Goal: Task Accomplishment & Management: Manage account settings

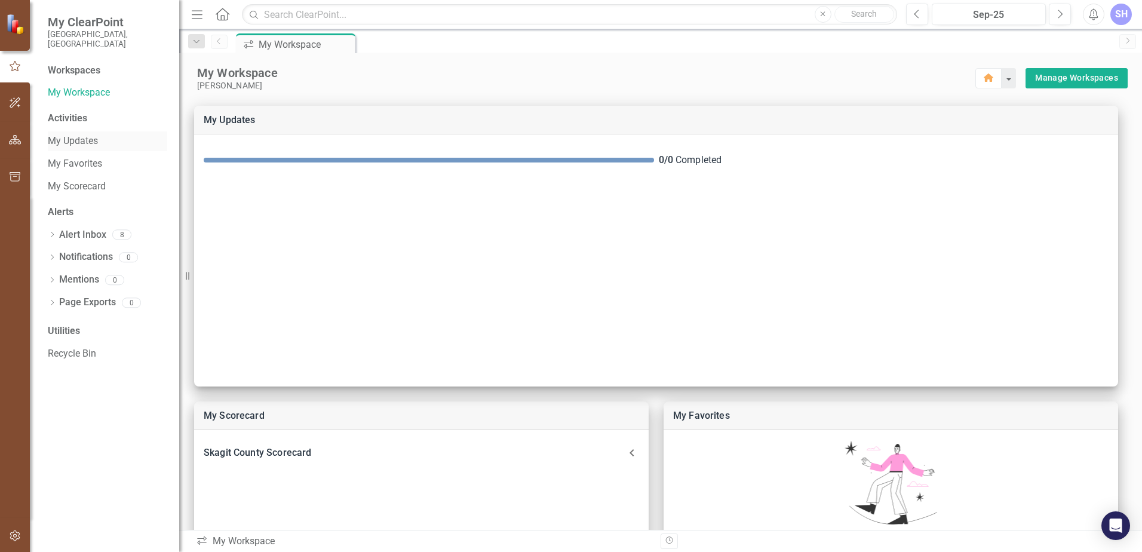
click at [81, 134] on link "My Updates" at bounding box center [107, 141] width 119 height 14
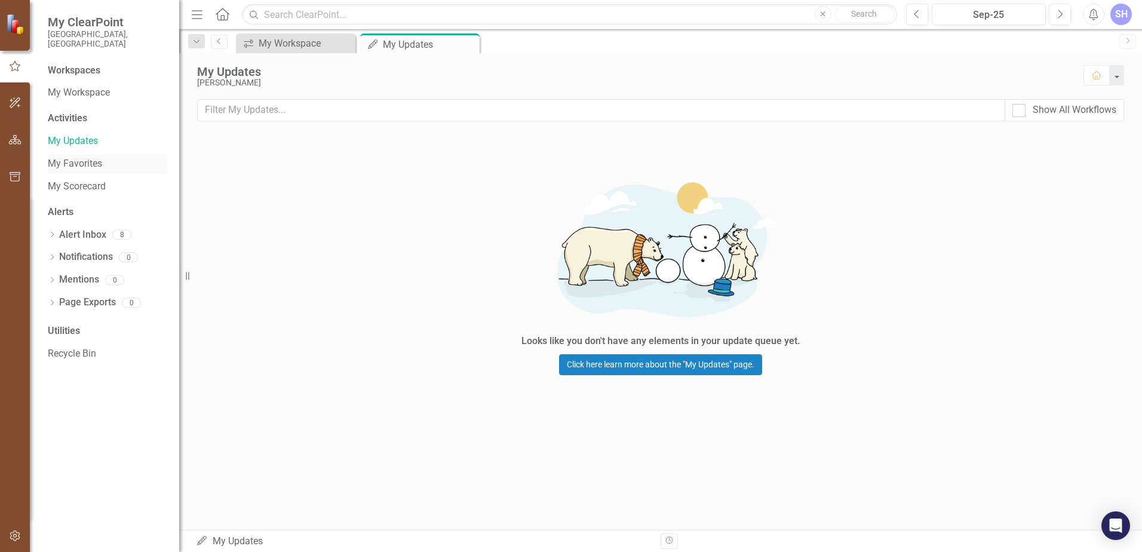
click at [79, 158] on link "My Favorites" at bounding box center [107, 164] width 119 height 14
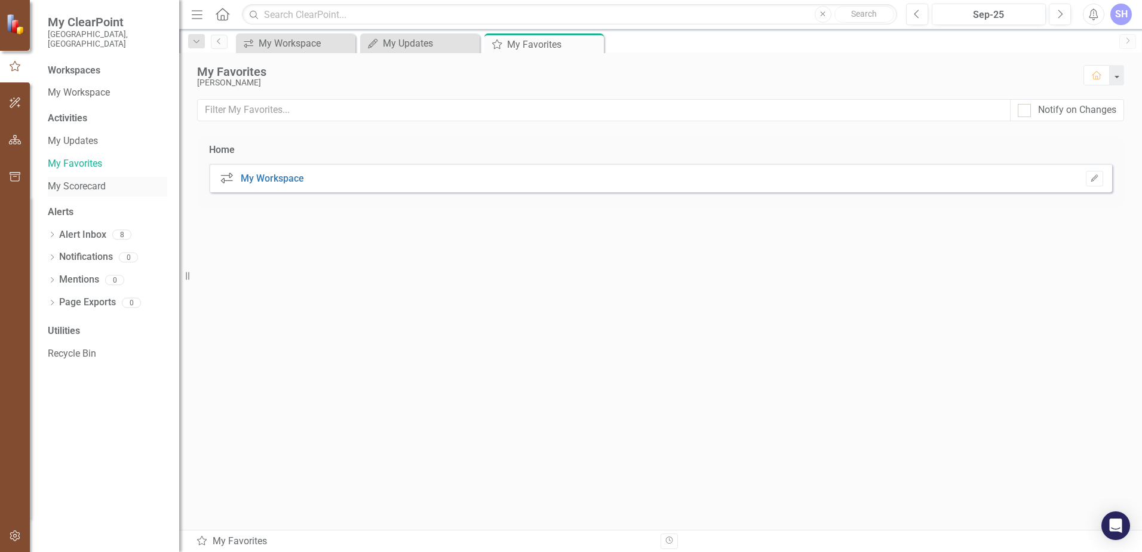
click at [78, 180] on link "My Scorecard" at bounding box center [107, 187] width 119 height 14
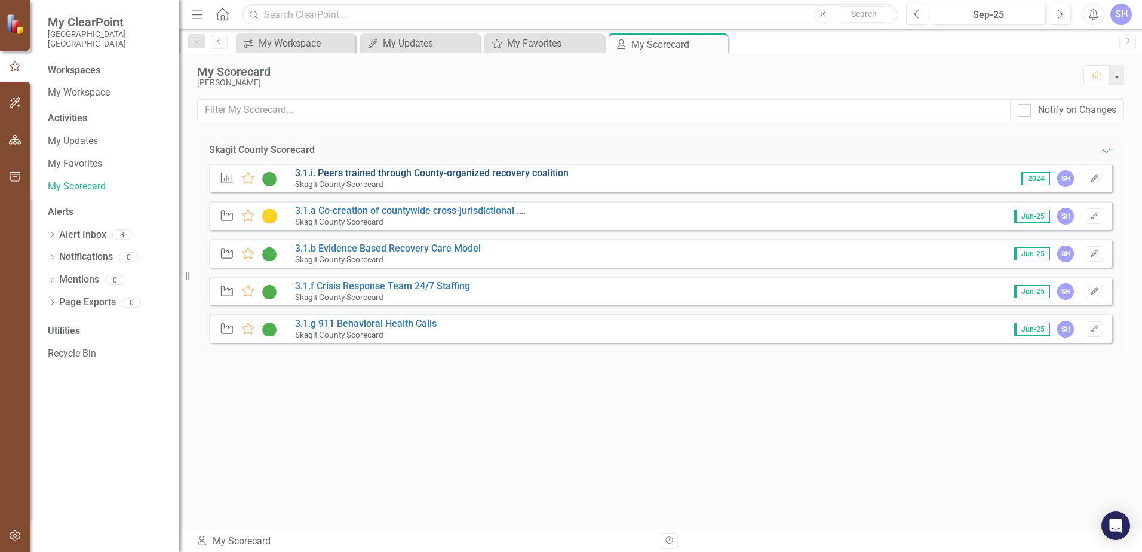
click at [484, 177] on link "3.1.i. Peers trained through County-organized recovery coalition" at bounding box center [431, 172] width 273 height 11
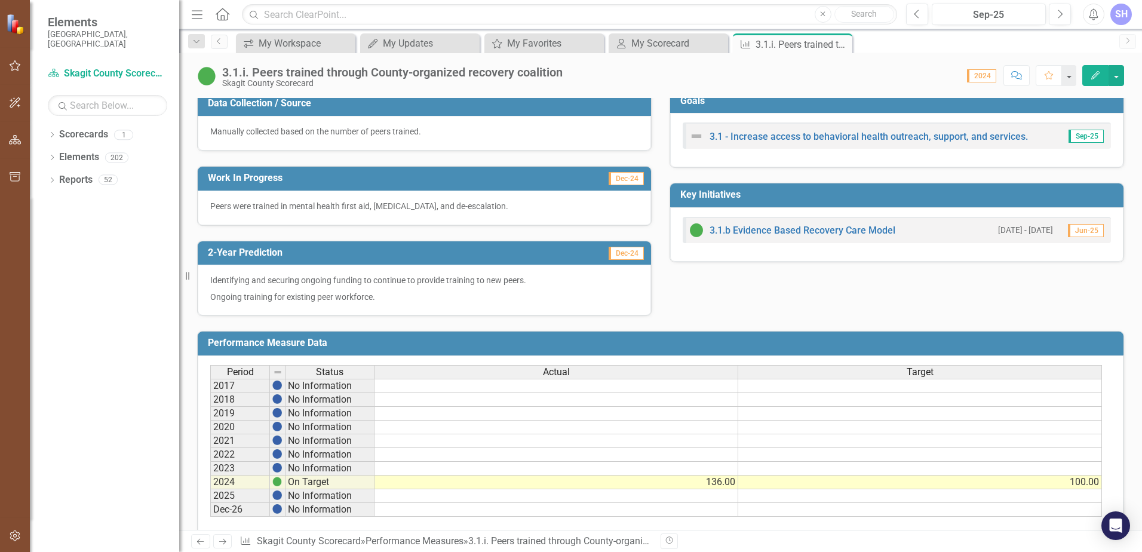
scroll to position [299, 0]
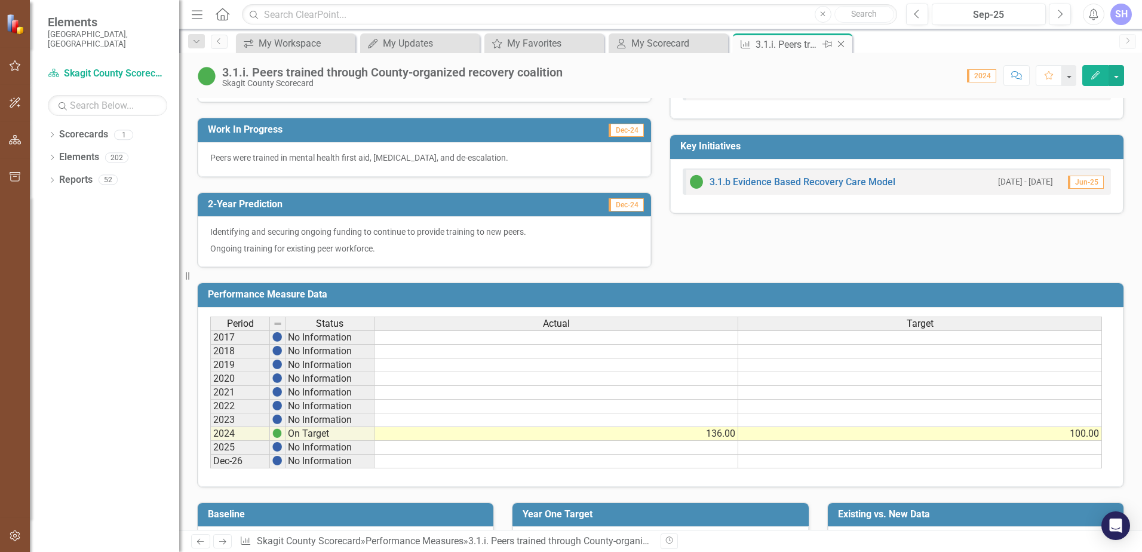
click at [838, 44] on icon "Close" at bounding box center [841, 44] width 12 height 10
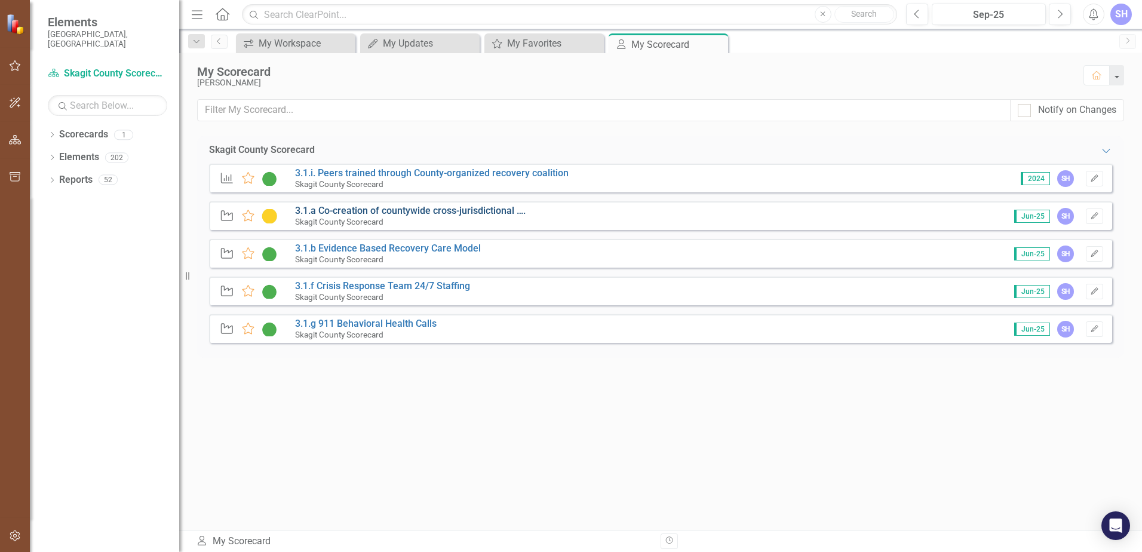
click at [466, 214] on link "3.1.a Co-creation of countywide cross-jurisdictional …." at bounding box center [410, 210] width 230 height 11
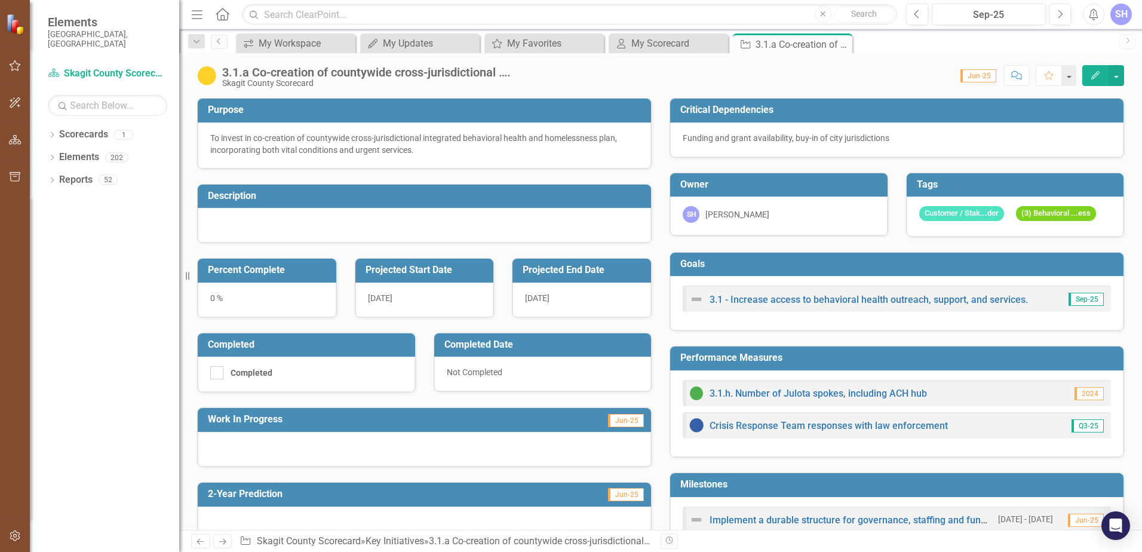
click at [359, 225] on div at bounding box center [424, 225] width 453 height 35
click at [235, 223] on div at bounding box center [424, 225] width 453 height 35
click at [226, 223] on div at bounding box center [424, 225] width 453 height 35
click at [225, 223] on div at bounding box center [424, 225] width 453 height 35
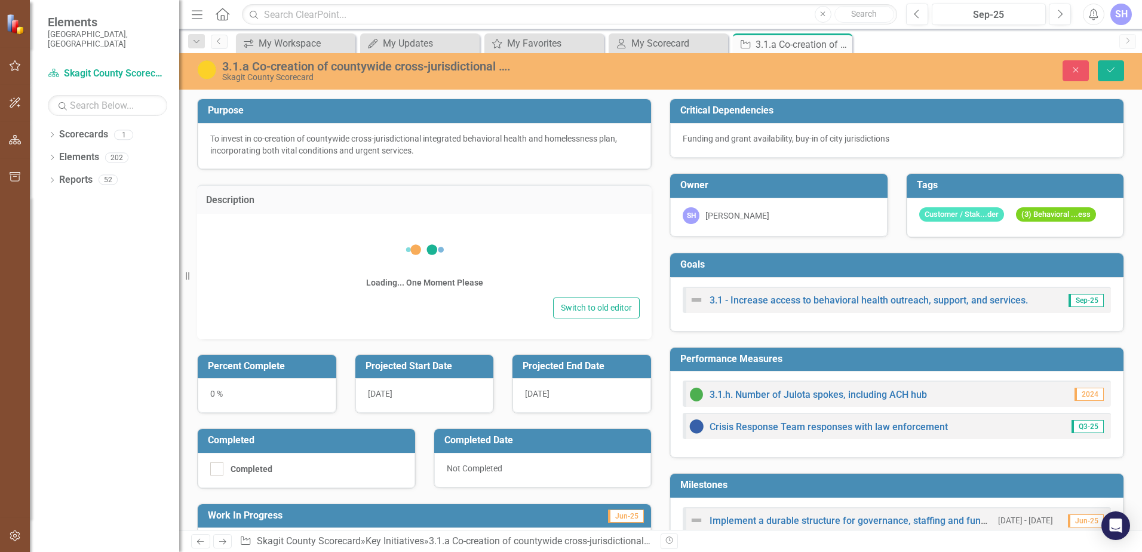
click at [225, 222] on div "Loading... One Moment Please Switch to old editor" at bounding box center [424, 276] width 454 height 125
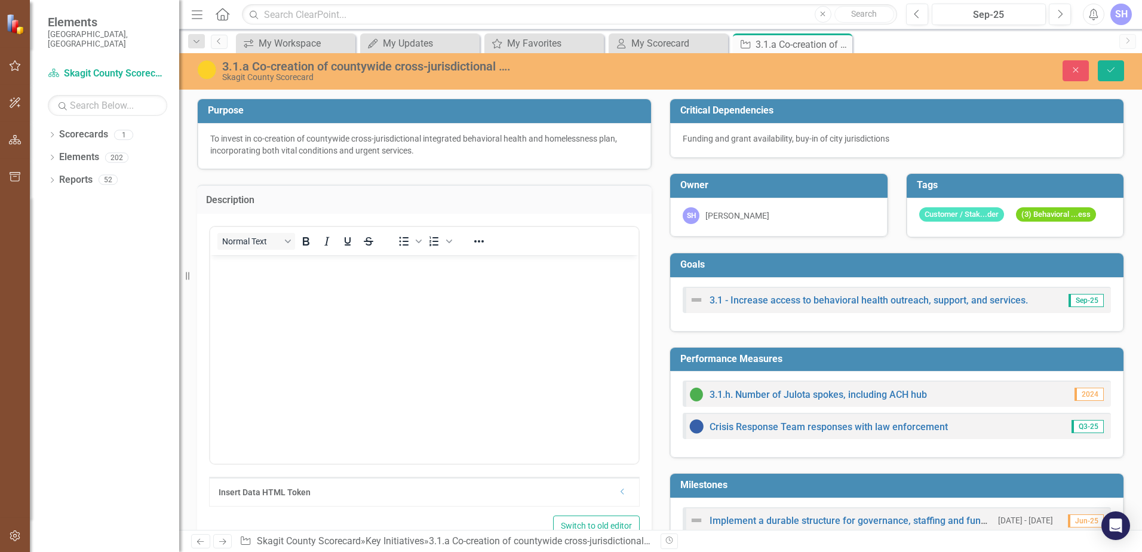
click at [365, 278] on body "Rich Text Area. Press ALT-0 for help." at bounding box center [424, 343] width 428 height 179
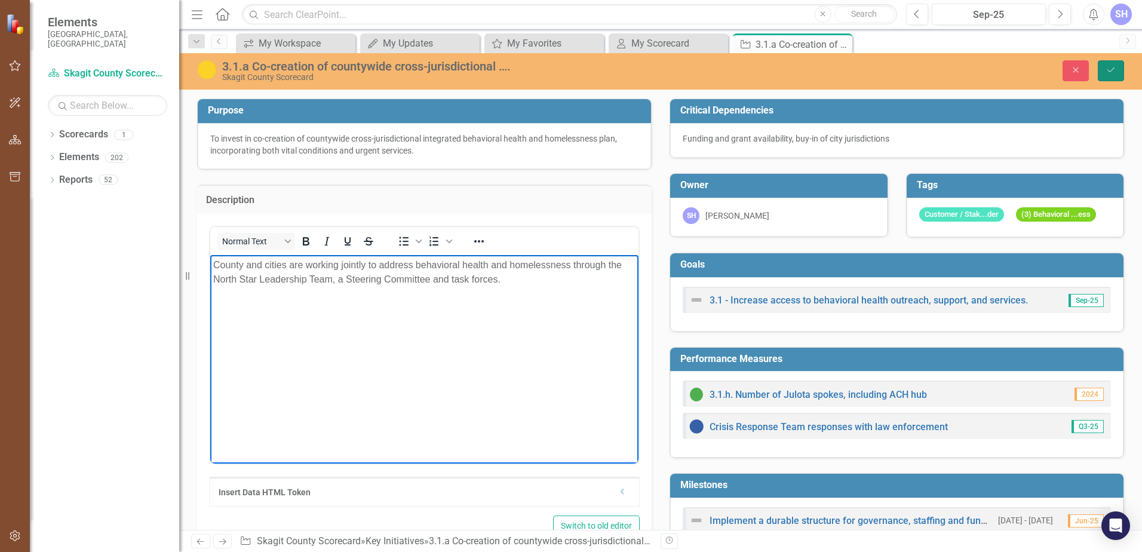
click at [1115, 67] on icon "Save" at bounding box center [1110, 70] width 11 height 8
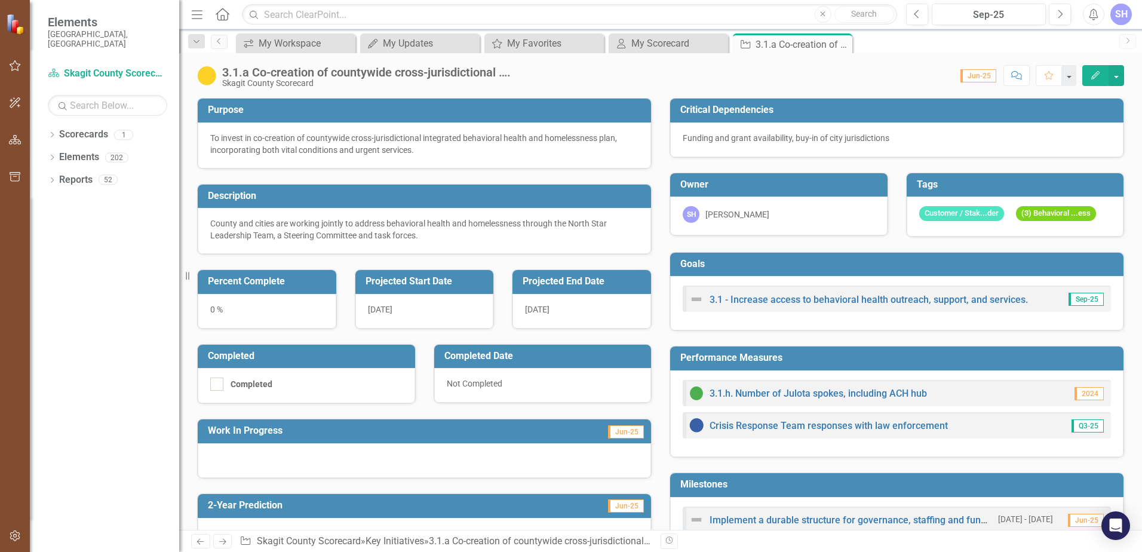
click at [228, 312] on div "0 %" at bounding box center [267, 311] width 139 height 35
click at [217, 310] on div "0 %" at bounding box center [267, 311] width 139 height 35
click at [216, 309] on div "0 %" at bounding box center [267, 311] width 139 height 35
click at [214, 309] on div "0 %" at bounding box center [267, 311] width 139 height 35
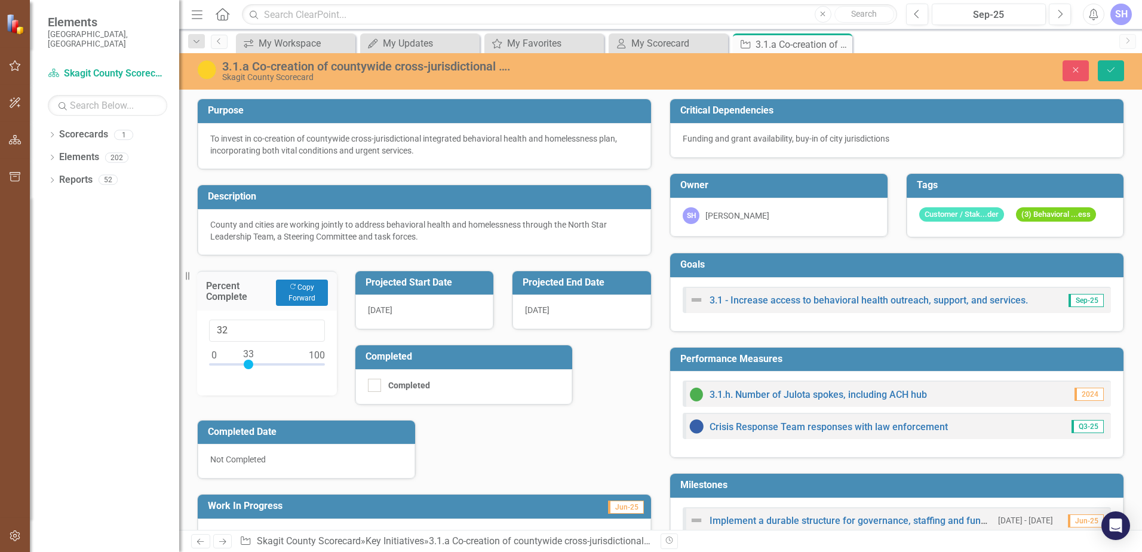
type input "33"
drag, startPoint x: 213, startPoint y: 361, endPoint x: 248, endPoint y: 364, distance: 34.8
click at [248, 364] on div at bounding box center [249, 364] width 10 height 10
click at [228, 508] on h3 "Work In Progress" at bounding box center [354, 505] width 292 height 11
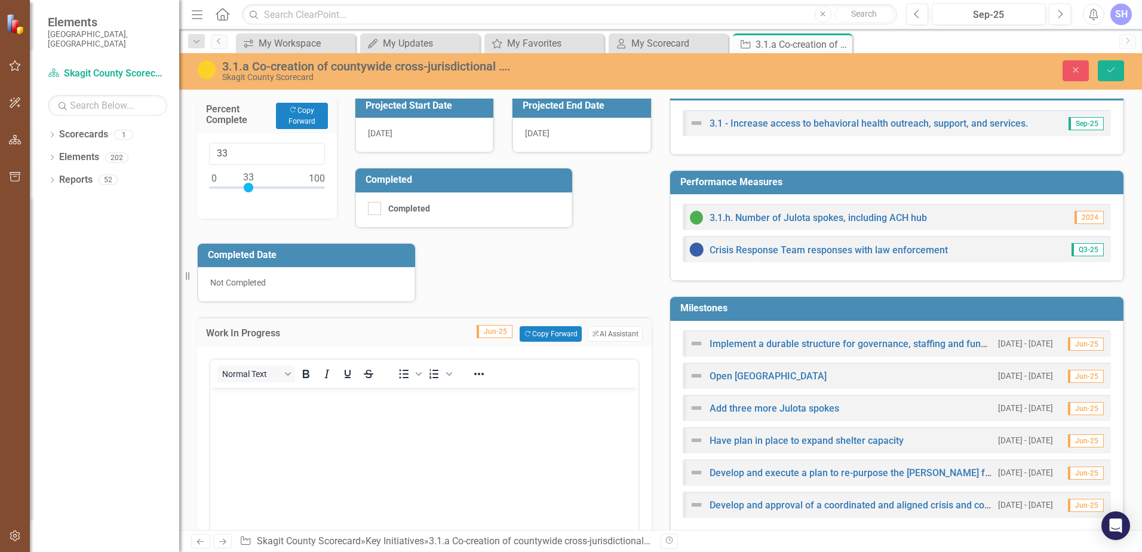
scroll to position [179, 0]
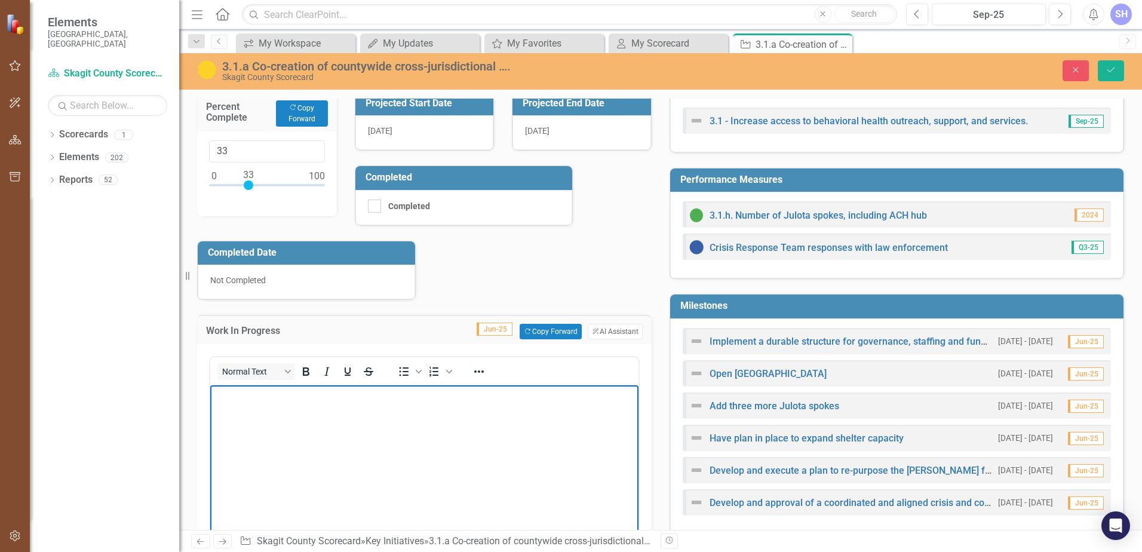
click at [275, 408] on body "Rich Text Area. Press ALT-0 for help." at bounding box center [424, 474] width 428 height 179
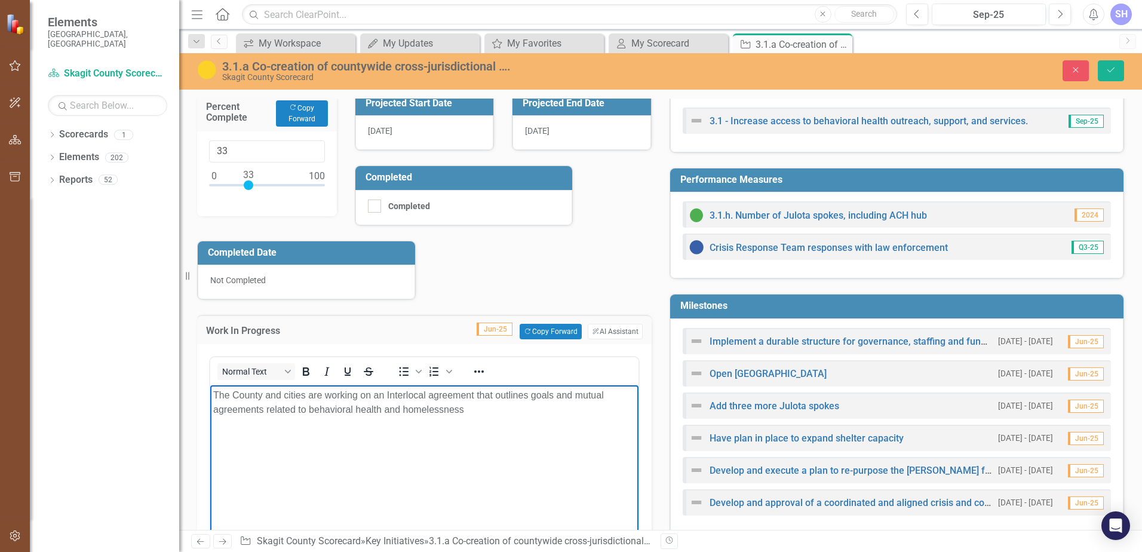
click at [475, 413] on p "The County and cities are working on an Interlocal agreement that outlines goal…" at bounding box center [424, 402] width 422 height 29
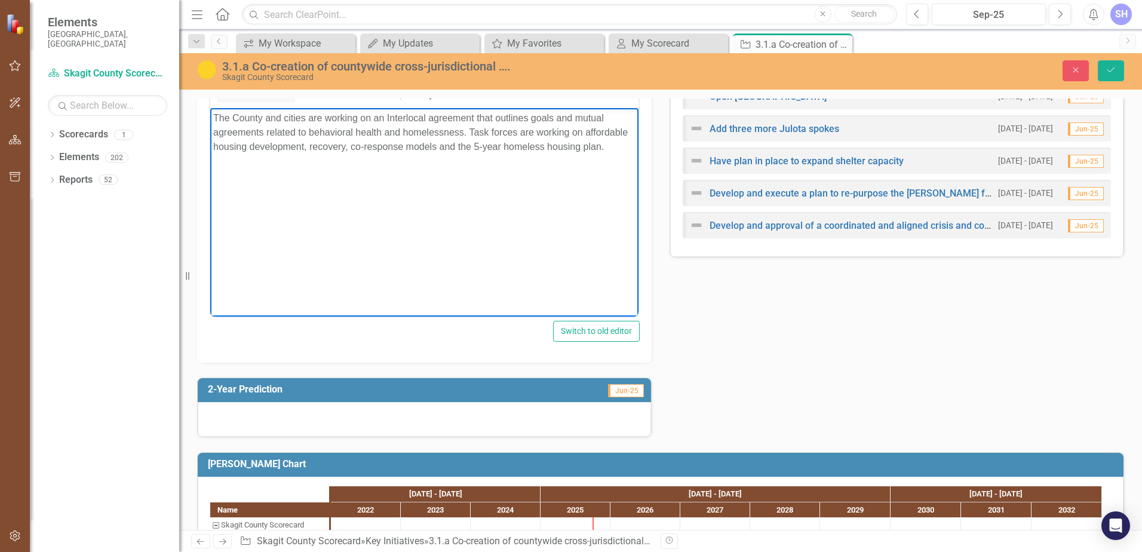
scroll to position [478, 0]
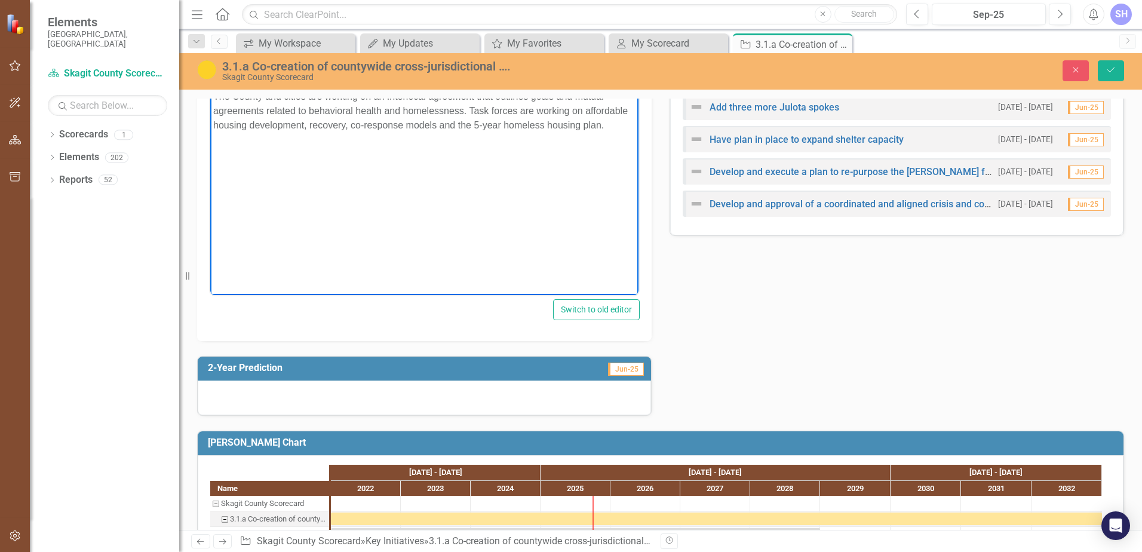
click at [374, 395] on div at bounding box center [424, 397] width 453 height 35
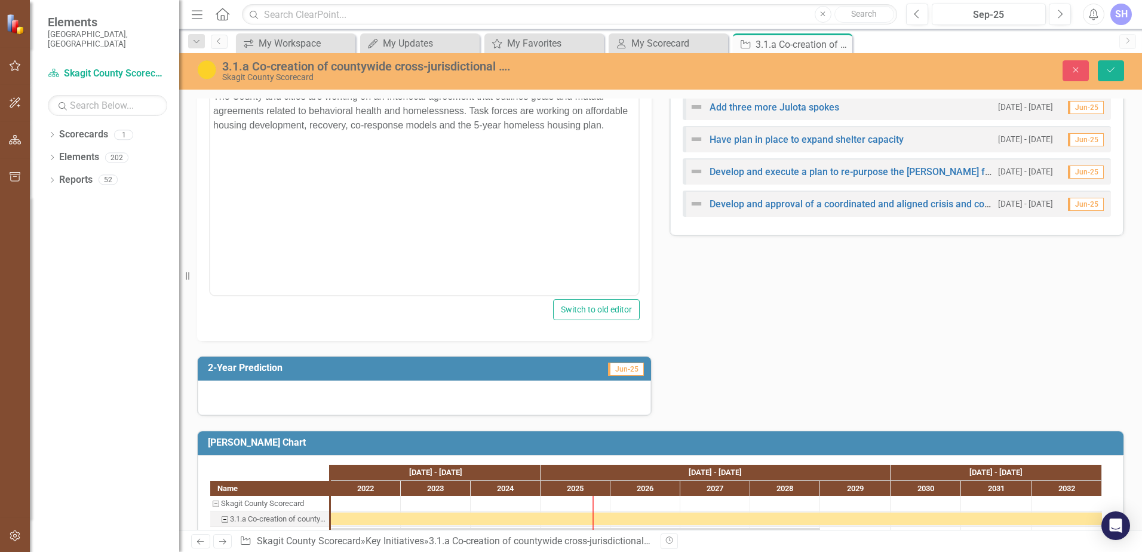
click at [374, 395] on div at bounding box center [424, 397] width 453 height 35
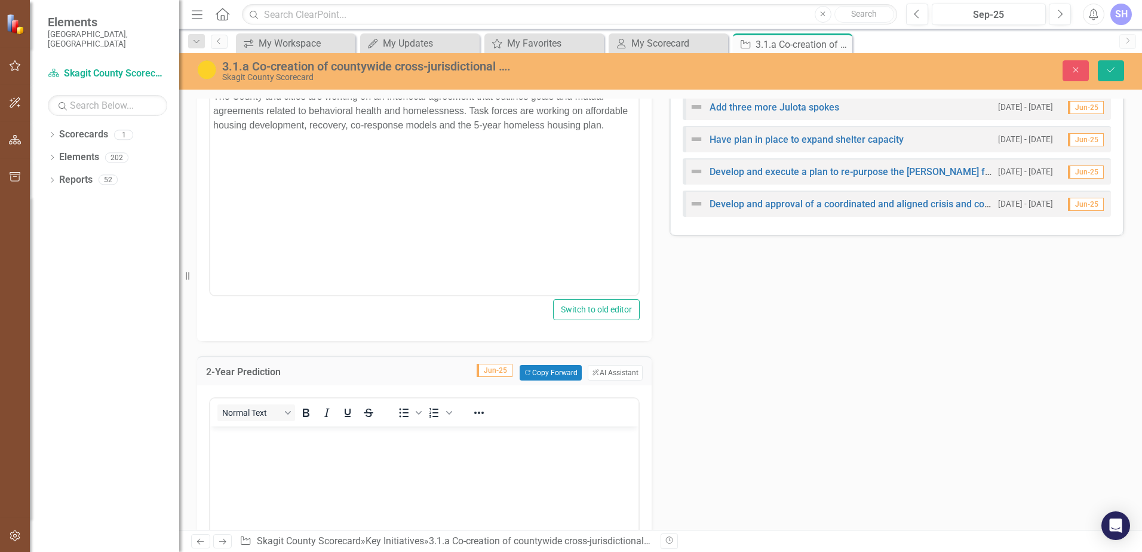
scroll to position [0, 0]
click at [250, 444] on body "Rich Text Area. Press ALT-0 for help." at bounding box center [424, 515] width 428 height 179
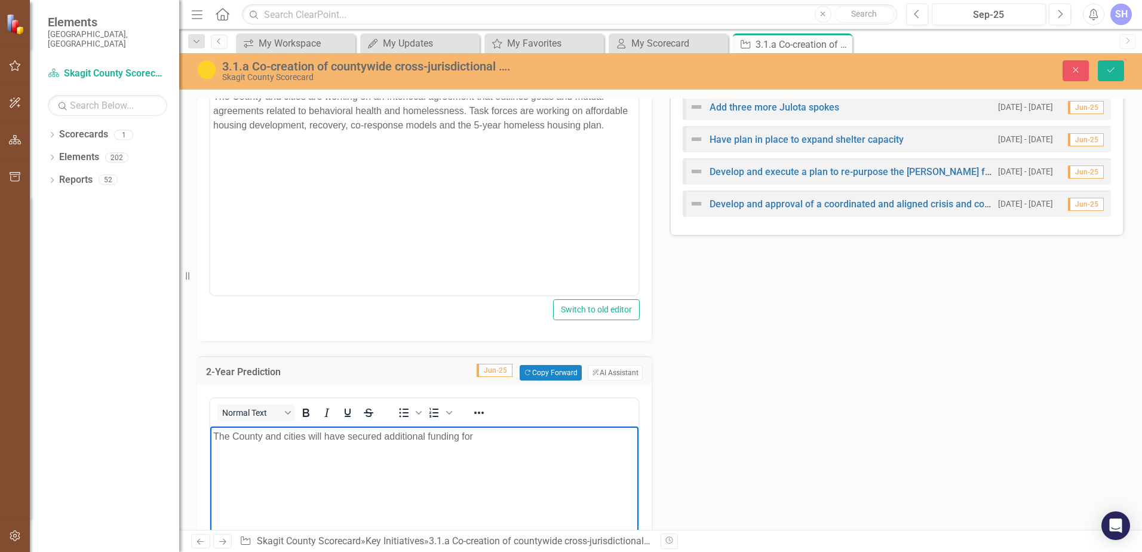
click at [500, 435] on p "The County and cities will have secured additional funding for" at bounding box center [424, 436] width 422 height 14
click at [416, 448] on p "The County and cities will have secured additional funding for affordable housi…" at bounding box center [424, 443] width 422 height 29
click at [411, 451] on p "The County and cities will have secured additional funding for affordable housi…" at bounding box center [424, 443] width 422 height 29
click at [260, 458] on p "The County and cities will have secured additional funding for affordable housi…" at bounding box center [424, 443] width 422 height 29
click at [494, 450] on p "The County and cities will have secured additional funding for affordable housi…" at bounding box center [424, 443] width 422 height 29
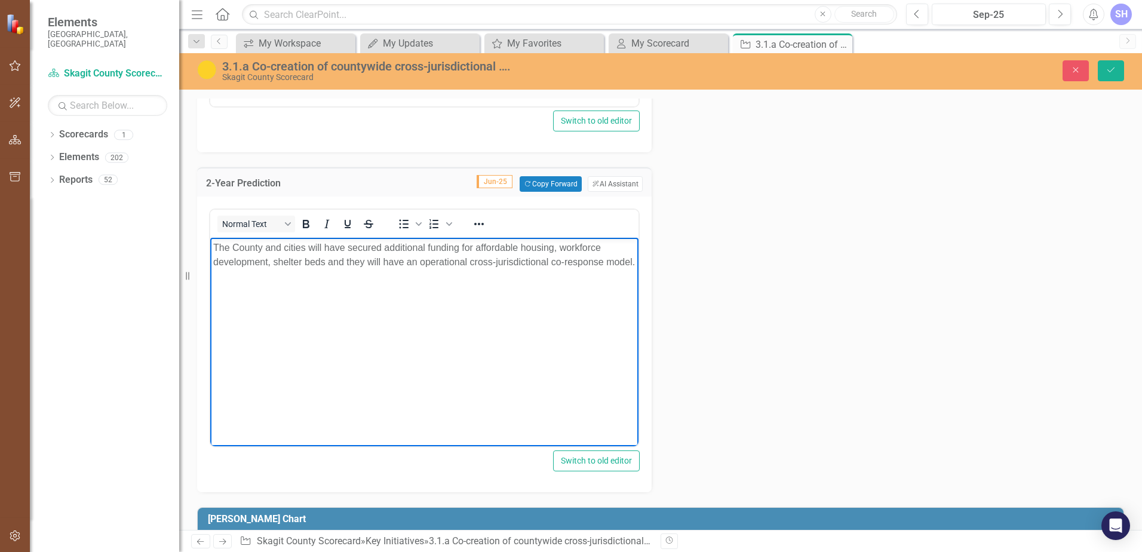
scroll to position [716, 0]
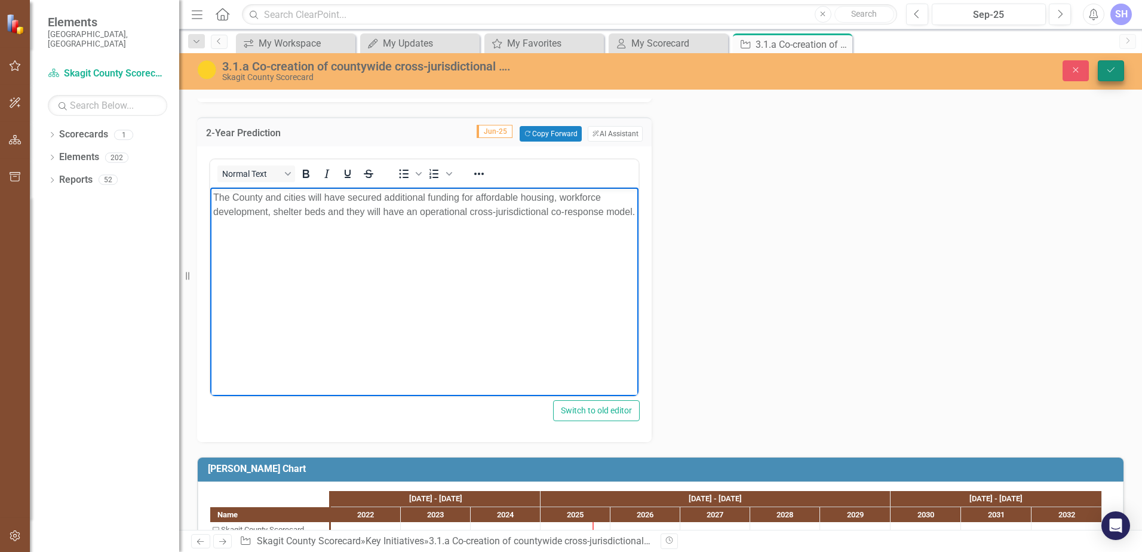
click at [1109, 73] on icon "Save" at bounding box center [1110, 70] width 11 height 8
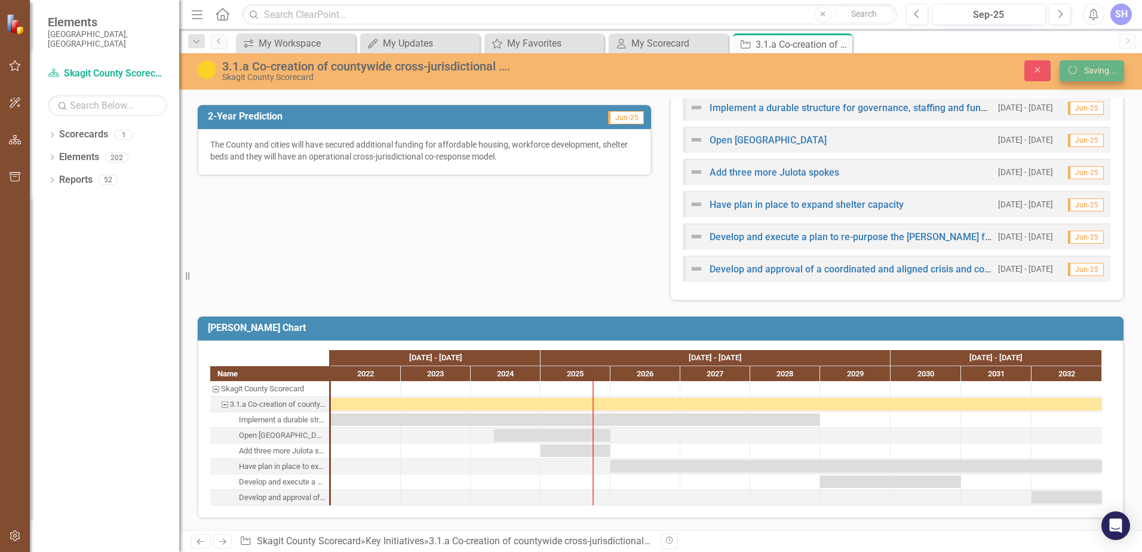
scroll to position [413, 0]
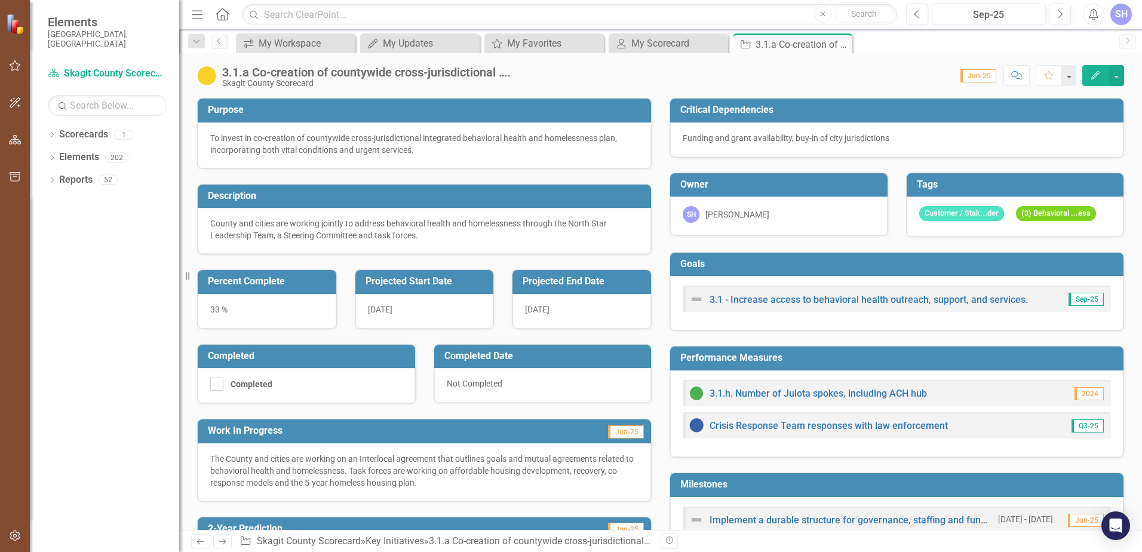
click at [318, 473] on p "The County and cities are working on an Interlocal agreement that outlines goal…" at bounding box center [424, 471] width 428 height 36
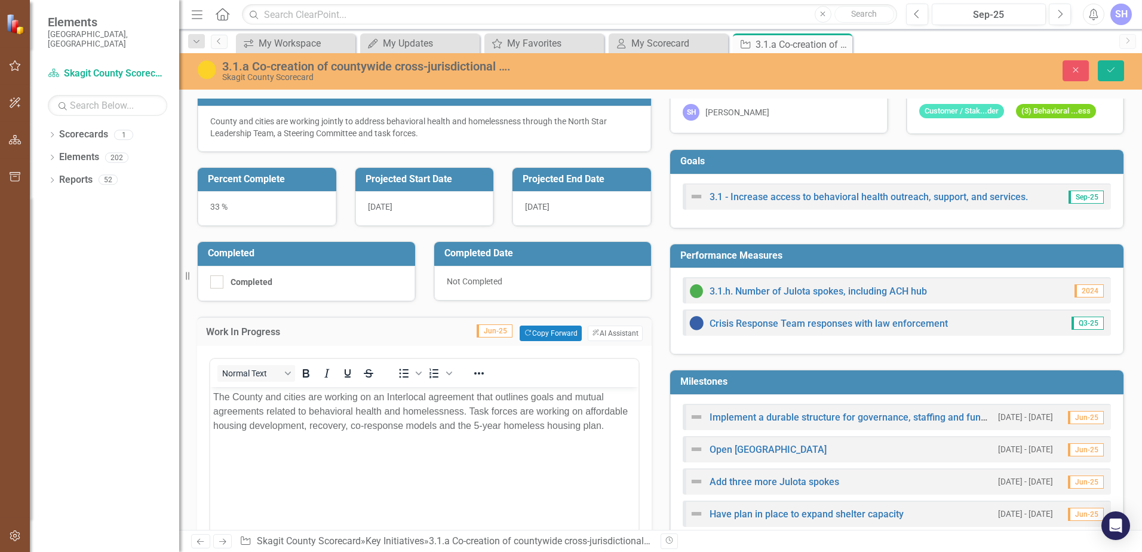
scroll to position [119, 0]
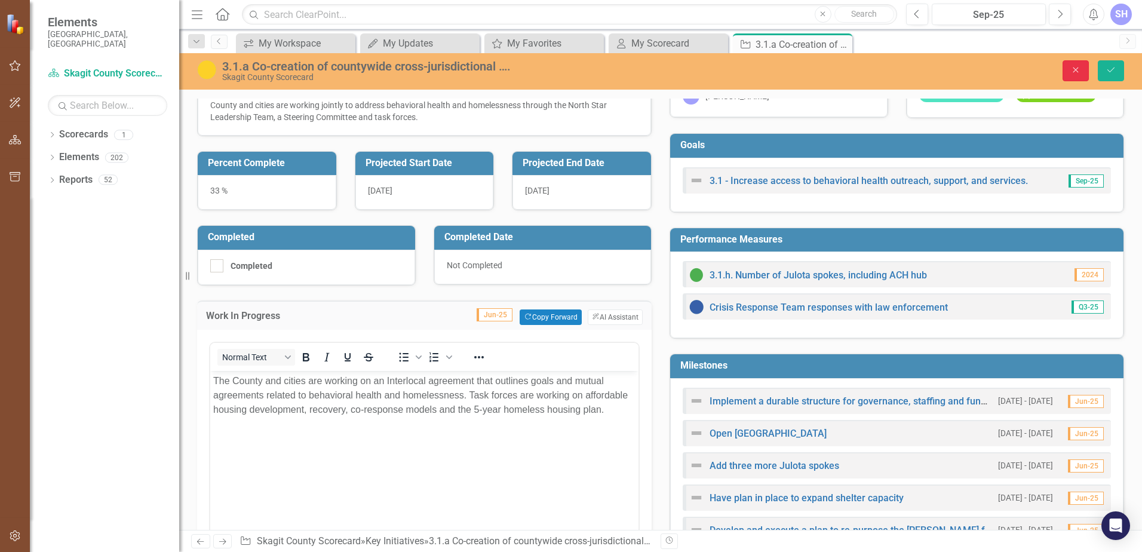
click at [1076, 70] on icon "button" at bounding box center [1075, 69] width 5 height 5
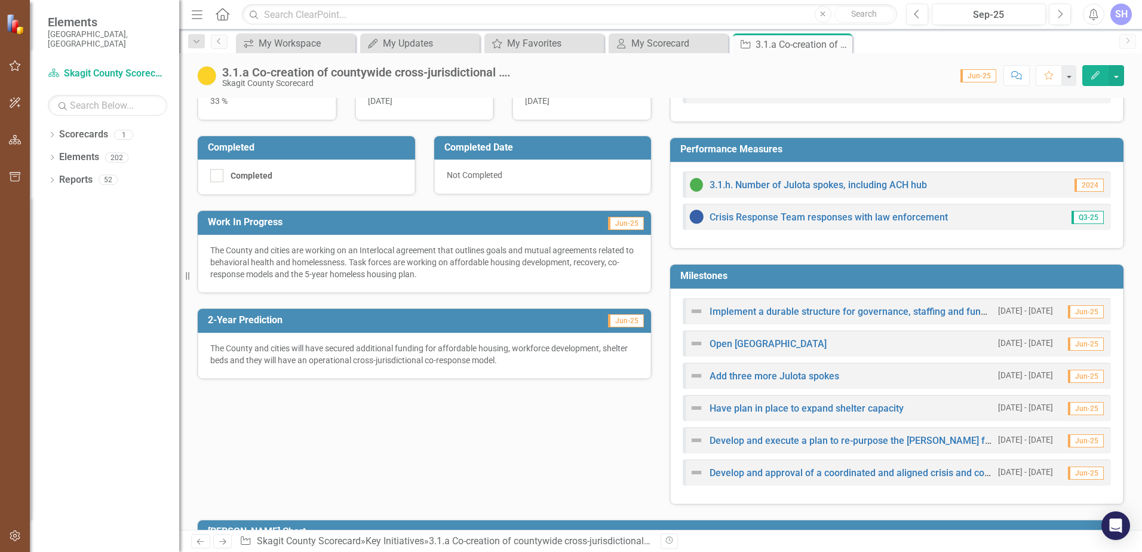
scroll to position [299, 0]
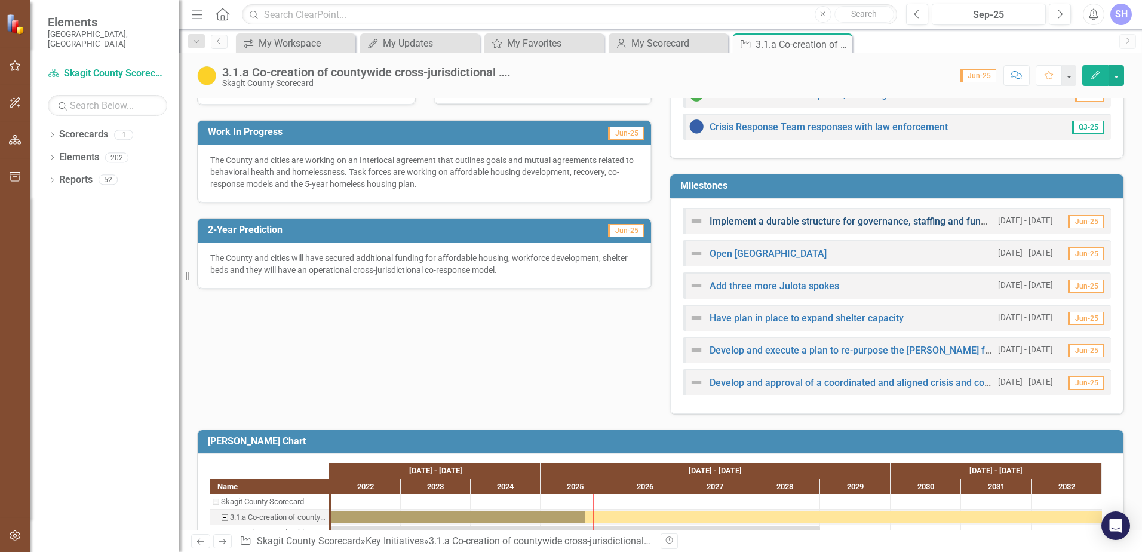
click at [721, 224] on link "Implement a durable structure for governance, staffing and funding" at bounding box center [854, 221] width 290 height 11
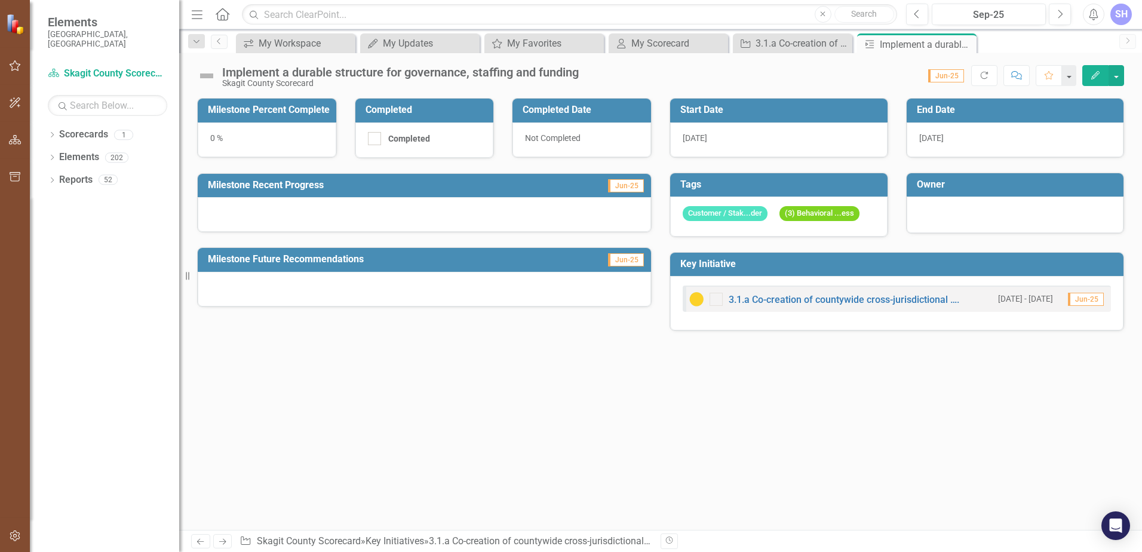
click at [213, 139] on div "0 %" at bounding box center [267, 139] width 139 height 35
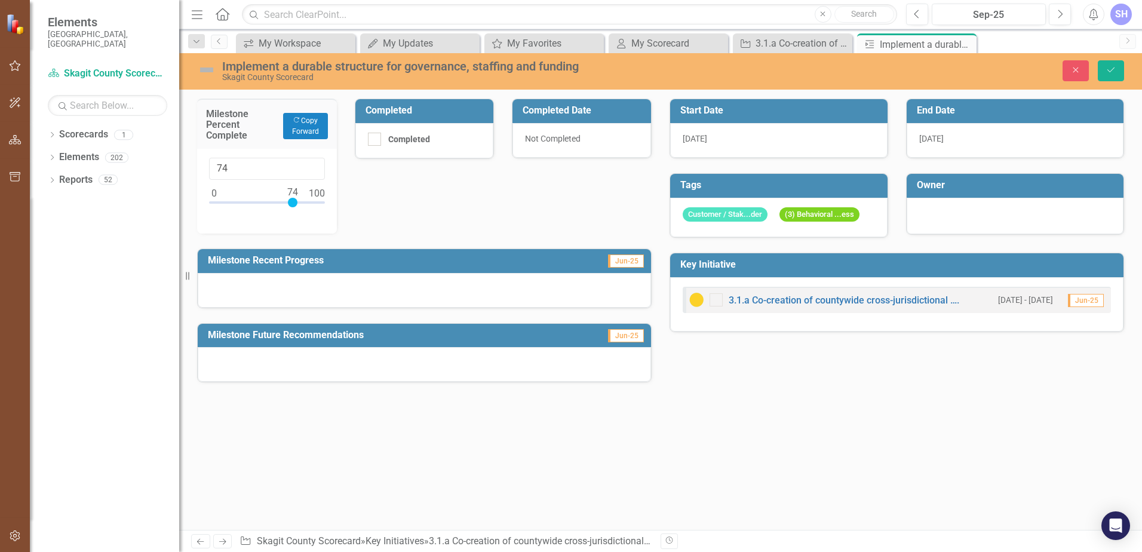
type input "75"
drag, startPoint x: 214, startPoint y: 200, endPoint x: 294, endPoint y: 201, distance: 80.0
click at [294, 201] on div at bounding box center [294, 203] width 10 height 10
click at [543, 170] on div "Milestone Percent Complete Copy Forward Copy Forward 75 Completed Completed Com…" at bounding box center [424, 233] width 472 height 299
click at [390, 291] on div at bounding box center [424, 290] width 453 height 35
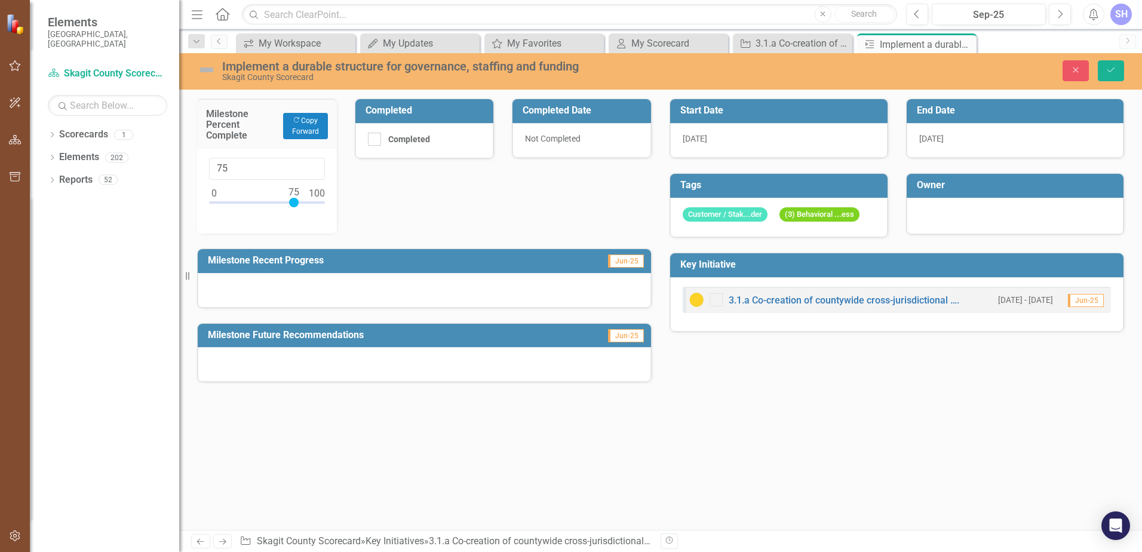
click at [251, 294] on div at bounding box center [424, 290] width 453 height 35
click at [344, 284] on div at bounding box center [424, 290] width 453 height 35
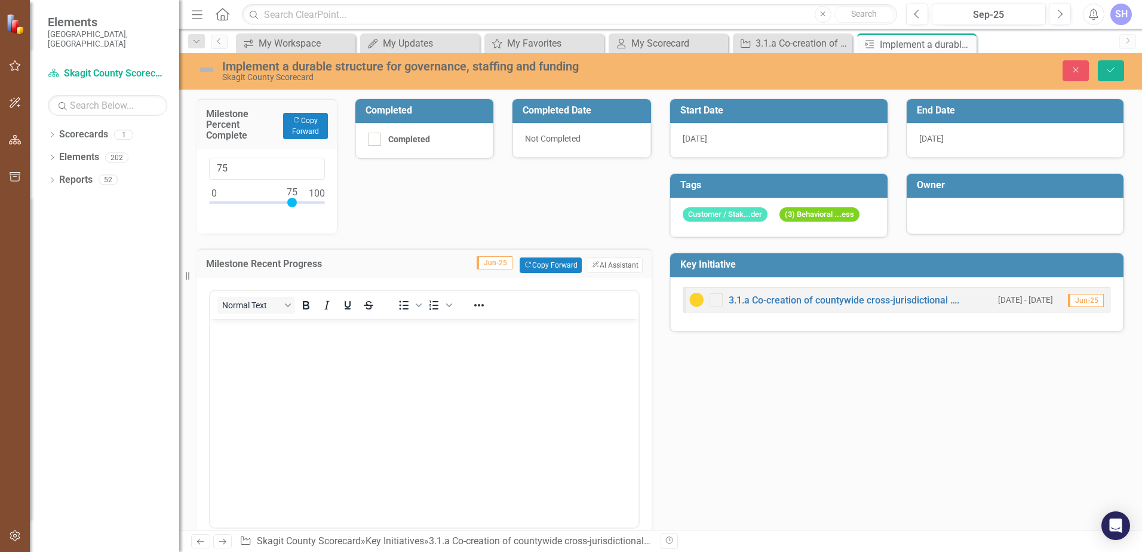
click at [282, 344] on body "Rich Text Area. Press ALT-0 for help." at bounding box center [424, 408] width 428 height 179
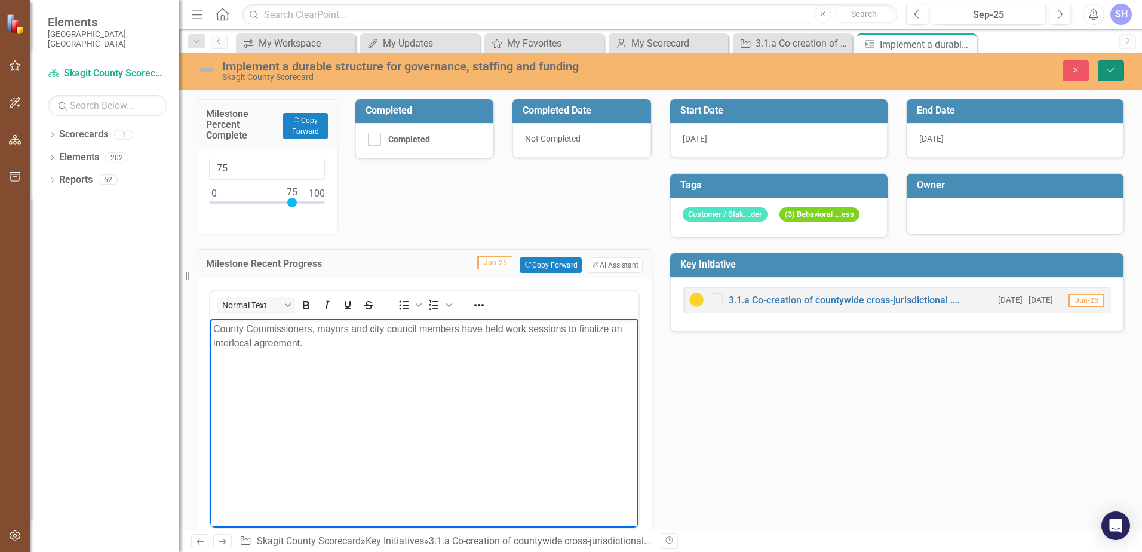
click at [1114, 67] on icon "Save" at bounding box center [1110, 70] width 11 height 8
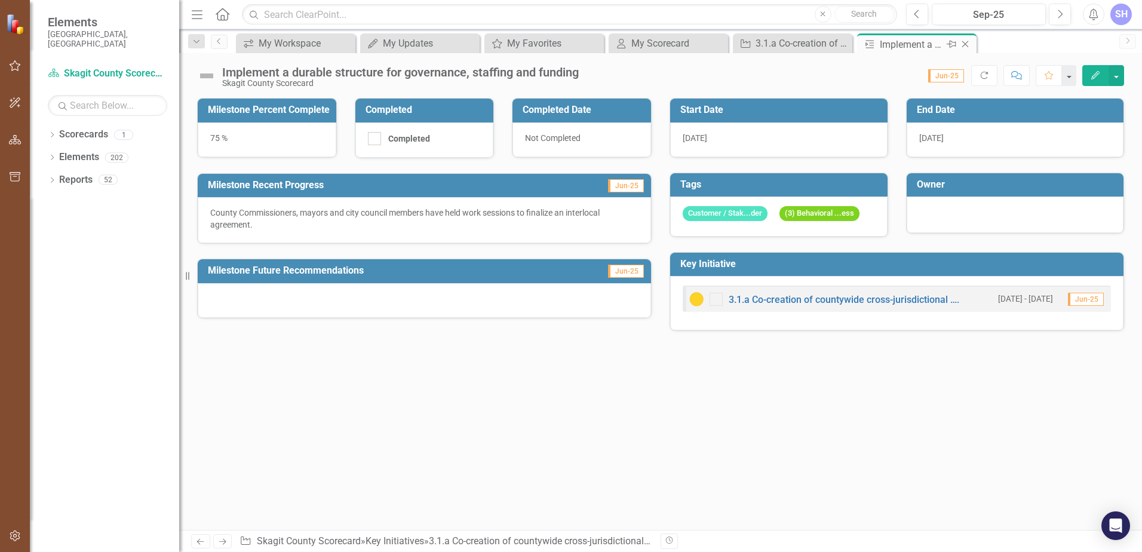
click at [966, 46] on icon "Close" at bounding box center [965, 44] width 12 height 10
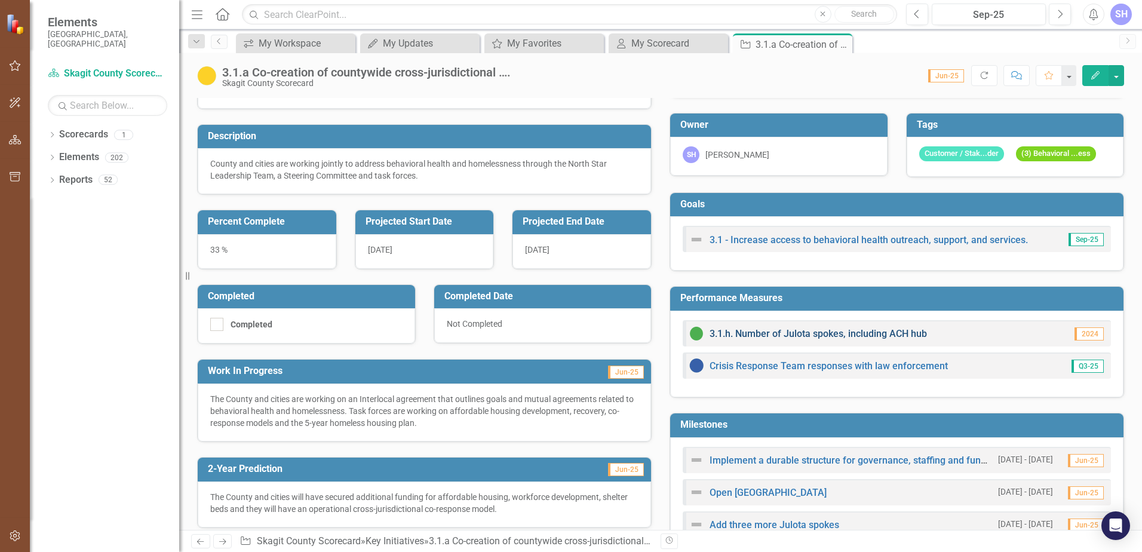
scroll to position [239, 0]
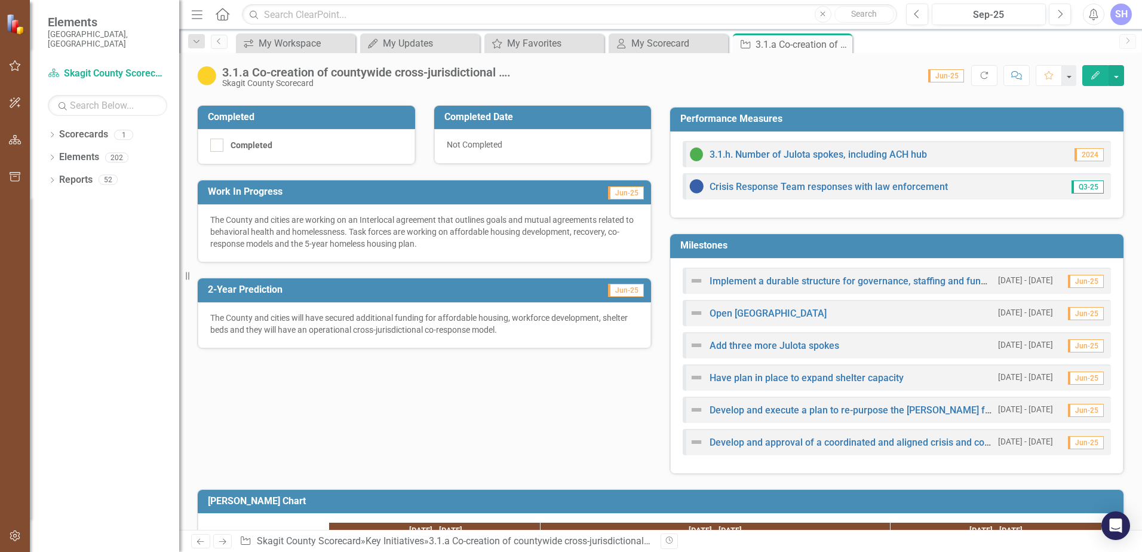
click at [1037, 411] on small "[DATE] - [DATE]" at bounding box center [1025, 409] width 55 height 11
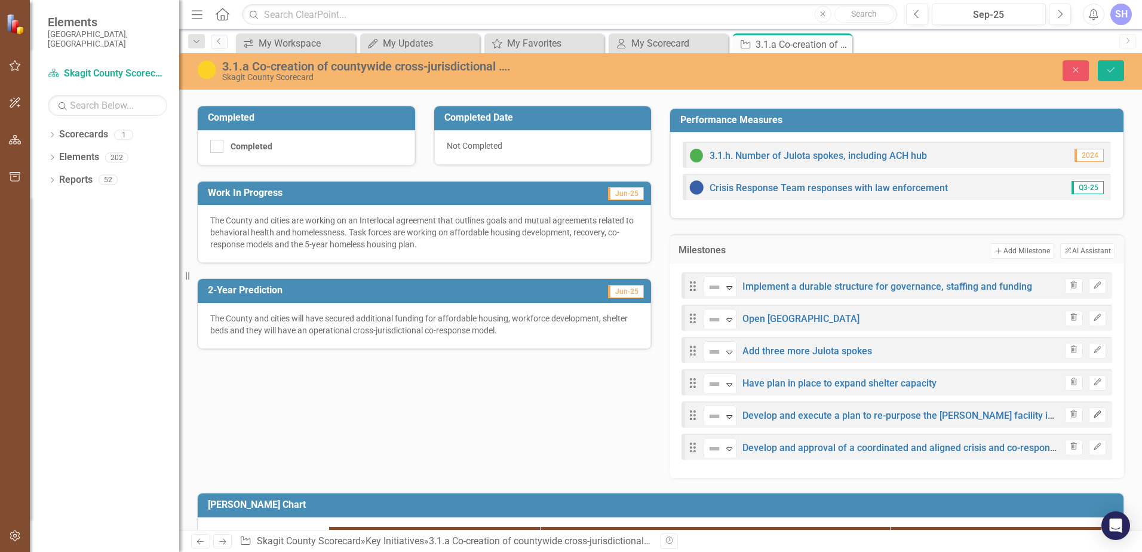
click at [1093, 414] on icon "Edit" at bounding box center [1097, 414] width 9 height 7
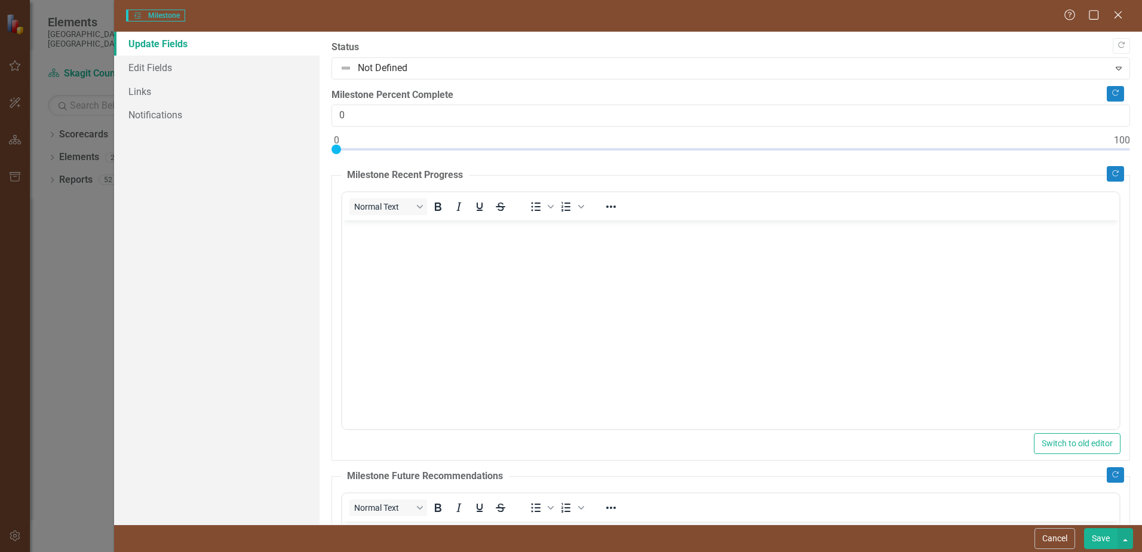
scroll to position [0, 0]
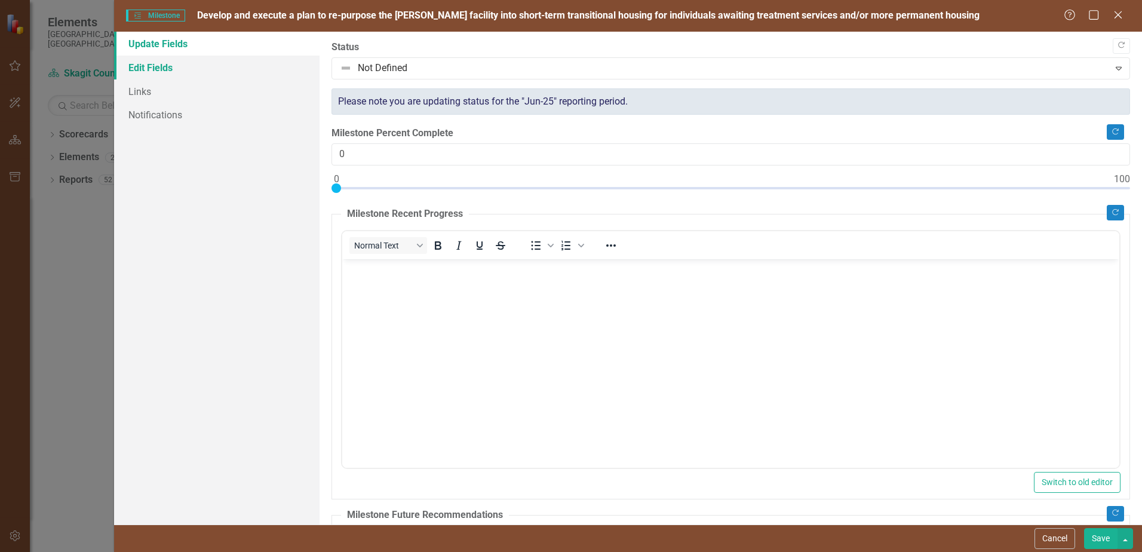
click at [170, 65] on link "Edit Fields" at bounding box center [216, 68] width 205 height 24
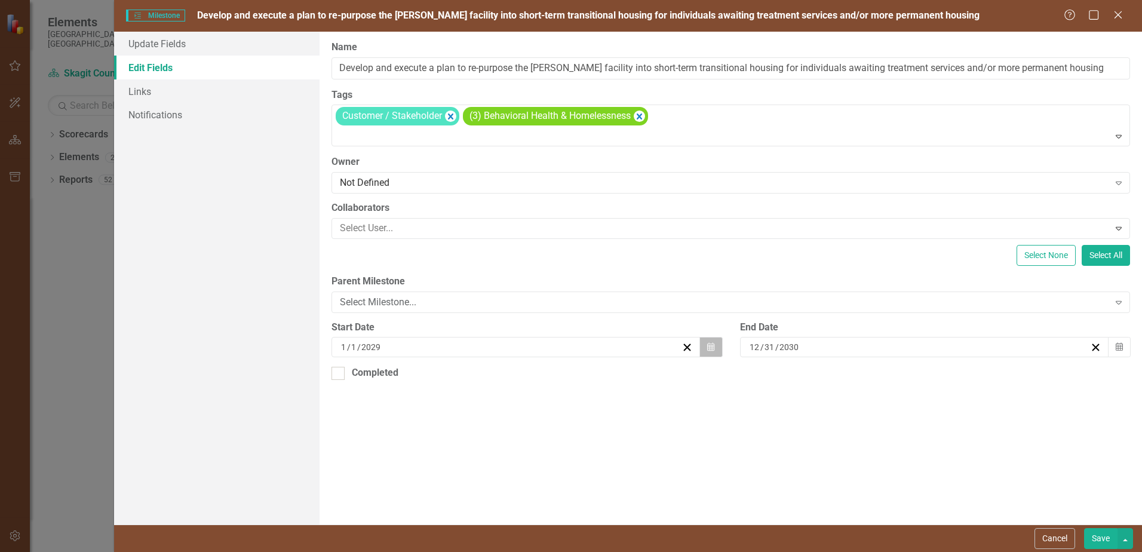
click at [711, 346] on icon "Calendar" at bounding box center [710, 347] width 7 height 8
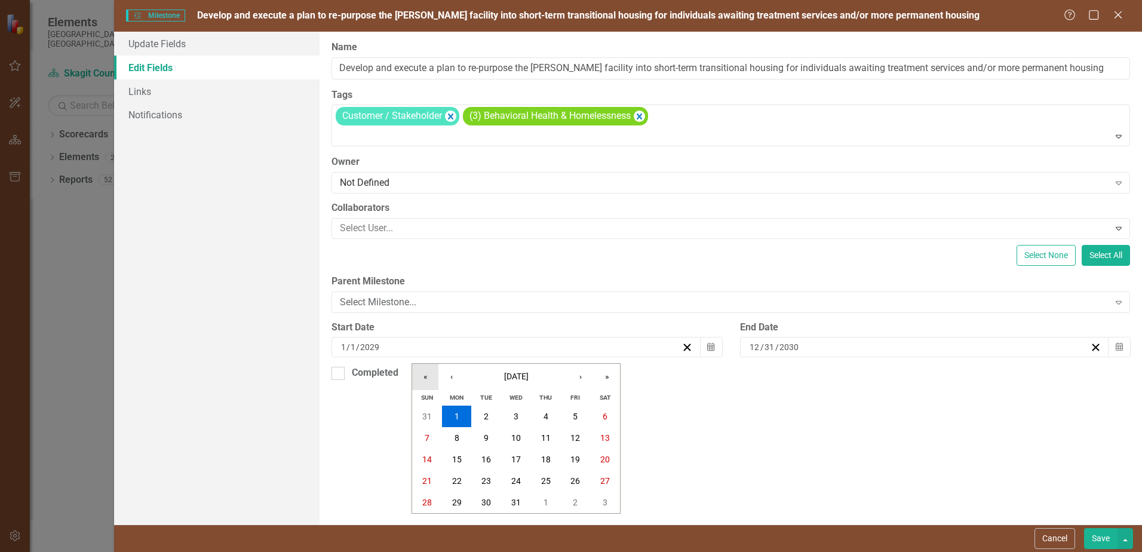
click at [427, 379] on button "«" at bounding box center [425, 377] width 26 height 26
click at [585, 379] on button "›" at bounding box center [580, 377] width 26 height 26
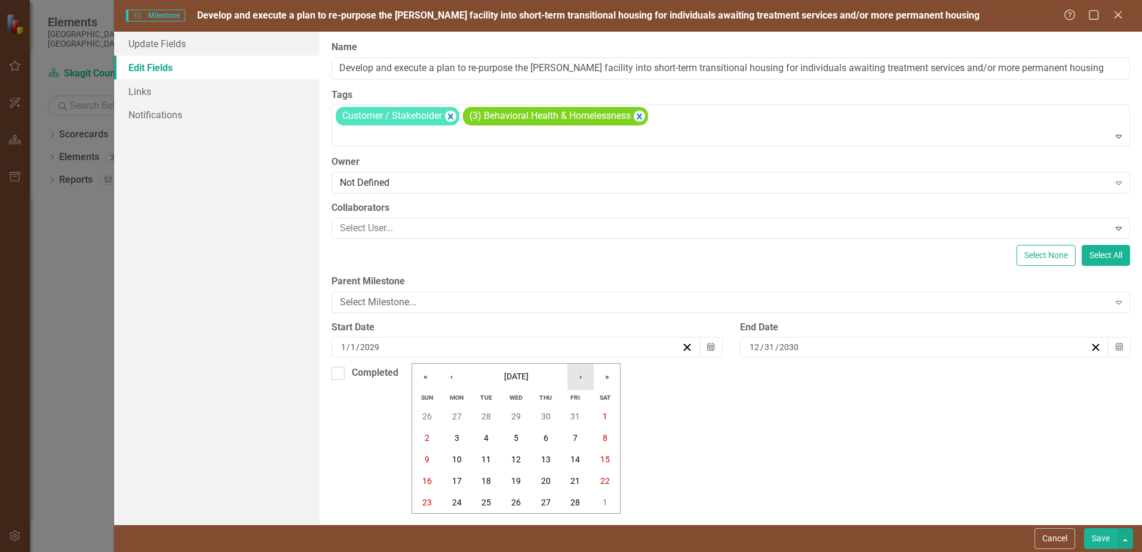
click at [585, 379] on button "›" at bounding box center [580, 377] width 26 height 26
click at [430, 410] on button "1" at bounding box center [427, 415] width 30 height 21
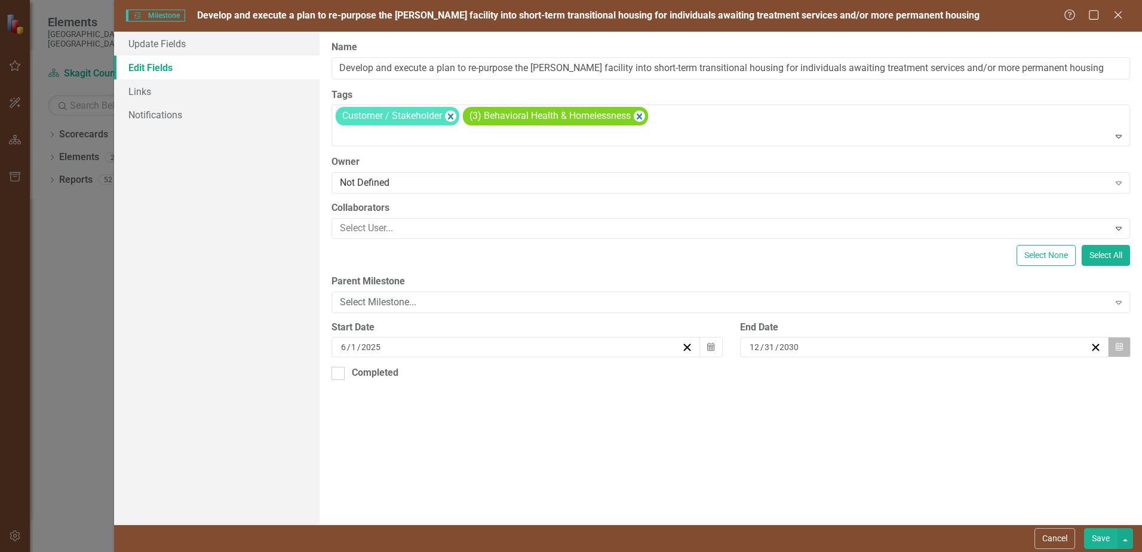
click at [1123, 350] on button "Calendar" at bounding box center [1119, 347] width 23 height 20
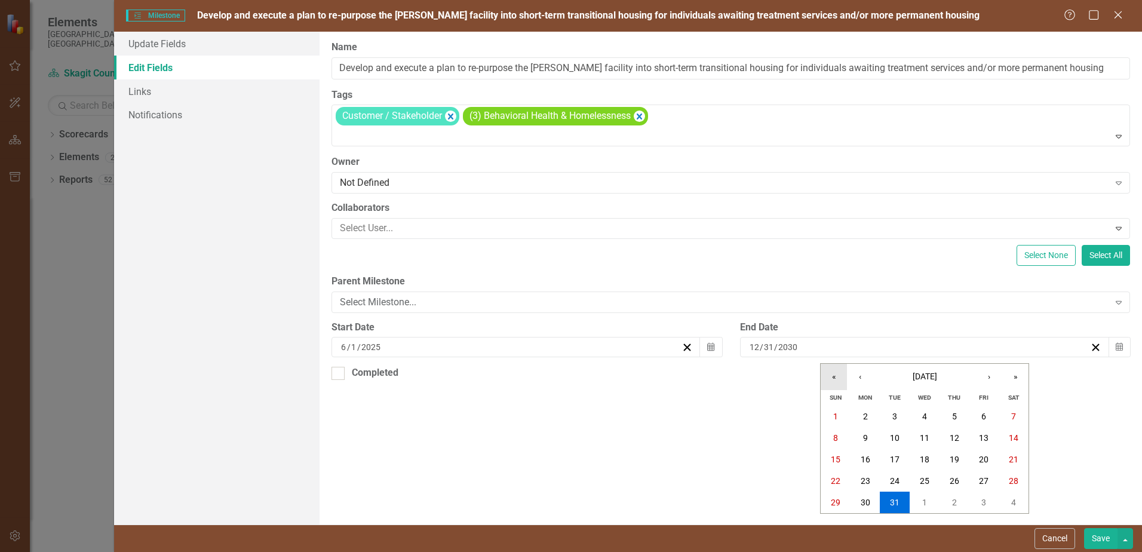
click at [831, 376] on button "«" at bounding box center [833, 377] width 26 height 26
click at [951, 499] on abbr "31" at bounding box center [954, 502] width 10 height 10
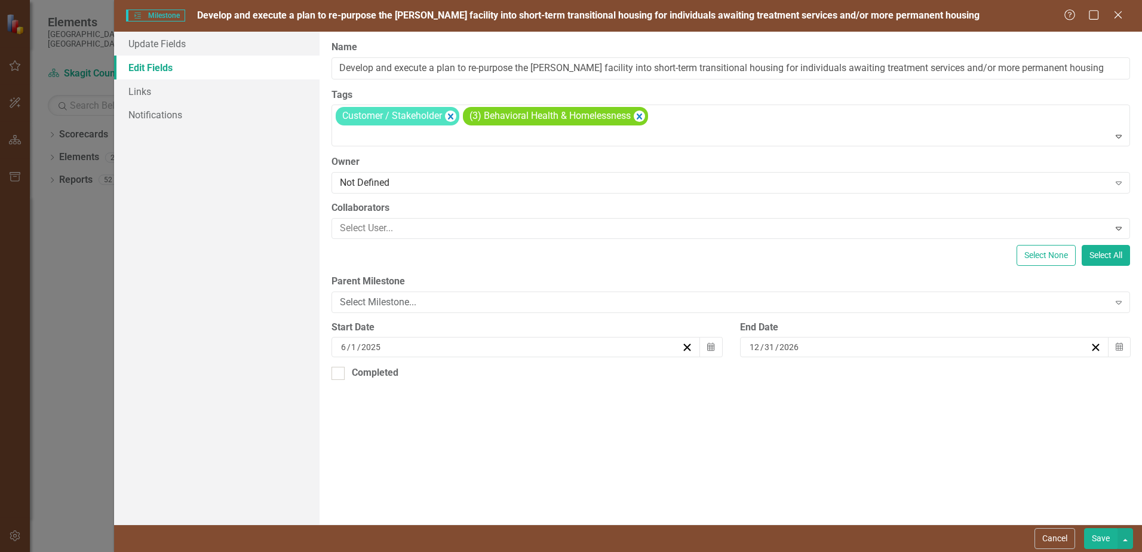
click at [1100, 539] on button "Save" at bounding box center [1100, 538] width 33 height 21
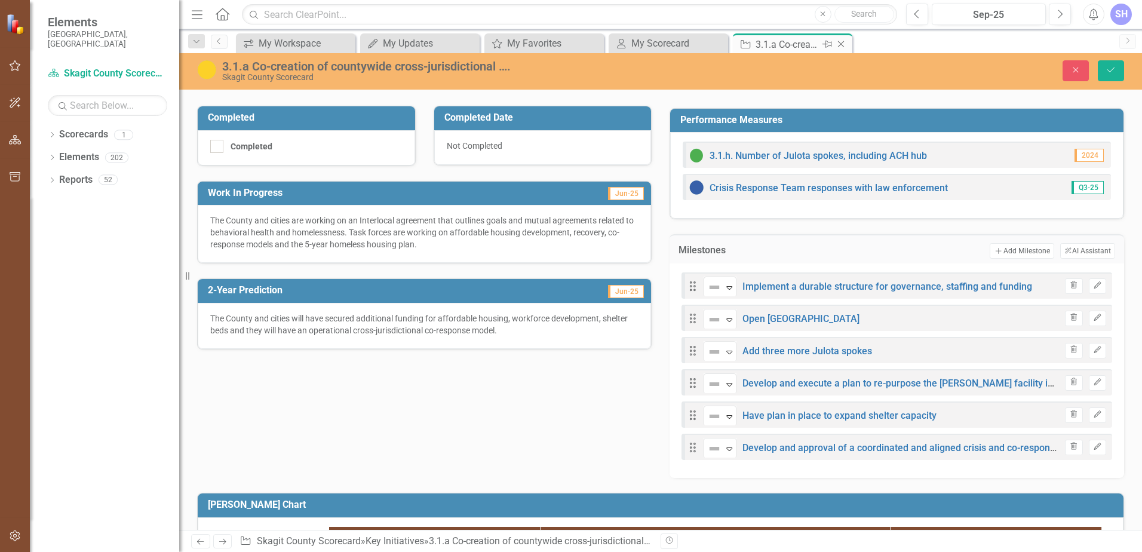
click at [842, 44] on icon "Close" at bounding box center [841, 44] width 12 height 10
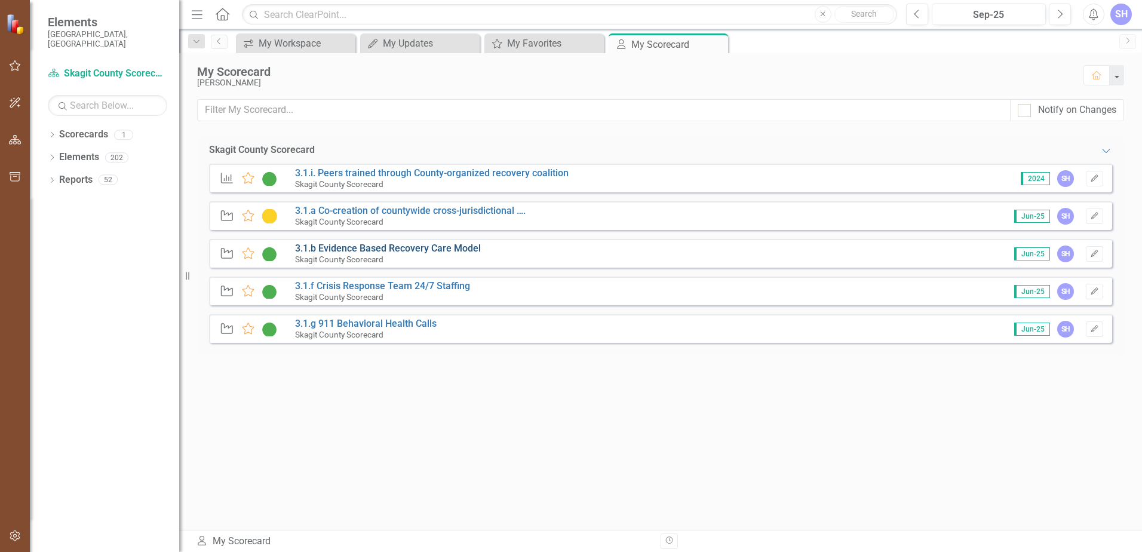
click at [390, 250] on link "3.1.b Evidence Based Recovery Care Model" at bounding box center [388, 247] width 186 height 11
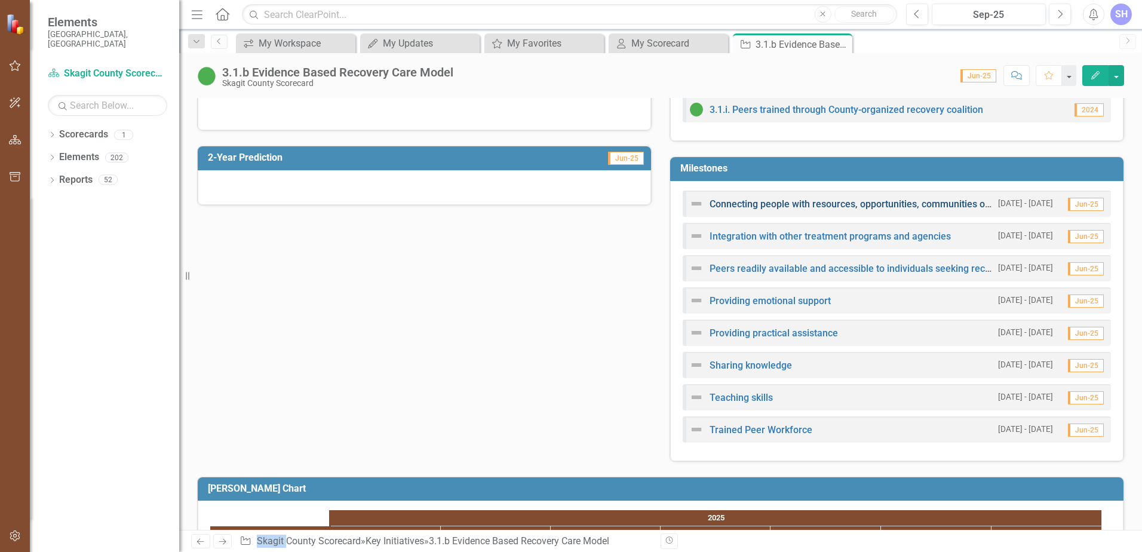
scroll to position [358, 0]
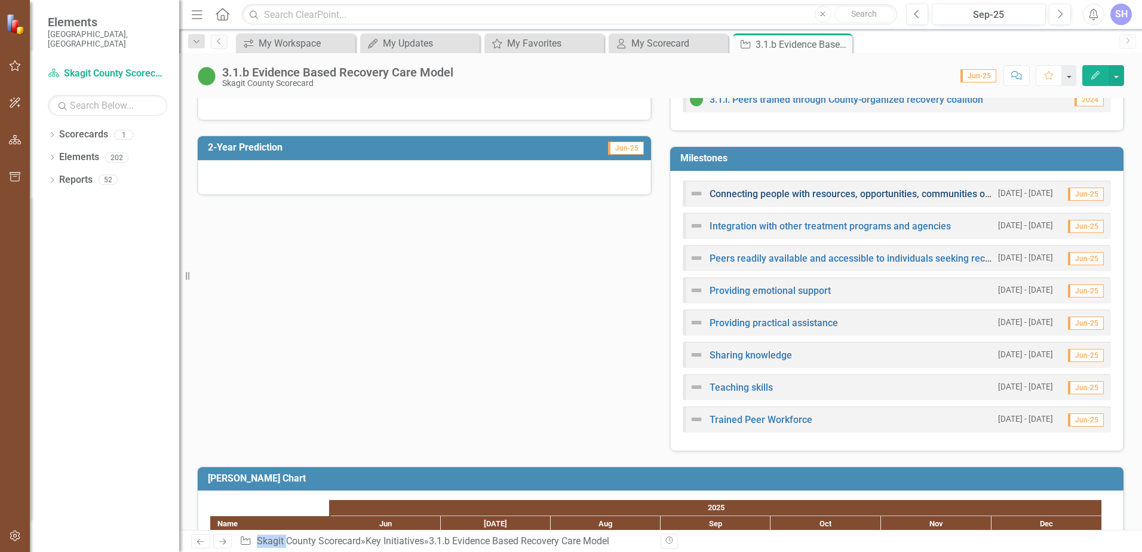
click at [749, 191] on link "Connecting people with resources, opportunities, communities of support" at bounding box center [866, 193] width 314 height 11
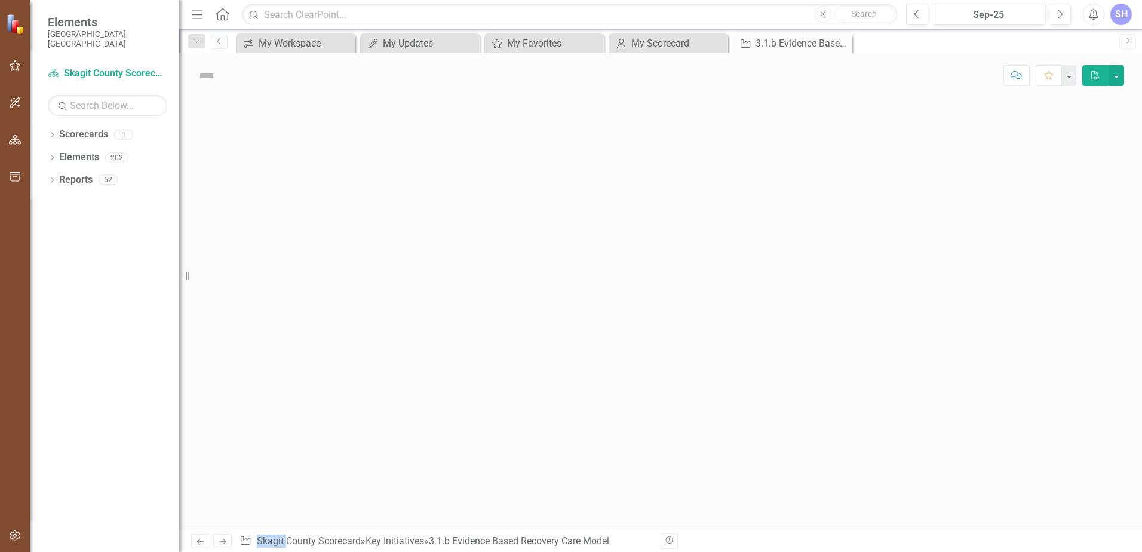
click at [749, 191] on div at bounding box center [660, 314] width 962 height 432
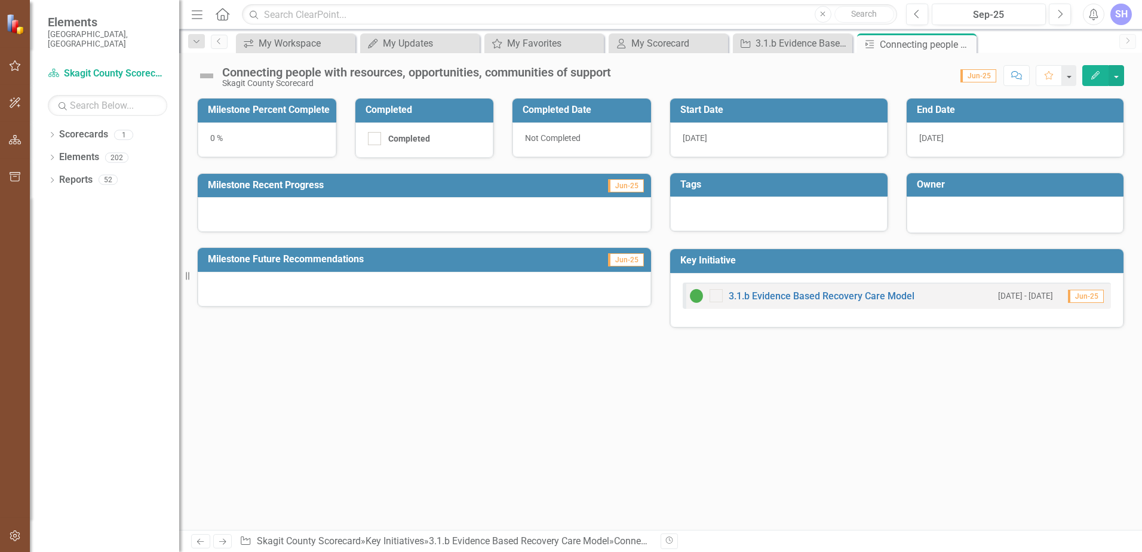
click at [262, 76] on div "Connecting people with resources, opportunities, communities of support" at bounding box center [416, 72] width 389 height 13
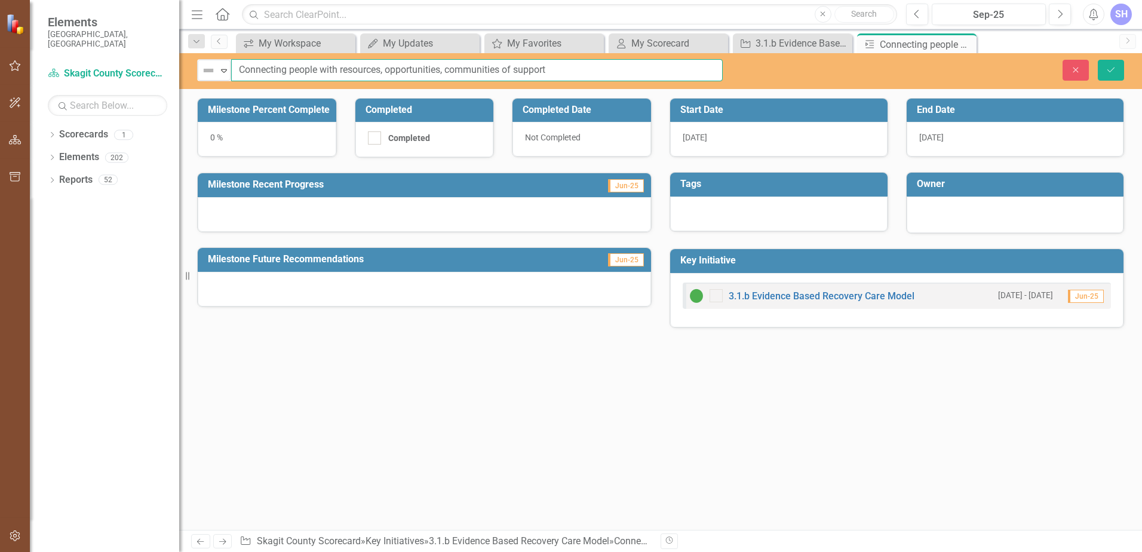
drag, startPoint x: 564, startPoint y: 69, endPoint x: 556, endPoint y: 70, distance: 7.2
click at [556, 70] on input "Connecting people with resources, opportunities, communities of support" at bounding box center [476, 70] width 491 height 22
drag, startPoint x: 562, startPoint y: 68, endPoint x: 239, endPoint y: 77, distance: 323.1
click at [239, 77] on input "Connecting people with resources, opportunities, communities of support" at bounding box center [476, 70] width 491 height 22
type input "Distribute Public Health Resource Guide and disseminate website and resource li…"
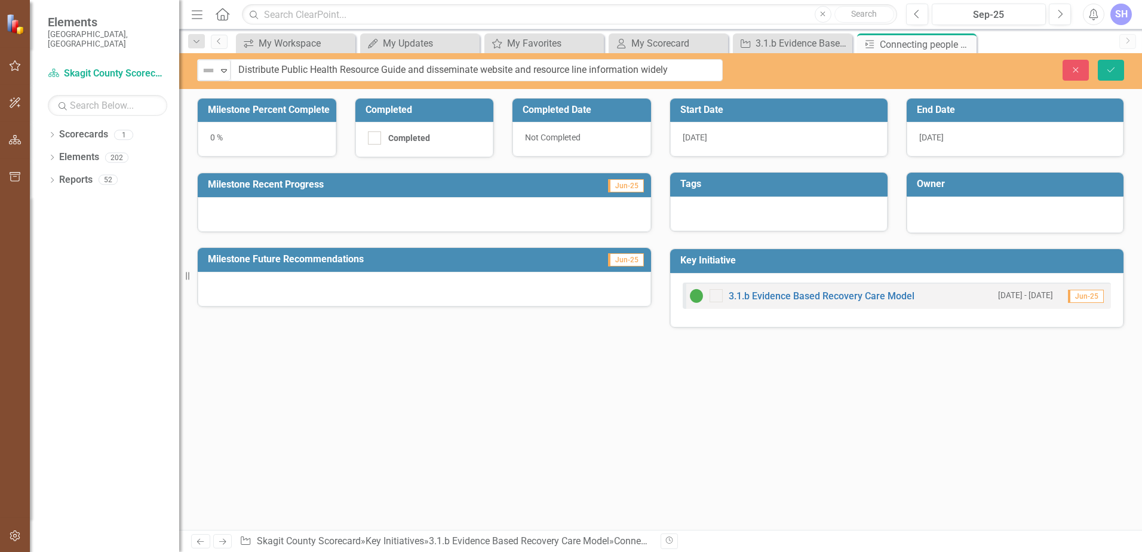
click at [242, 137] on div "0 %" at bounding box center [267, 139] width 139 height 35
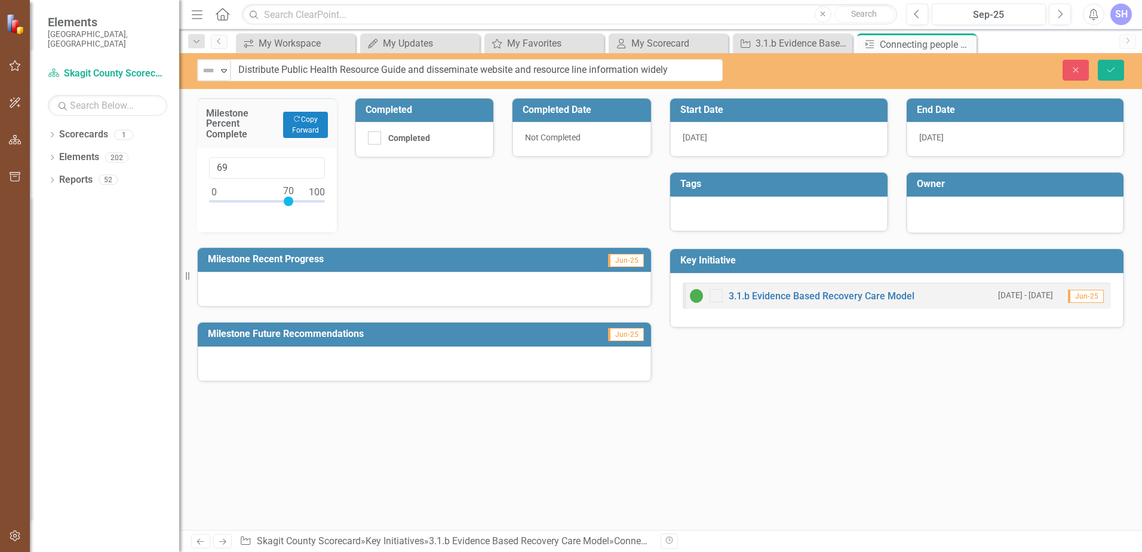
type input "70"
drag, startPoint x: 215, startPoint y: 201, endPoint x: 290, endPoint y: 207, distance: 74.9
click at [290, 207] on div at bounding box center [267, 203] width 116 height 15
click at [555, 208] on div "Milestone Percent Complete Copy Forward Copy Forward 70 Completed Completed Com…" at bounding box center [424, 232] width 472 height 299
click at [224, 75] on icon "Expand" at bounding box center [224, 71] width 12 height 10
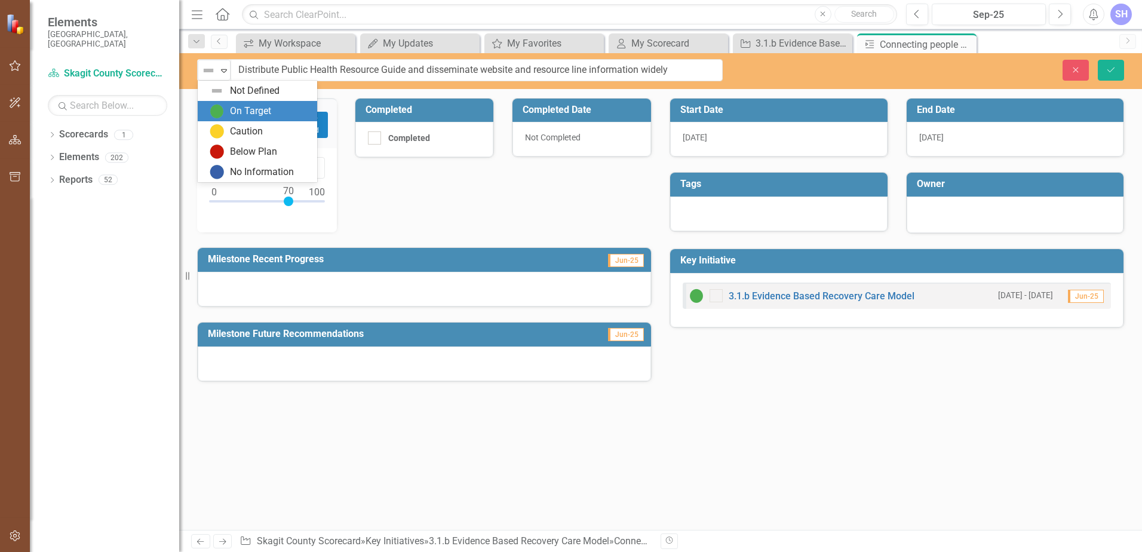
click at [229, 110] on div "On Target" at bounding box center [260, 111] width 100 height 14
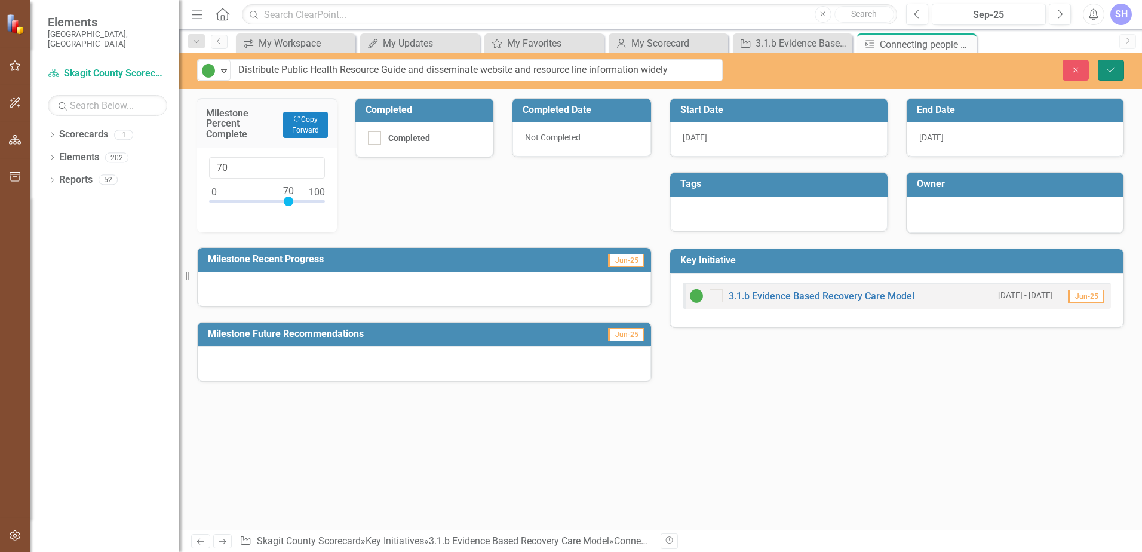
click at [1107, 69] on icon "Save" at bounding box center [1110, 70] width 11 height 8
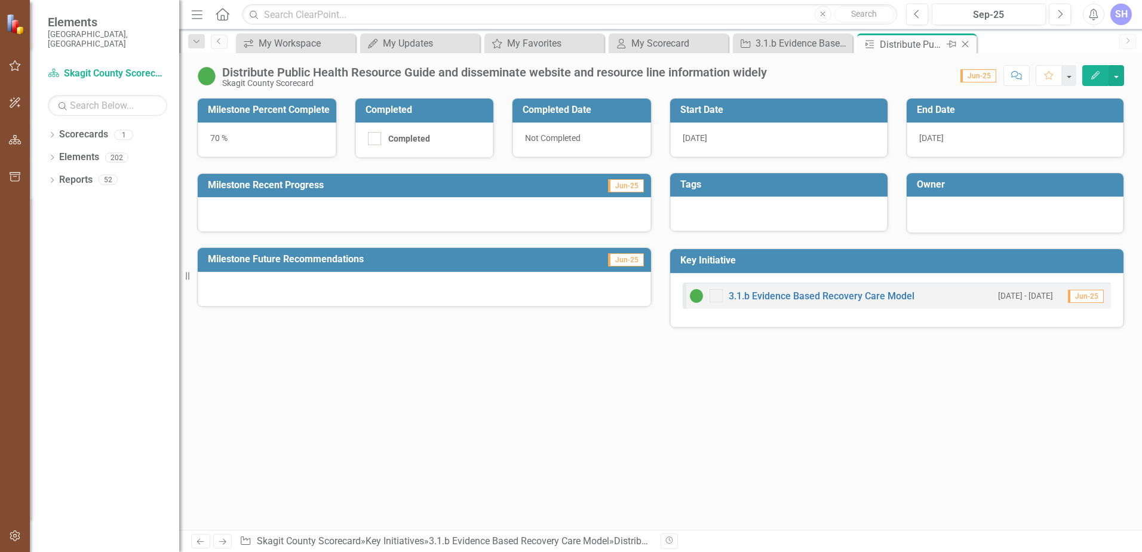
click at [965, 44] on icon "Close" at bounding box center [965, 44] width 12 height 10
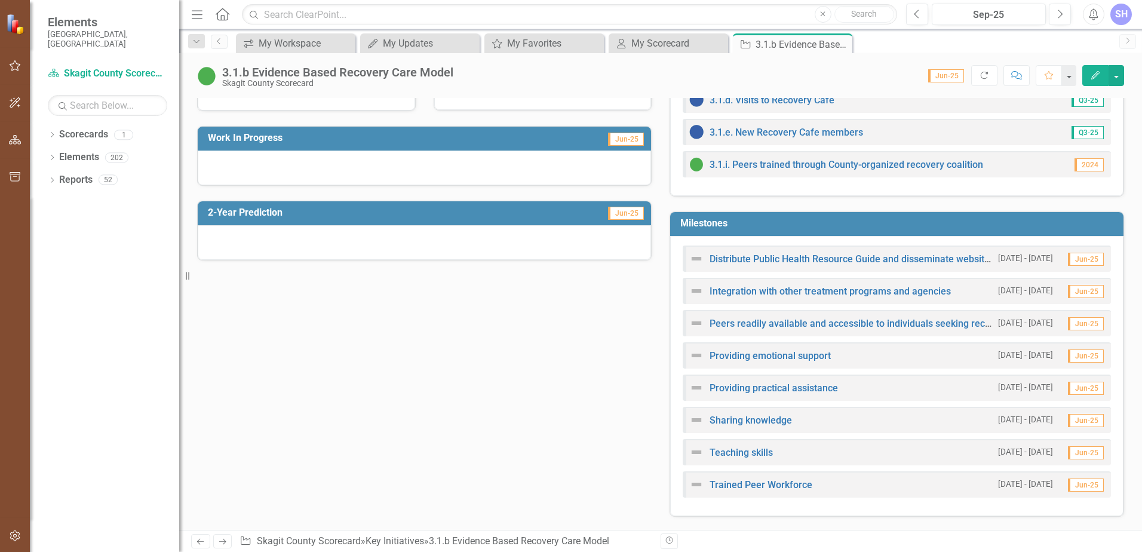
scroll to position [299, 0]
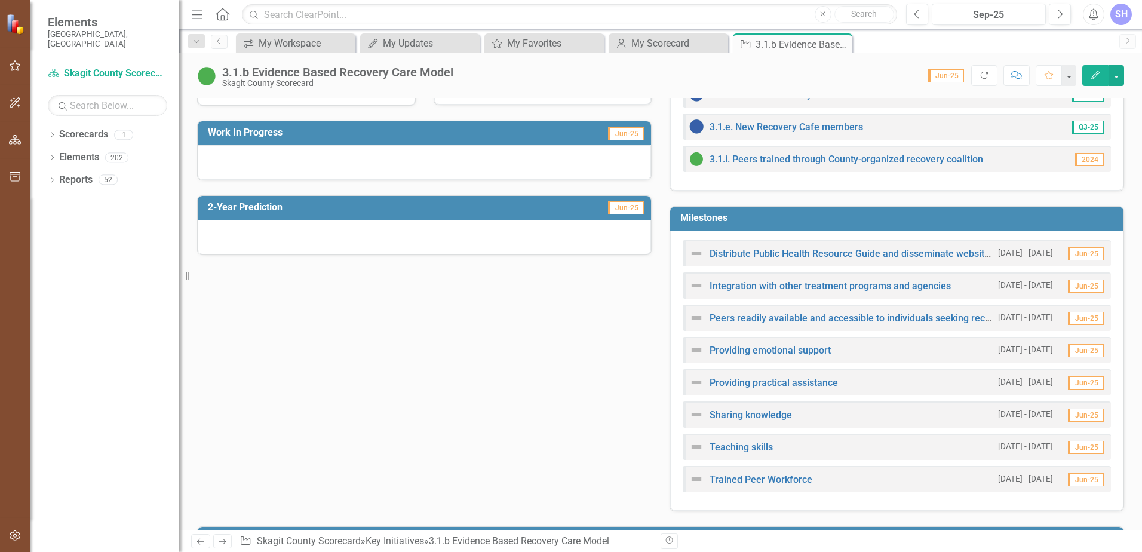
click at [692, 288] on img at bounding box center [696, 285] width 14 height 14
click at [725, 283] on link "Integration with other treatment programs and agencies" at bounding box center [829, 285] width 241 height 11
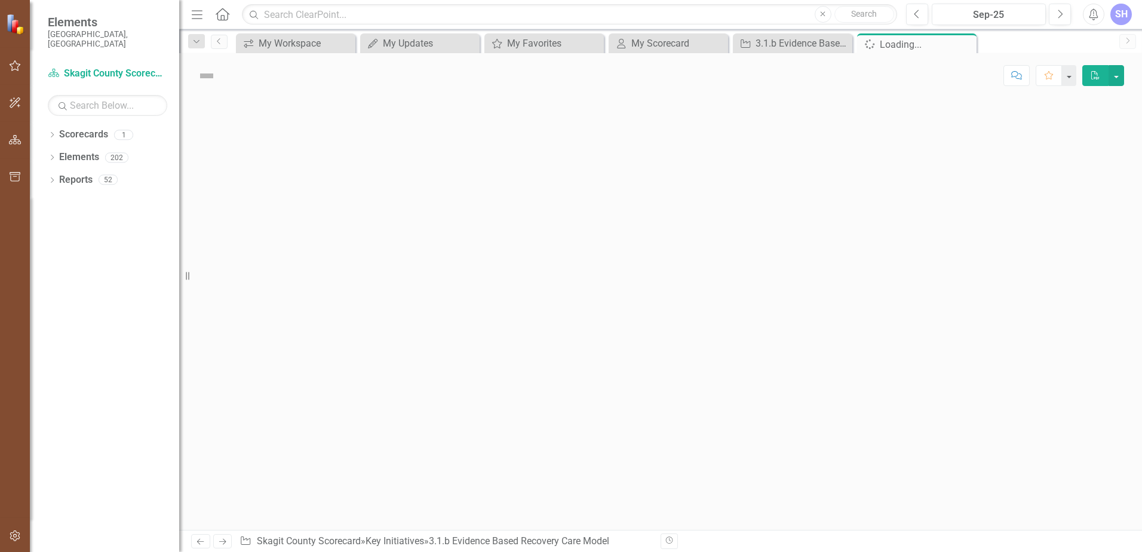
click at [725, 283] on div at bounding box center [660, 314] width 962 height 432
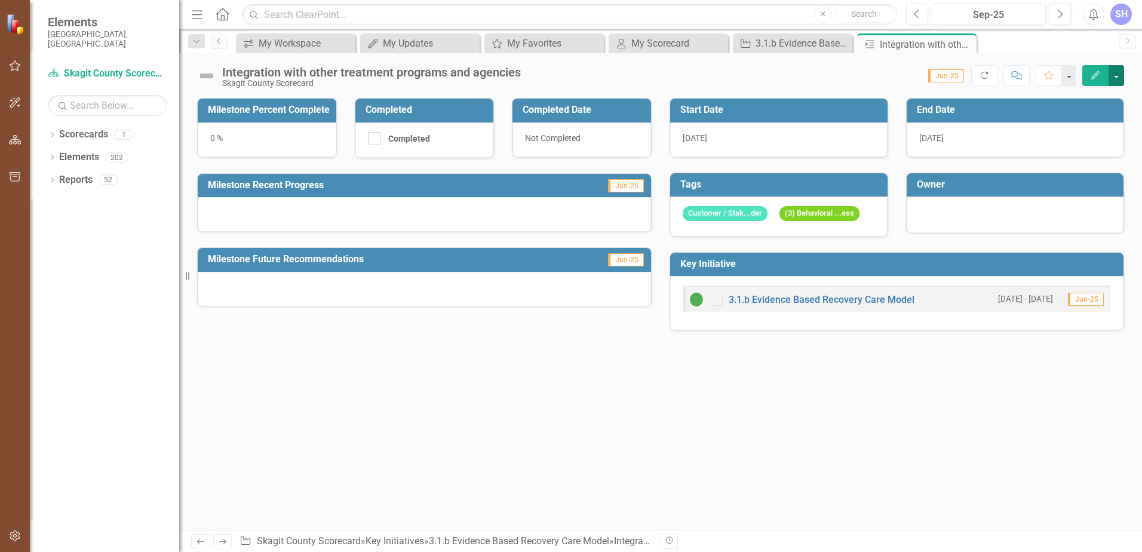
click at [1112, 73] on button "button" at bounding box center [1116, 75] width 16 height 21
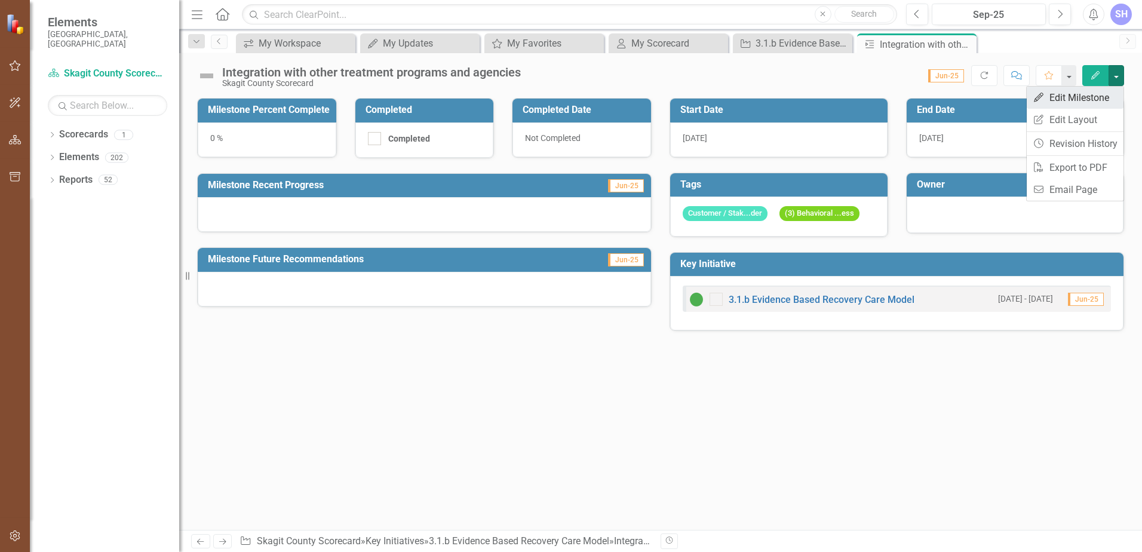
click at [1098, 96] on link "Edit Edit Milestone" at bounding box center [1074, 98] width 97 height 22
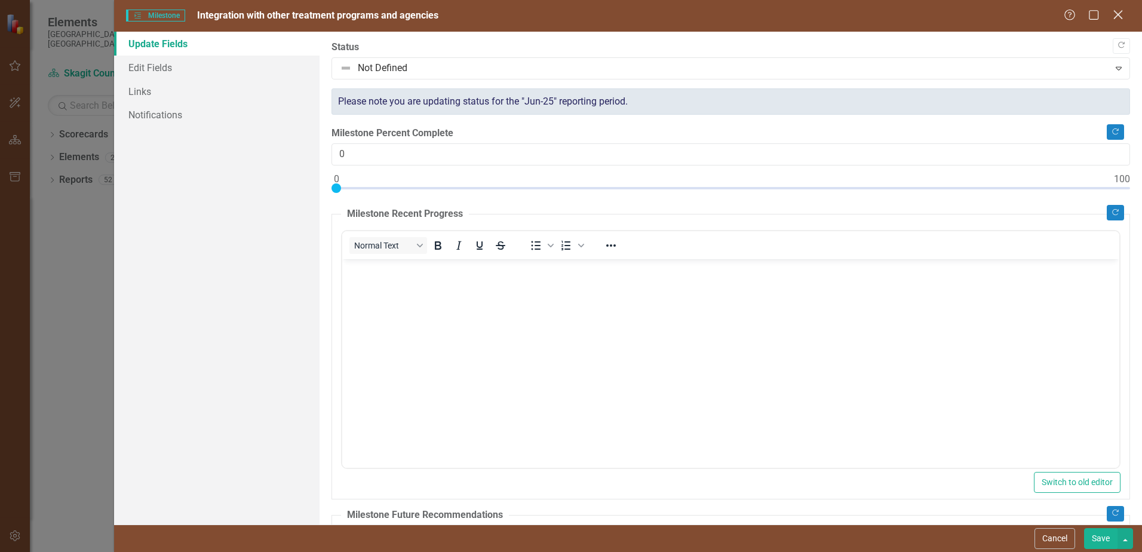
click at [1121, 18] on icon at bounding box center [1117, 14] width 9 height 9
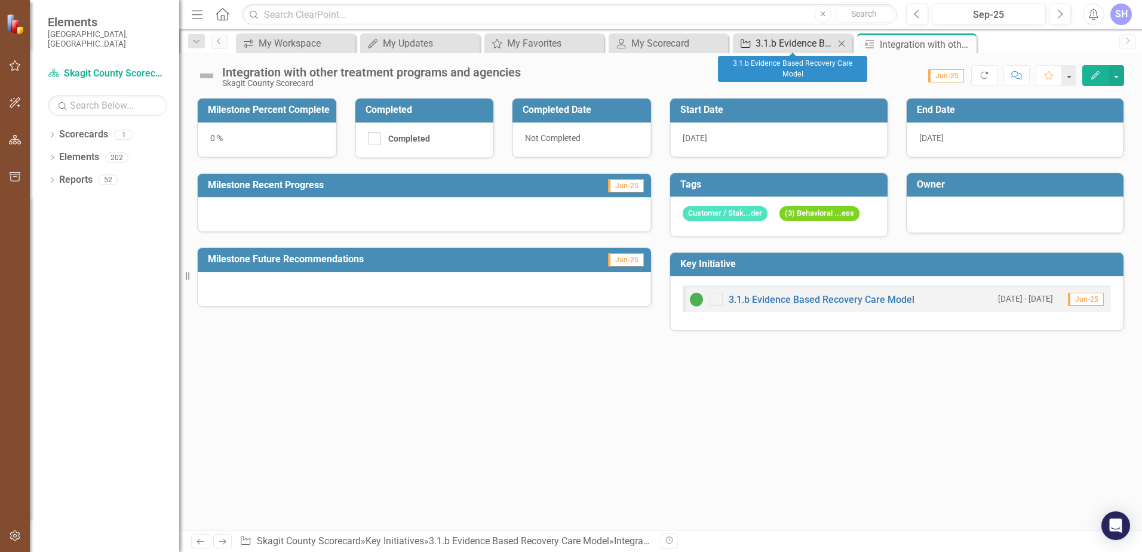
click at [813, 46] on div "3.1.b Evidence Based Recovery Care Model" at bounding box center [794, 43] width 79 height 15
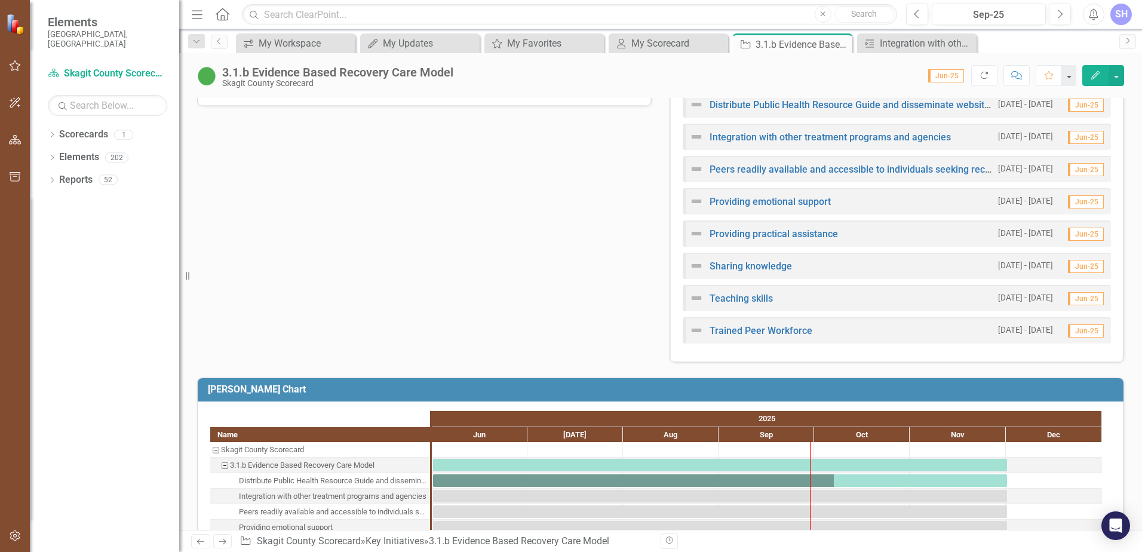
scroll to position [418, 0]
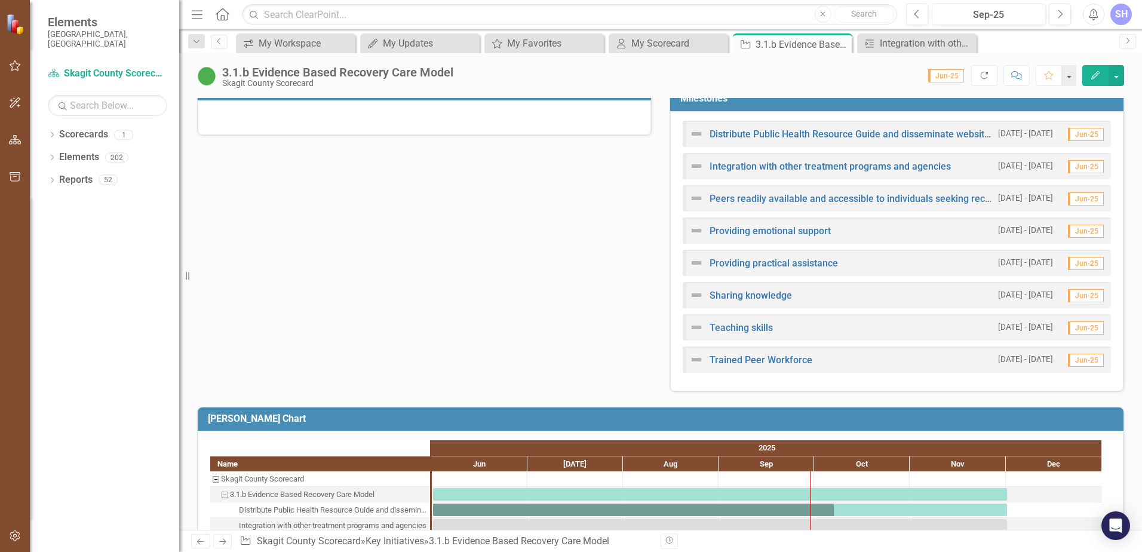
drag, startPoint x: 746, startPoint y: 175, endPoint x: 694, endPoint y: 168, distance: 52.4
click at [694, 168] on img at bounding box center [696, 166] width 14 height 14
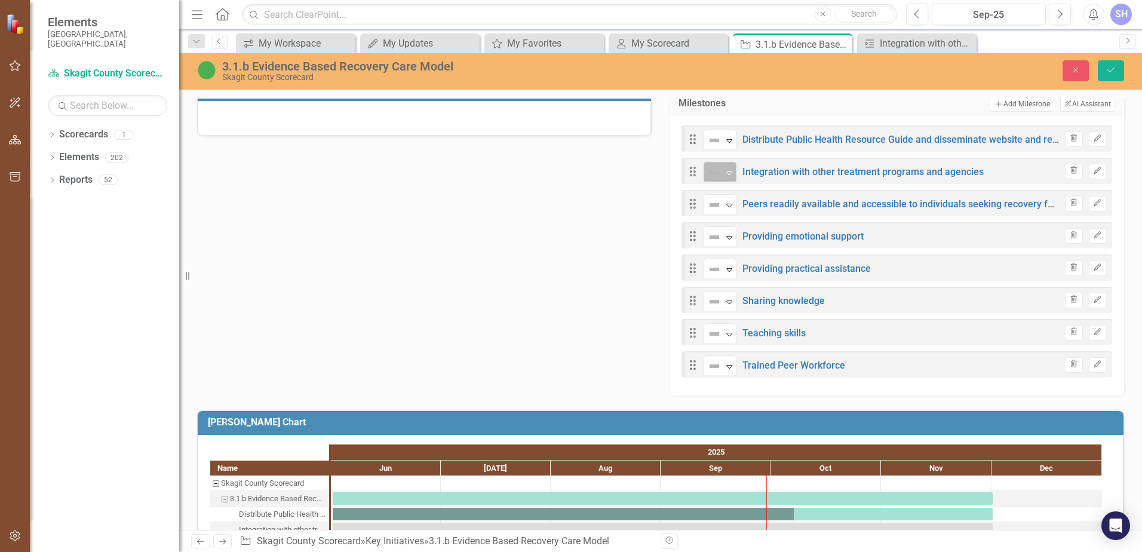
click at [724, 174] on icon "Expand" at bounding box center [729, 173] width 12 height 10
click at [687, 175] on icon "Drag" at bounding box center [693, 171] width 16 height 12
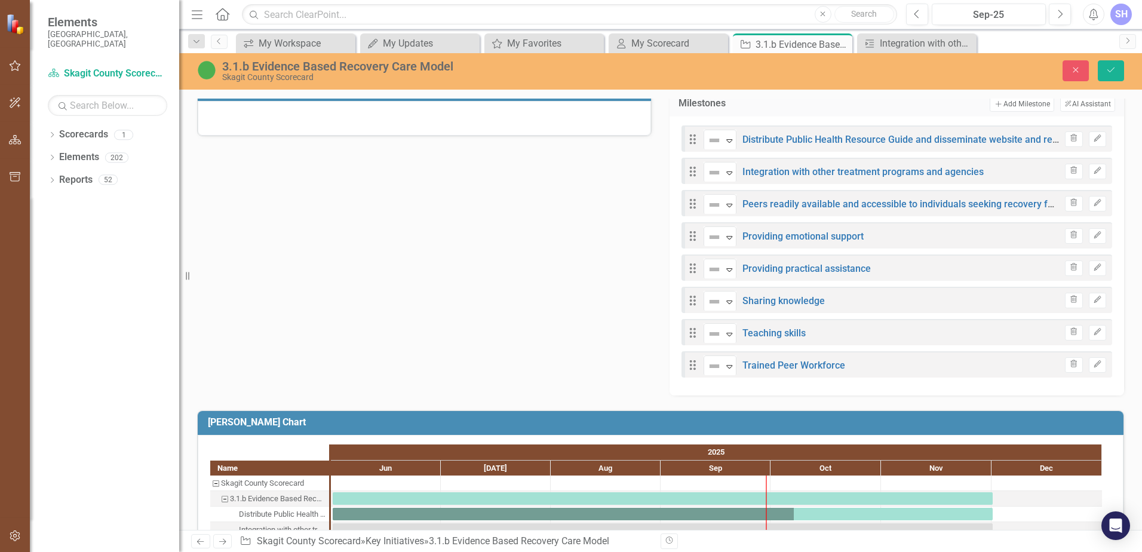
click at [687, 175] on icon "Drag" at bounding box center [693, 171] width 16 height 12
click at [1069, 173] on icon "Trash" at bounding box center [1073, 170] width 9 height 7
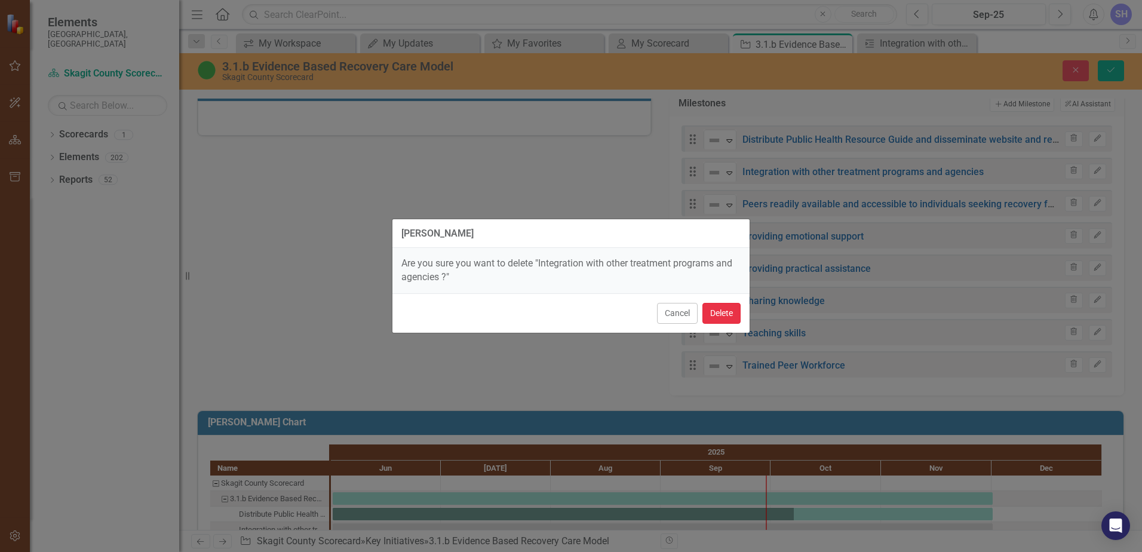
click at [723, 316] on button "Delete" at bounding box center [721, 313] width 38 height 21
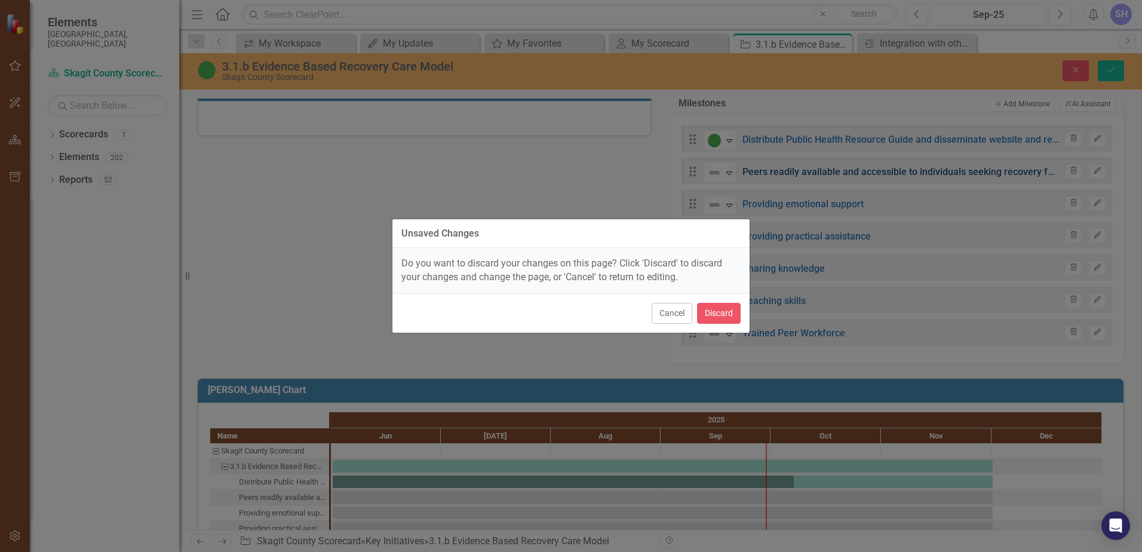
click at [767, 174] on div "Unsaved Changes Do you want to discard your changes on this page? Click 'Discar…" at bounding box center [571, 276] width 1142 height 552
click at [665, 313] on button "Cancel" at bounding box center [671, 313] width 41 height 21
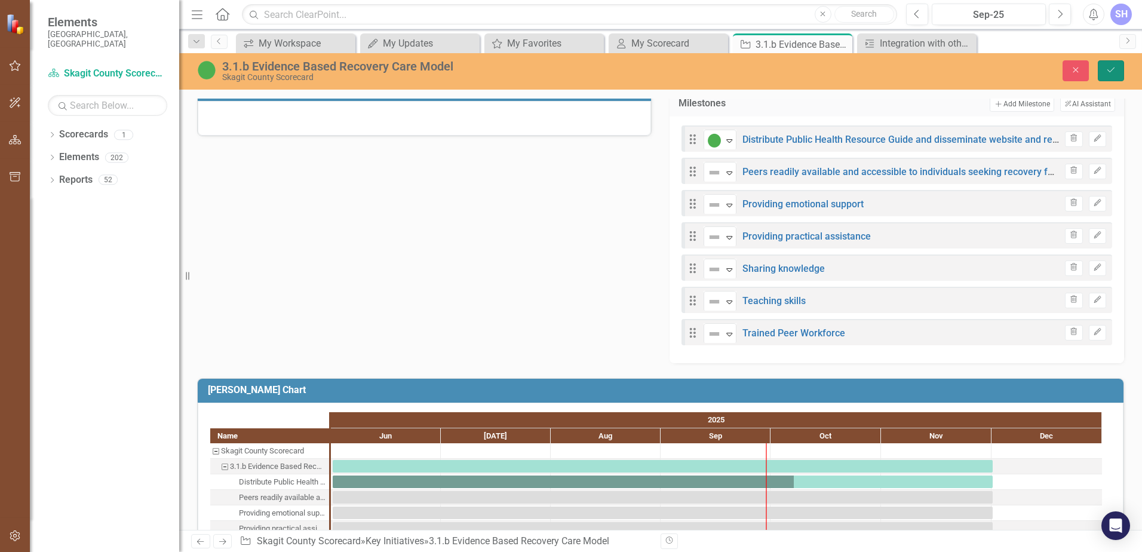
click at [1111, 65] on button "Save" at bounding box center [1110, 70] width 26 height 21
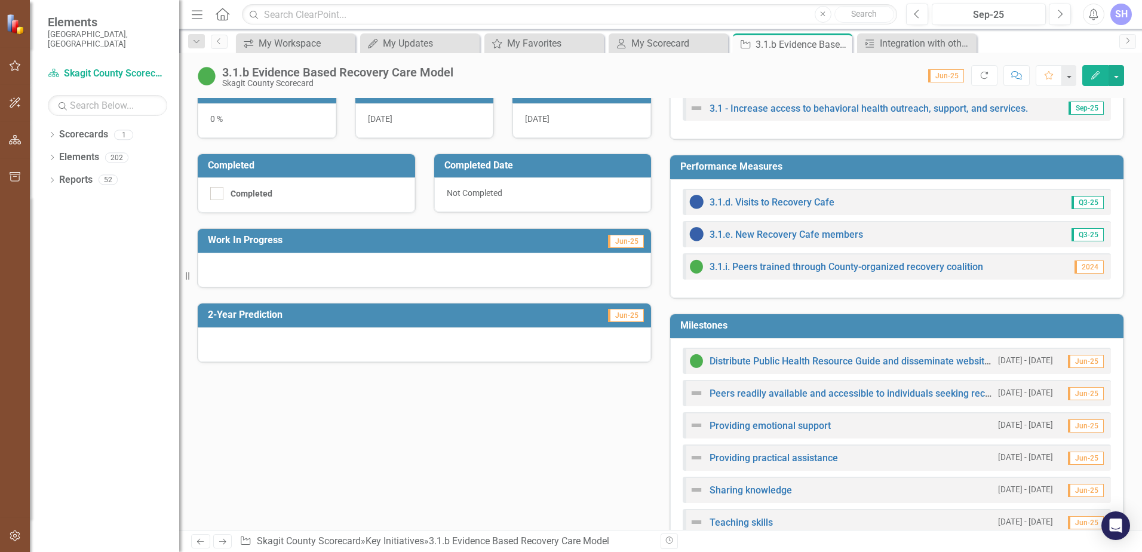
scroll to position [299, 0]
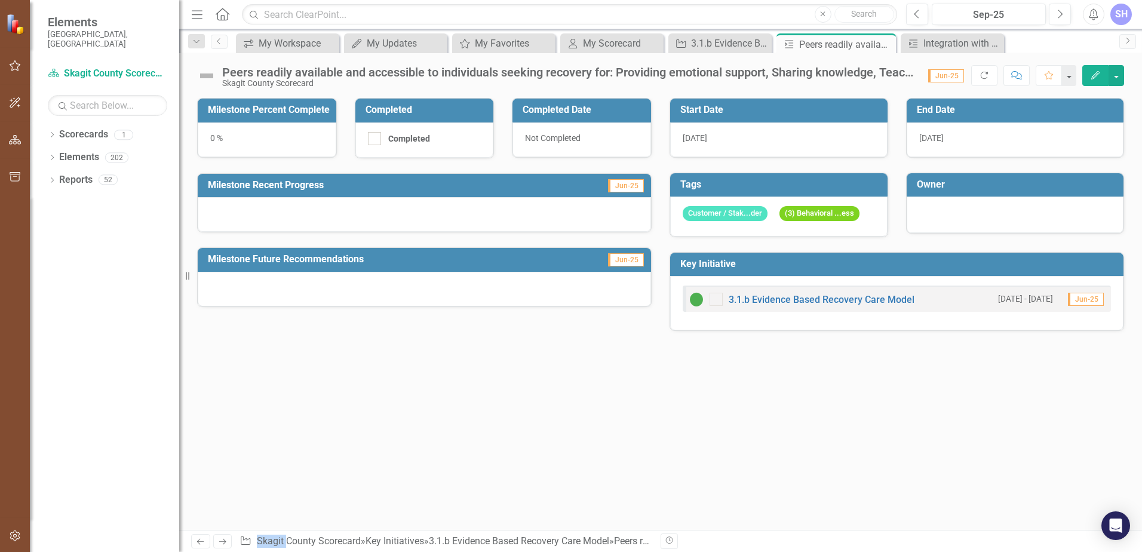
click at [227, 137] on div "0 %" at bounding box center [267, 139] width 139 height 35
click at [211, 139] on div "0 %" at bounding box center [267, 139] width 139 height 35
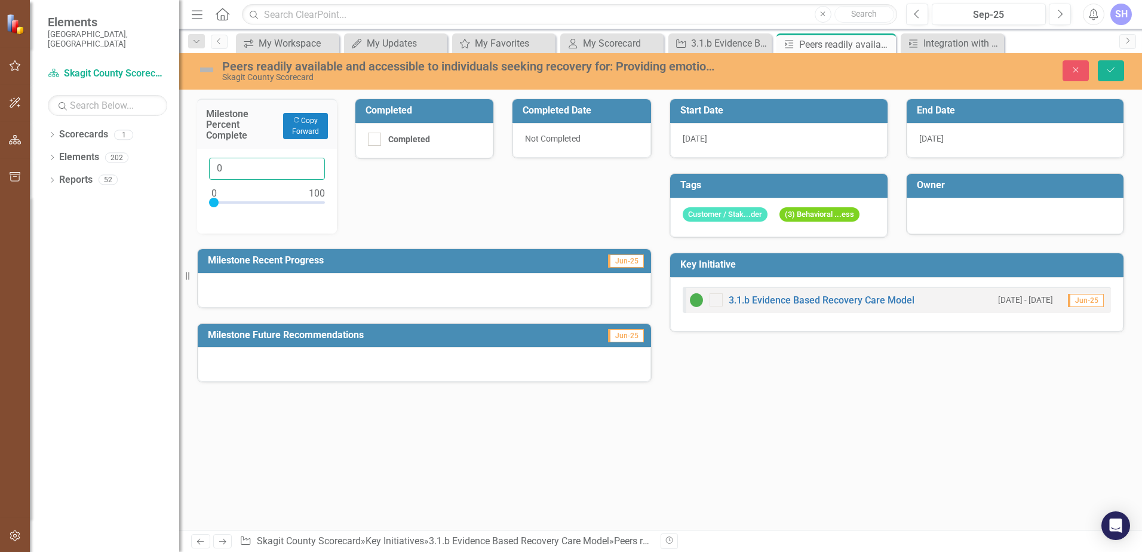
drag, startPoint x: 211, startPoint y: 139, endPoint x: 217, endPoint y: 167, distance: 29.2
click at [217, 167] on input "0" at bounding box center [267, 169] width 116 height 22
type input "10"
click at [481, 183] on div "Milestone Percent Complete Copy Forward Copy Forward 10 Completed Completed Com…" at bounding box center [424, 233] width 472 height 299
click at [949, 137] on div "[DATE]" at bounding box center [1014, 140] width 217 height 35
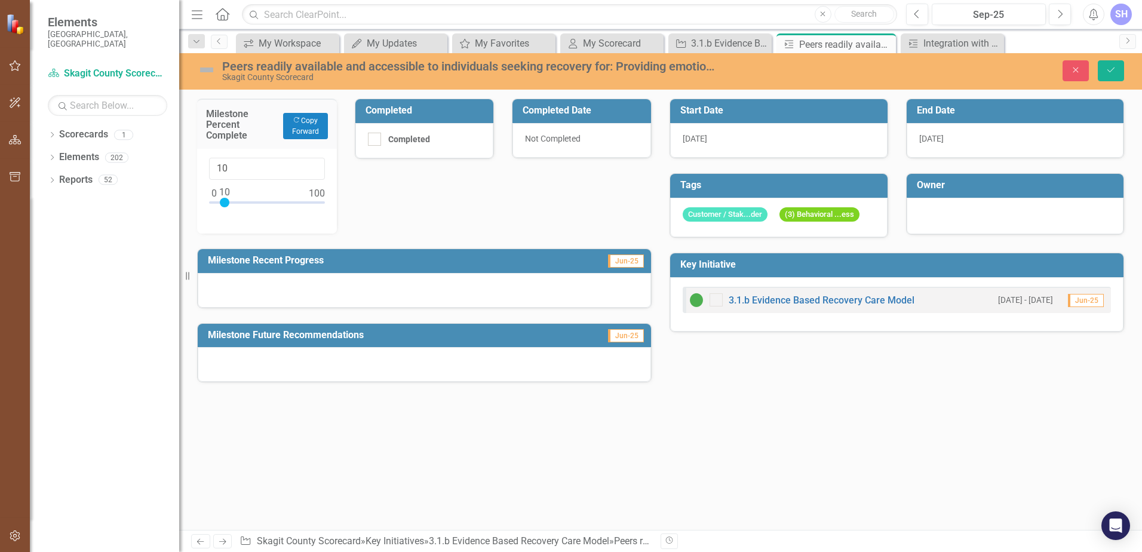
click at [949, 137] on div "[DATE]" at bounding box center [1014, 140] width 217 height 35
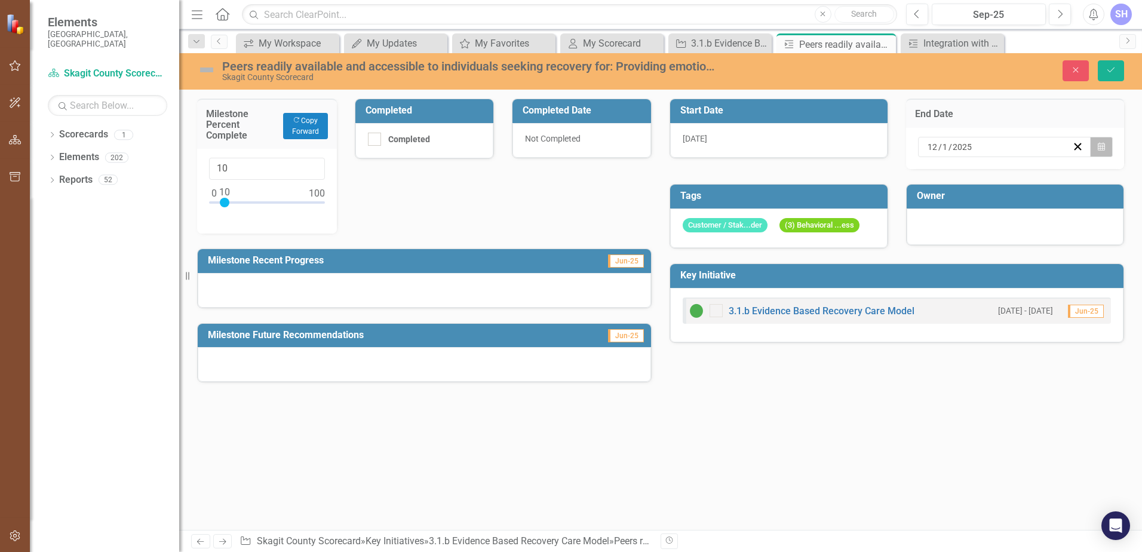
click at [1100, 146] on icon "Calendar" at bounding box center [1100, 147] width 7 height 8
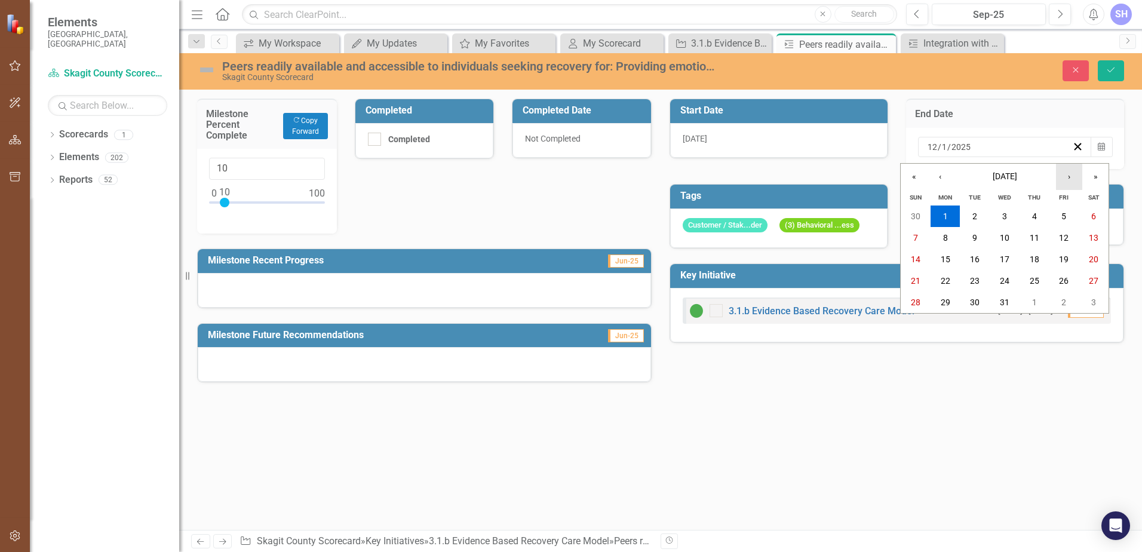
click at [1067, 179] on button "›" at bounding box center [1069, 177] width 26 height 26
click at [1070, 176] on button "›" at bounding box center [1069, 177] width 26 height 26
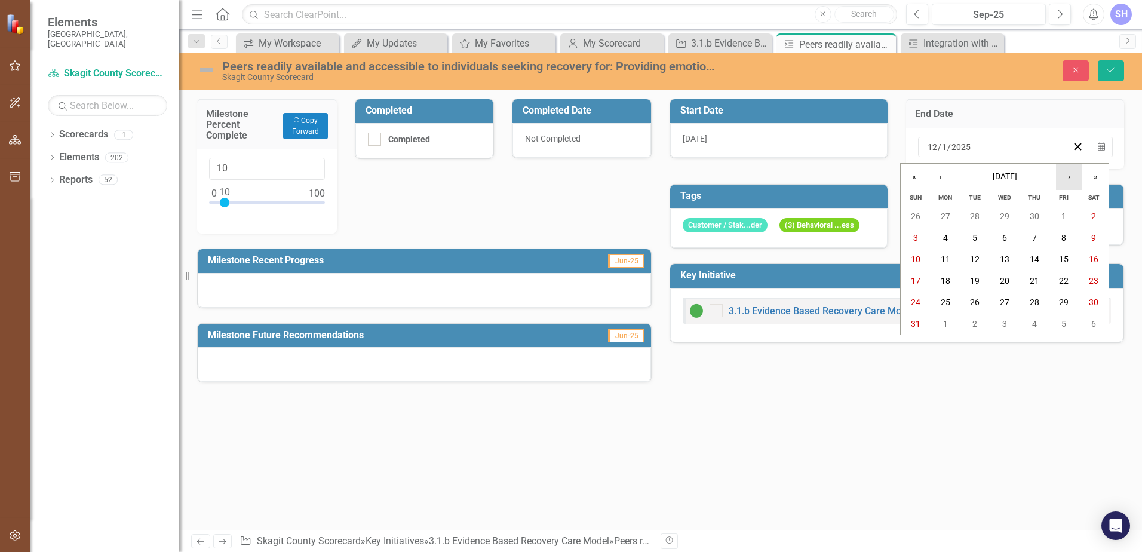
click at [1070, 176] on button "›" at bounding box center [1069, 177] width 26 height 26
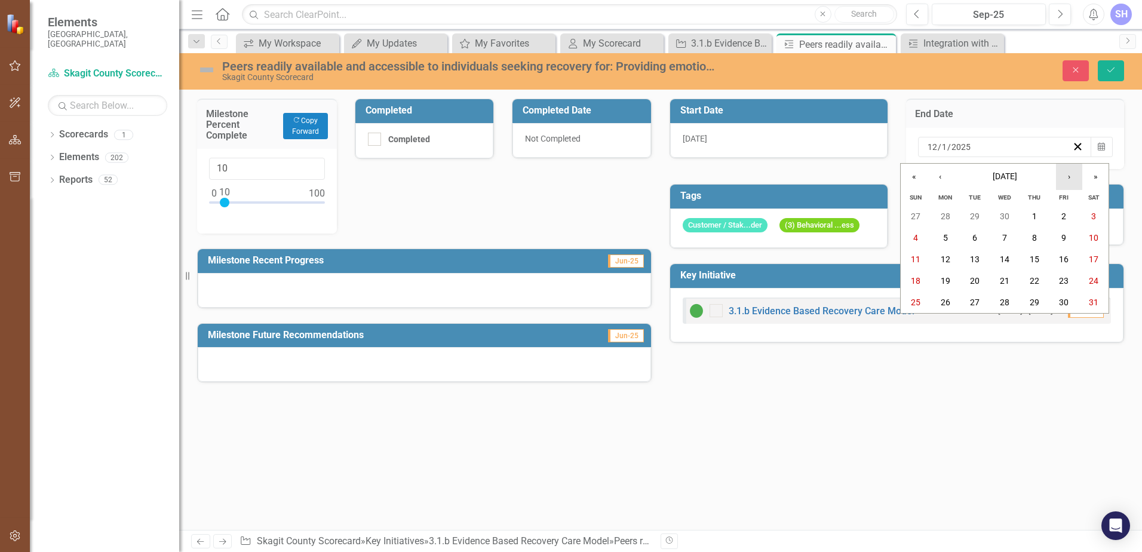
click at [1070, 176] on button "›" at bounding box center [1069, 177] width 26 height 26
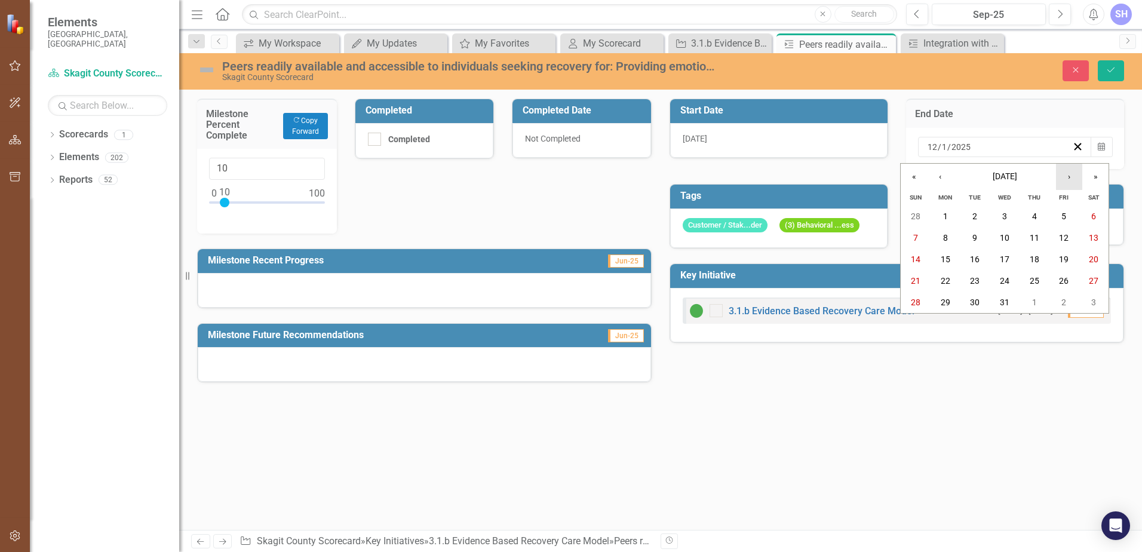
click at [1070, 176] on button "›" at bounding box center [1069, 177] width 26 height 26
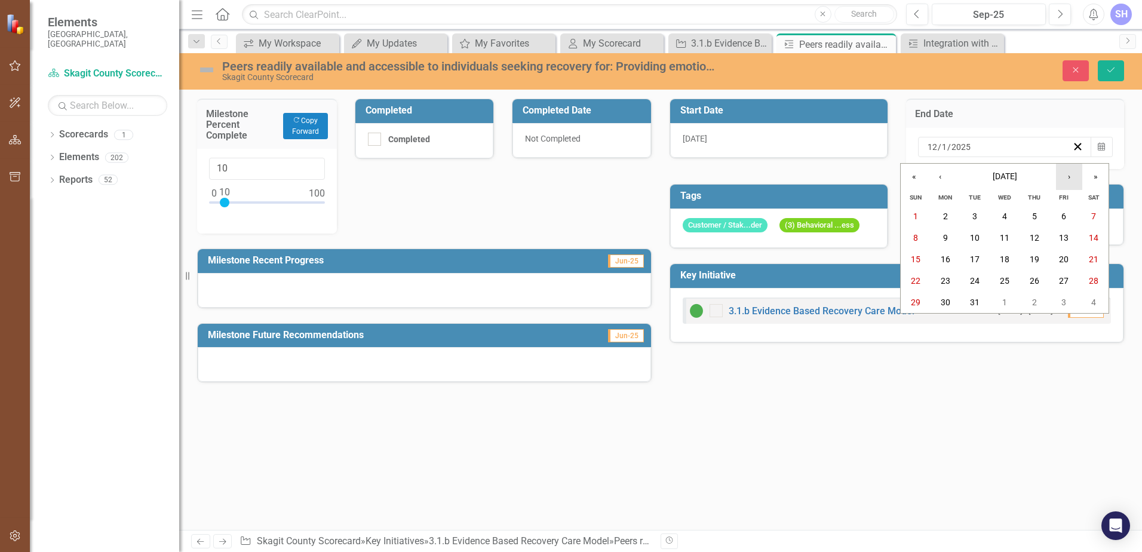
click at [1070, 176] on button "›" at bounding box center [1069, 177] width 26 height 26
click at [1062, 295] on button "31" at bounding box center [1064, 301] width 30 height 21
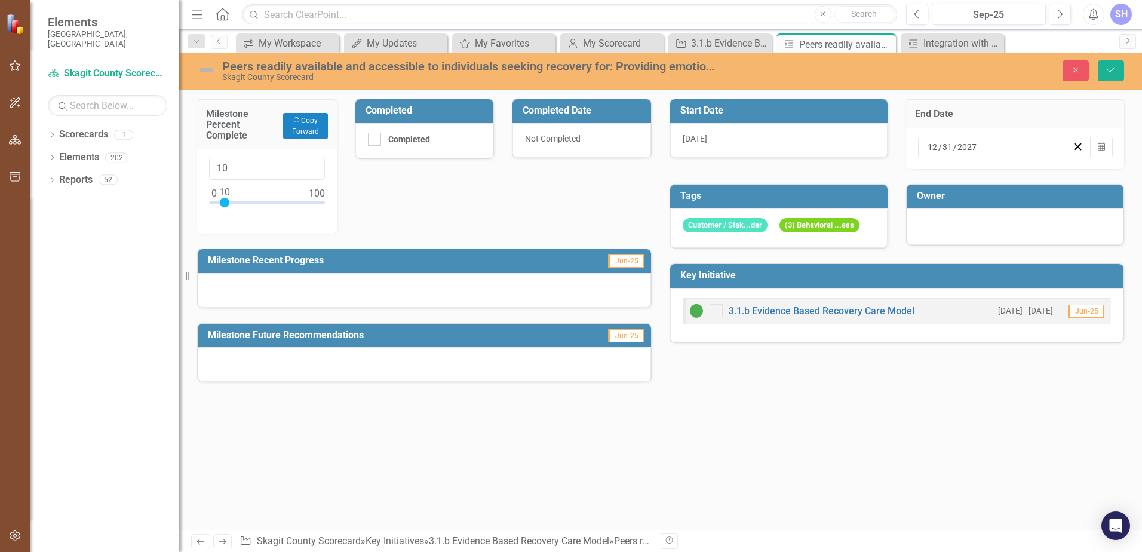
click at [254, 302] on div at bounding box center [424, 290] width 453 height 35
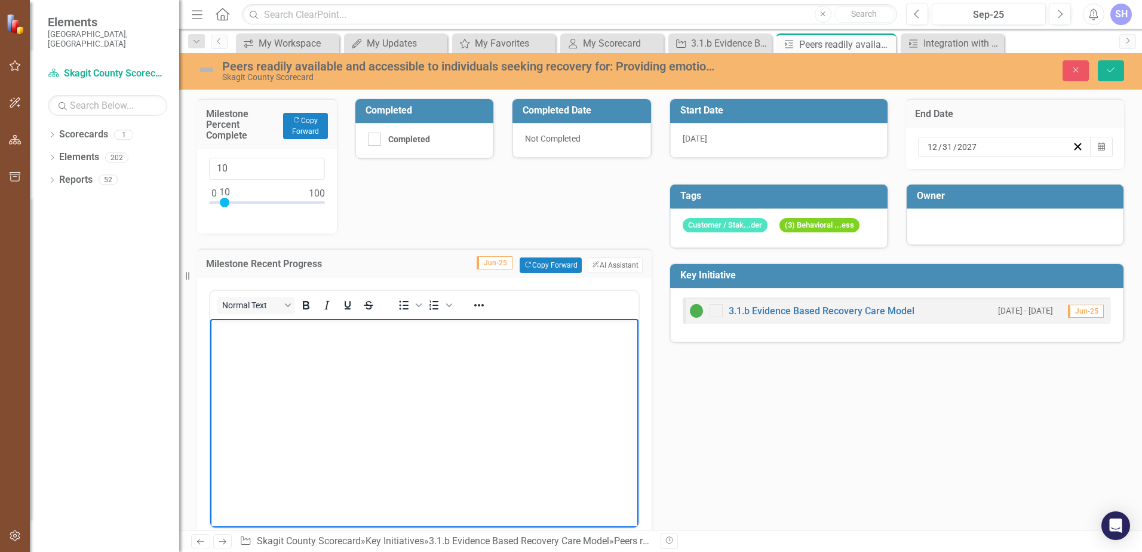
click at [258, 334] on p "Rich Text Area. Press ALT-0 for help." at bounding box center [424, 329] width 422 height 14
click at [205, 72] on img at bounding box center [206, 69] width 19 height 19
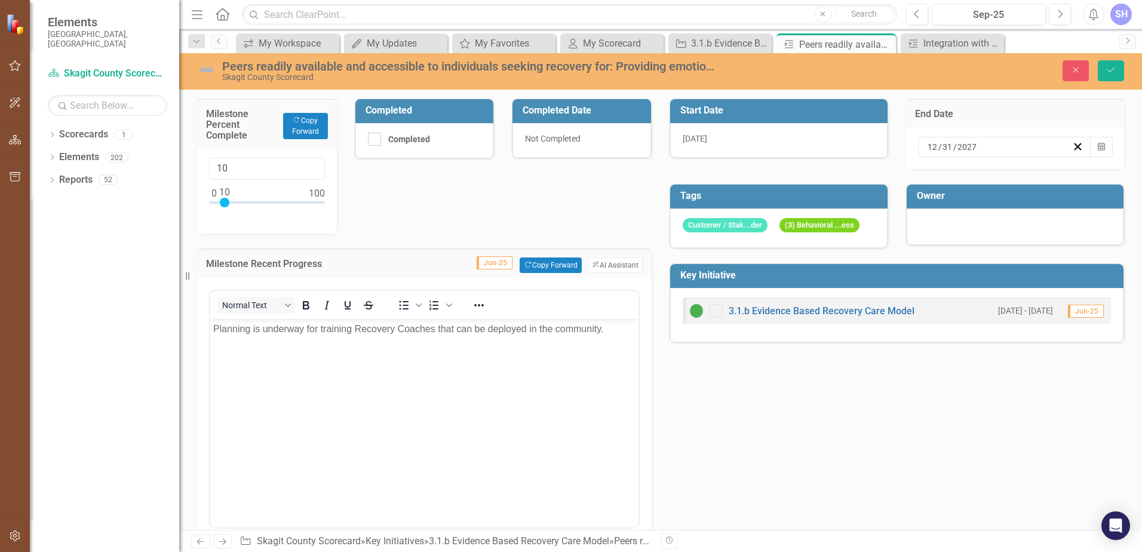
click at [205, 72] on img at bounding box center [206, 69] width 19 height 19
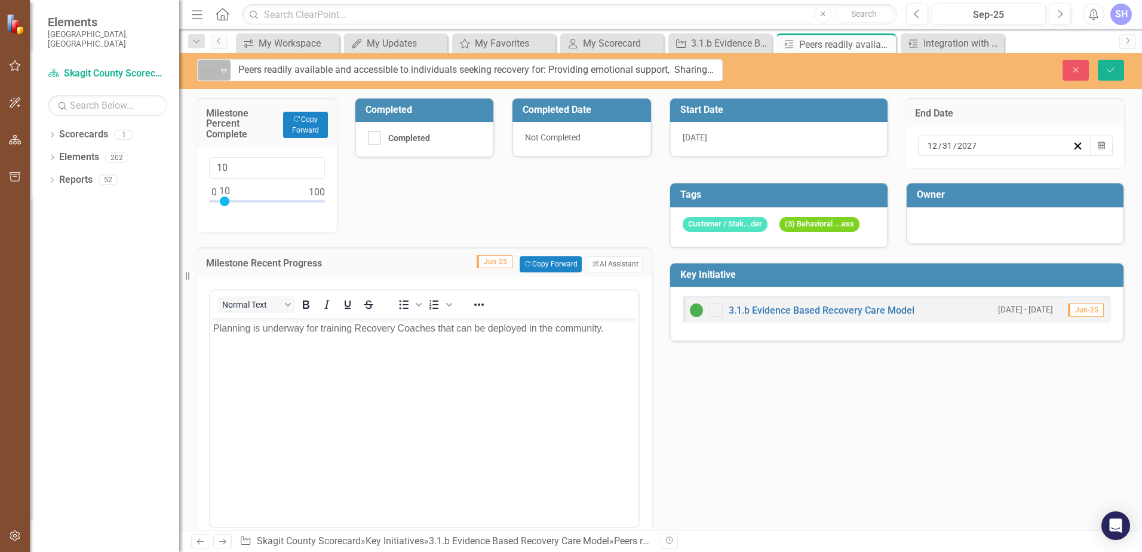
click at [226, 70] on icon at bounding box center [224, 71] width 6 height 4
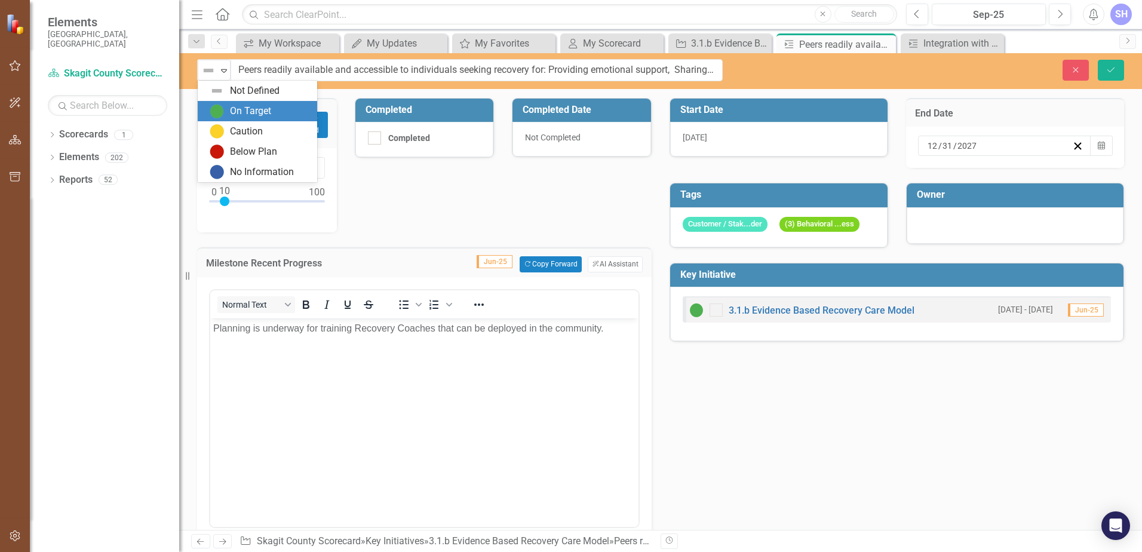
click at [229, 106] on div "On Target" at bounding box center [260, 111] width 100 height 14
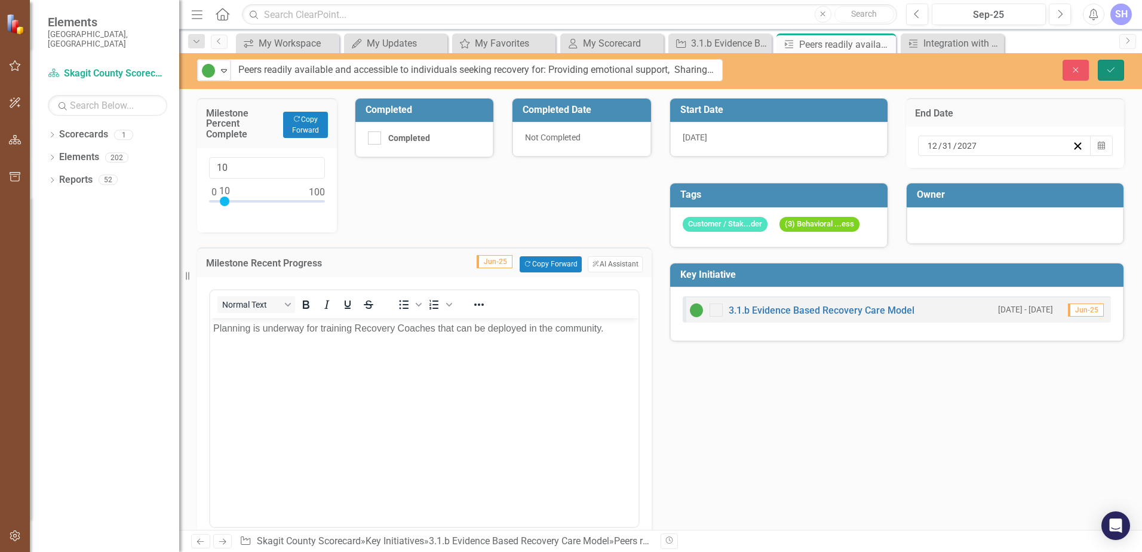
click at [1111, 73] on icon "Save" at bounding box center [1110, 70] width 11 height 8
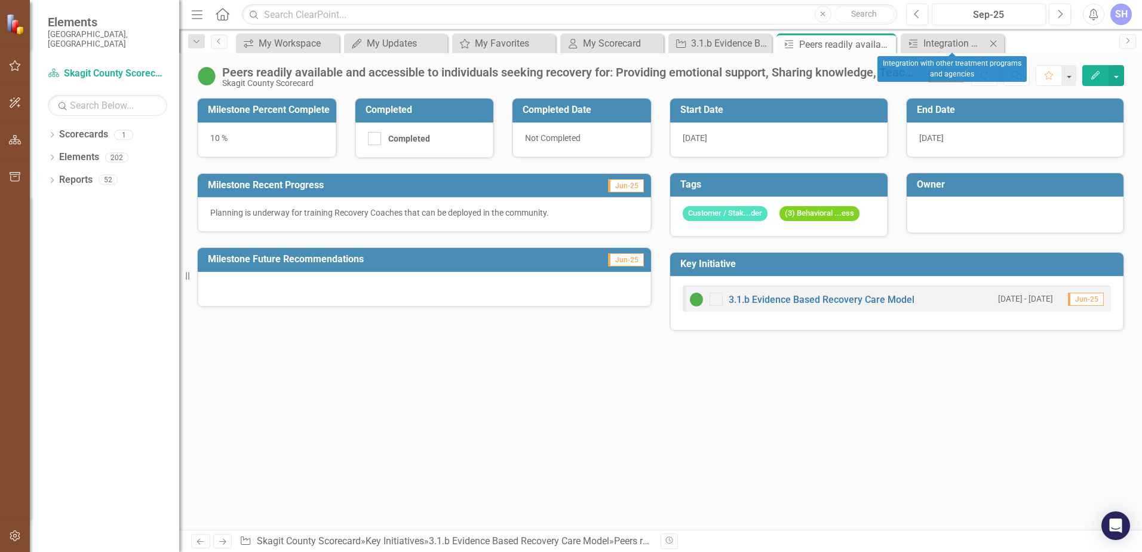
click at [992, 45] on icon "Close" at bounding box center [993, 44] width 12 height 10
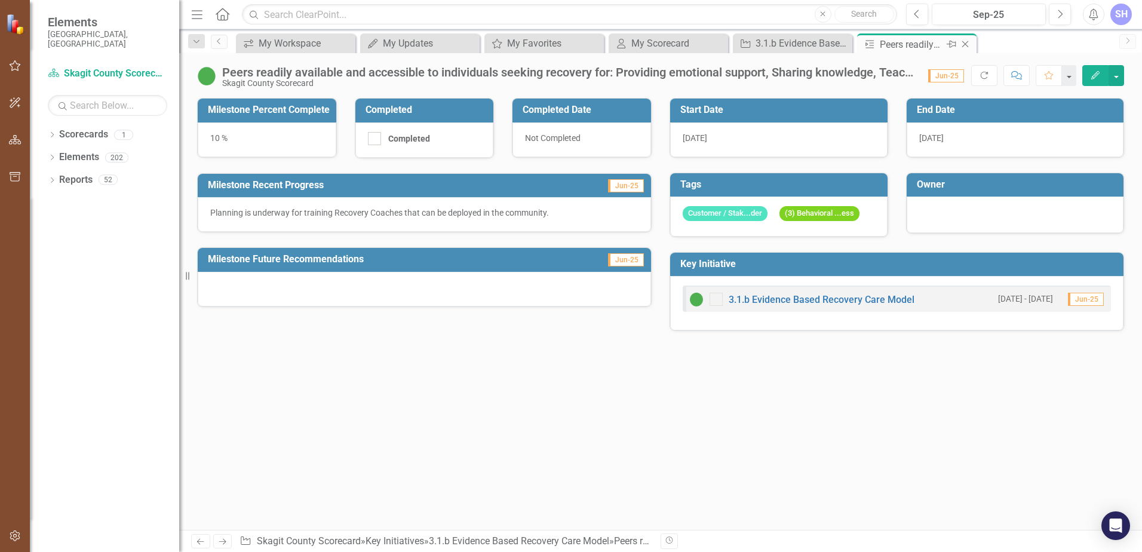
click at [964, 44] on icon "Close" at bounding box center [965, 44] width 12 height 10
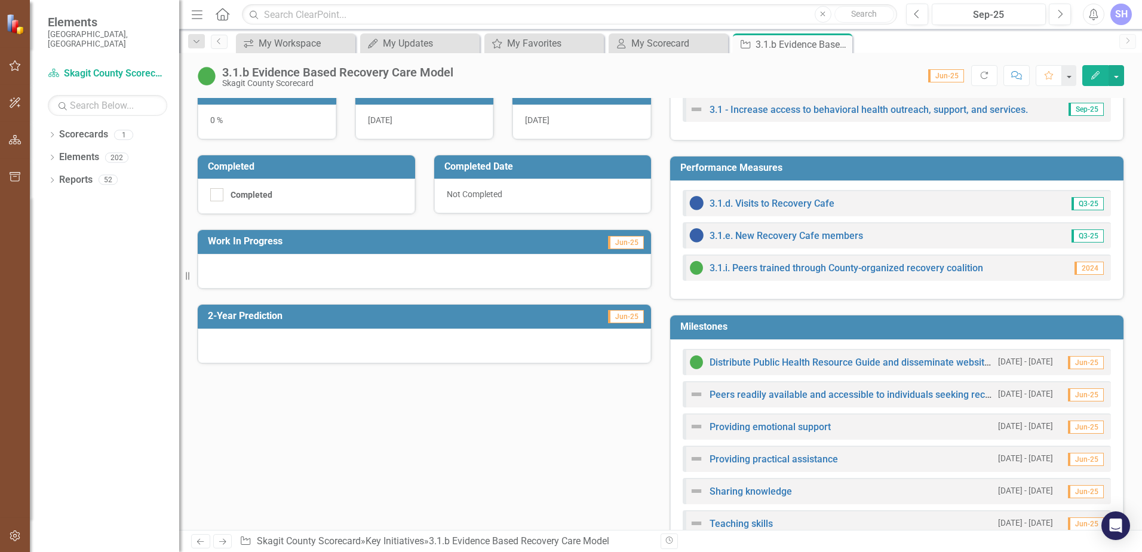
scroll to position [418, 0]
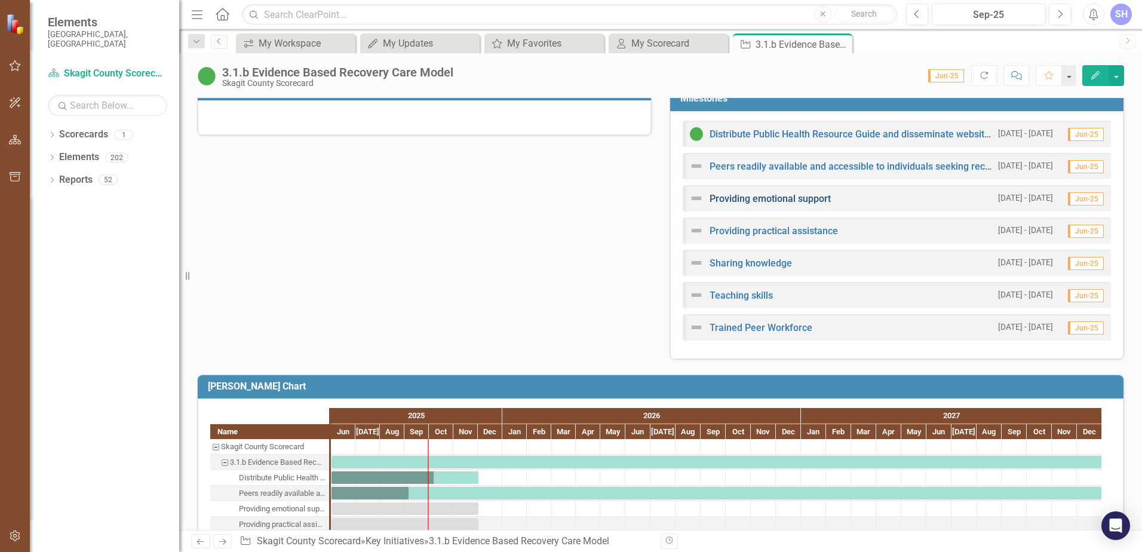
click at [799, 202] on link "Providing emotional support" at bounding box center [769, 198] width 121 height 11
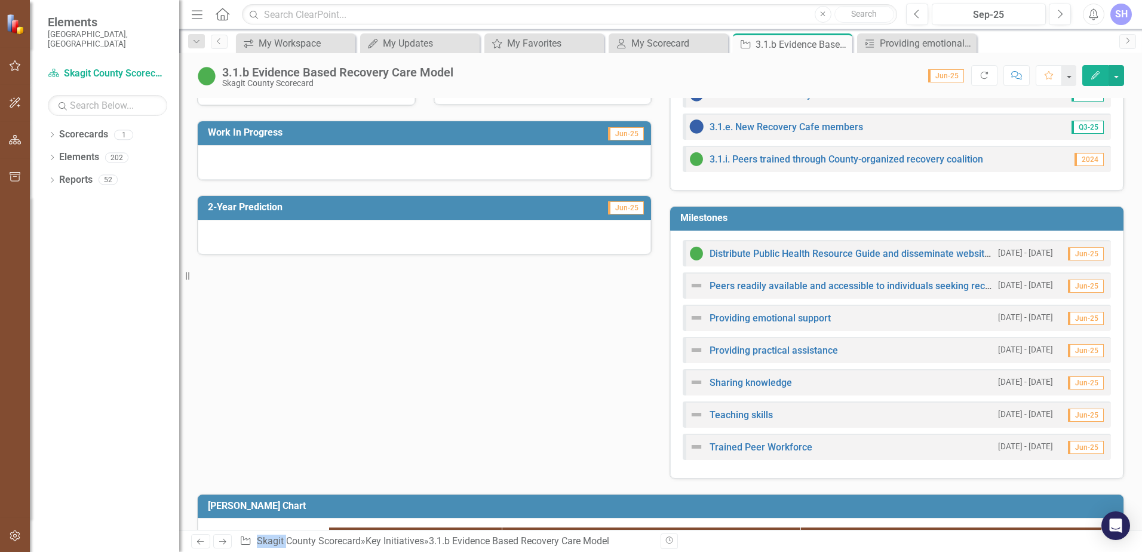
scroll to position [358, 0]
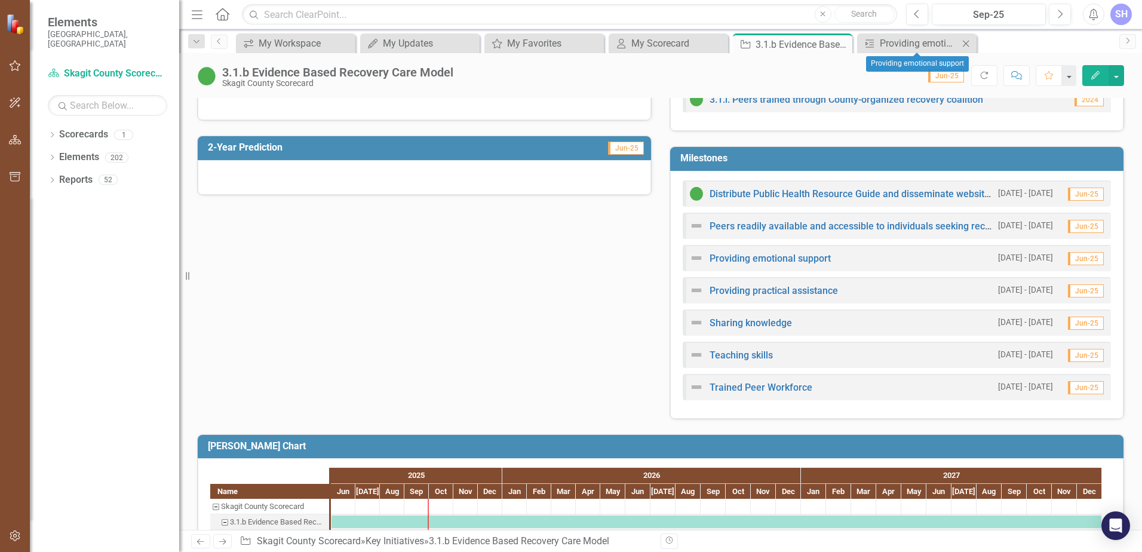
click at [966, 42] on icon "Close" at bounding box center [966, 44] width 12 height 10
click at [792, 265] on div "Providing emotional support" at bounding box center [760, 258] width 142 height 14
click at [792, 260] on link "Providing emotional support" at bounding box center [769, 258] width 121 height 11
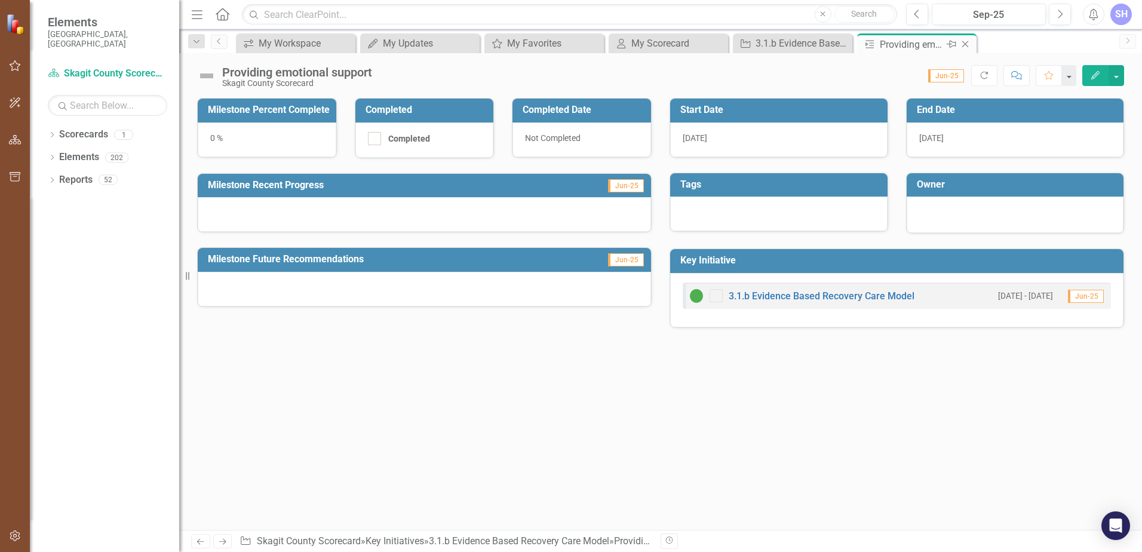
click at [966, 45] on icon "Close" at bounding box center [965, 44] width 12 height 10
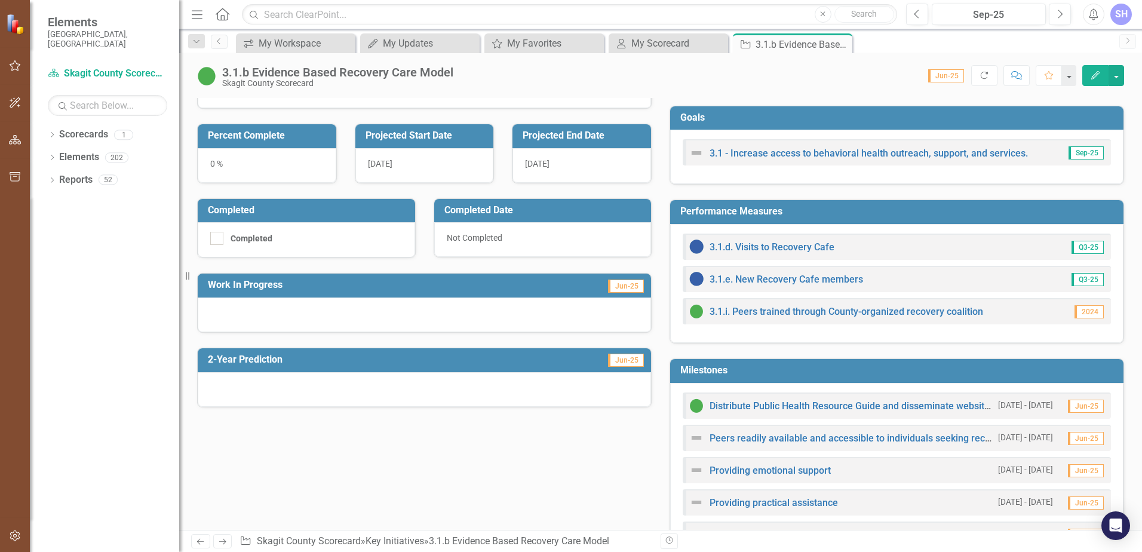
scroll to position [358, 0]
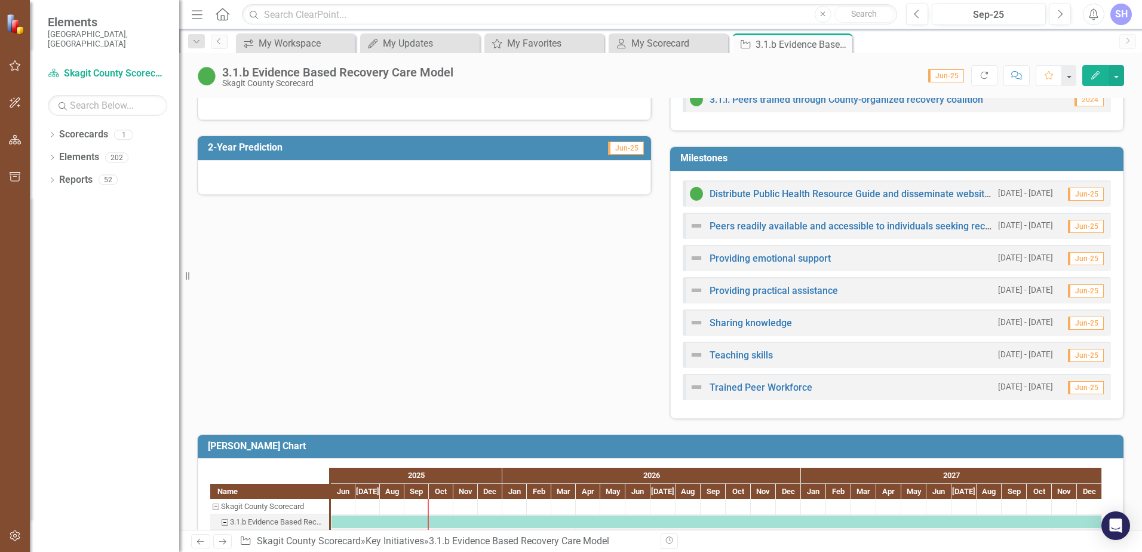
click at [693, 261] on img at bounding box center [696, 258] width 14 height 14
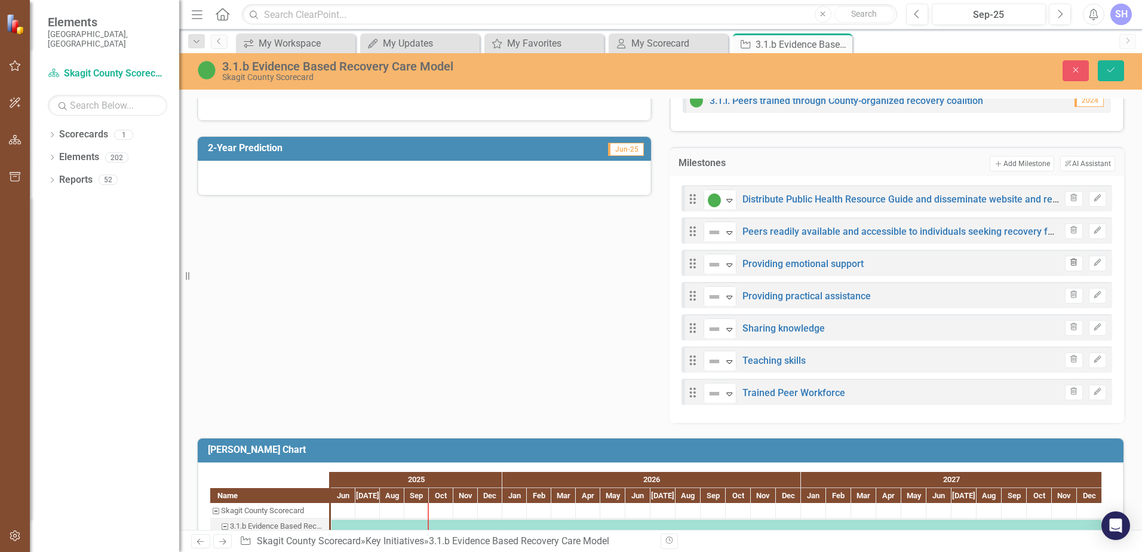
click at [1069, 263] on icon "Trash" at bounding box center [1073, 262] width 9 height 7
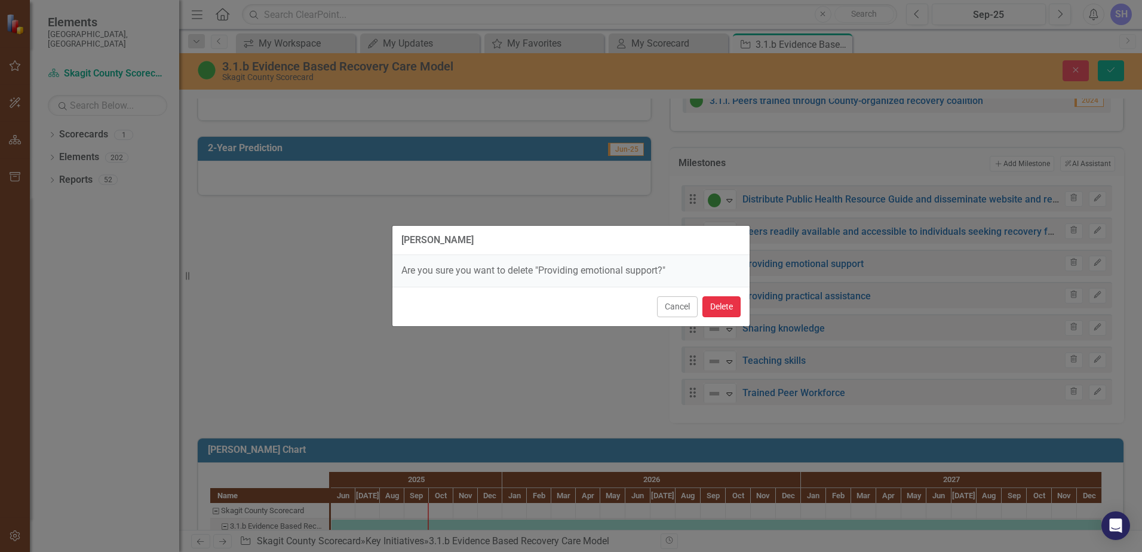
click at [725, 309] on button "Delete" at bounding box center [721, 306] width 38 height 21
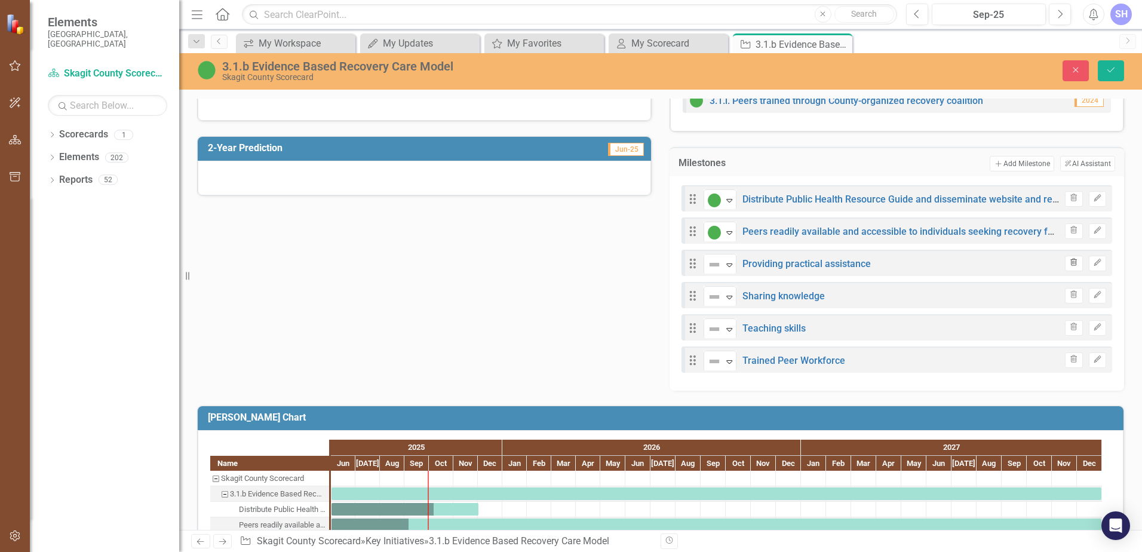
click at [1069, 263] on icon "Trash" at bounding box center [1073, 262] width 9 height 7
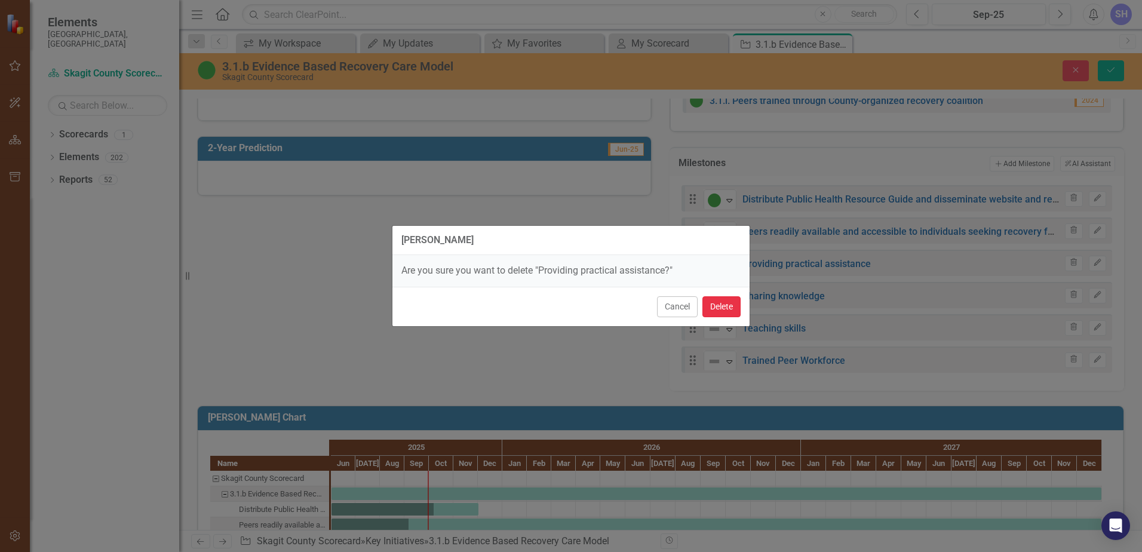
click at [719, 309] on button "Delete" at bounding box center [721, 306] width 38 height 21
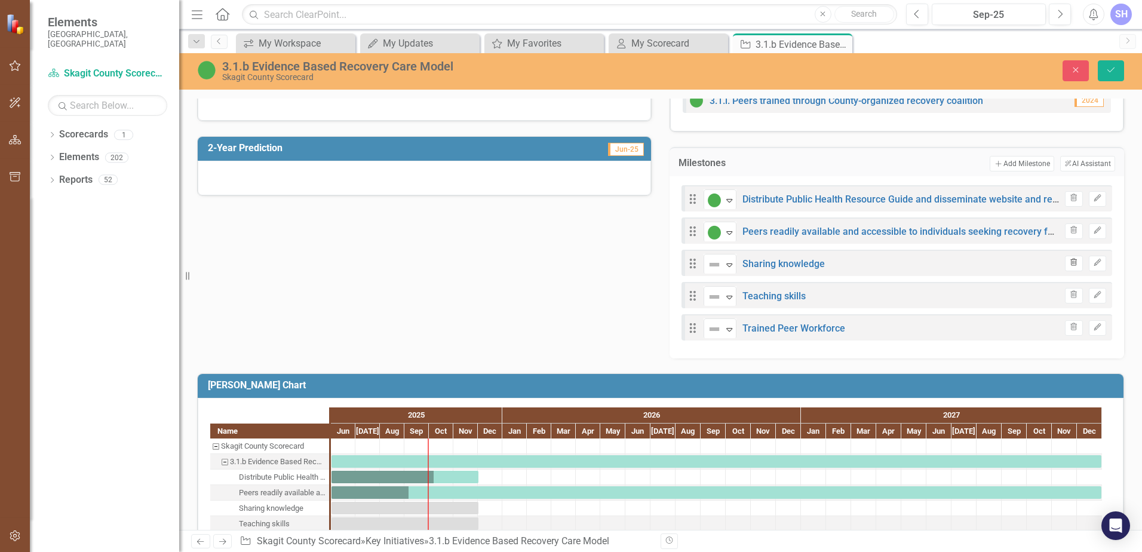
click at [1071, 263] on icon "button" at bounding box center [1074, 262] width 7 height 7
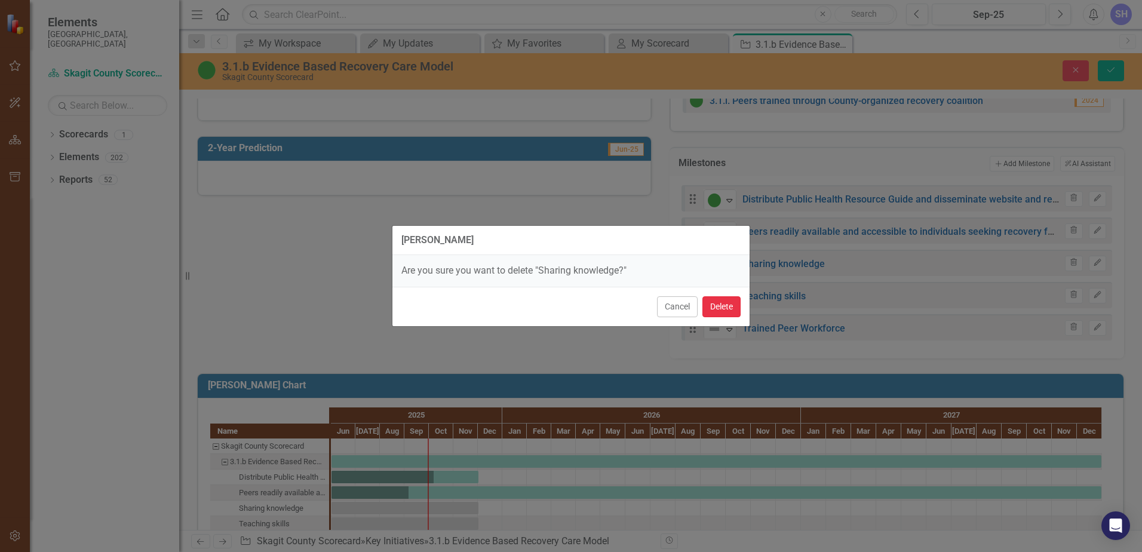
click at [726, 310] on button "Delete" at bounding box center [721, 306] width 38 height 21
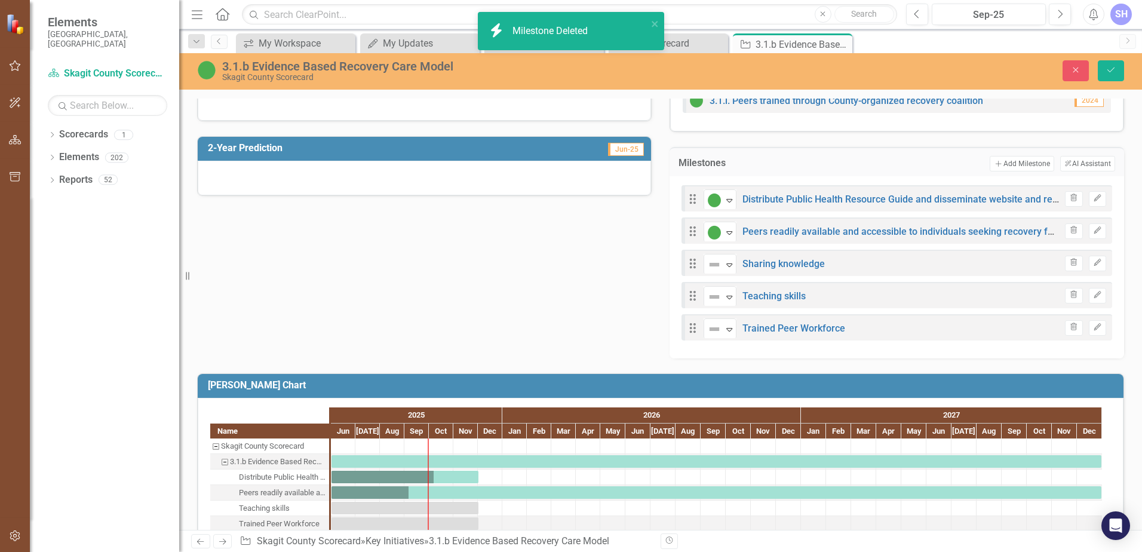
scroll to position [353, 0]
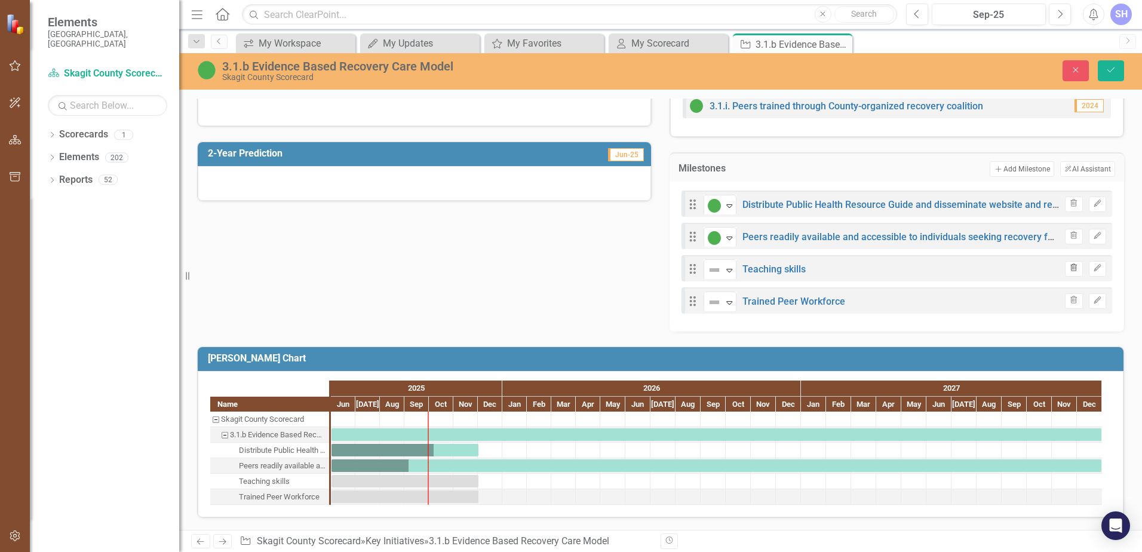
click at [1071, 268] on icon "button" at bounding box center [1074, 267] width 7 height 7
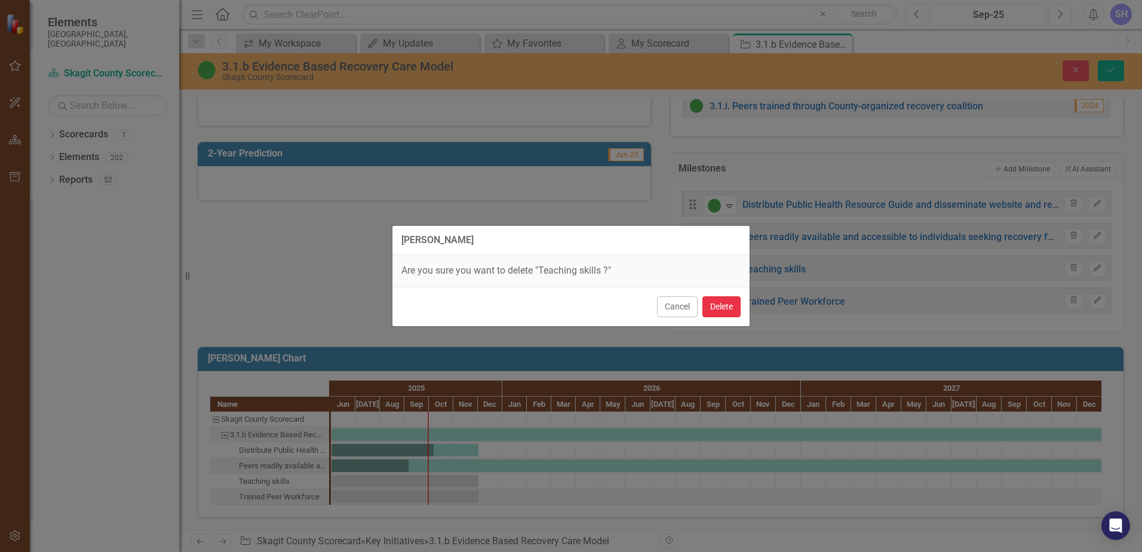
click at [727, 309] on button "Delete" at bounding box center [721, 306] width 38 height 21
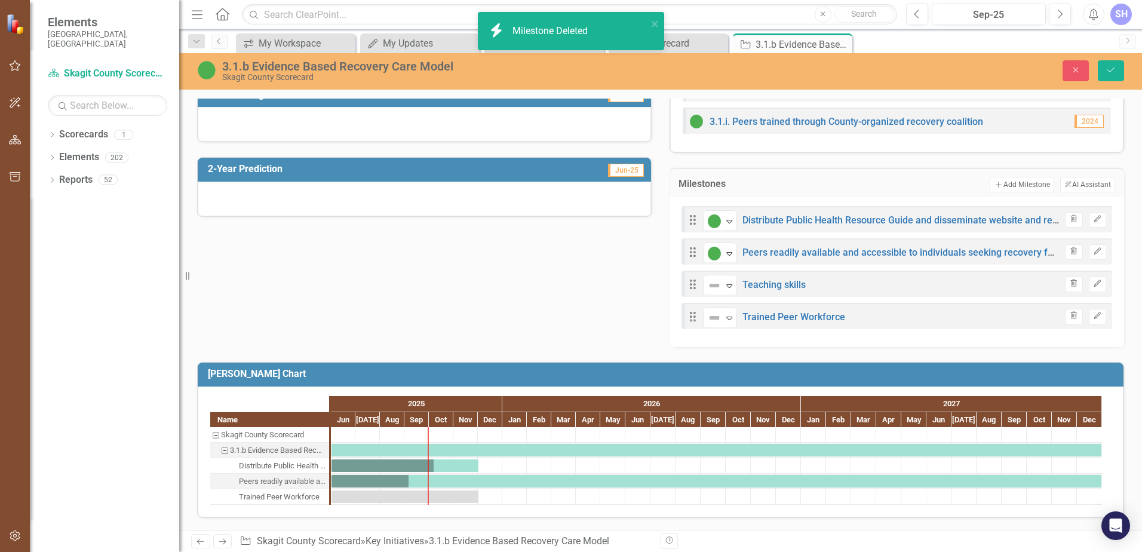
scroll to position [306, 0]
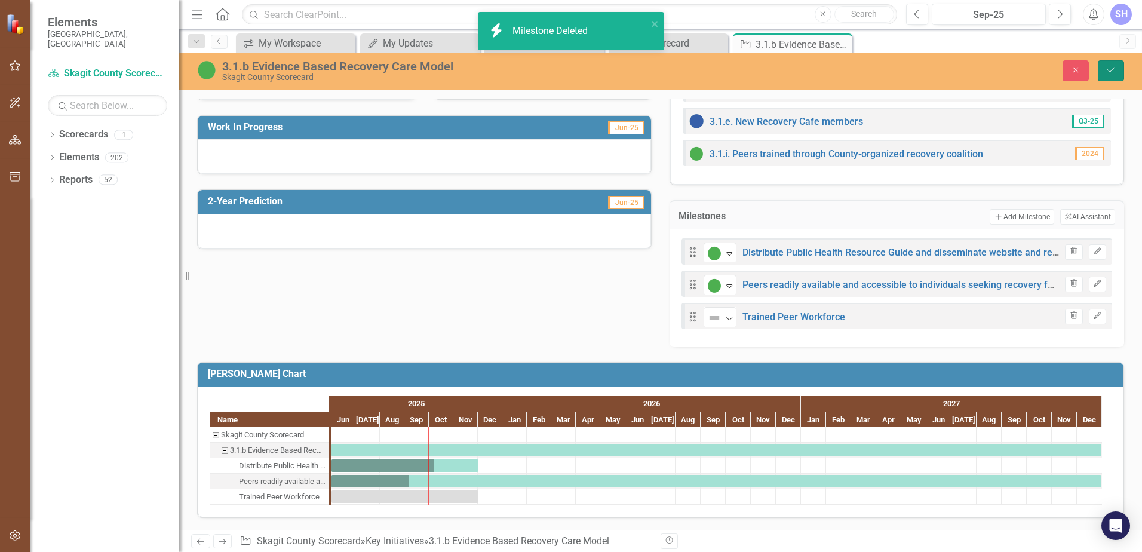
click at [1113, 72] on icon "Save" at bounding box center [1110, 70] width 11 height 8
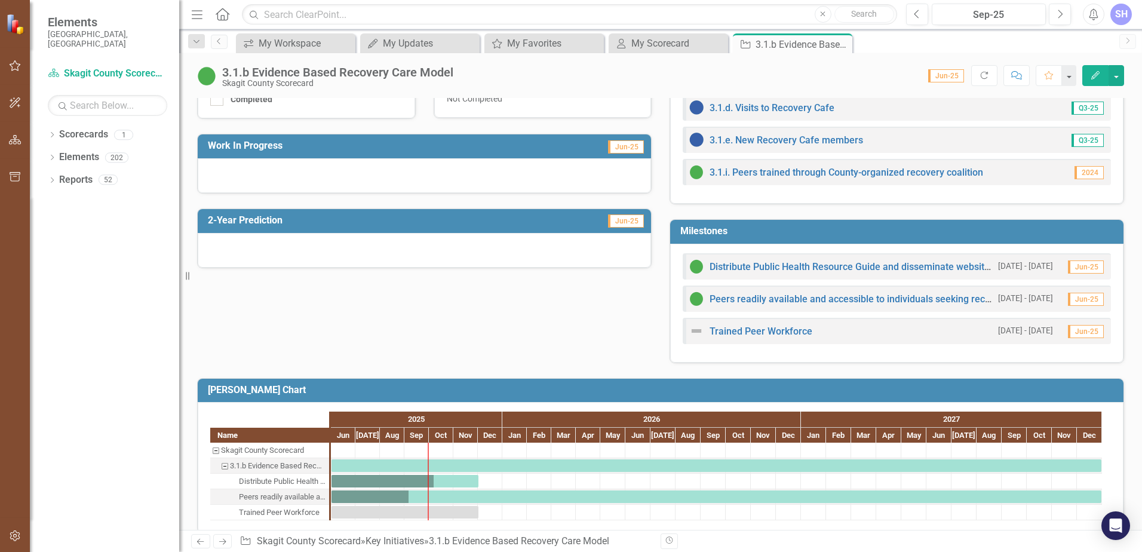
scroll to position [299, 0]
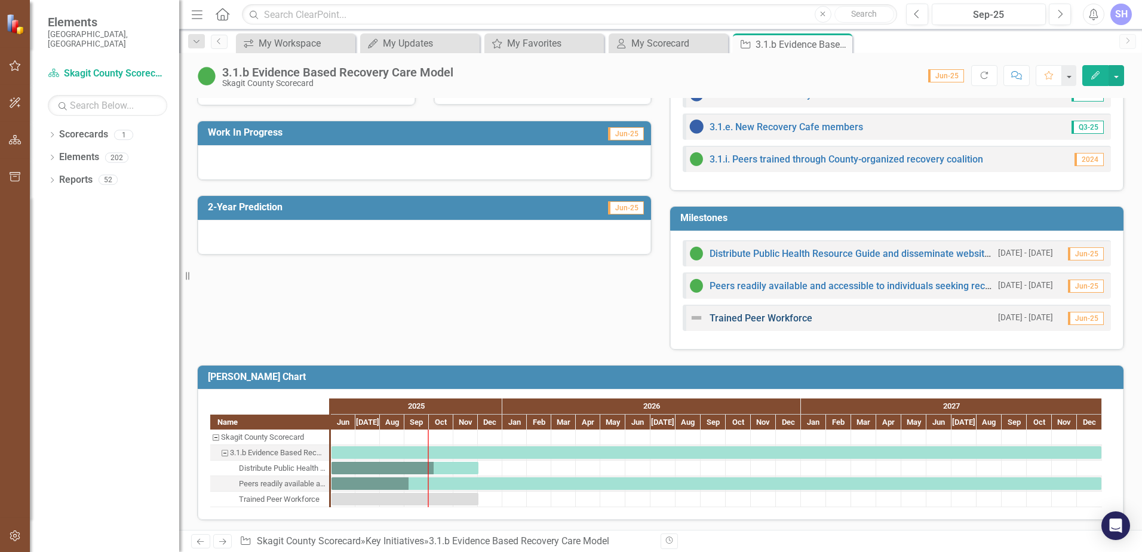
click at [747, 322] on link "Trained Peer Workforce" at bounding box center [760, 317] width 103 height 11
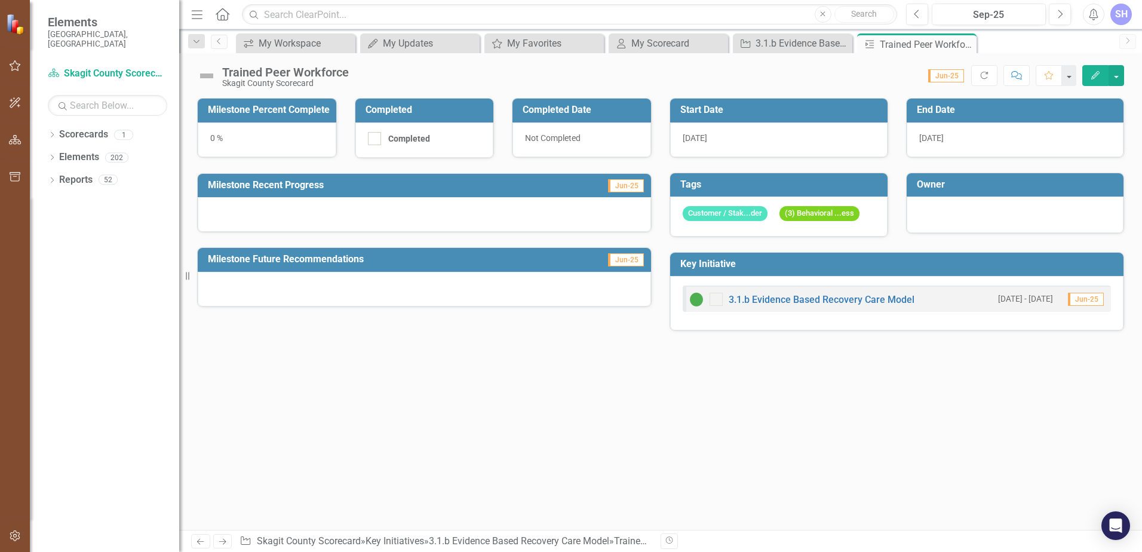
click at [210, 77] on img at bounding box center [206, 75] width 19 height 19
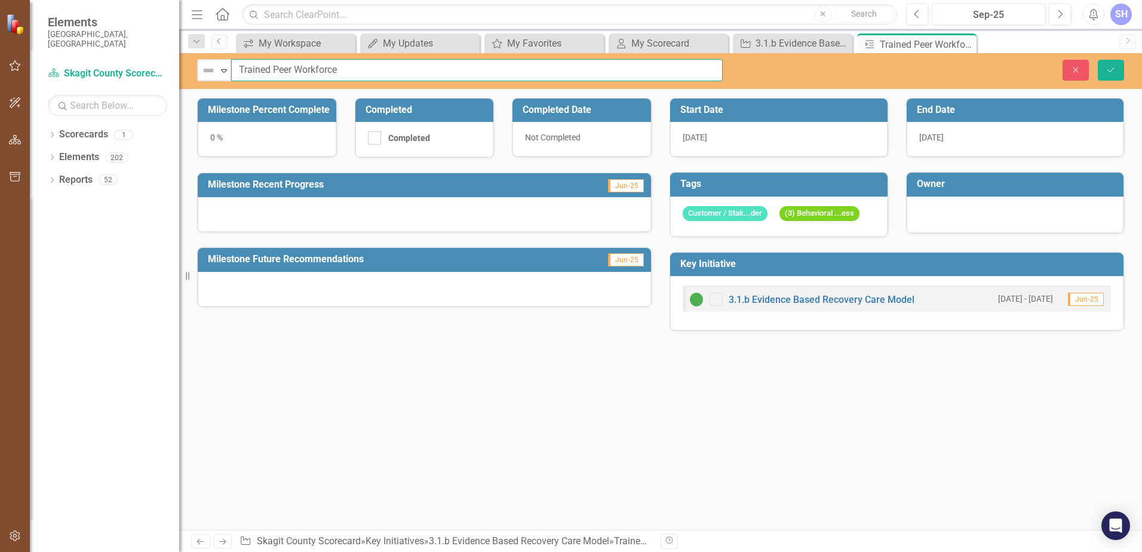
drag, startPoint x: 350, startPoint y: 69, endPoint x: 236, endPoint y: 66, distance: 114.7
click at [236, 66] on input "Trained Peer Workforce" at bounding box center [476, 70] width 491 height 22
type input "Peer Workforce will be trained in Mental Health First Aid and [MEDICAL_DATA]"
click at [236, 140] on div "0 %" at bounding box center [267, 139] width 139 height 35
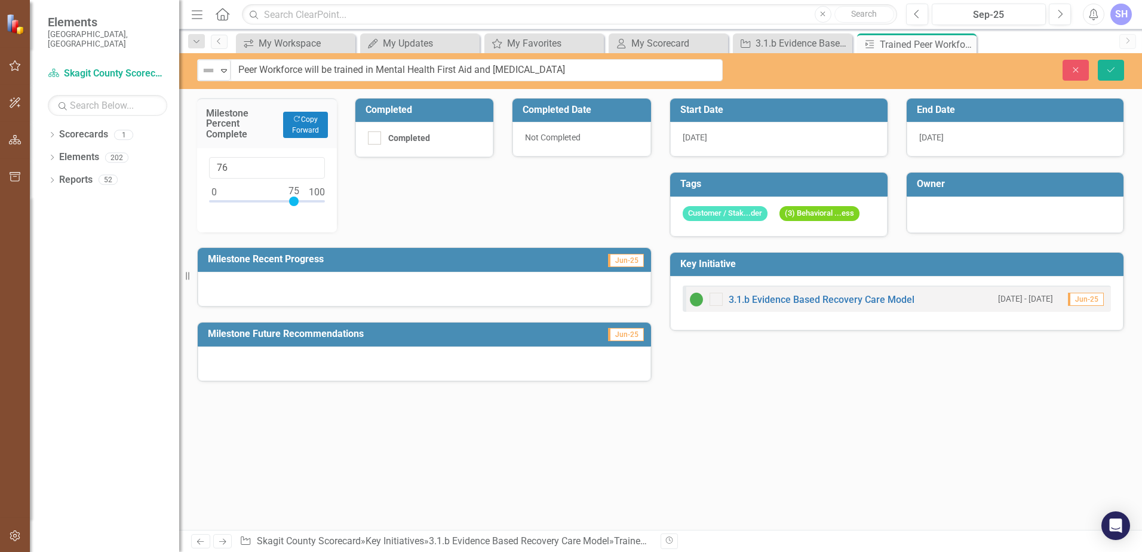
type input "75"
drag, startPoint x: 213, startPoint y: 201, endPoint x: 292, endPoint y: 201, distance: 79.4
click at [292, 201] on div at bounding box center [294, 201] width 10 height 10
click at [450, 192] on div "Milestone Percent Complete Copy Forward Copy Forward 75 Completed Completed Com…" at bounding box center [424, 232] width 472 height 299
click at [951, 139] on div "[DATE]" at bounding box center [1014, 139] width 217 height 35
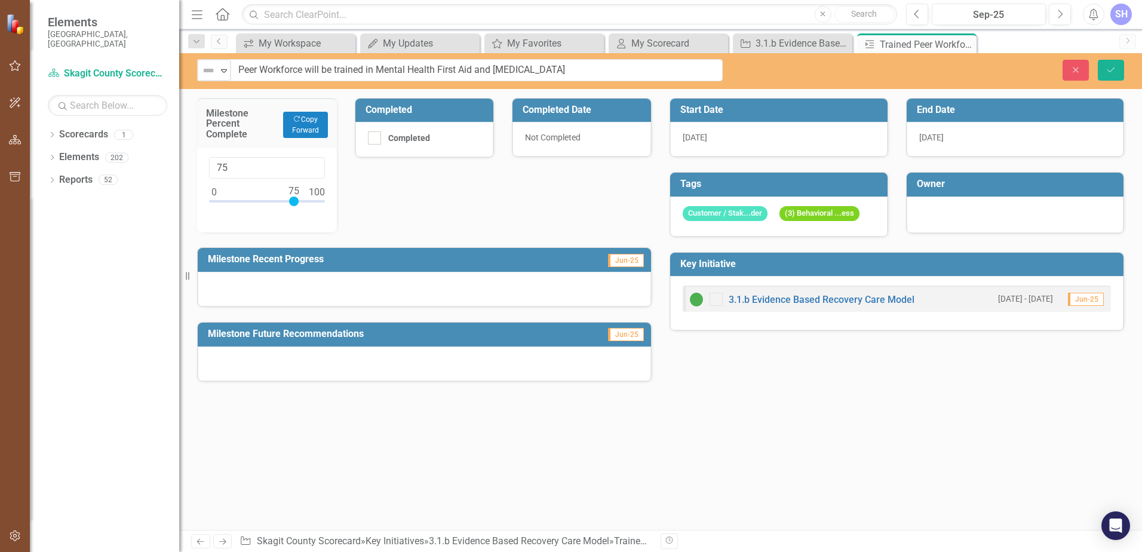
click at [951, 139] on div "[DATE]" at bounding box center [1014, 139] width 217 height 35
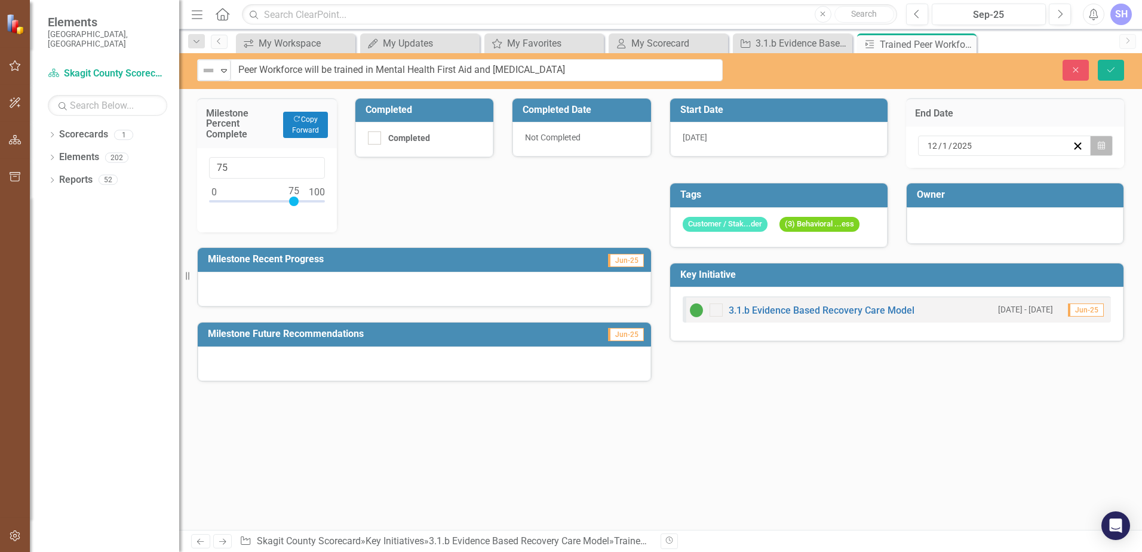
click at [1102, 146] on icon "button" at bounding box center [1100, 146] width 7 height 8
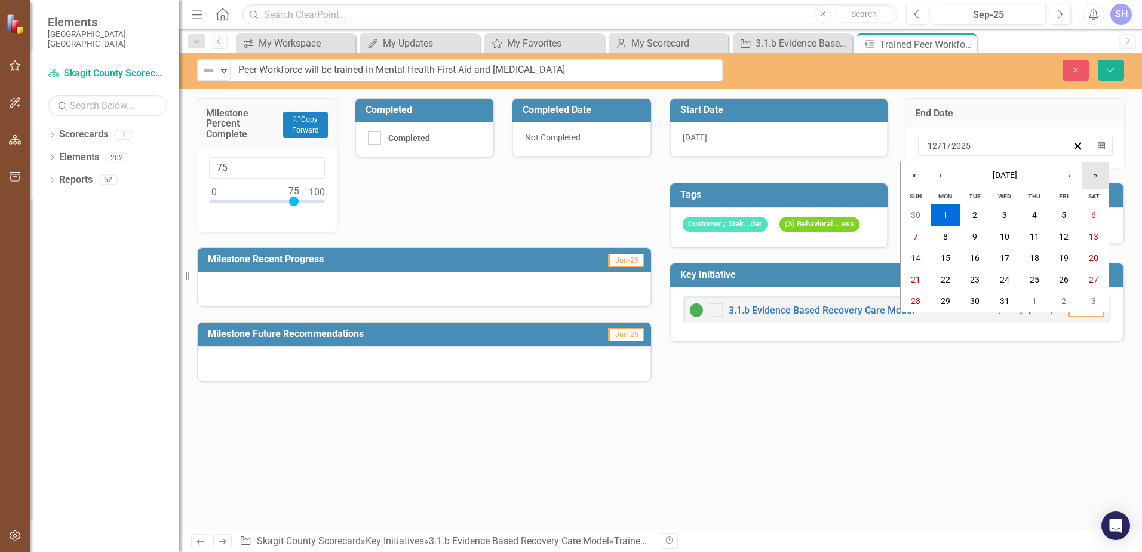
click at [1099, 174] on button "»" at bounding box center [1095, 175] width 26 height 26
click at [1029, 301] on abbr "31" at bounding box center [1034, 301] width 10 height 10
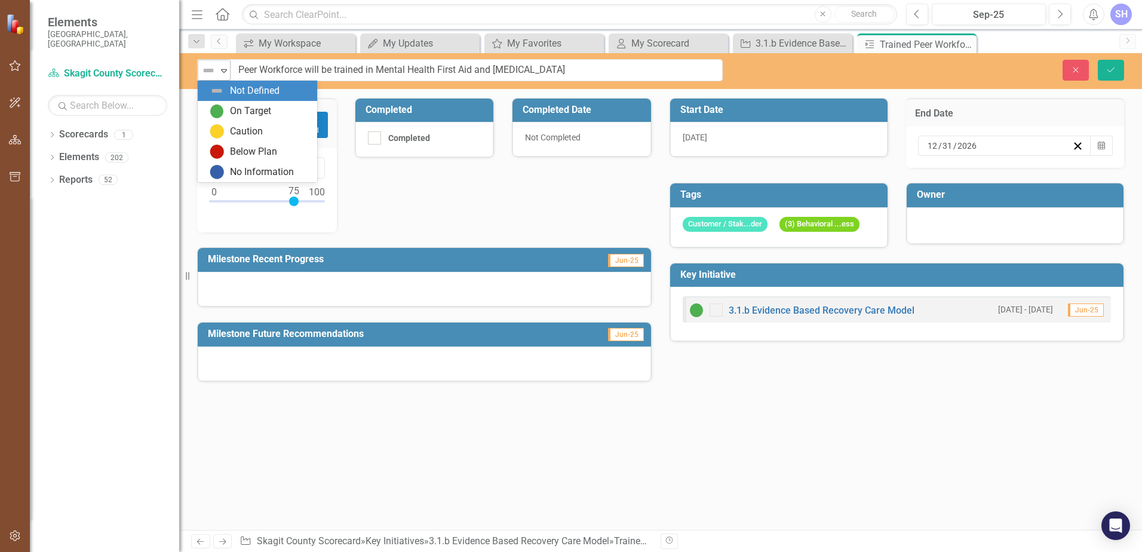
click at [223, 73] on icon "Expand" at bounding box center [224, 71] width 12 height 10
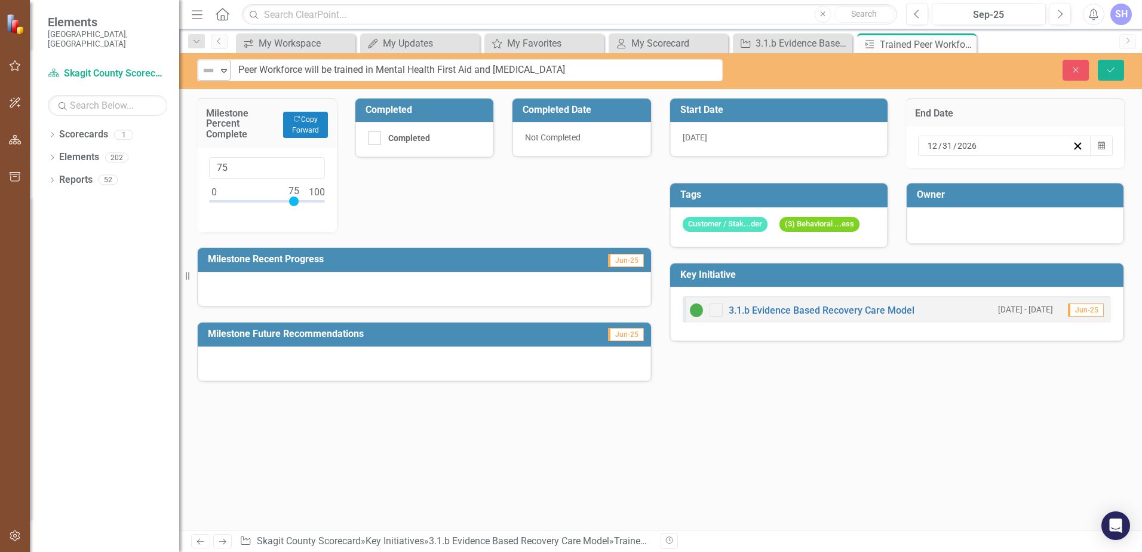
click at [223, 73] on icon "Expand" at bounding box center [224, 71] width 12 height 10
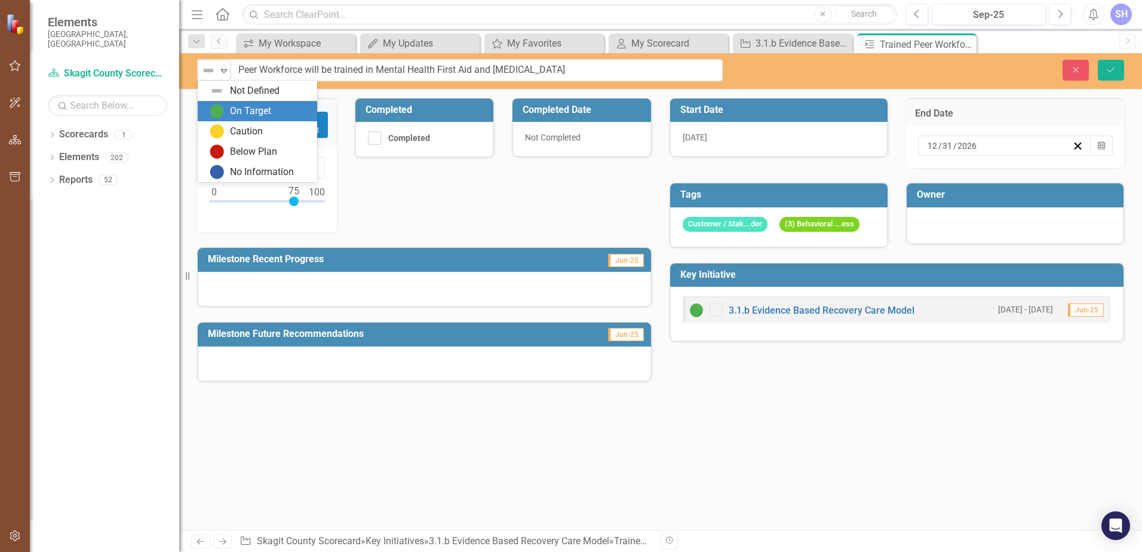
click at [232, 107] on div "On Target" at bounding box center [250, 111] width 41 height 14
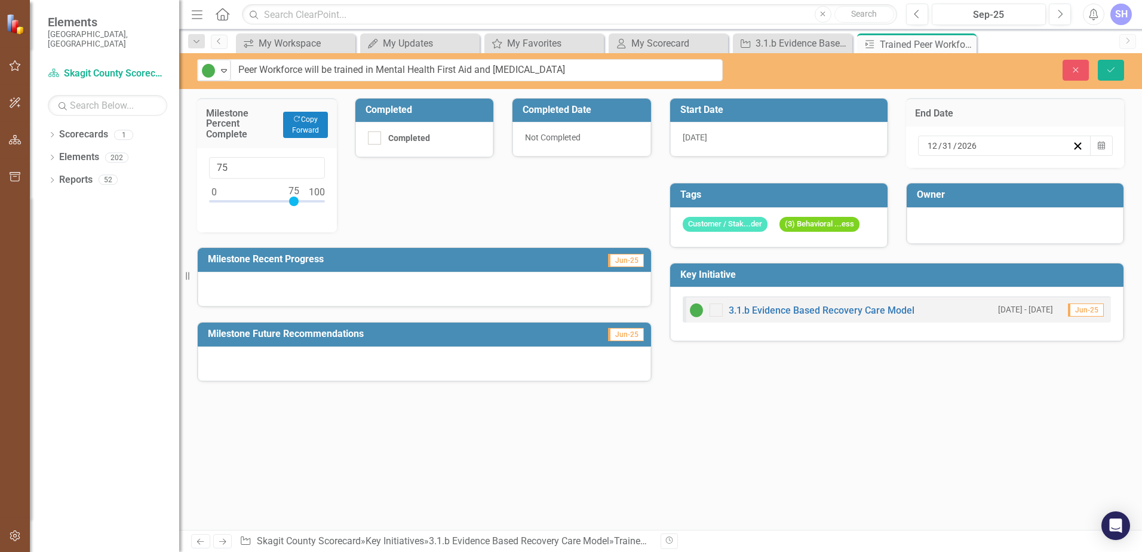
click at [360, 278] on div at bounding box center [424, 289] width 453 height 35
click at [244, 282] on div at bounding box center [424, 289] width 453 height 35
click at [251, 261] on h3 "Milestone Recent Progress" at bounding box center [373, 259] width 331 height 11
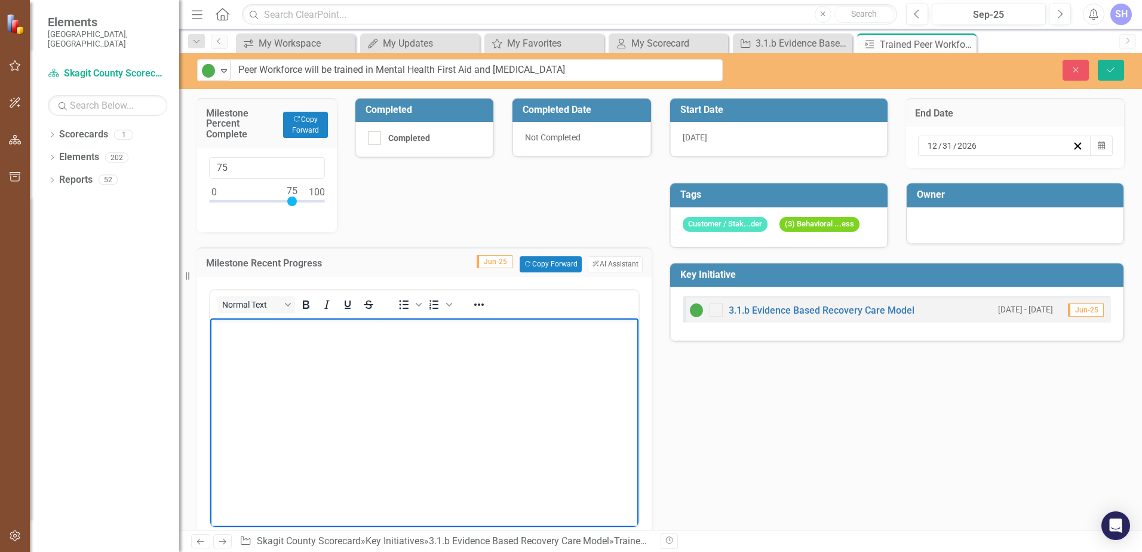
click at [268, 340] on body "Rich Text Area. Press ALT-0 for help." at bounding box center [424, 407] width 428 height 179
click at [465, 326] on p "Multiple trainings have been provided to peers on Motiva" at bounding box center [424, 328] width 422 height 14
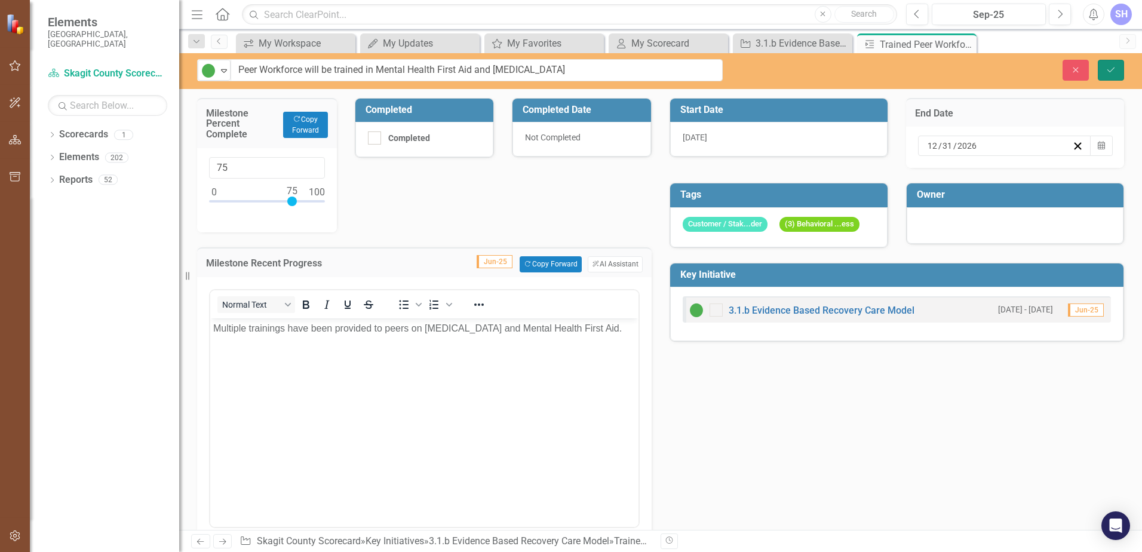
click at [1106, 72] on icon "Save" at bounding box center [1110, 70] width 11 height 8
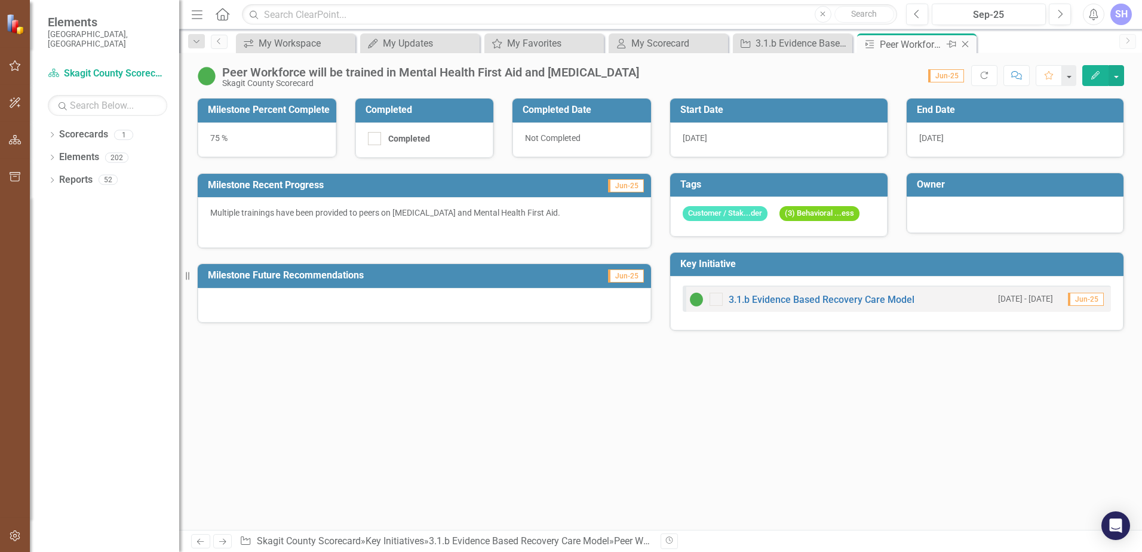
click at [967, 45] on icon "Close" at bounding box center [965, 44] width 12 height 10
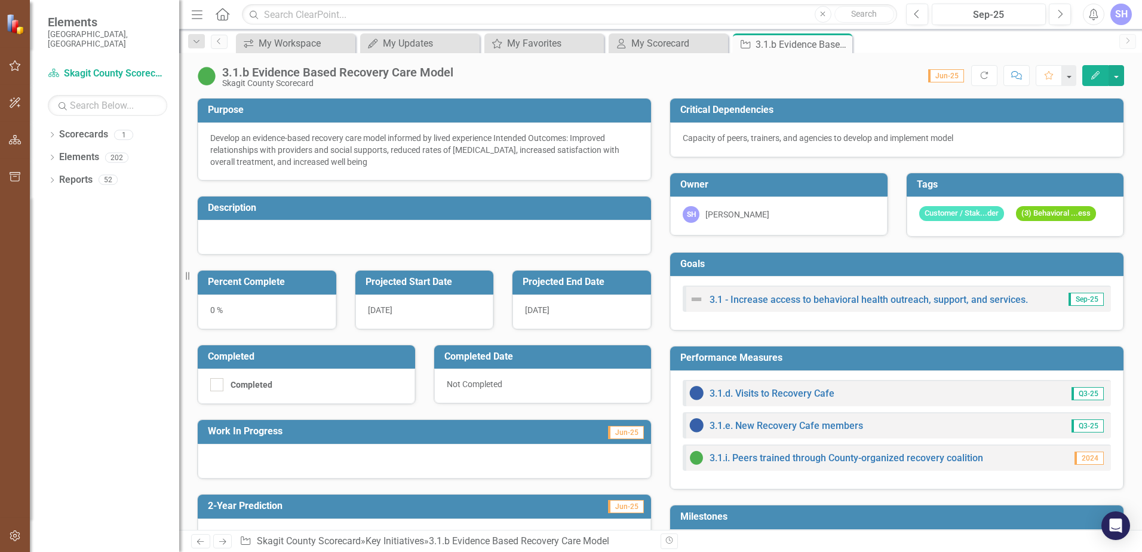
click at [214, 310] on div "0 %" at bounding box center [267, 311] width 139 height 35
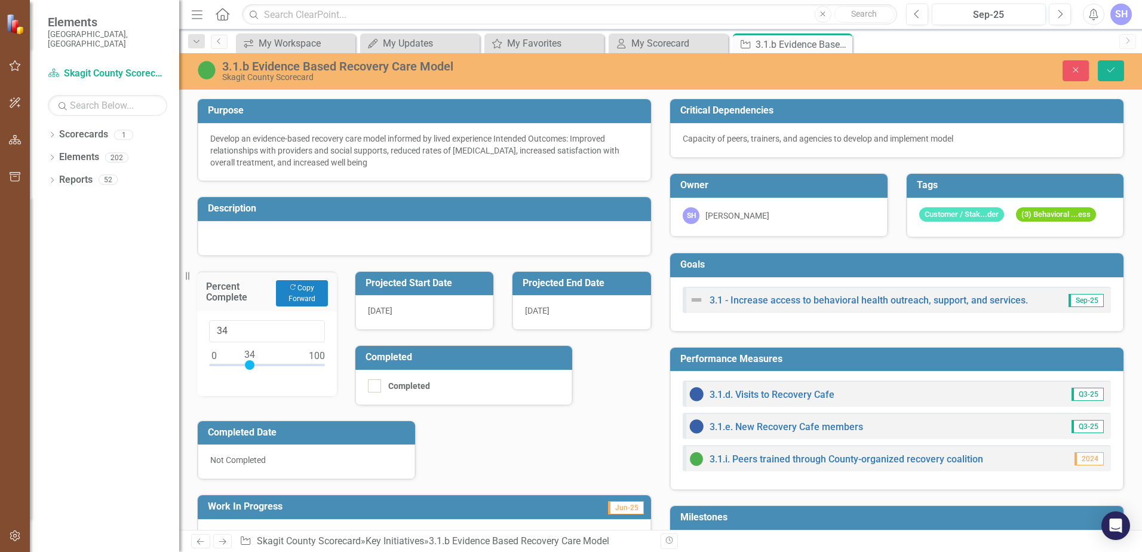
drag, startPoint x: 212, startPoint y: 364, endPoint x: 247, endPoint y: 367, distance: 35.4
click at [247, 367] on div at bounding box center [250, 365] width 10 height 10
type input "33"
click at [245, 365] on div at bounding box center [249, 365] width 10 height 10
click at [248, 236] on div at bounding box center [424, 238] width 453 height 35
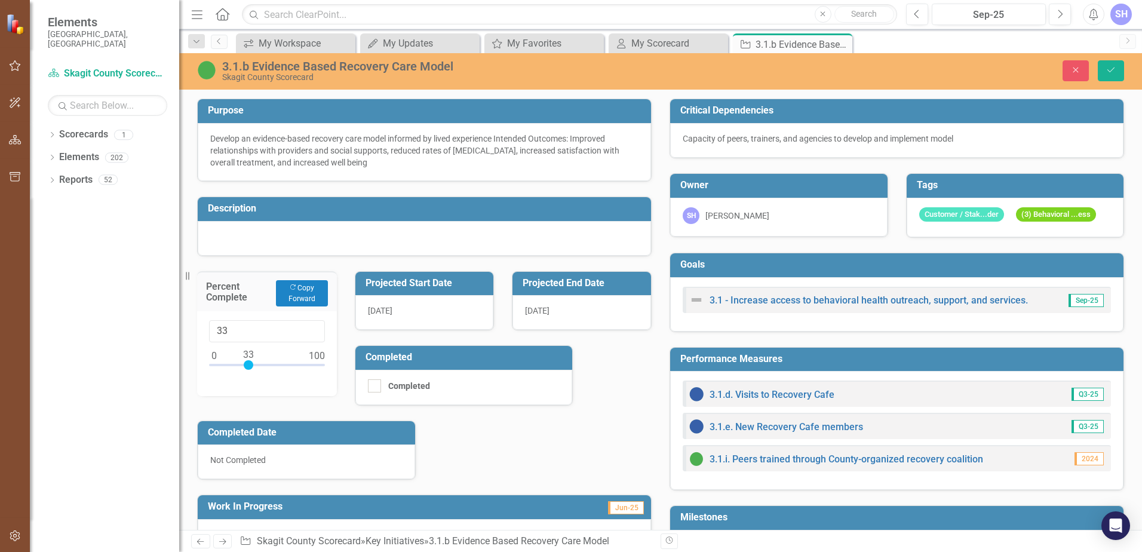
click at [240, 229] on div at bounding box center [424, 238] width 453 height 35
click at [215, 231] on div at bounding box center [424, 238] width 453 height 35
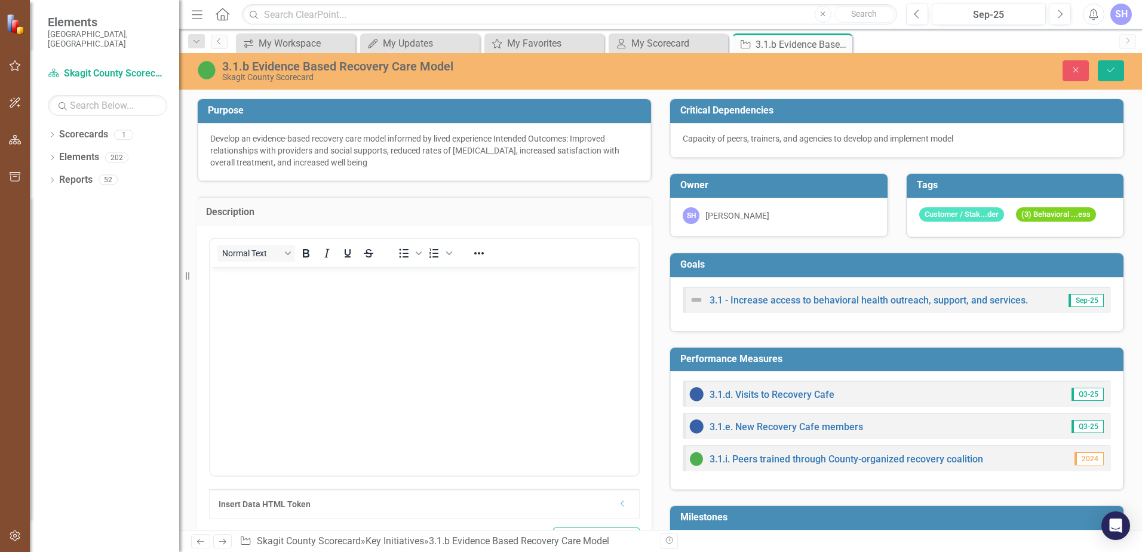
click at [275, 292] on body "Rich Text Area. Press ALT-0 for help." at bounding box center [424, 355] width 428 height 179
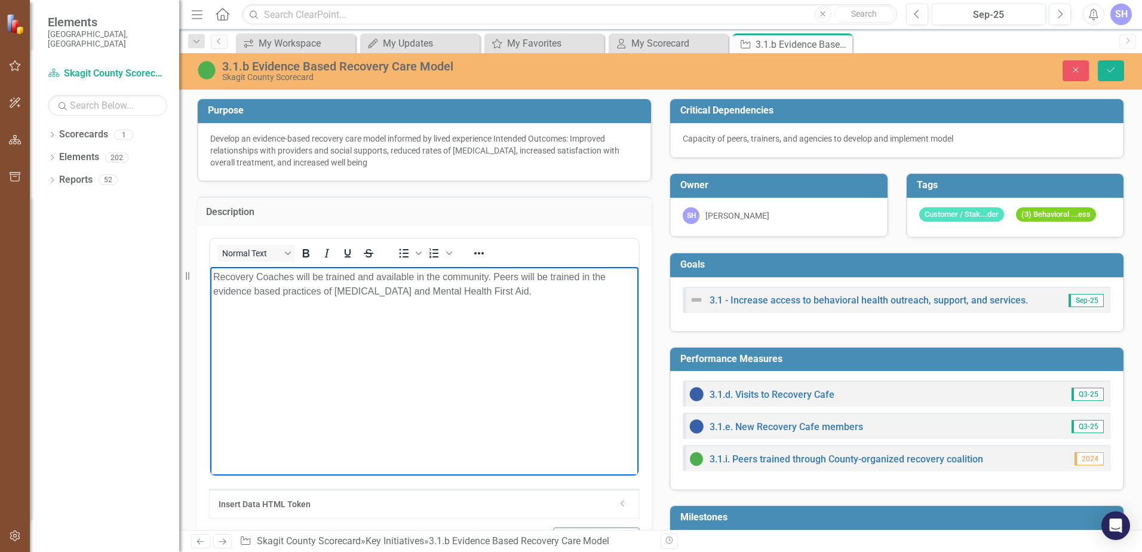
drag, startPoint x: 257, startPoint y: 284, endPoint x: 248, endPoint y: 292, distance: 11.9
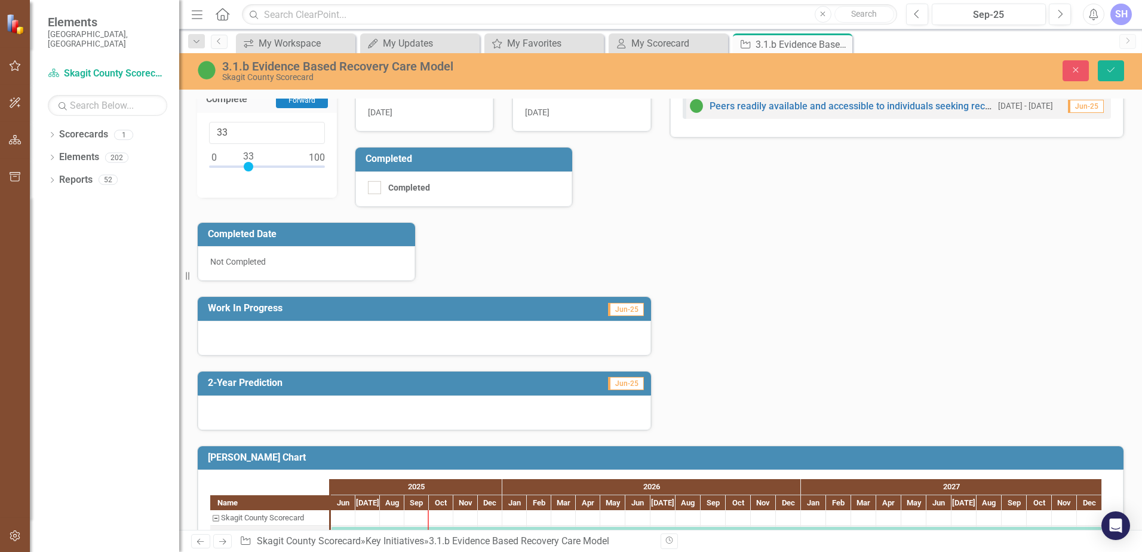
scroll to position [537, 0]
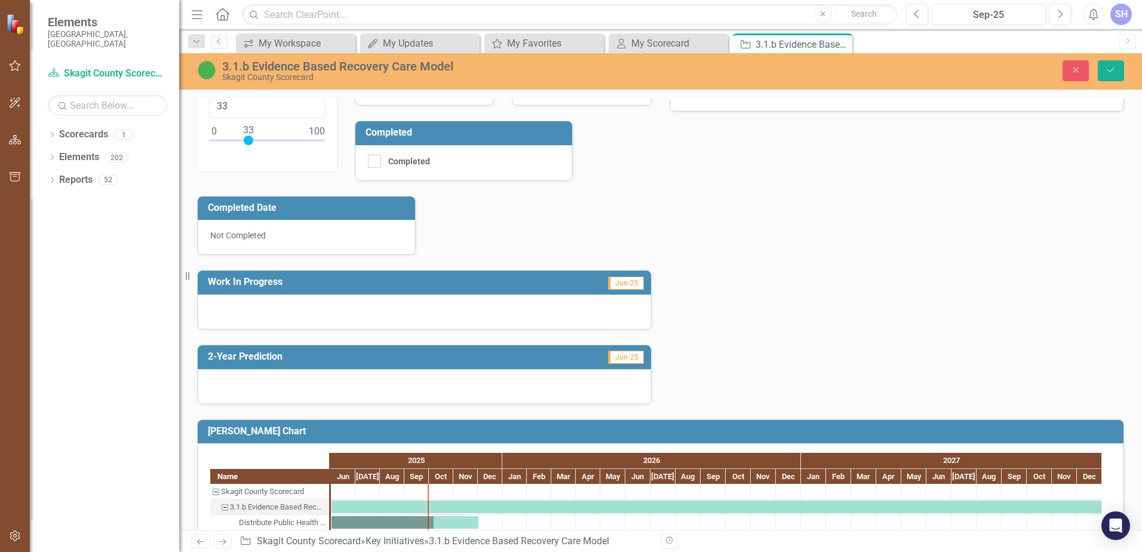
click at [244, 313] on div at bounding box center [424, 311] width 453 height 35
click at [244, 312] on div at bounding box center [424, 311] width 453 height 35
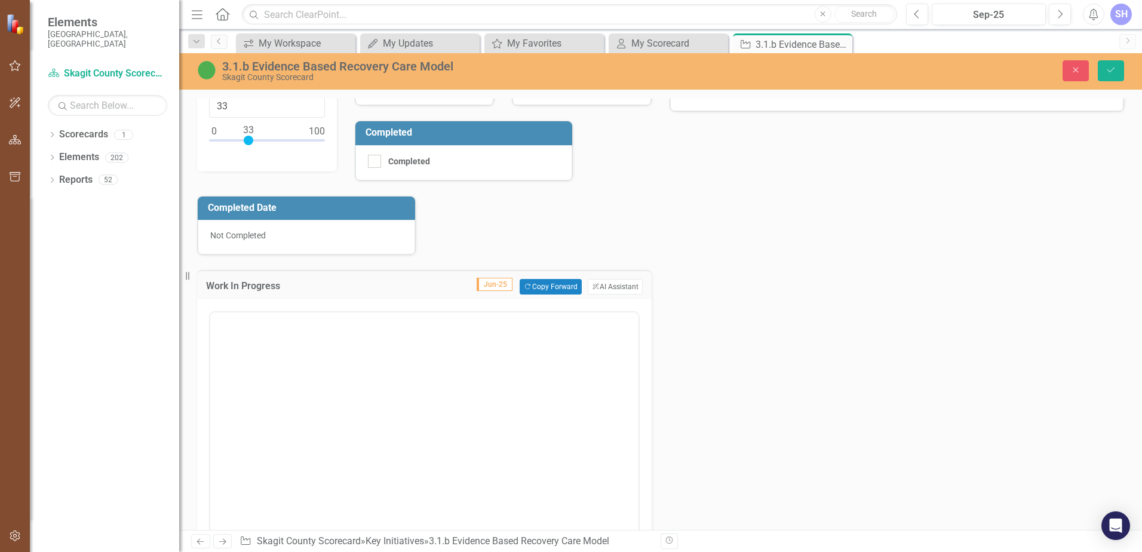
scroll to position [0, 0]
click at [260, 355] on p "Rich Text Area. Press ALT-0 for help." at bounding box center [424, 350] width 422 height 14
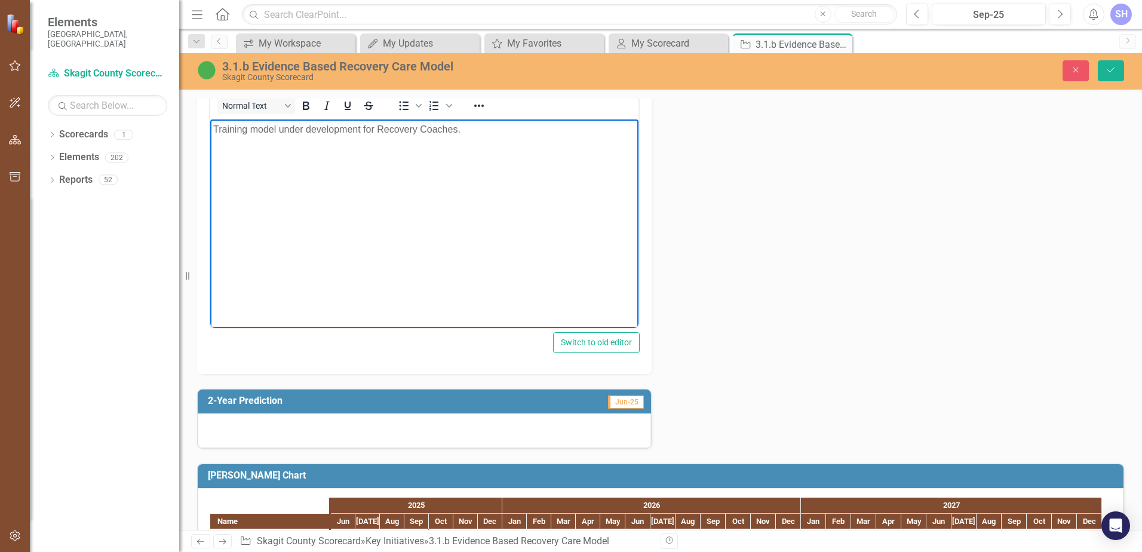
scroll to position [776, 0]
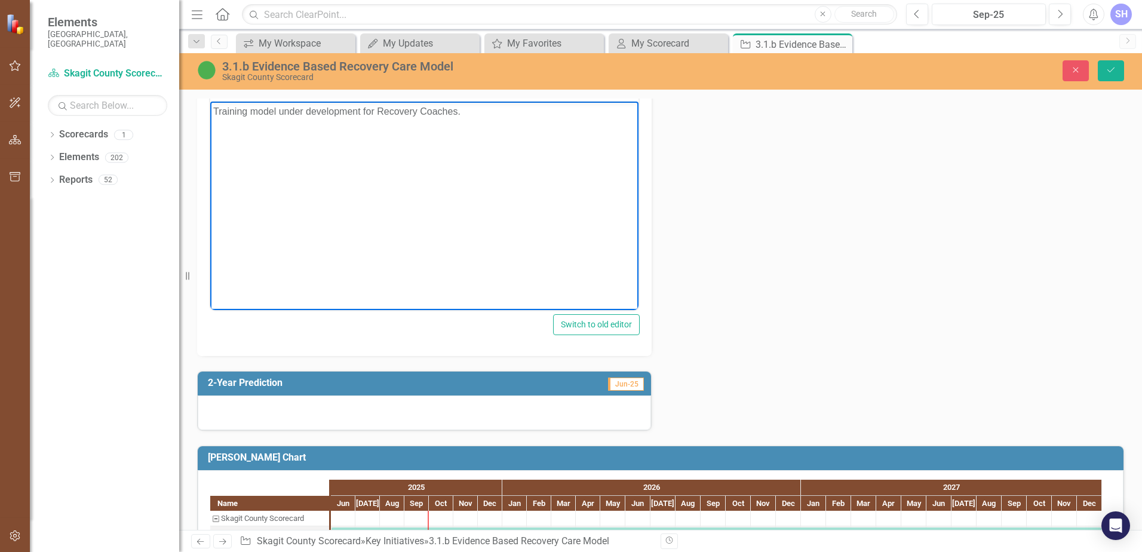
click at [274, 405] on div at bounding box center [424, 412] width 453 height 35
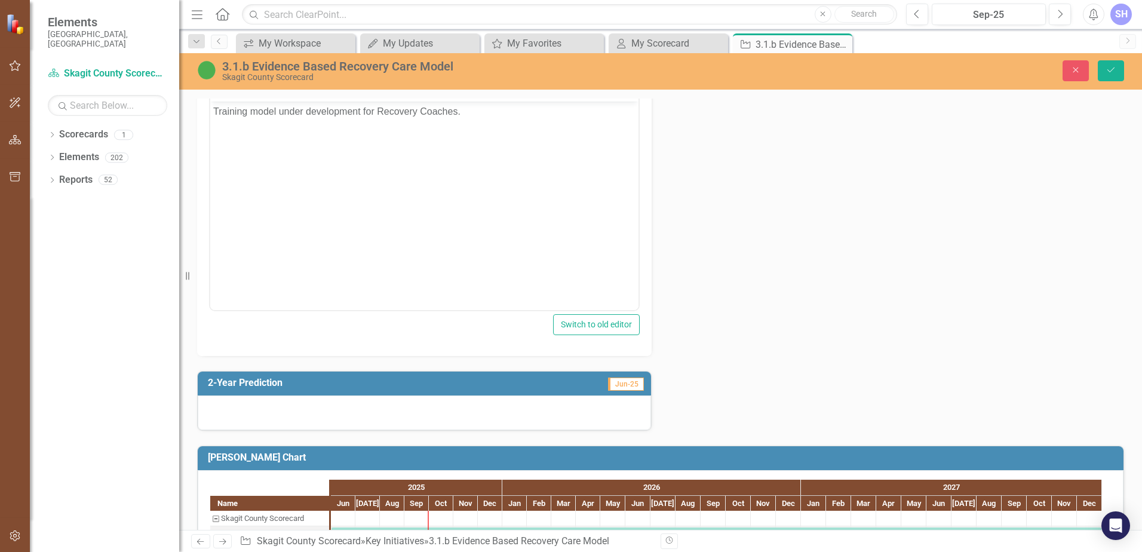
click at [219, 410] on div at bounding box center [424, 412] width 453 height 35
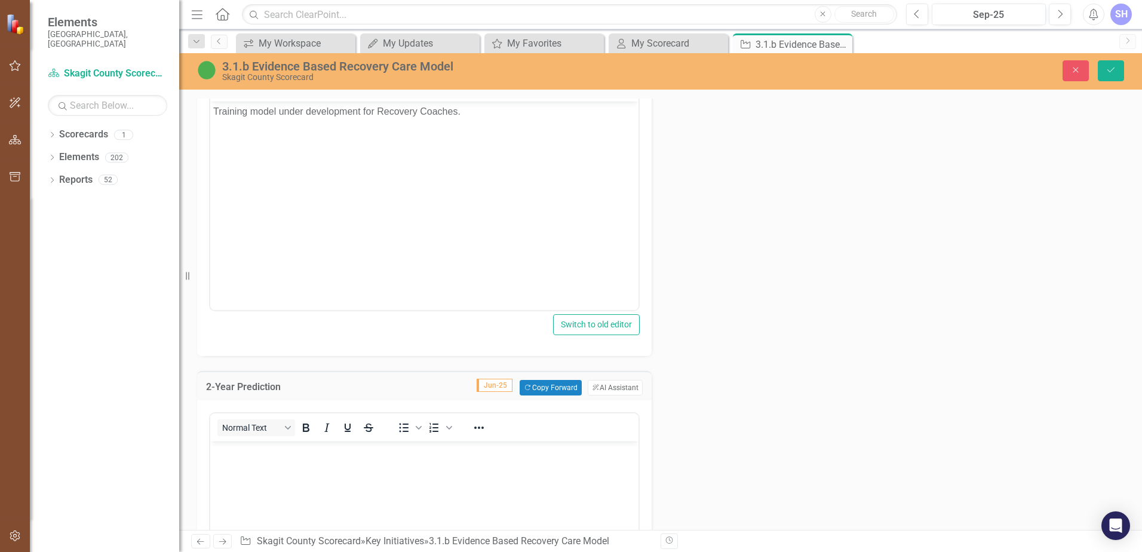
scroll to position [0, 0]
click at [242, 457] on p "Rich Text Area. Press ALT-0 for help." at bounding box center [424, 451] width 422 height 14
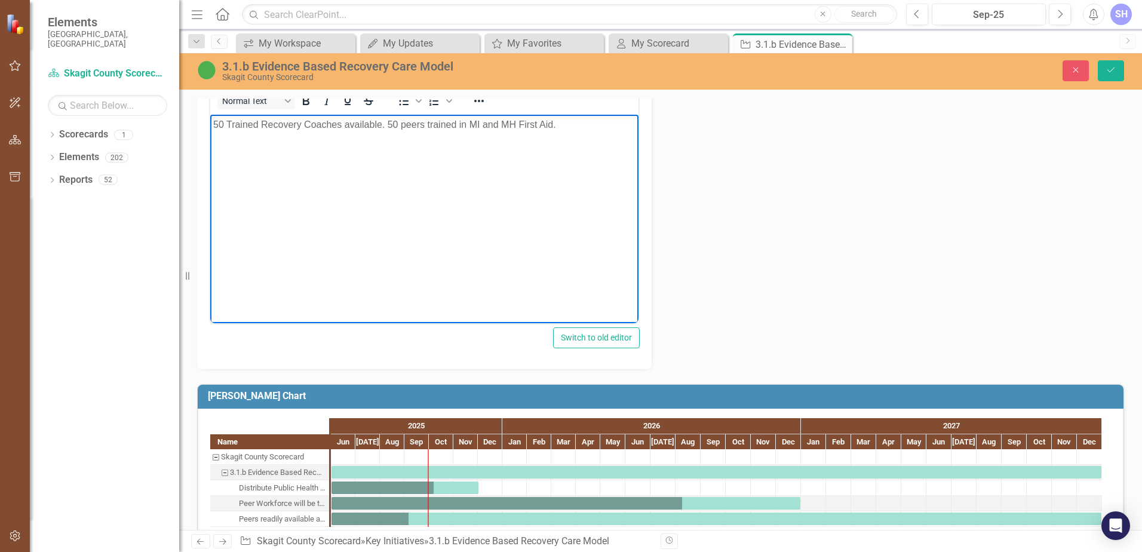
scroll to position [1125, 0]
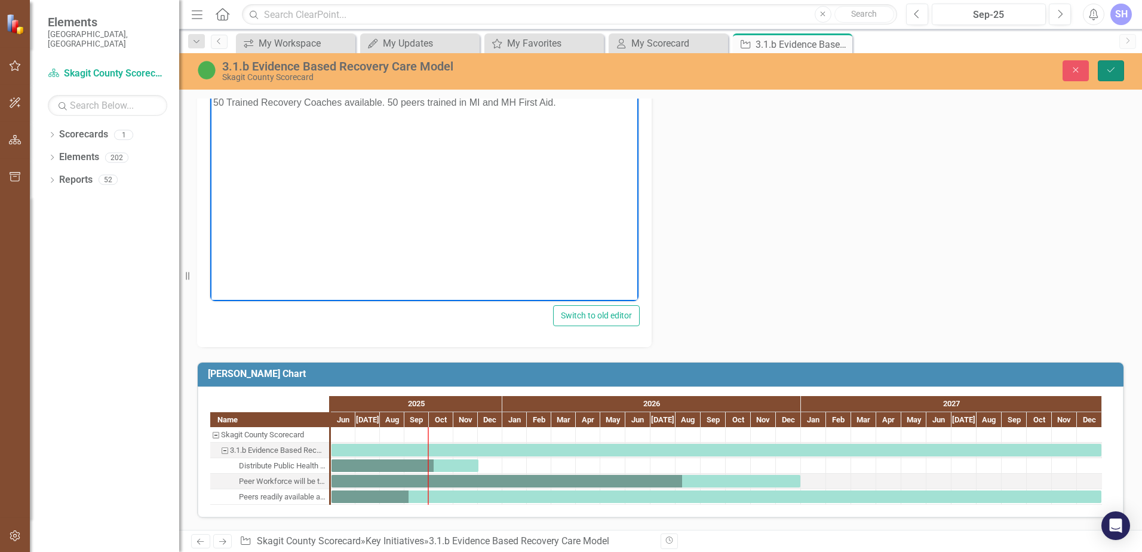
click at [1112, 72] on icon "Save" at bounding box center [1110, 70] width 11 height 8
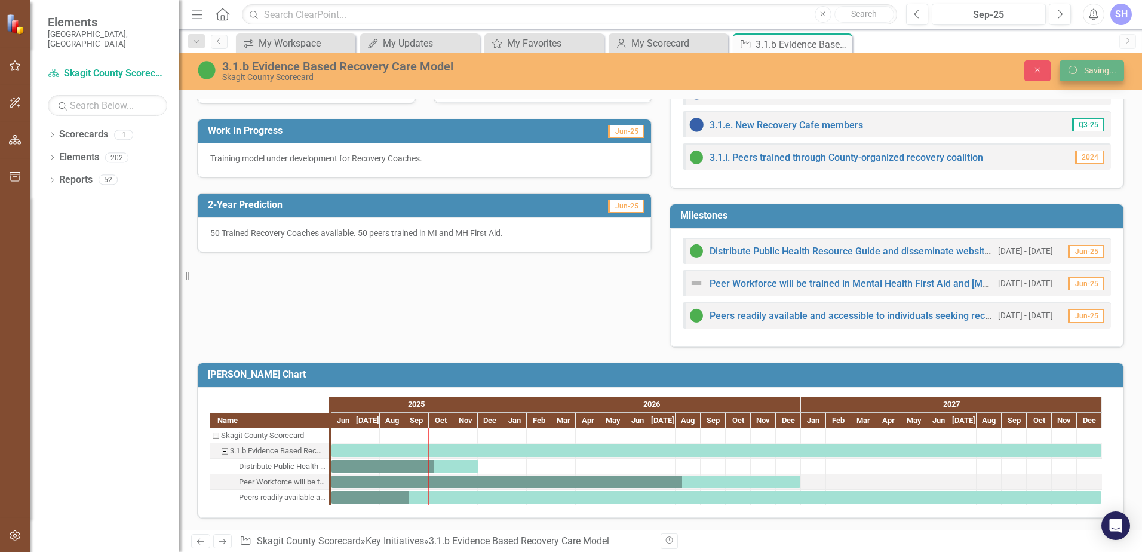
scroll to position [302, 0]
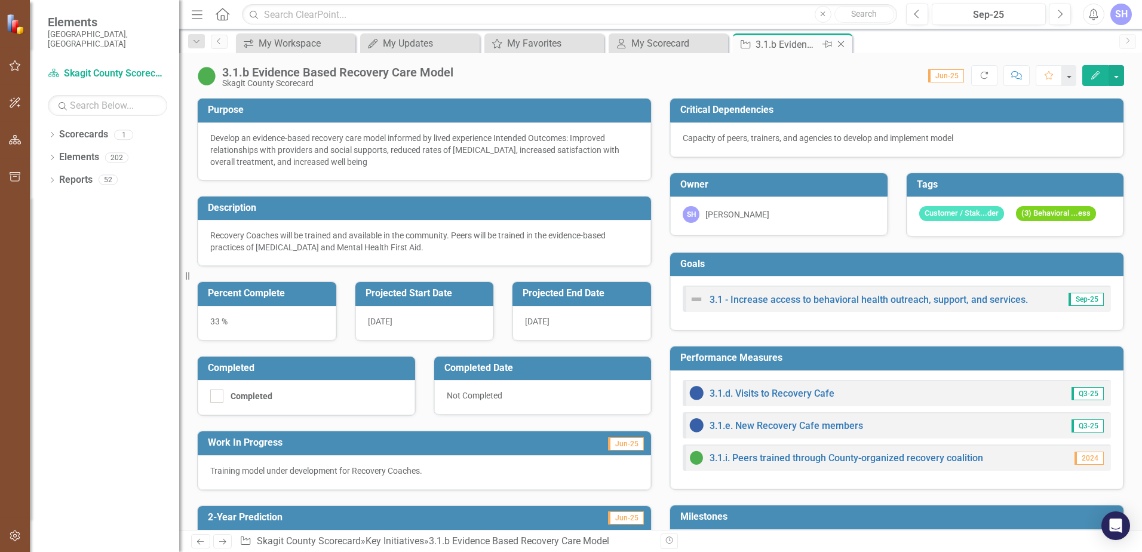
click at [841, 42] on icon "Close" at bounding box center [841, 44] width 12 height 10
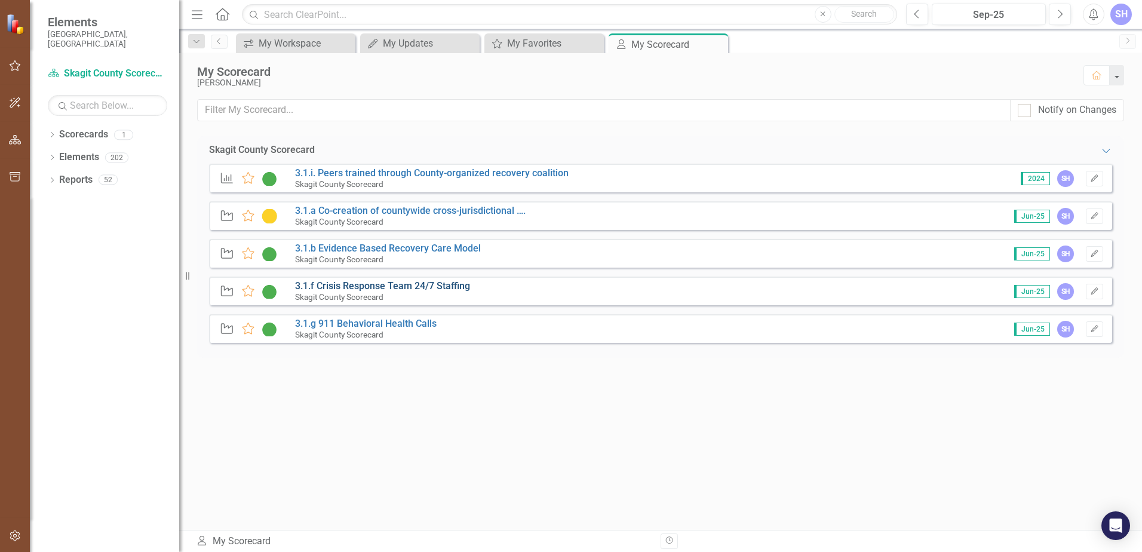
click at [384, 288] on link "3.1.f Crisis Response Team 24/7 Staffing" at bounding box center [382, 285] width 175 height 11
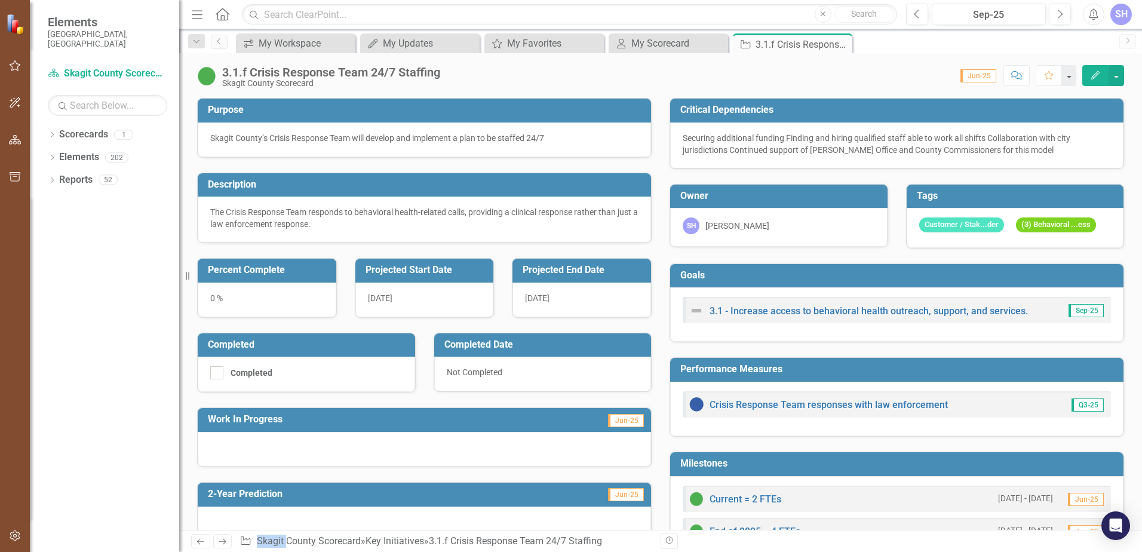
click at [214, 299] on div "0 %" at bounding box center [267, 299] width 139 height 35
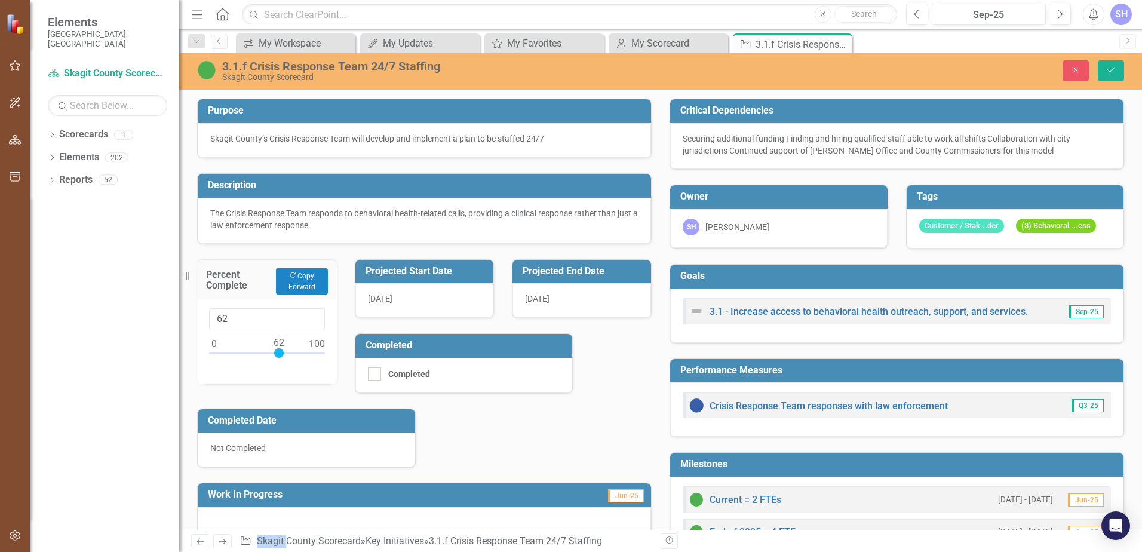
type input "60"
drag, startPoint x: 214, startPoint y: 299, endPoint x: 278, endPoint y: 350, distance: 82.4
click at [278, 350] on div at bounding box center [277, 353] width 10 height 10
click at [521, 435] on div "Purpose Skagit County’s Crisis Response Team will develop and implement a plan …" at bounding box center [424, 350] width 472 height 533
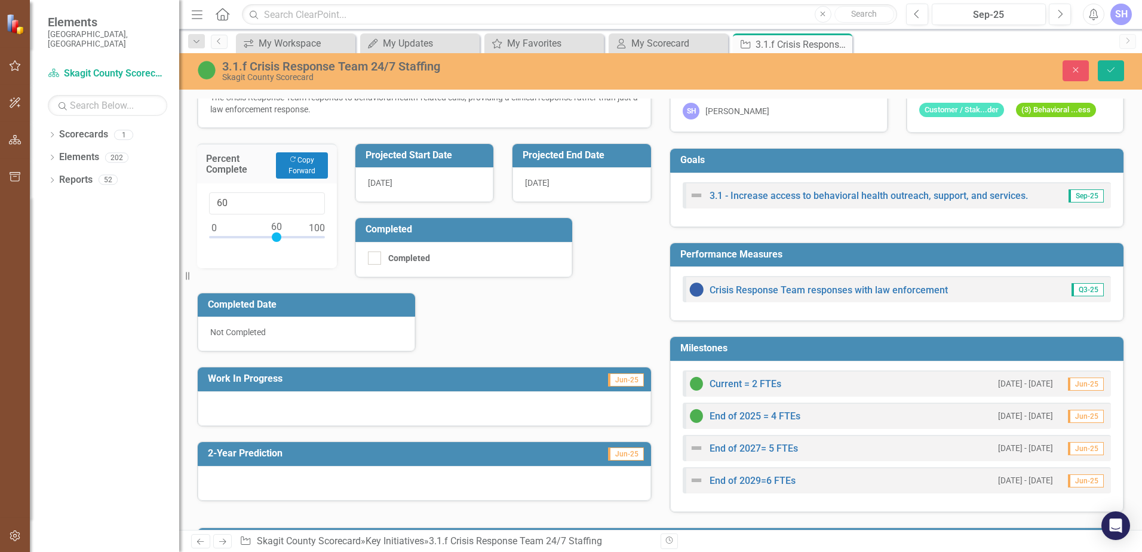
scroll to position [119, 0]
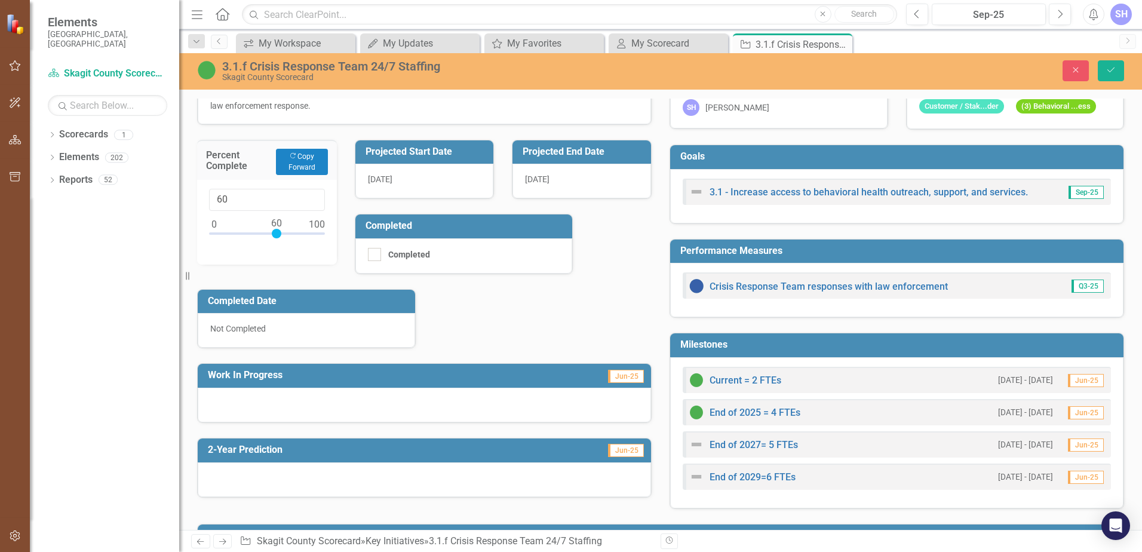
click at [339, 404] on div at bounding box center [424, 405] width 453 height 35
click at [239, 395] on div at bounding box center [424, 405] width 453 height 35
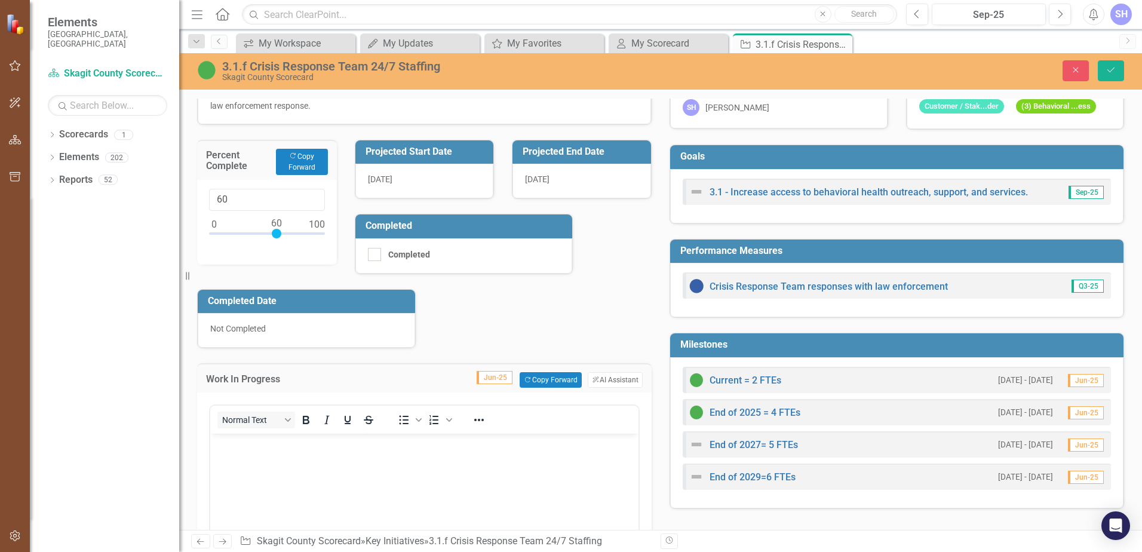
scroll to position [0, 0]
click at [260, 448] on p "Rich Text Area. Press ALT-0 for help." at bounding box center [424, 443] width 422 height 14
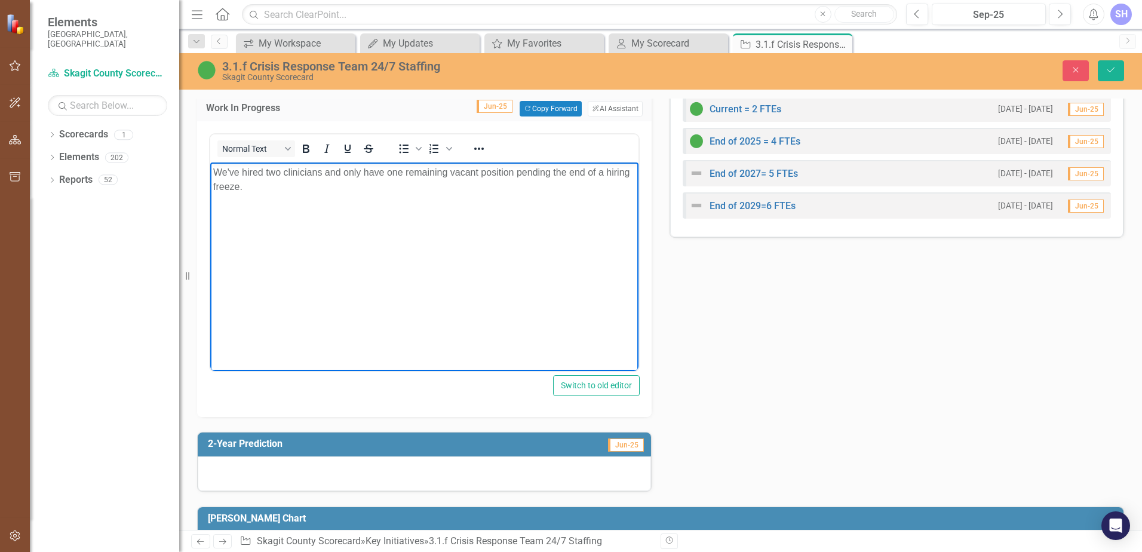
scroll to position [418, 0]
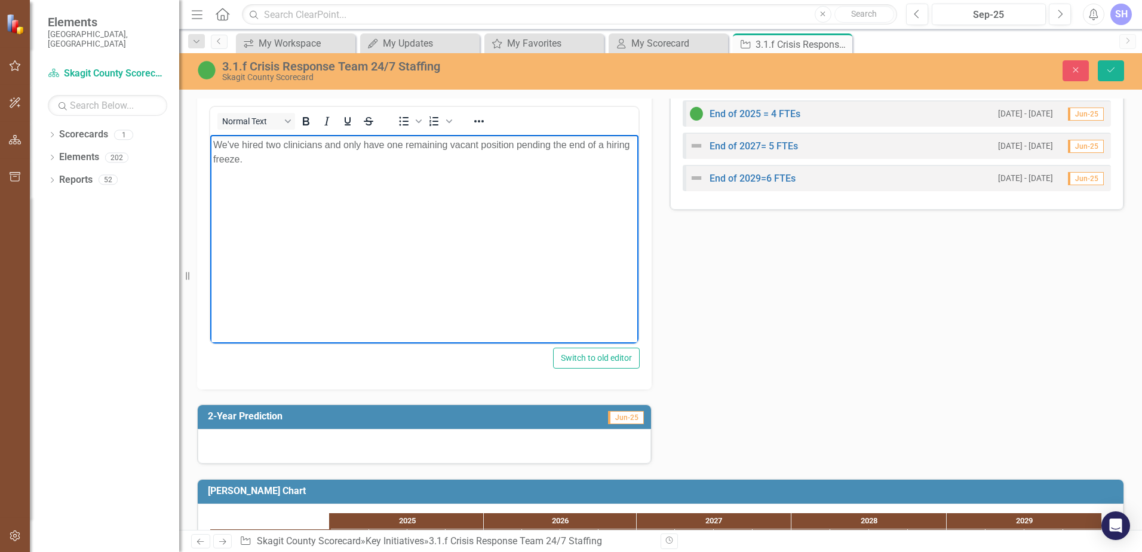
click at [293, 449] on div at bounding box center [424, 446] width 453 height 35
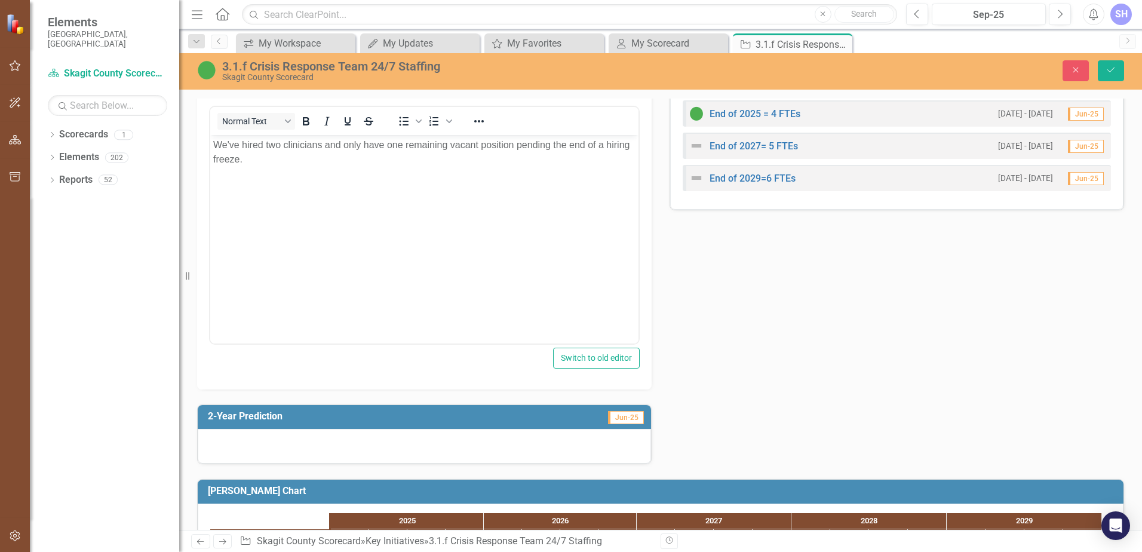
click at [293, 449] on div at bounding box center [424, 446] width 453 height 35
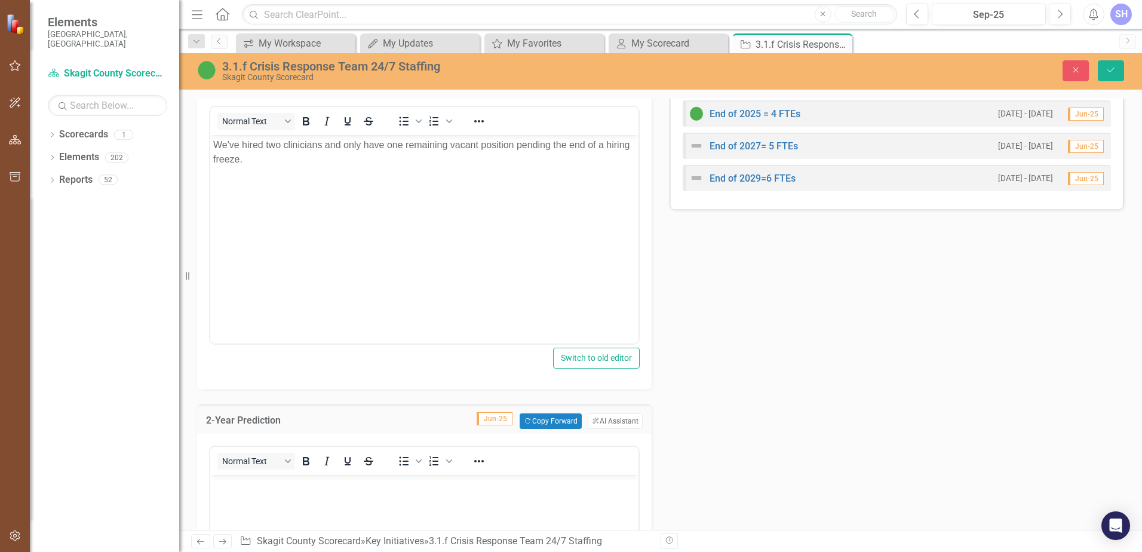
scroll to position [0, 0]
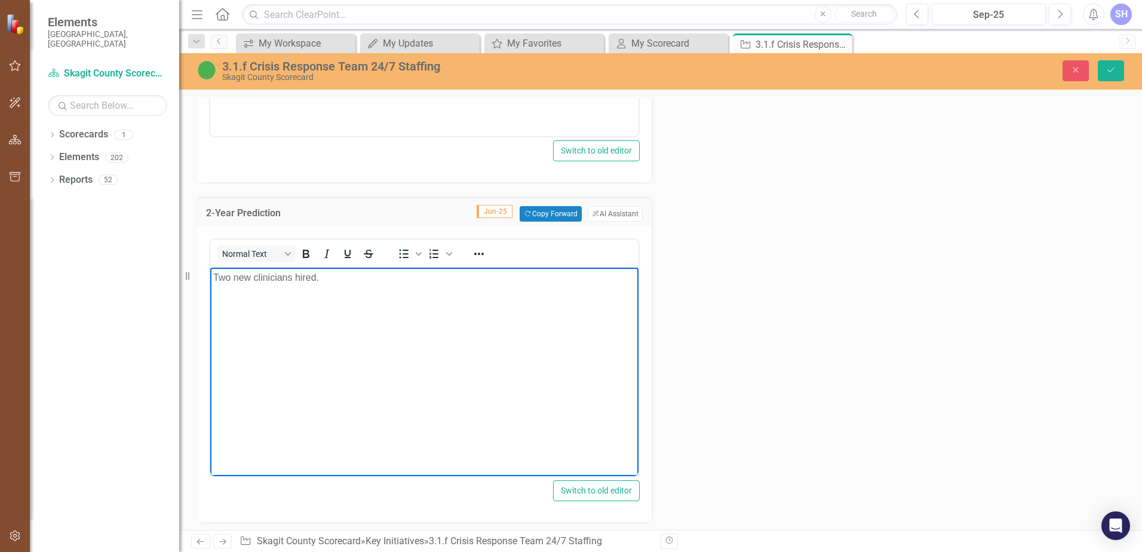
scroll to position [657, 0]
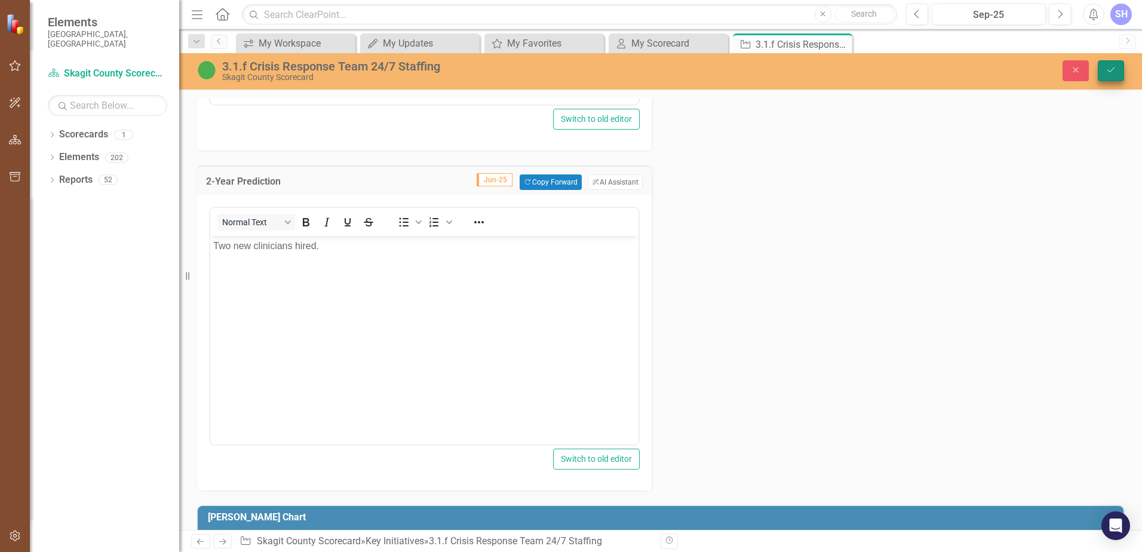
click at [1110, 76] on button "Save" at bounding box center [1110, 70] width 26 height 21
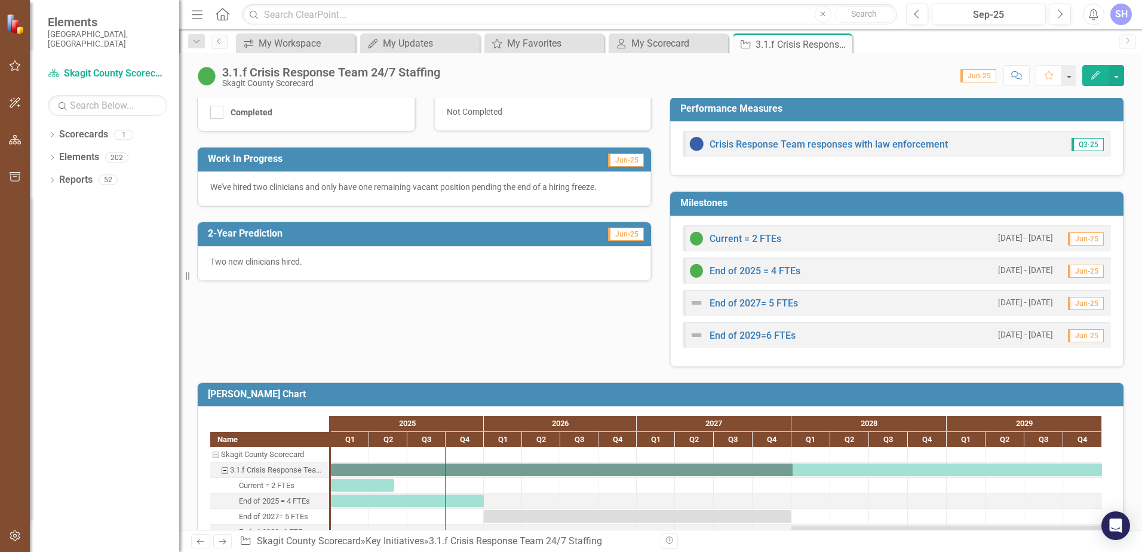
scroll to position [296, 0]
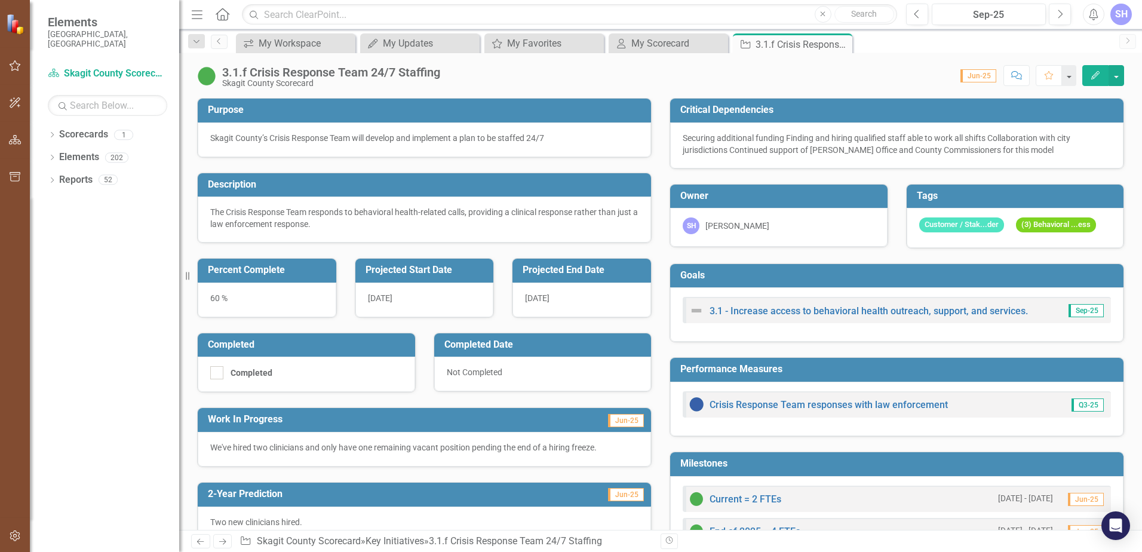
scroll to position [296, 0]
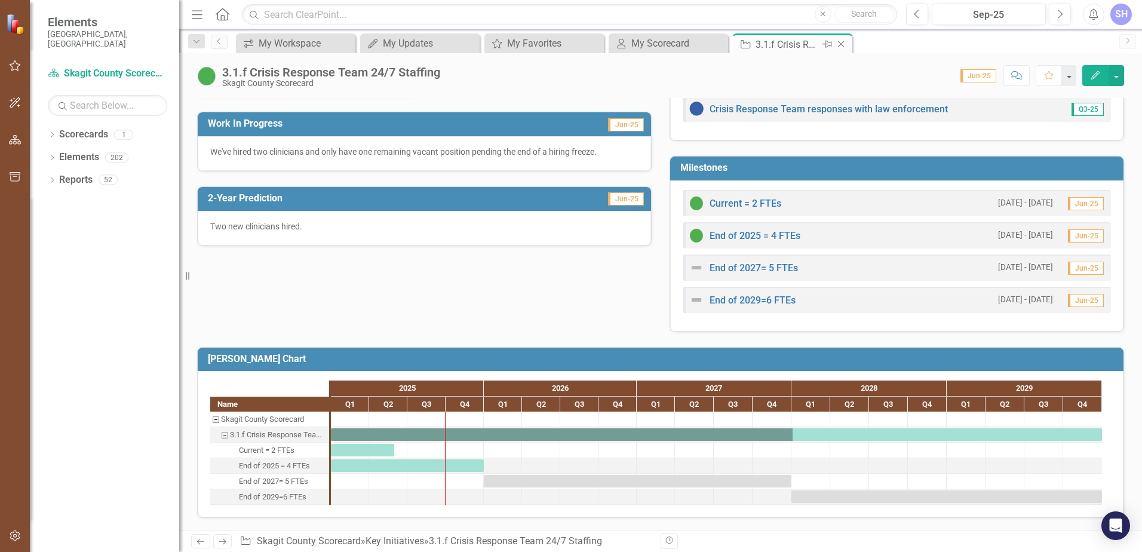
click at [845, 45] on icon "Close" at bounding box center [841, 44] width 12 height 10
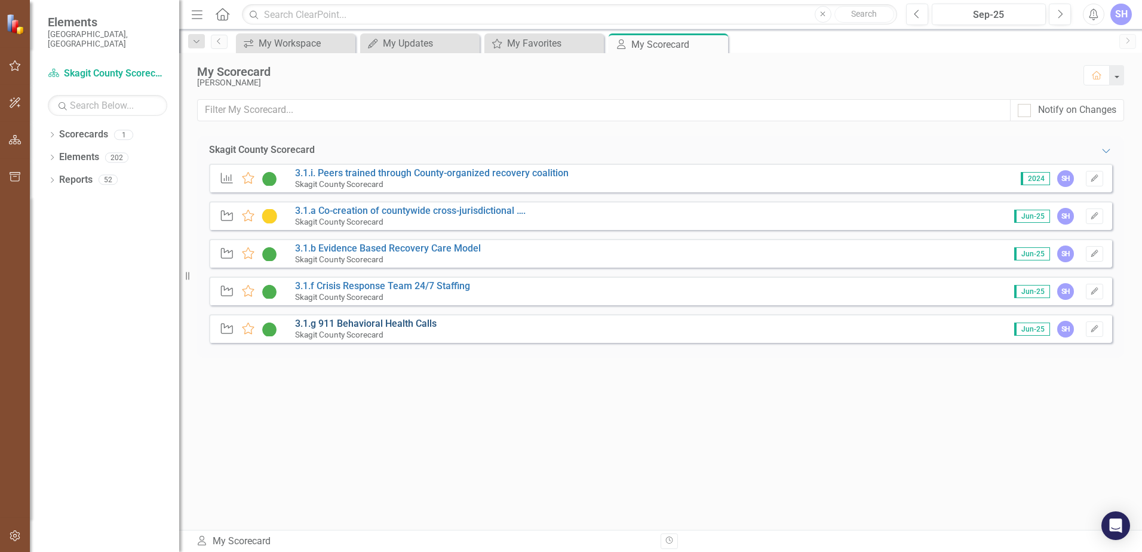
click at [392, 326] on link "3.1.g 911 Behavioral Health Calls" at bounding box center [366, 323] width 142 height 11
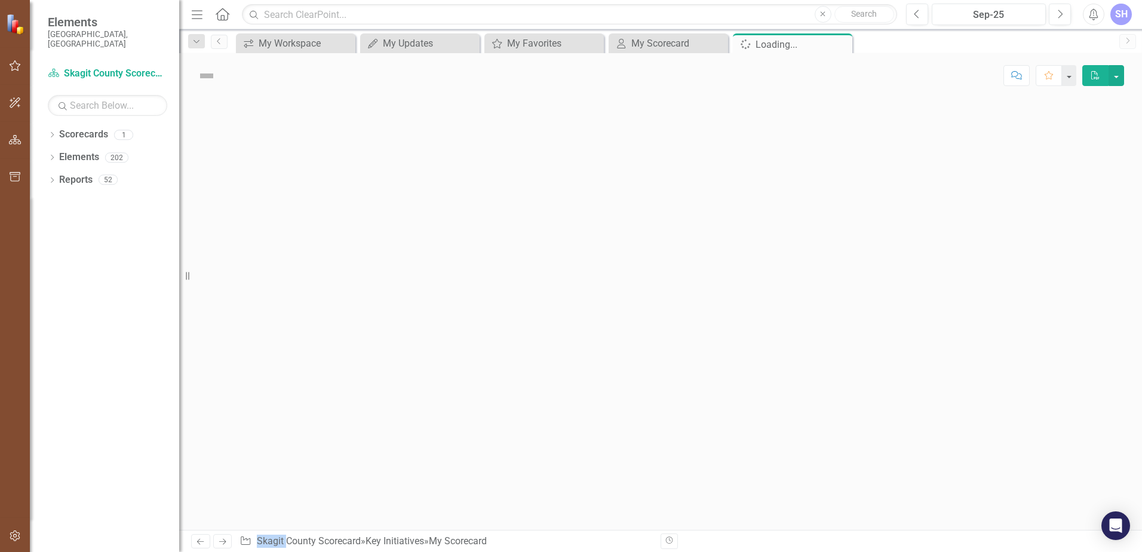
click at [392, 326] on div at bounding box center [660, 314] width 962 height 432
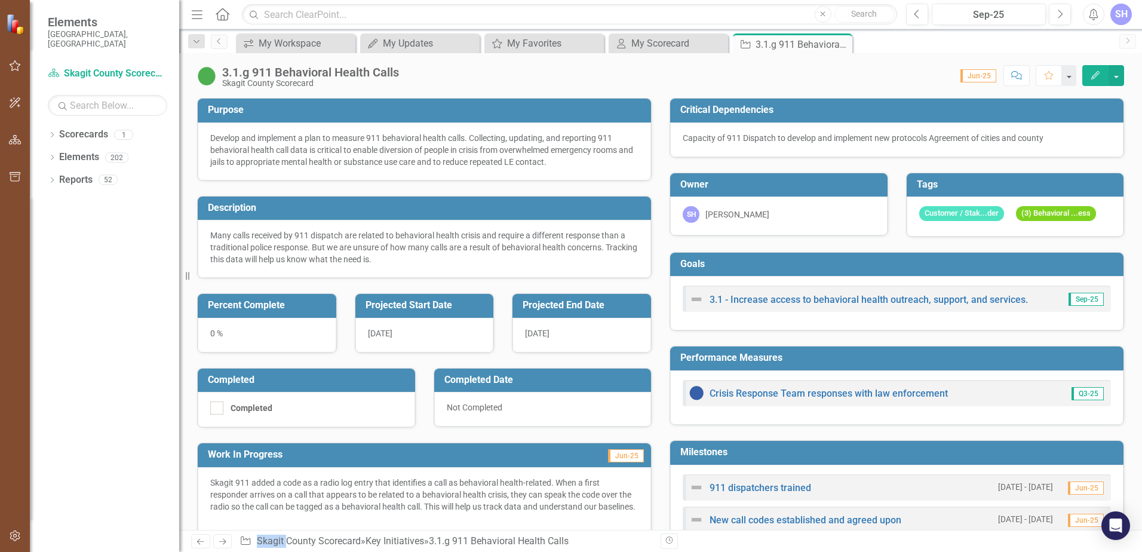
click at [213, 334] on div "0 %" at bounding box center [267, 335] width 139 height 35
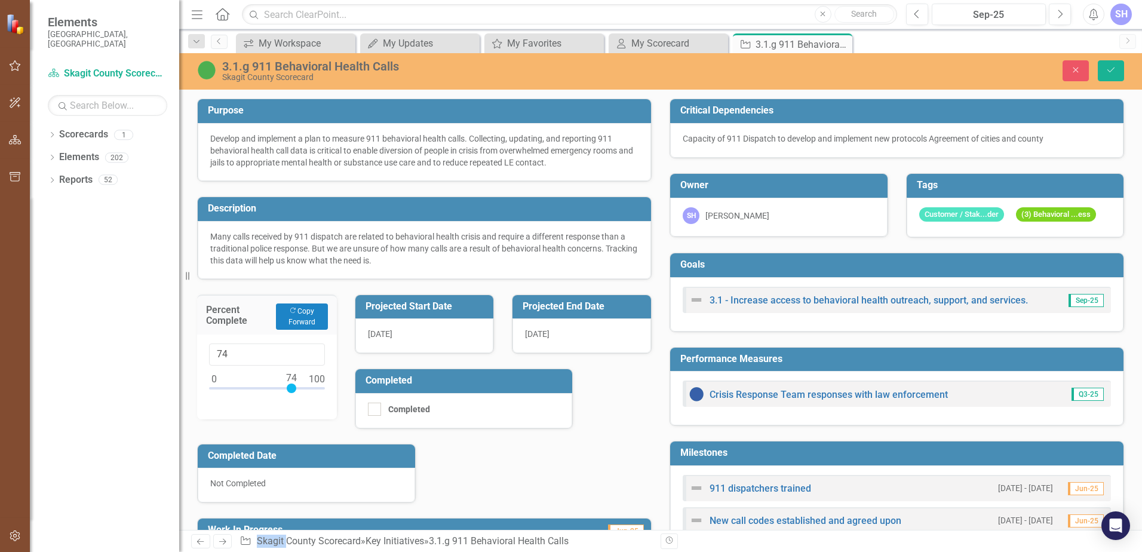
type input "75"
drag, startPoint x: 213, startPoint y: 334, endPoint x: 291, endPoint y: 386, distance: 93.6
click at [291, 386] on div at bounding box center [292, 388] width 10 height 10
click at [605, 407] on div "Purpose Develop and implement a plan to measure 911 behavioral health calls. Co…" at bounding box center [424, 393] width 472 height 619
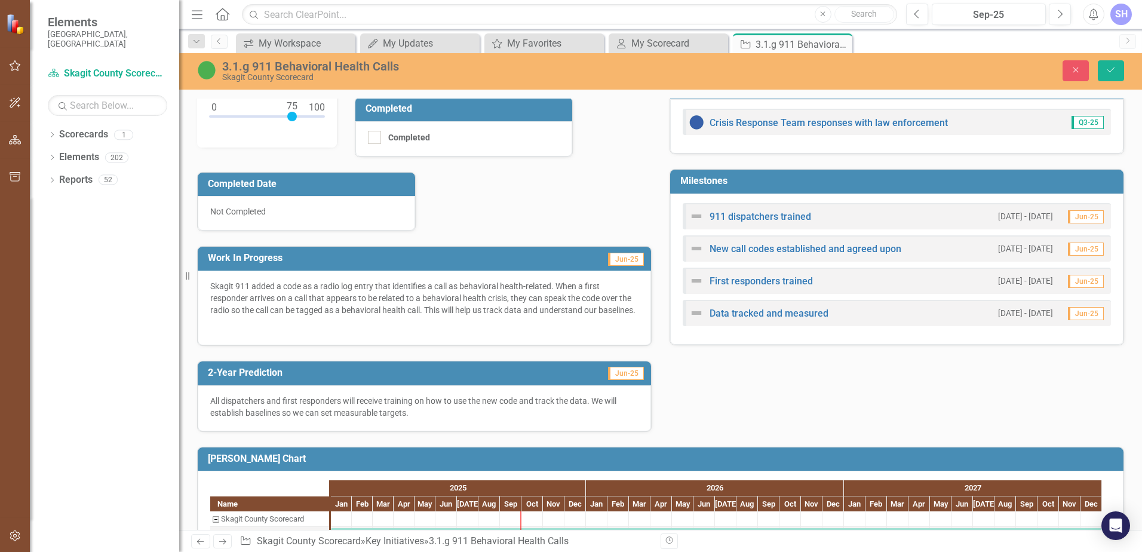
scroll to position [299, 0]
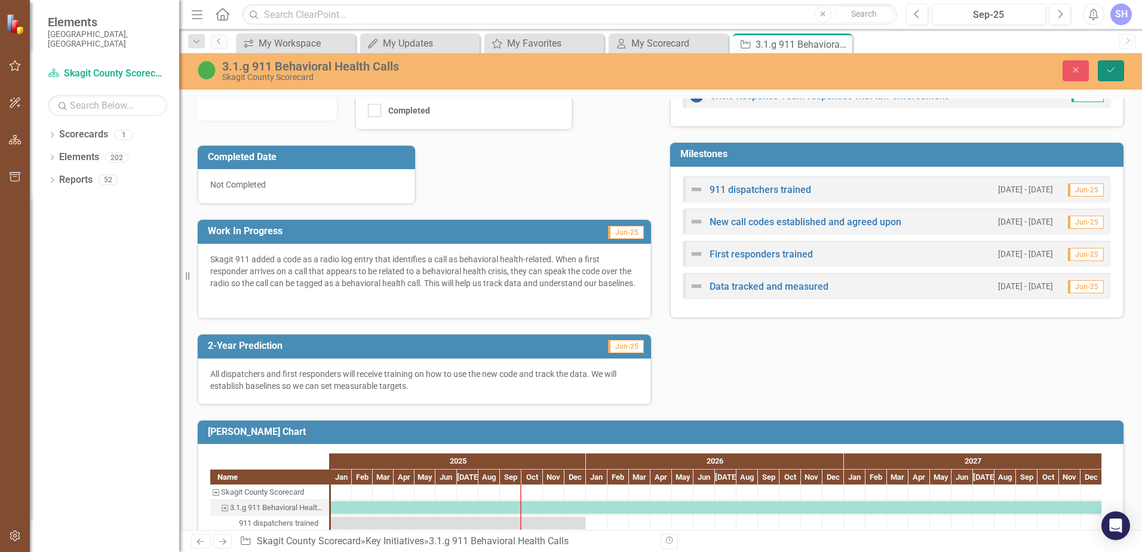
click at [1111, 70] on icon "submit" at bounding box center [1110, 69] width 7 height 5
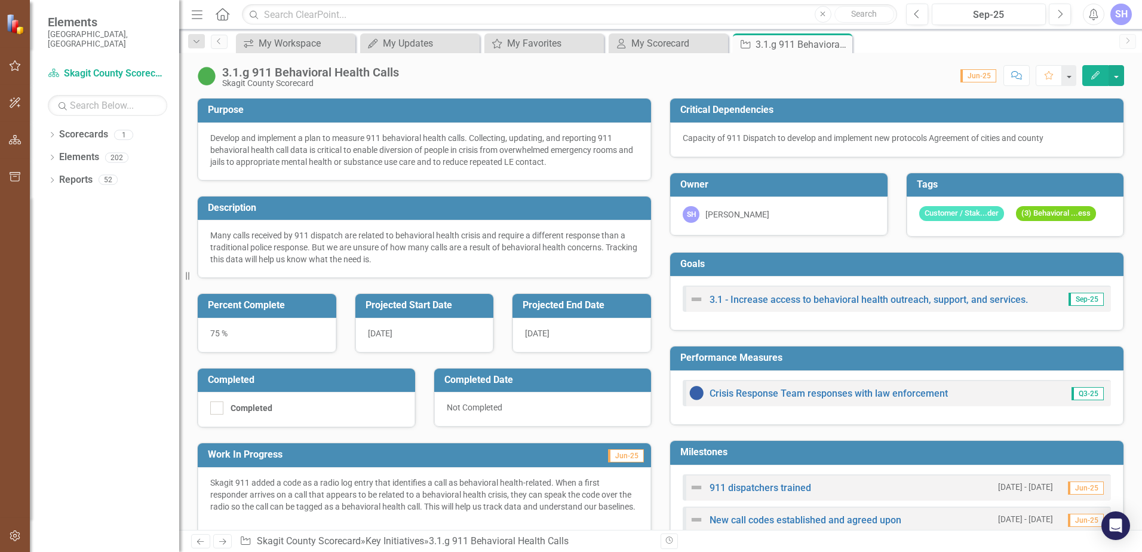
scroll to position [179, 0]
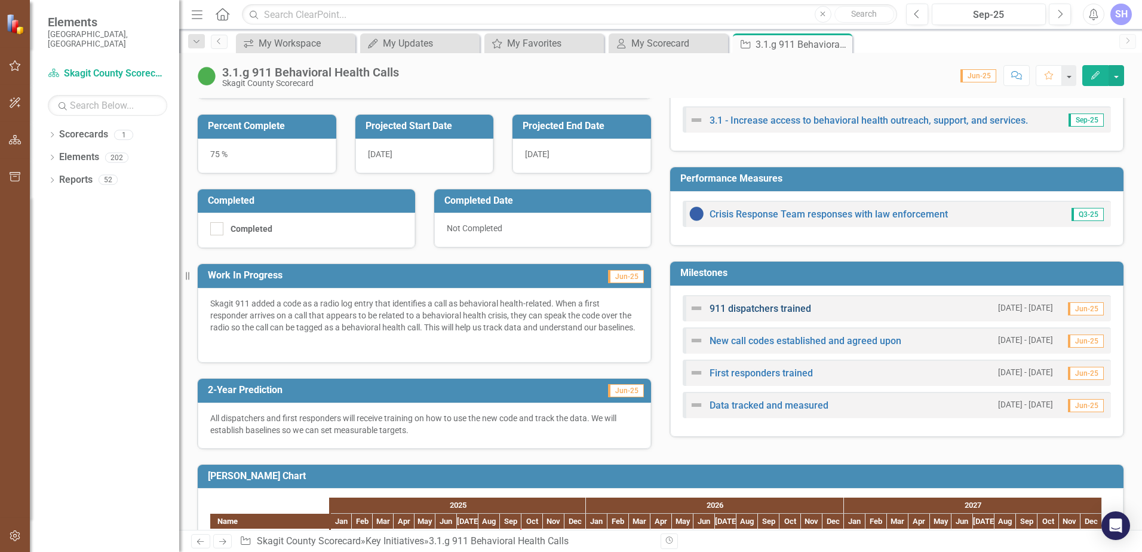
click at [770, 309] on link "911 dispatchers trained" at bounding box center [760, 308] width 102 height 11
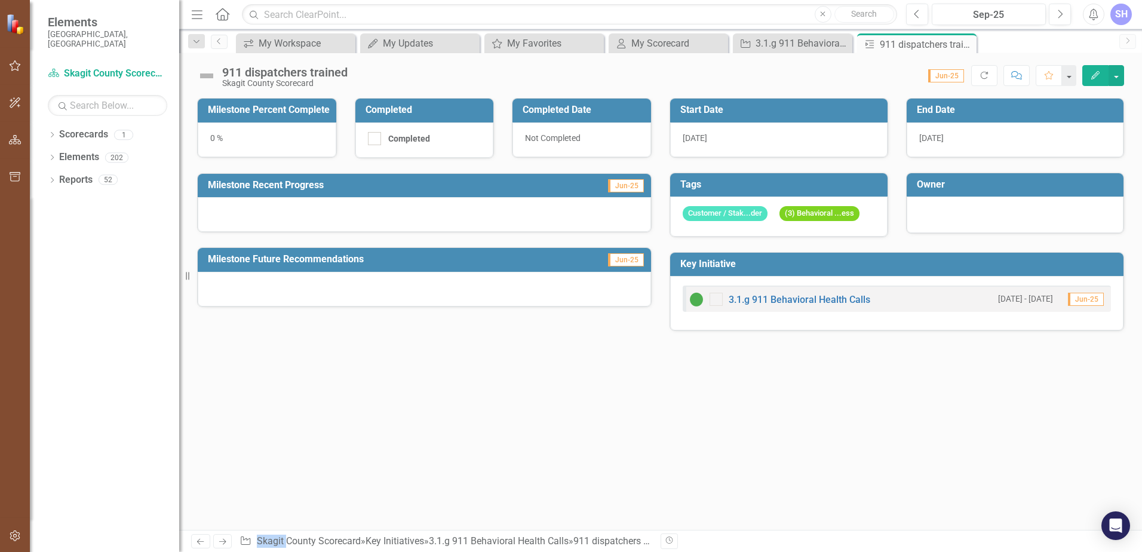
click at [206, 75] on img at bounding box center [206, 75] width 19 height 19
click at [202, 75] on img at bounding box center [206, 75] width 19 height 19
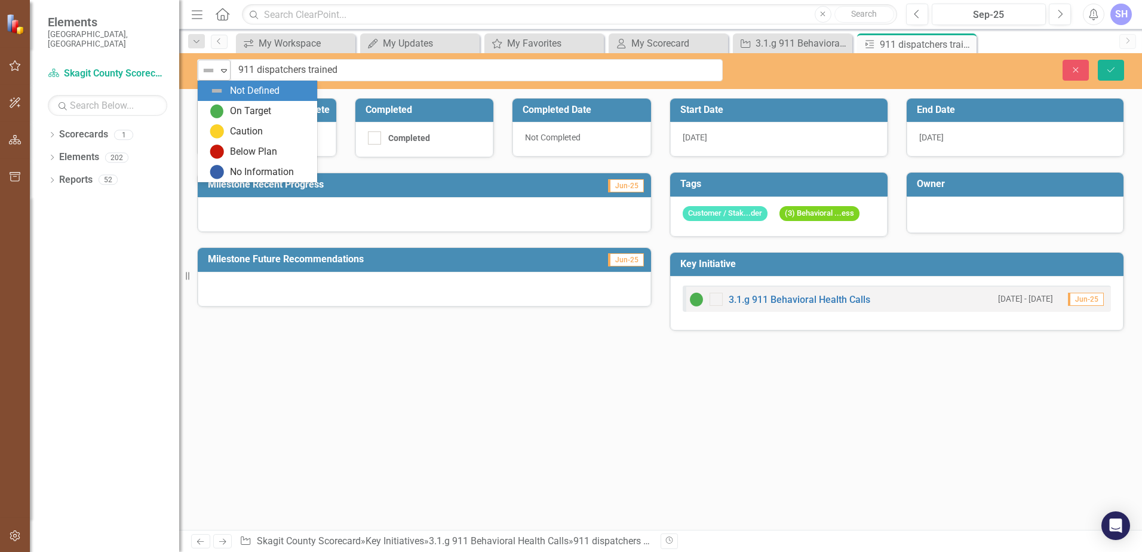
click at [202, 75] on img at bounding box center [208, 70] width 14 height 14
click at [241, 155] on div "Below Plan" at bounding box center [253, 152] width 47 height 14
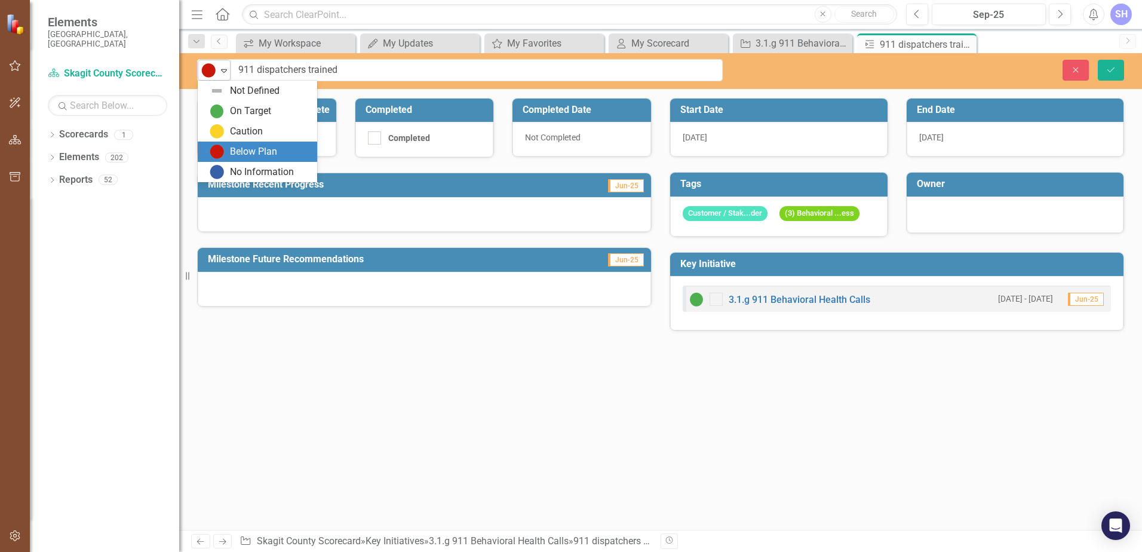
click at [227, 70] on icon "Expand" at bounding box center [224, 71] width 12 height 10
click at [227, 113] on div "On Target" at bounding box center [260, 111] width 100 height 14
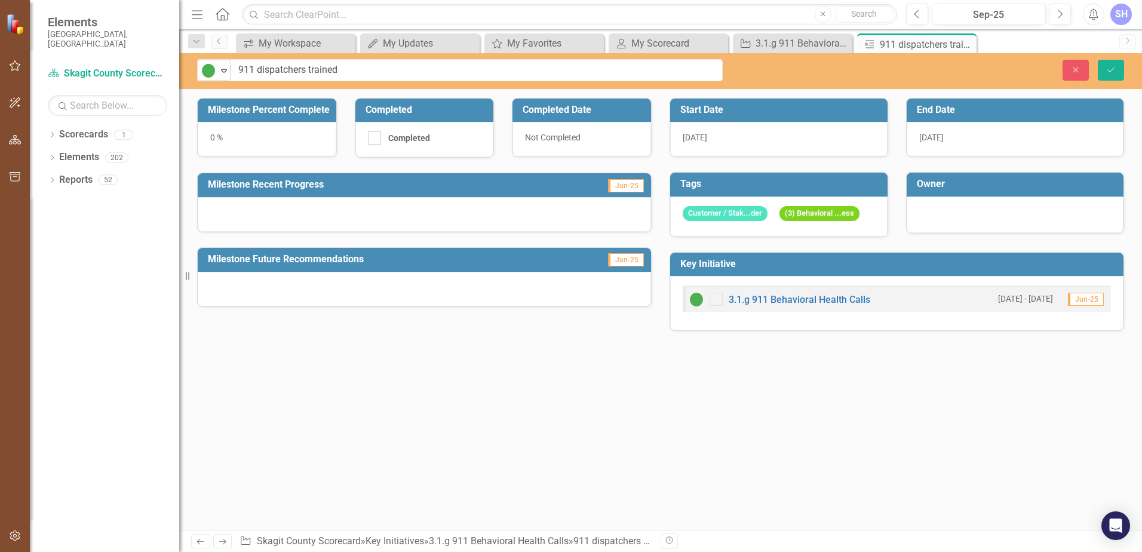
click at [242, 140] on div "0 %" at bounding box center [267, 139] width 139 height 35
click at [215, 137] on div "0 %" at bounding box center [267, 139] width 139 height 35
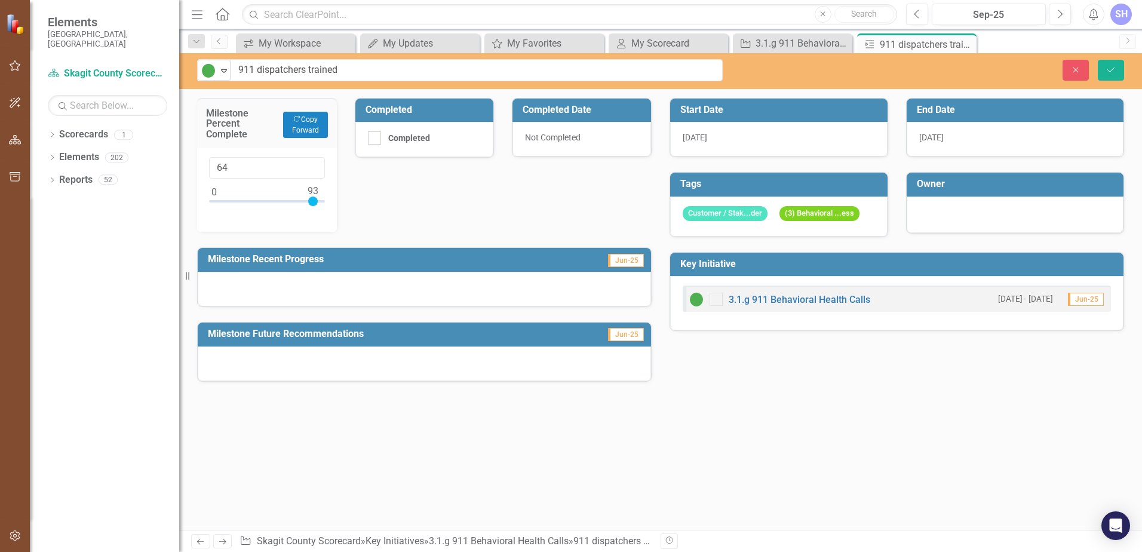
type input "100"
drag, startPoint x: 213, startPoint y: 196, endPoint x: 345, endPoint y: 207, distance: 132.9
click at [345, 207] on div "Milestone Percent Complete Copy Forward Copy Forward 100" at bounding box center [267, 158] width 158 height 150
click at [379, 286] on div at bounding box center [424, 289] width 453 height 35
click at [362, 143] on div "Completed" at bounding box center [424, 139] width 139 height 35
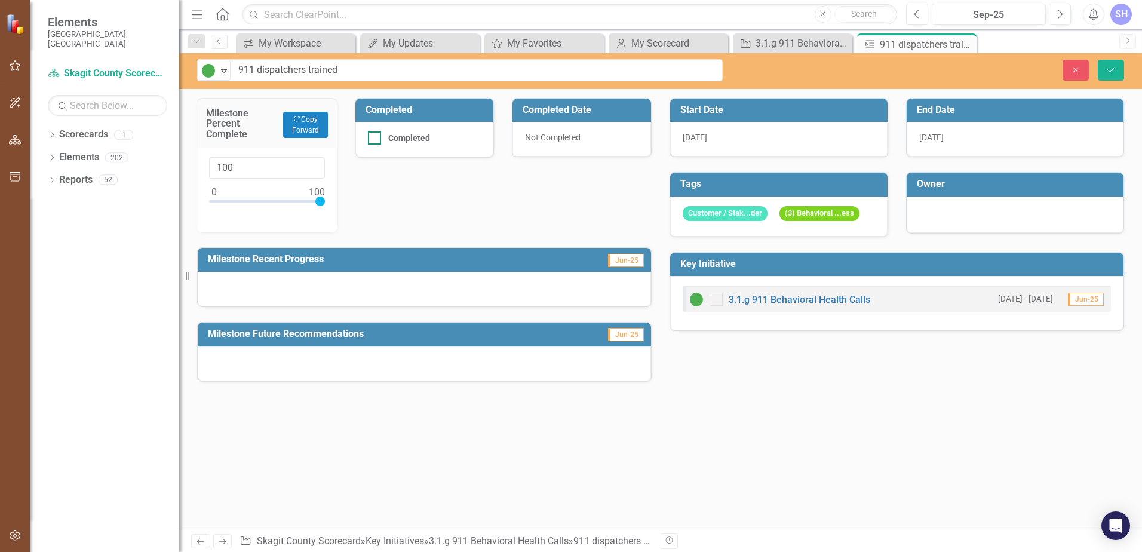
click at [373, 138] on input "Completed" at bounding box center [372, 135] width 8 height 8
checkbox input "true"
click at [240, 285] on div at bounding box center [424, 289] width 453 height 35
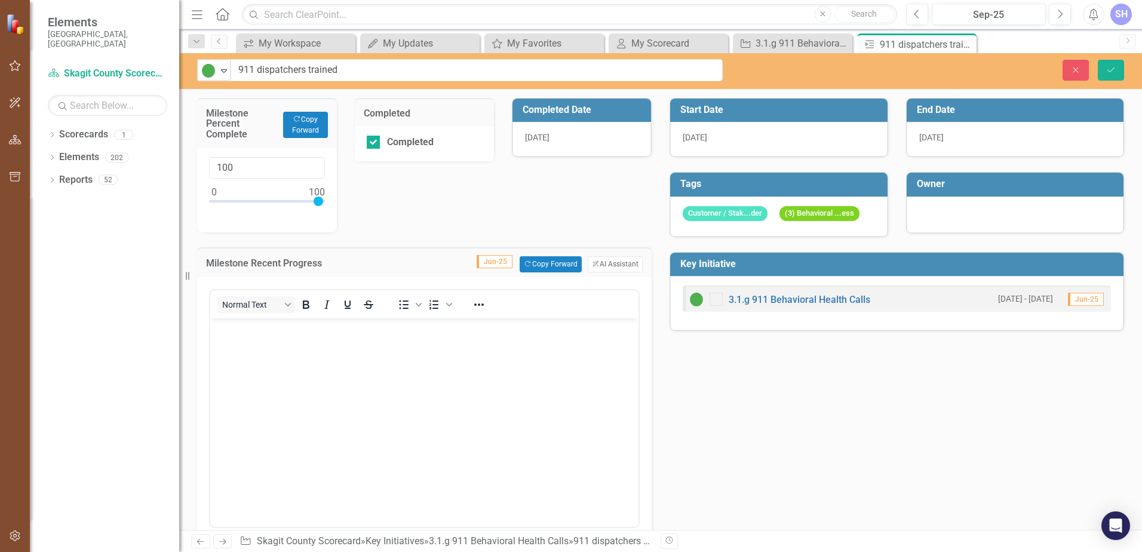
click at [266, 345] on body "Rich Text Area. Press ALT-0 for help." at bounding box center [424, 407] width 428 height 179
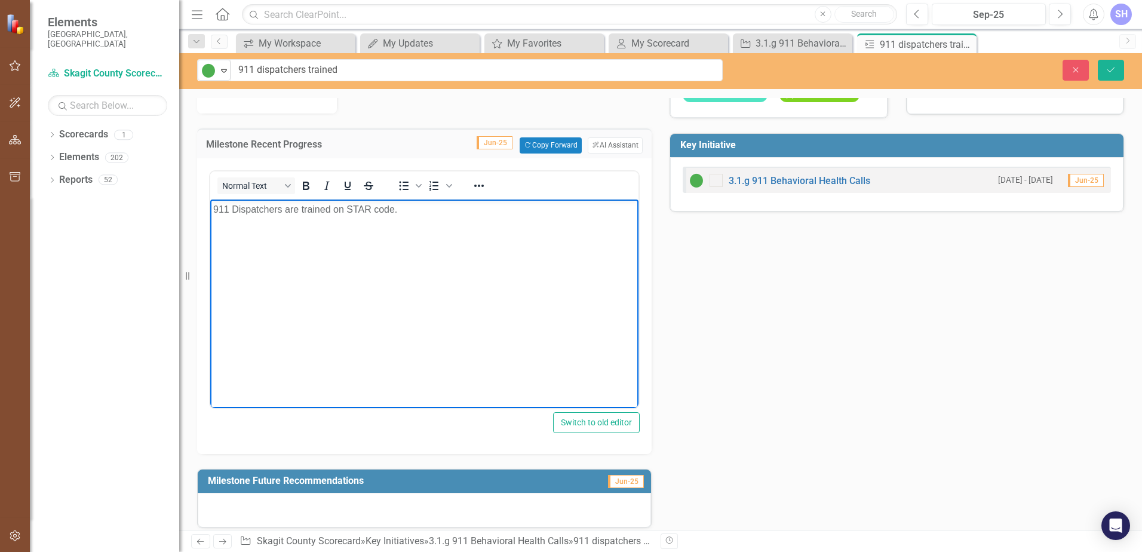
scroll to position [129, 0]
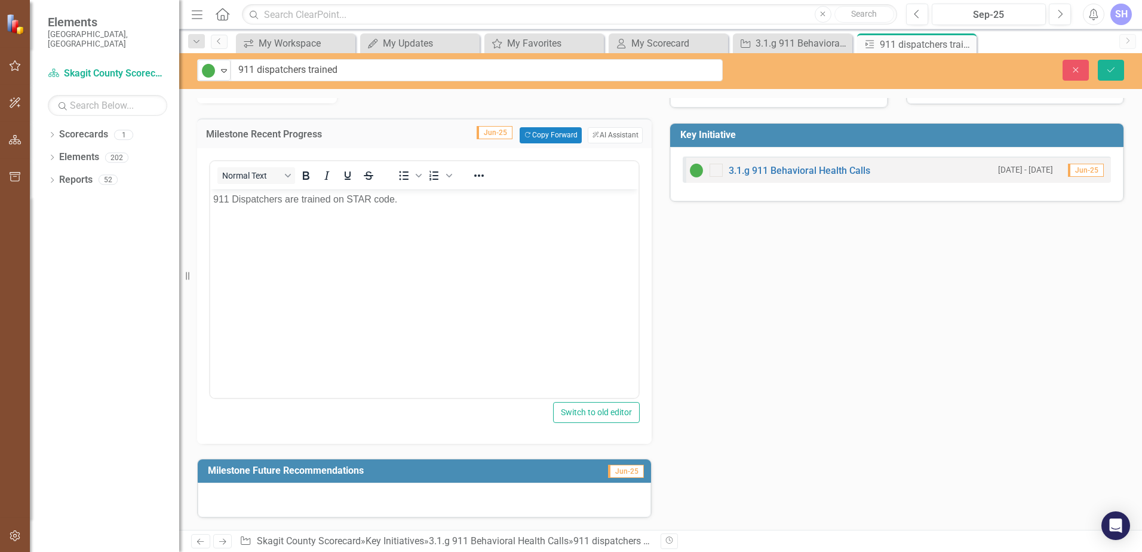
click at [333, 494] on div at bounding box center [424, 499] width 453 height 35
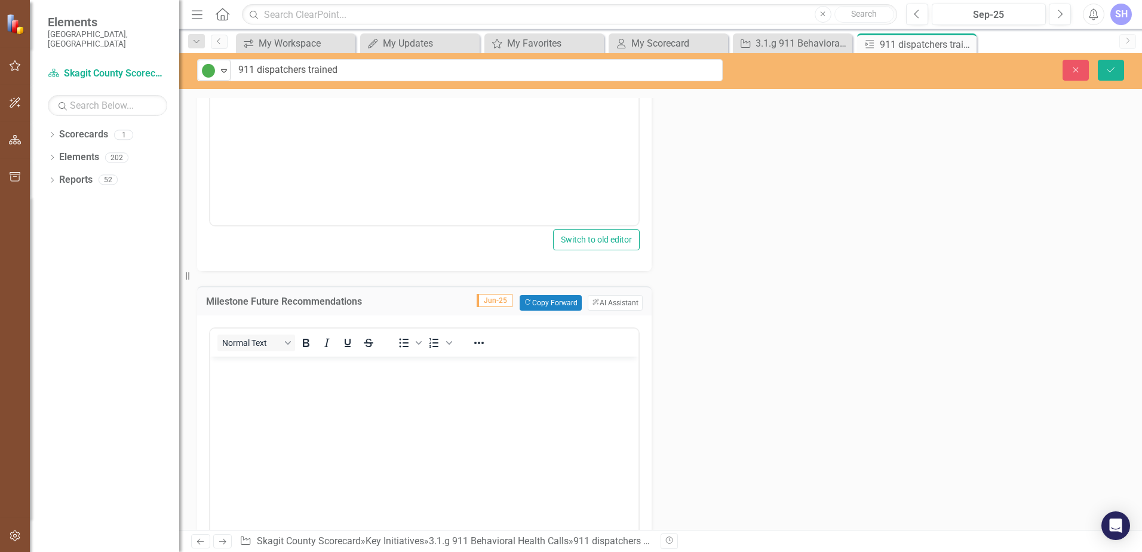
scroll to position [308, 0]
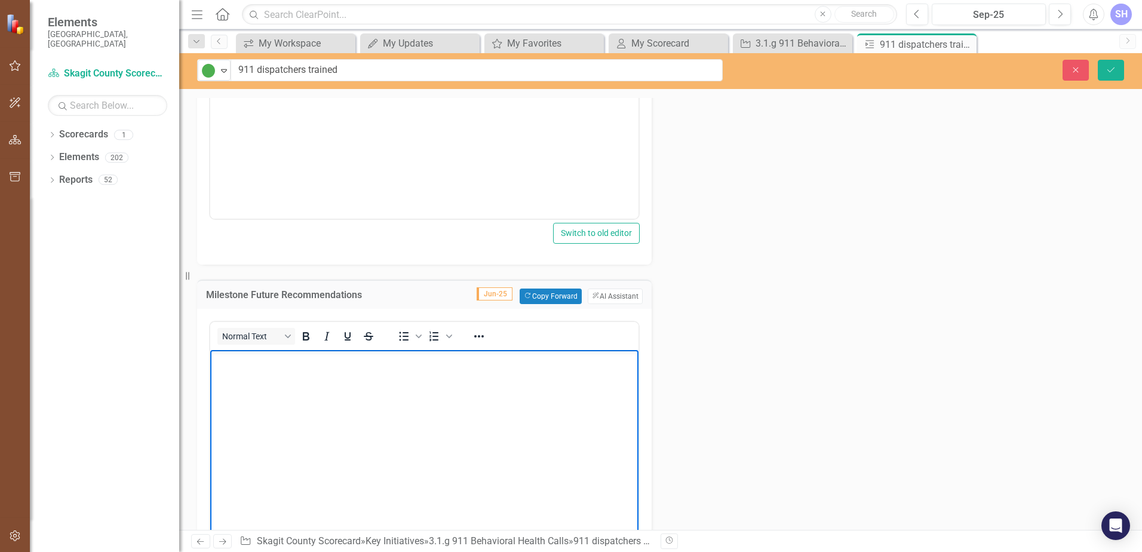
click at [260, 368] on body "Rich Text Area. Press ALT-0 for help." at bounding box center [424, 438] width 428 height 179
click at [709, 376] on div "Milestone Percent Complete Copy Forward Copy Forward 100 Completed Completed Co…" at bounding box center [660, 189] width 945 height 829
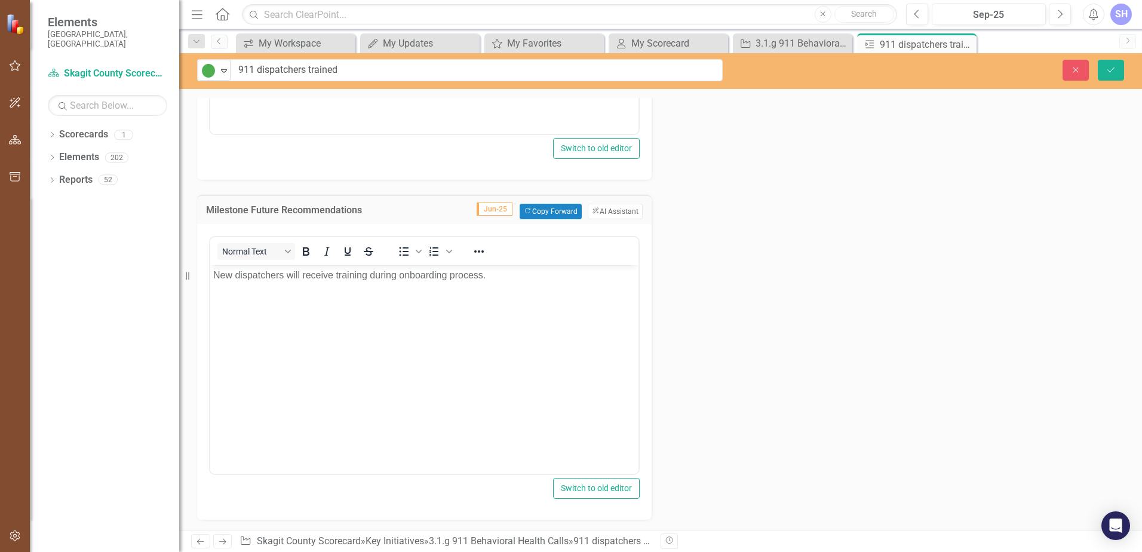
scroll to position [395, 0]
click at [1114, 70] on icon "Save" at bounding box center [1110, 70] width 11 height 8
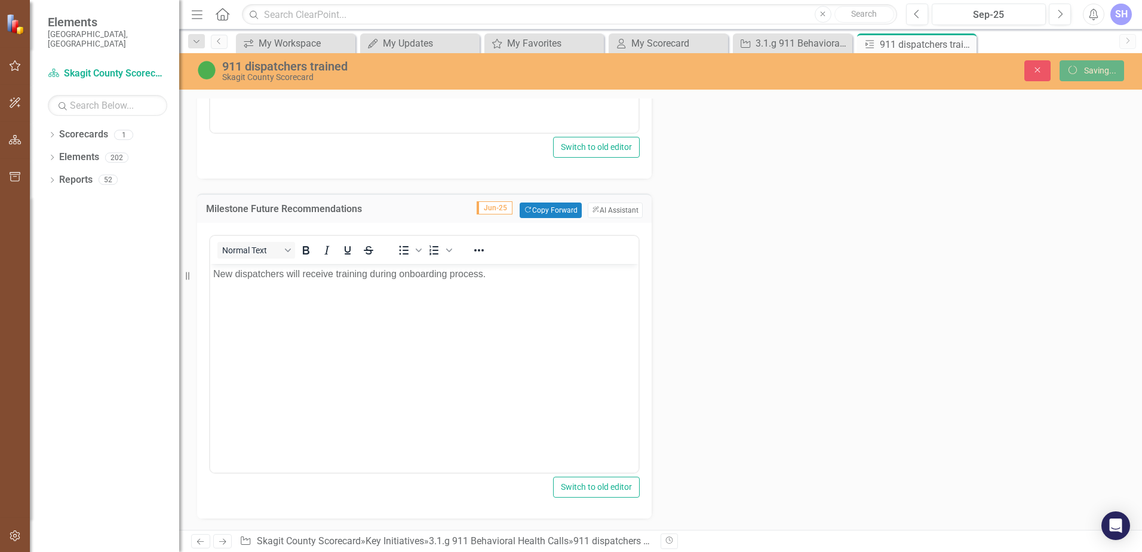
scroll to position [0, 0]
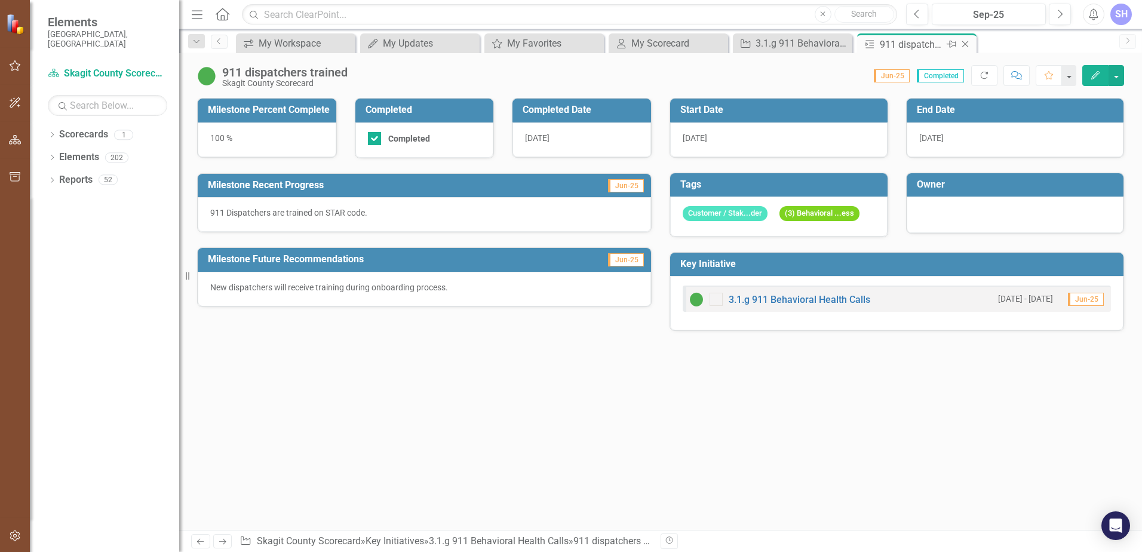
click at [967, 44] on icon "Close" at bounding box center [965, 44] width 12 height 10
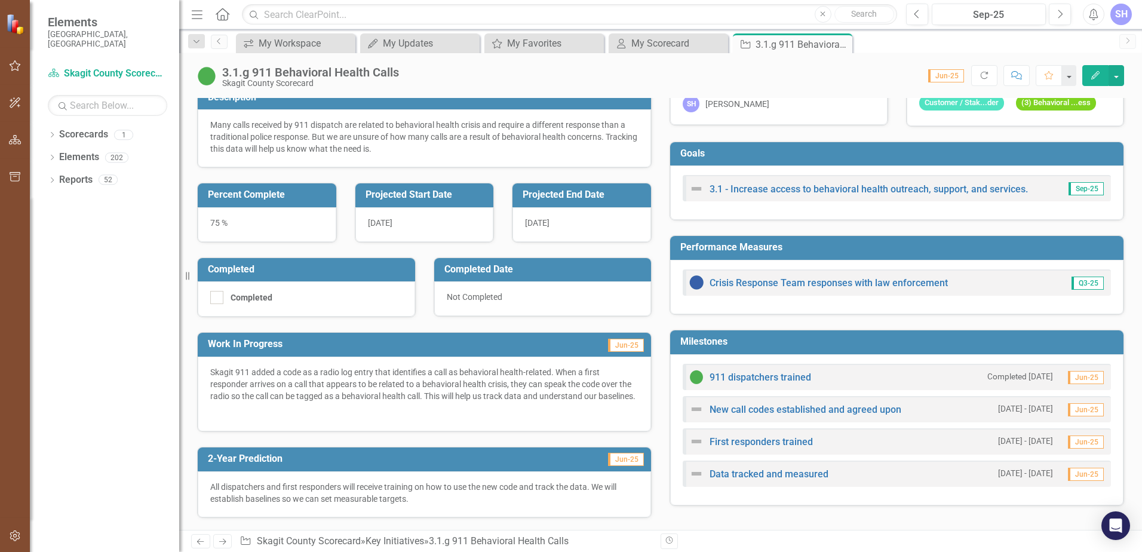
scroll to position [119, 0]
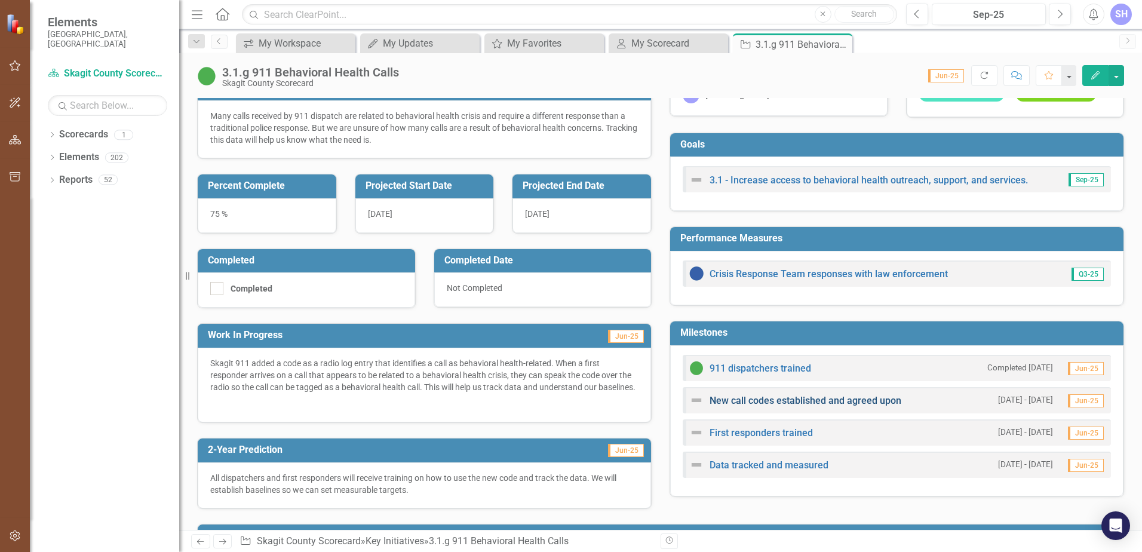
click at [865, 399] on link "New call codes established and agreed upon" at bounding box center [805, 400] width 192 height 11
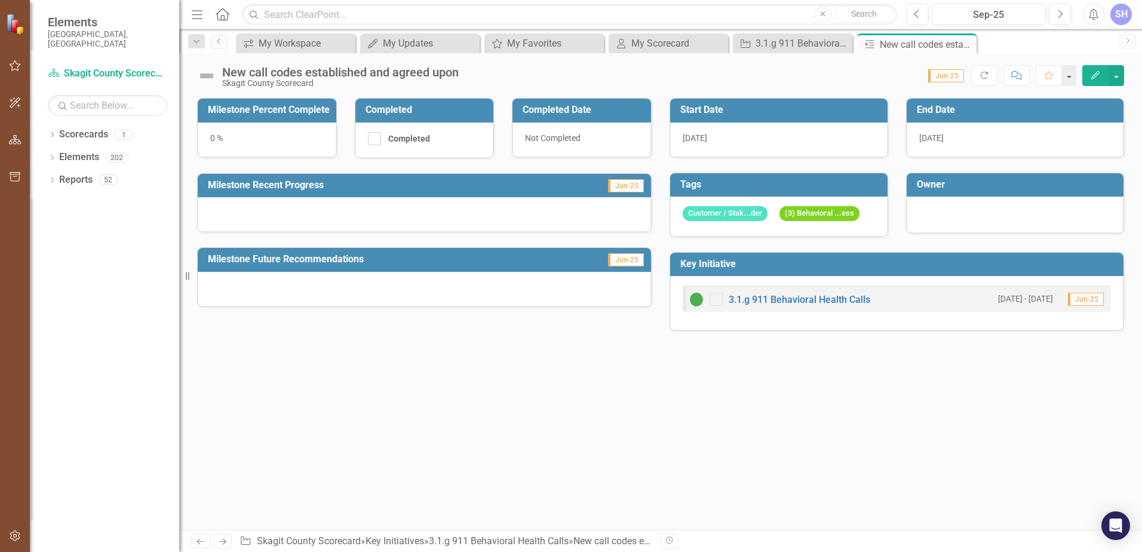
click at [232, 139] on div "0 %" at bounding box center [267, 139] width 139 height 35
click at [216, 138] on div "0 %" at bounding box center [267, 139] width 139 height 35
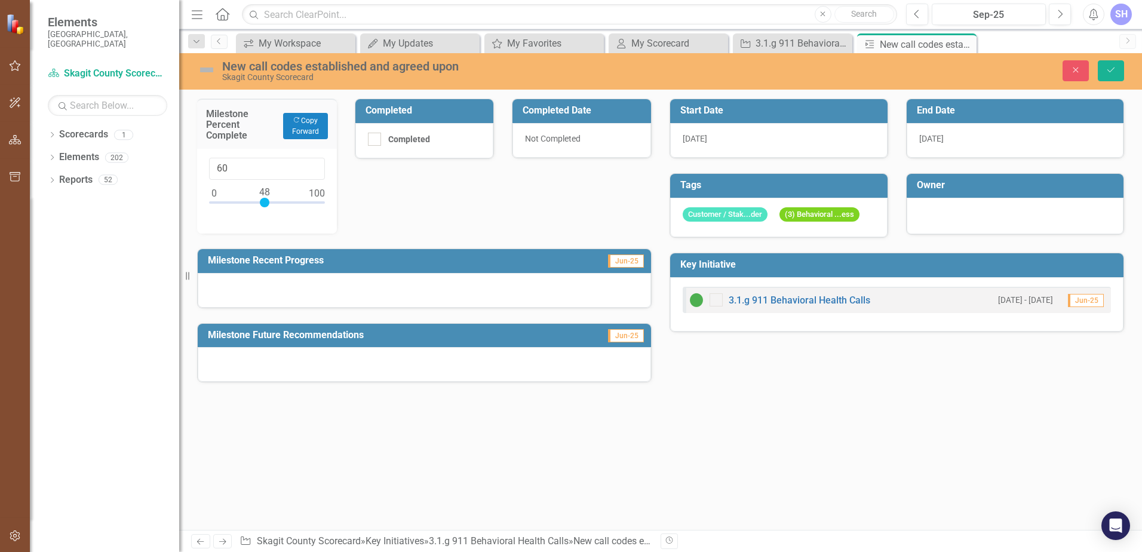
type input "100"
drag, startPoint x: 219, startPoint y: 199, endPoint x: 319, endPoint y: 206, distance: 100.6
click at [319, 206] on div at bounding box center [320, 203] width 10 height 10
click at [372, 140] on div at bounding box center [374, 139] width 13 height 13
click at [372, 140] on input "Completed" at bounding box center [372, 137] width 8 height 8
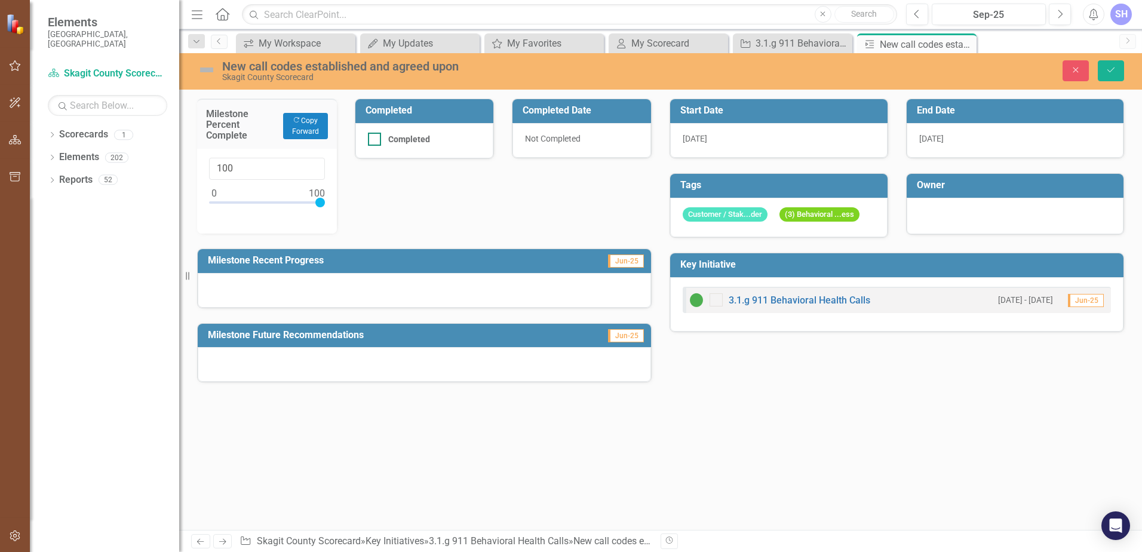
checkbox input "true"
click at [342, 262] on h3 "Milestone Recent Progress" at bounding box center [373, 260] width 331 height 11
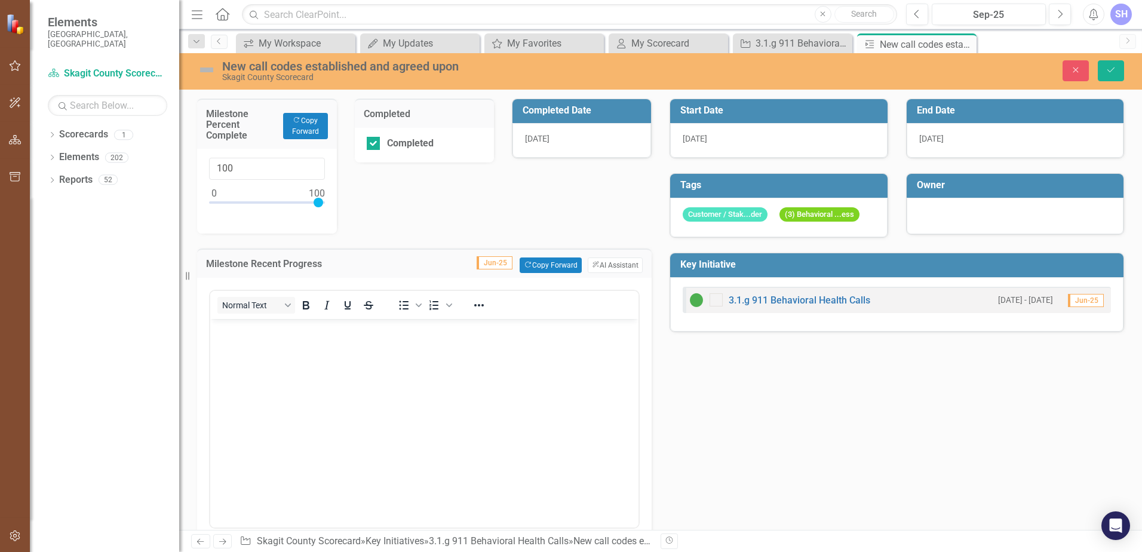
click at [336, 339] on body "Rich Text Area. Press ALT-0 for help." at bounding box center [424, 408] width 428 height 179
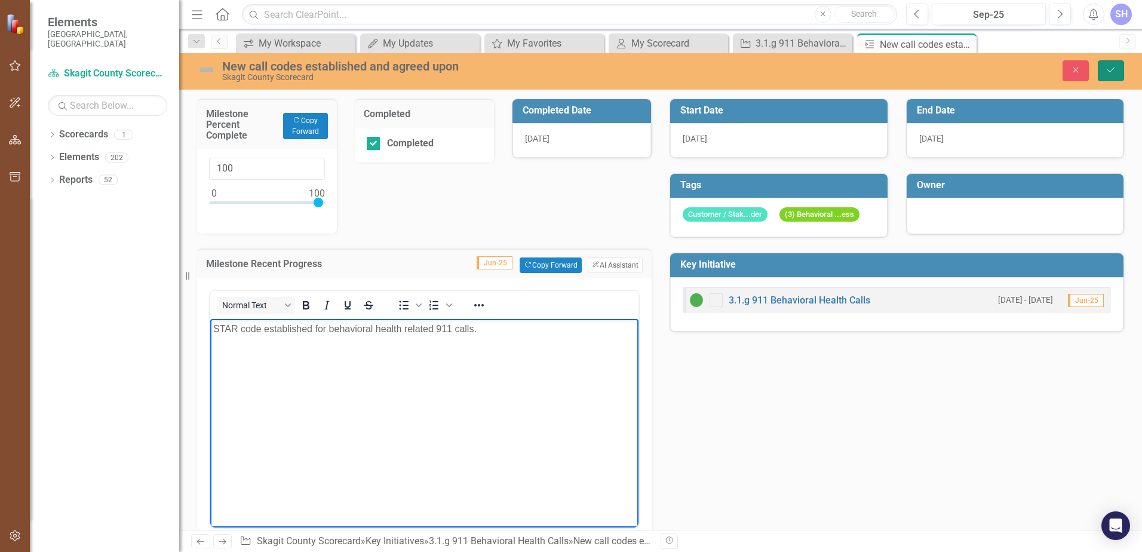
click at [1109, 66] on icon "Save" at bounding box center [1110, 70] width 11 height 8
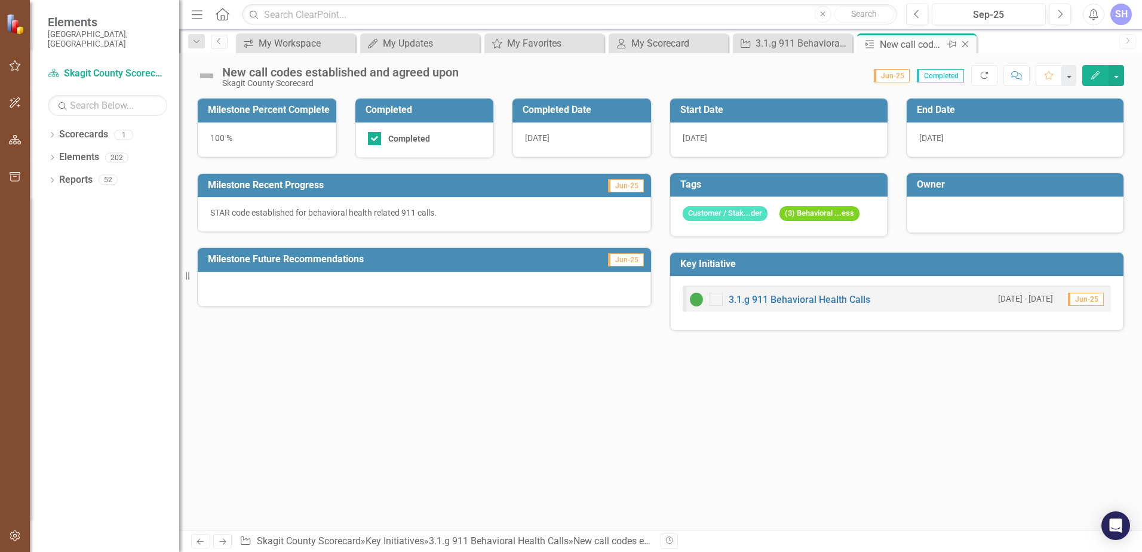
click at [966, 45] on icon "Close" at bounding box center [965, 44] width 12 height 10
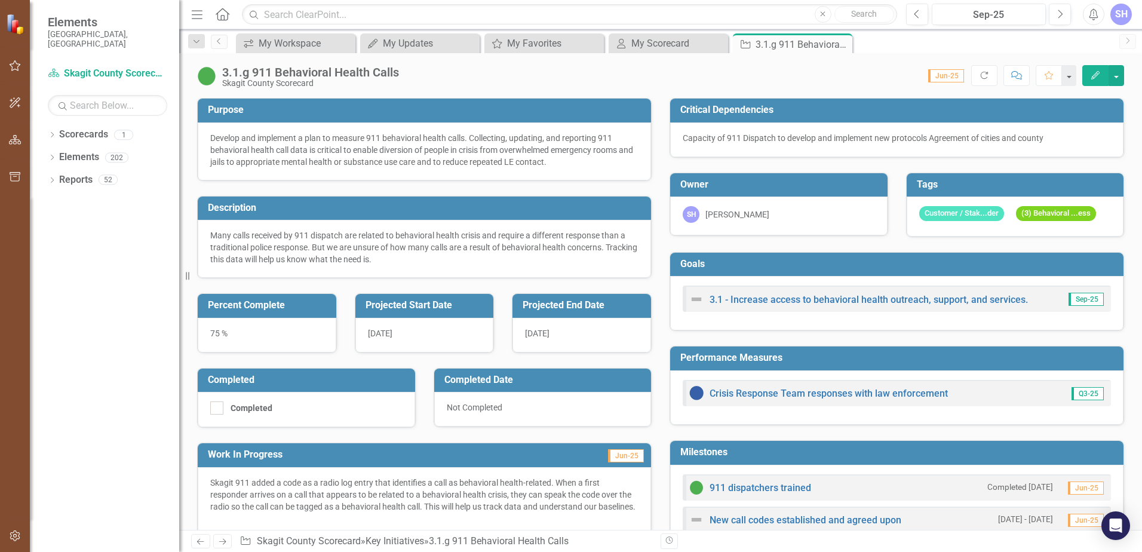
scroll to position [308, 0]
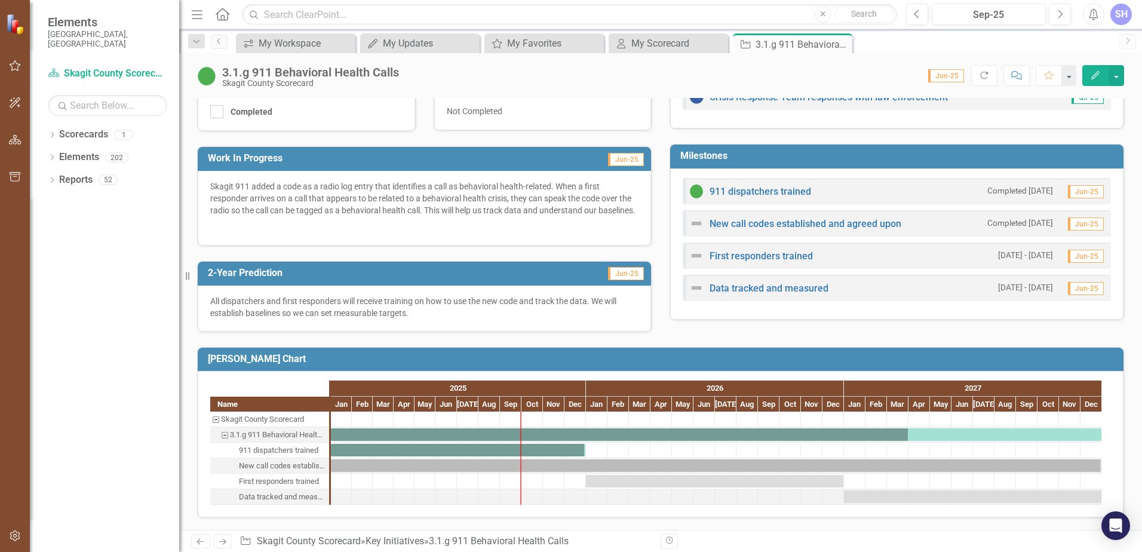
click at [693, 216] on img at bounding box center [696, 223] width 14 height 14
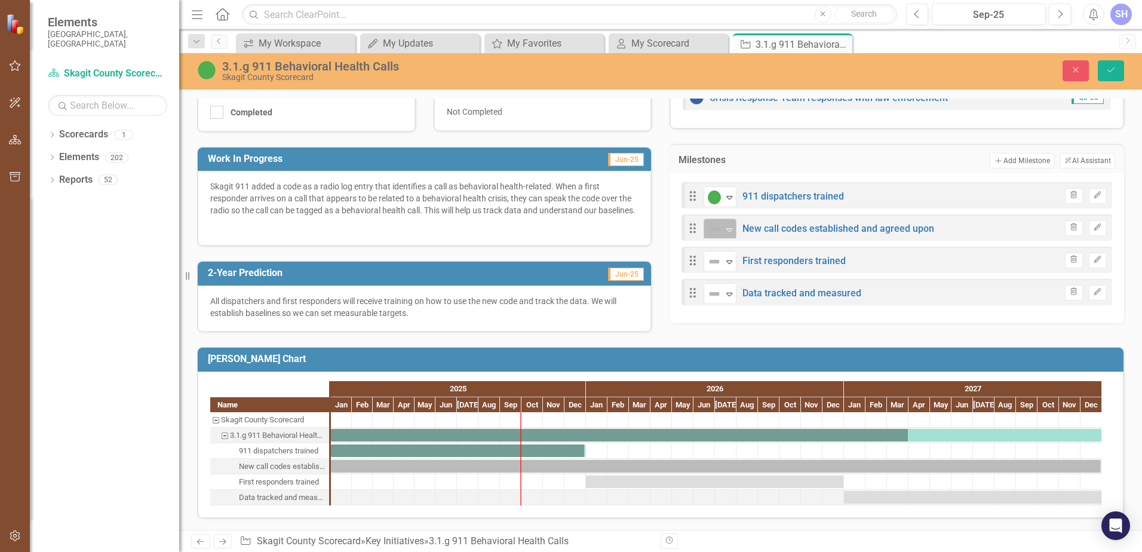
click at [726, 225] on icon "Expand" at bounding box center [729, 230] width 12 height 10
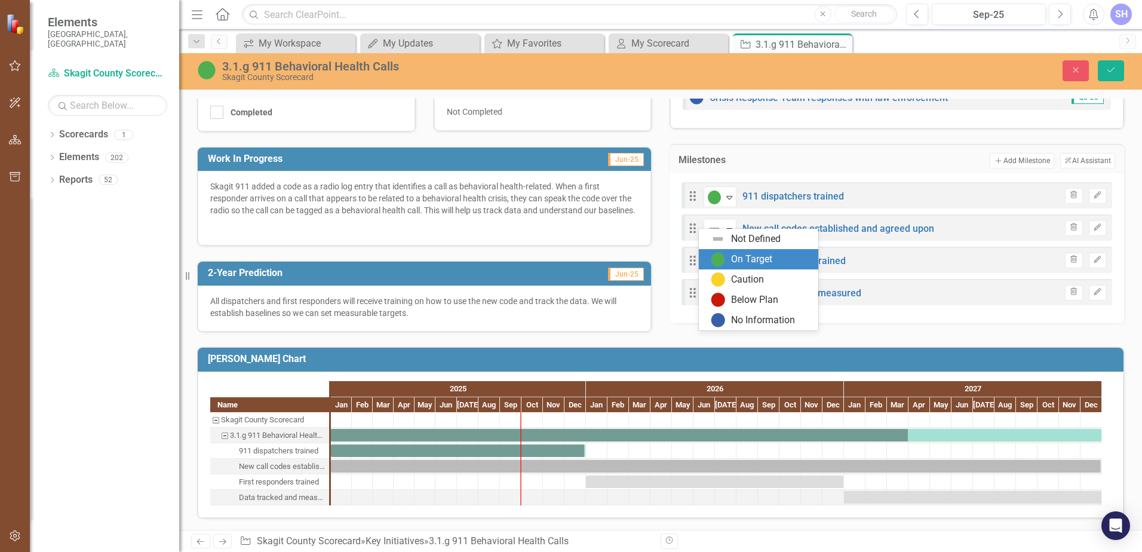
click at [720, 260] on img at bounding box center [718, 259] width 14 height 14
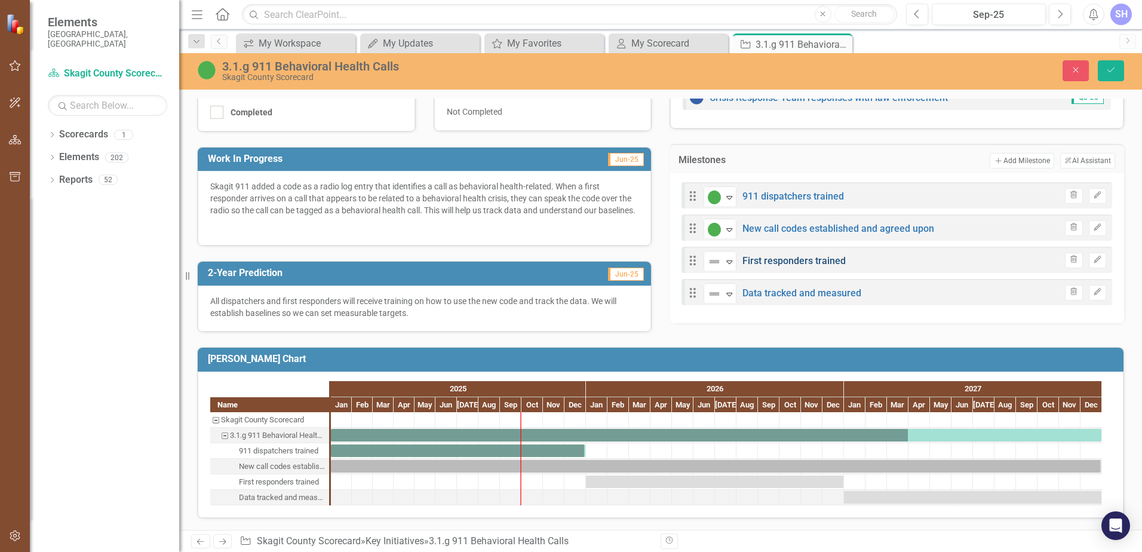
click at [820, 255] on link "First responders trained" at bounding box center [793, 260] width 103 height 11
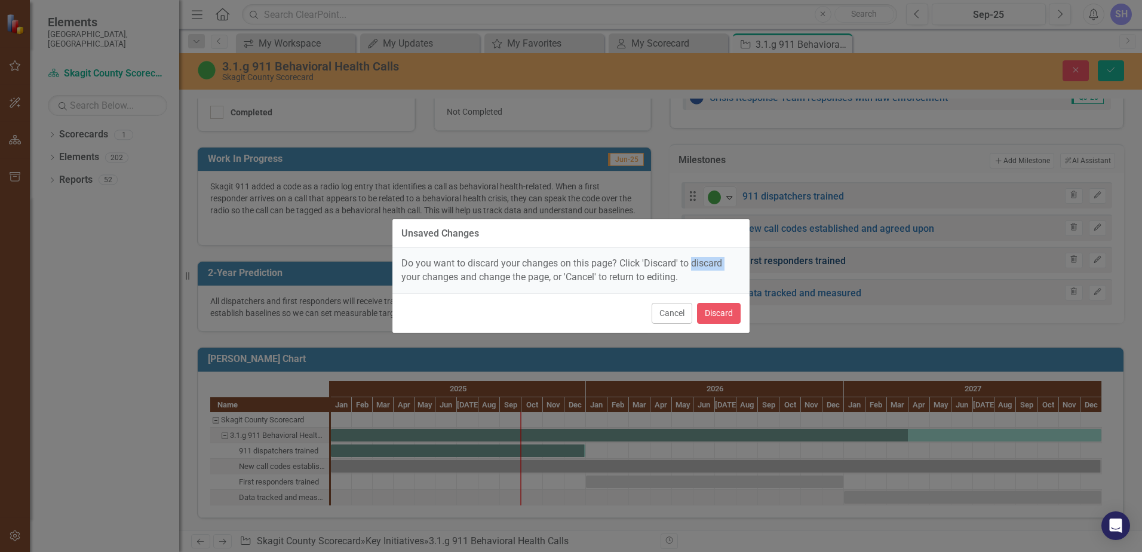
click at [820, 253] on div "Unsaved Changes Do you want to discard your changes on this page? Click 'Discar…" at bounding box center [571, 276] width 1142 height 552
click at [668, 315] on button "Cancel" at bounding box center [671, 313] width 41 height 21
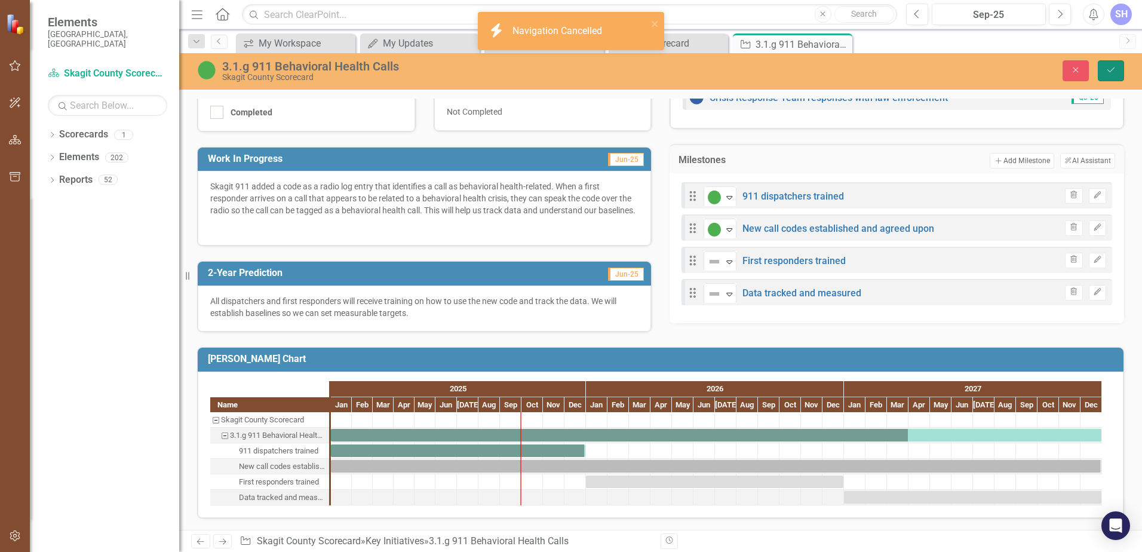
click at [1111, 67] on icon "Save" at bounding box center [1110, 70] width 11 height 8
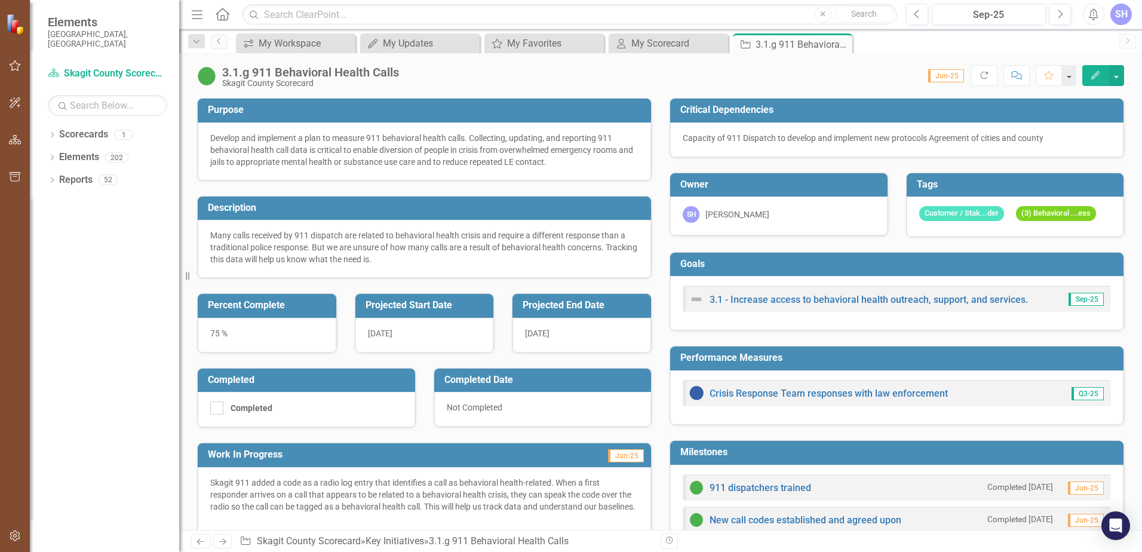
scroll to position [299, 0]
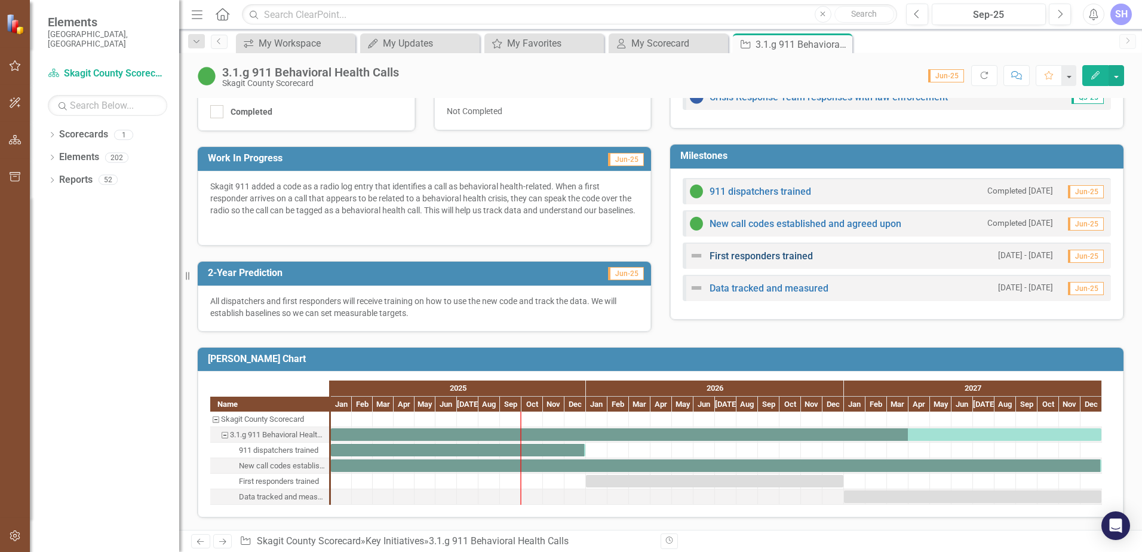
click at [778, 253] on link "First responders trained" at bounding box center [760, 255] width 103 height 11
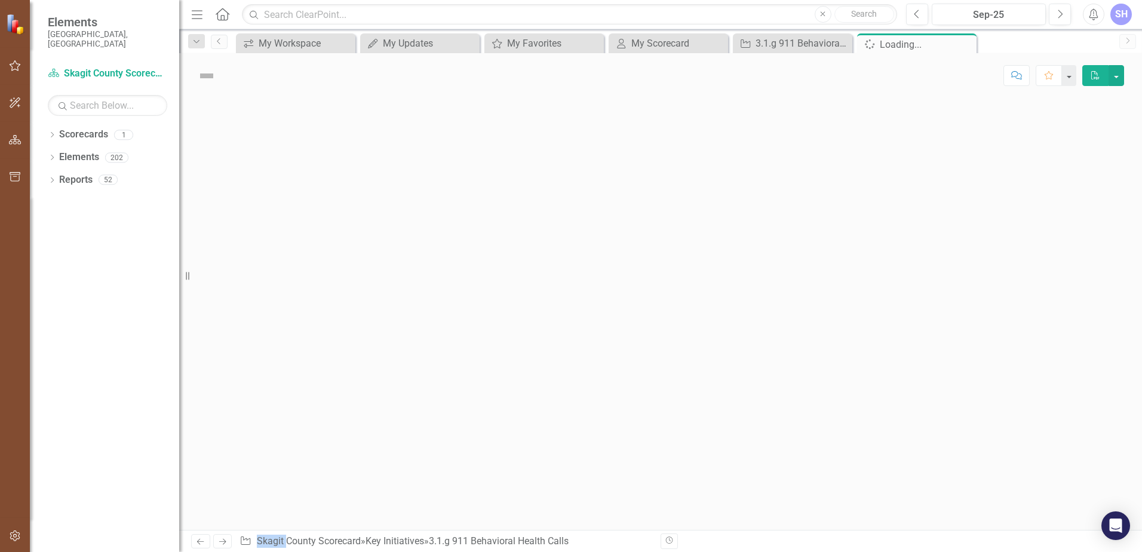
click at [778, 253] on div at bounding box center [660, 314] width 962 height 432
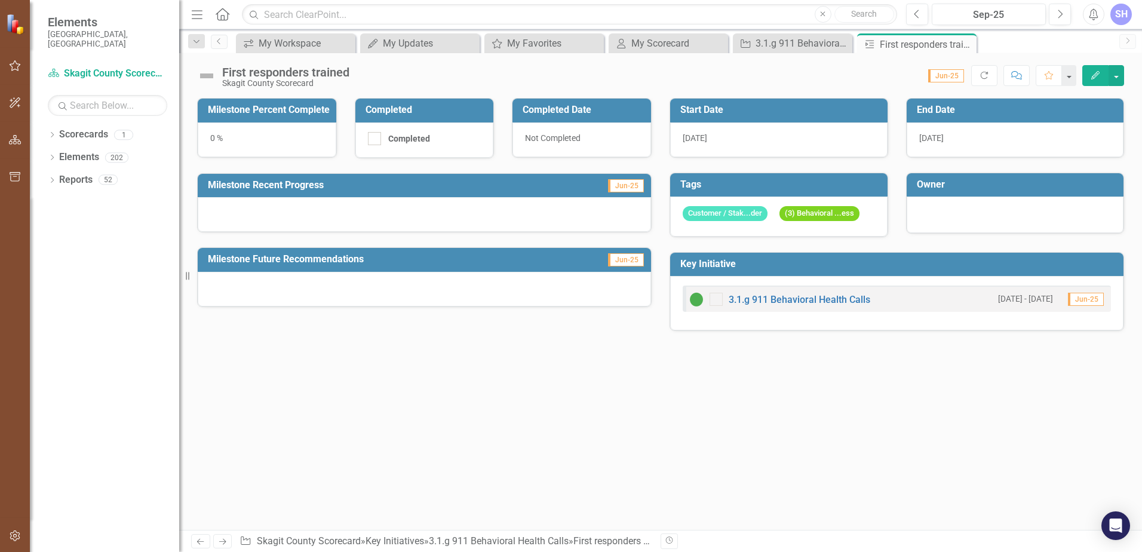
click at [220, 140] on div "0 %" at bounding box center [267, 139] width 139 height 35
click at [214, 139] on div "0 %" at bounding box center [267, 139] width 139 height 35
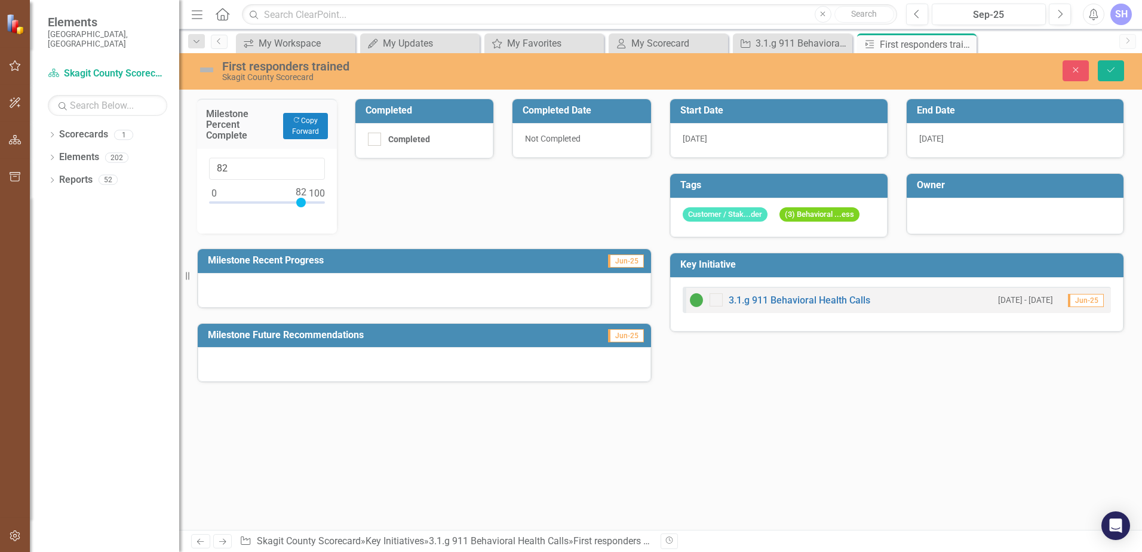
type input "80"
drag, startPoint x: 217, startPoint y: 202, endPoint x: 302, endPoint y: 204, distance: 84.8
click at [302, 204] on div at bounding box center [299, 203] width 10 height 10
click at [602, 212] on div "Milestone Percent Complete Copy Forward Copy Forward 80 Completed Completed Com…" at bounding box center [424, 233] width 472 height 299
click at [206, 70] on img at bounding box center [206, 69] width 19 height 19
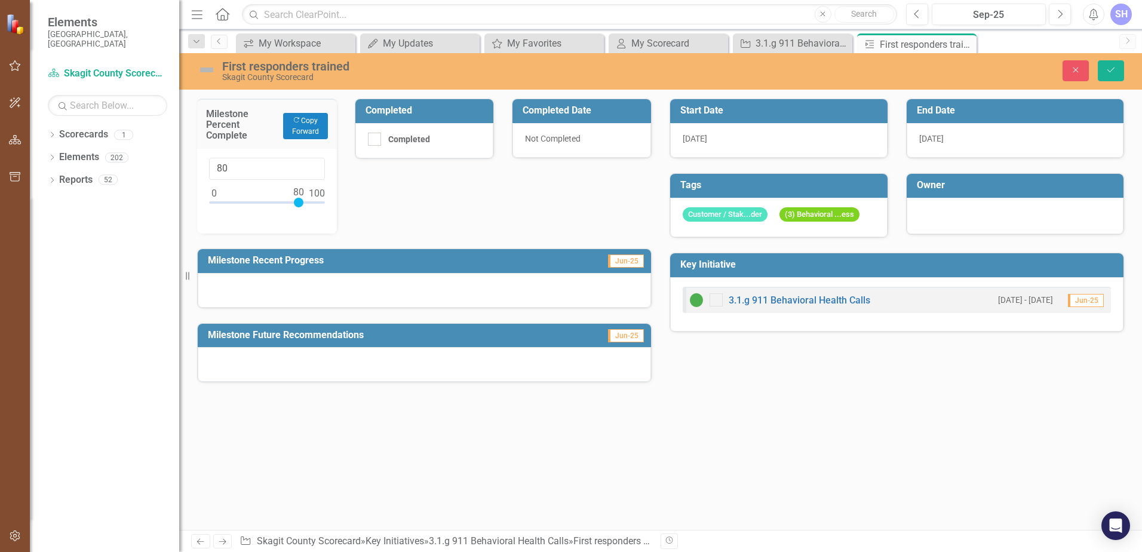
click at [206, 70] on img at bounding box center [206, 69] width 19 height 19
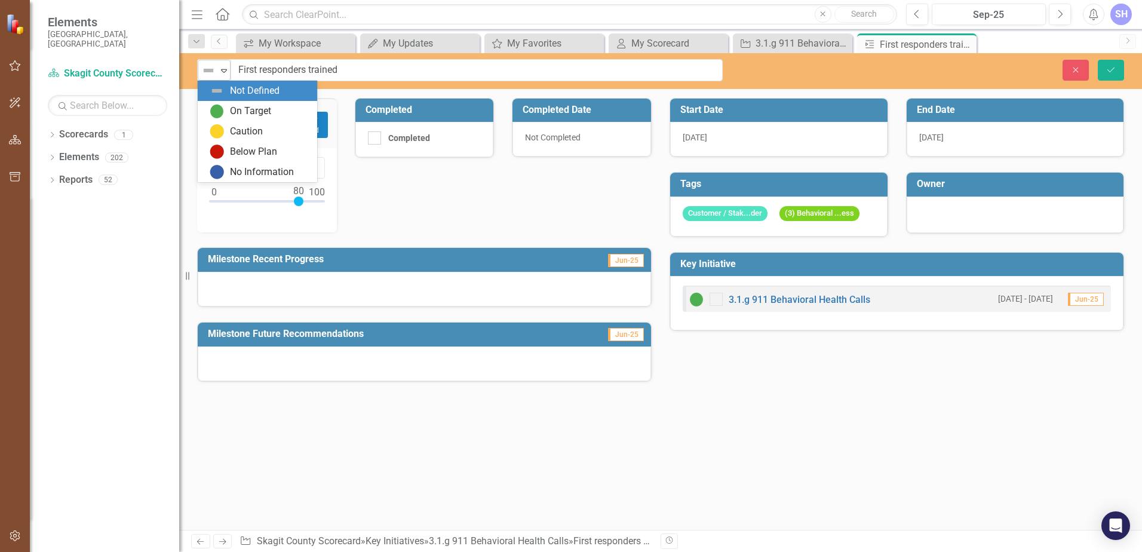
click at [223, 70] on icon "Expand" at bounding box center [224, 71] width 12 height 10
click at [230, 102] on div "On Target" at bounding box center [257, 111] width 119 height 20
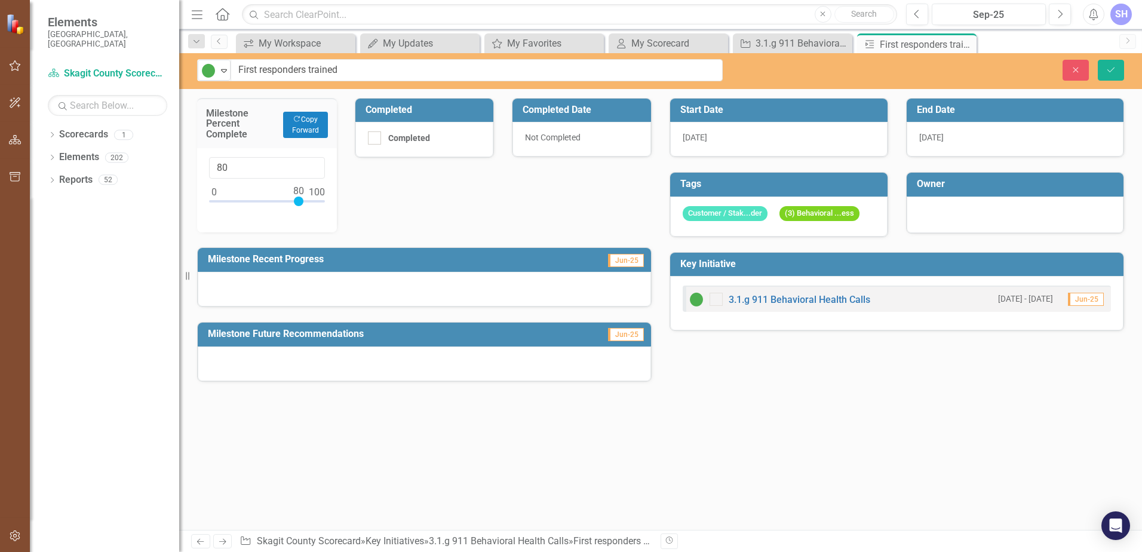
click at [235, 275] on div at bounding box center [424, 289] width 453 height 35
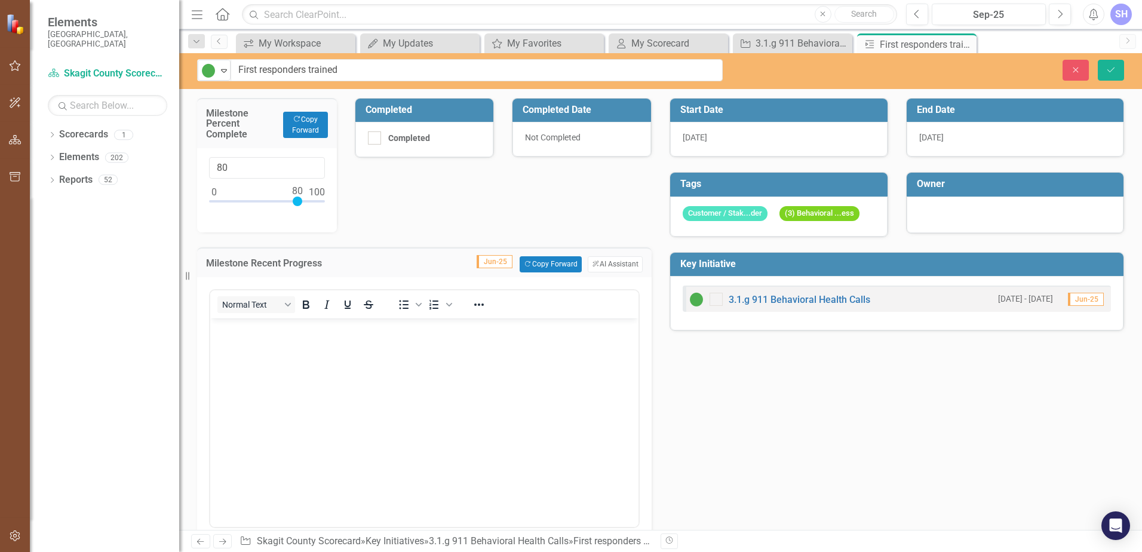
click at [263, 339] on body "Rich Text Area. Press ALT-0 for help." at bounding box center [424, 407] width 428 height 179
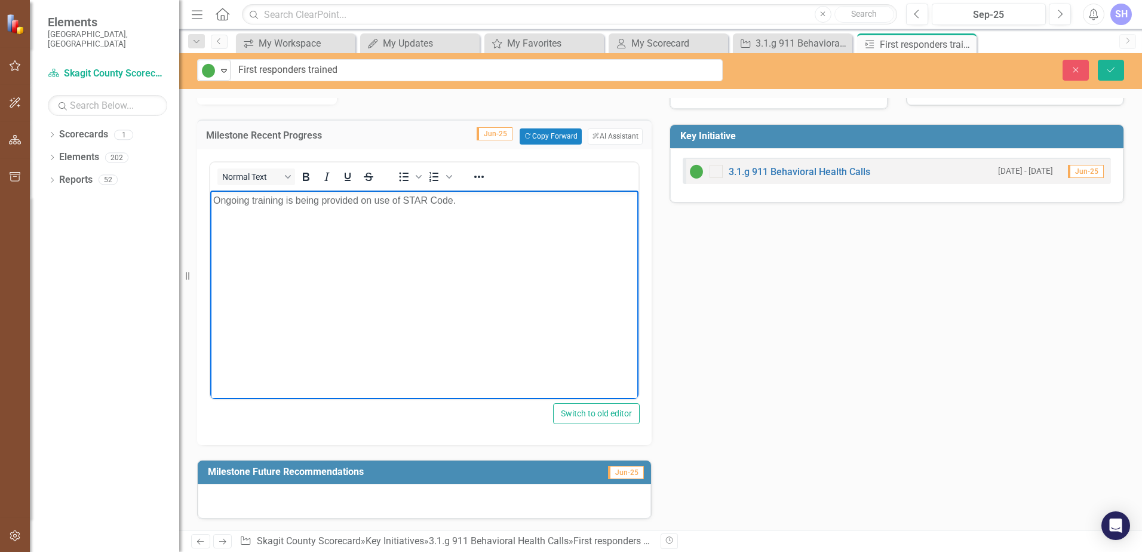
scroll to position [129, 0]
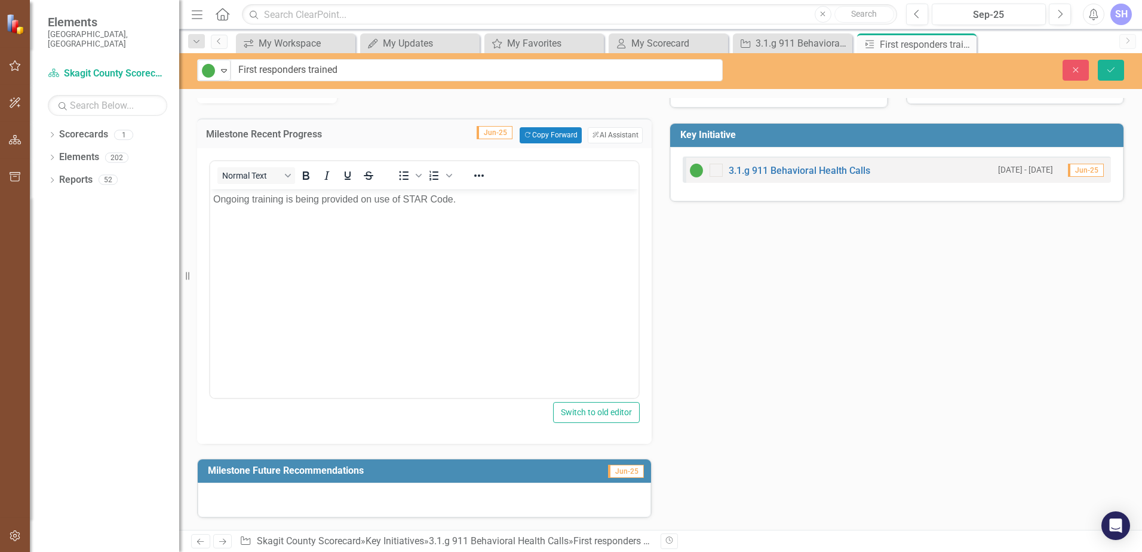
click at [218, 494] on div at bounding box center [424, 499] width 453 height 35
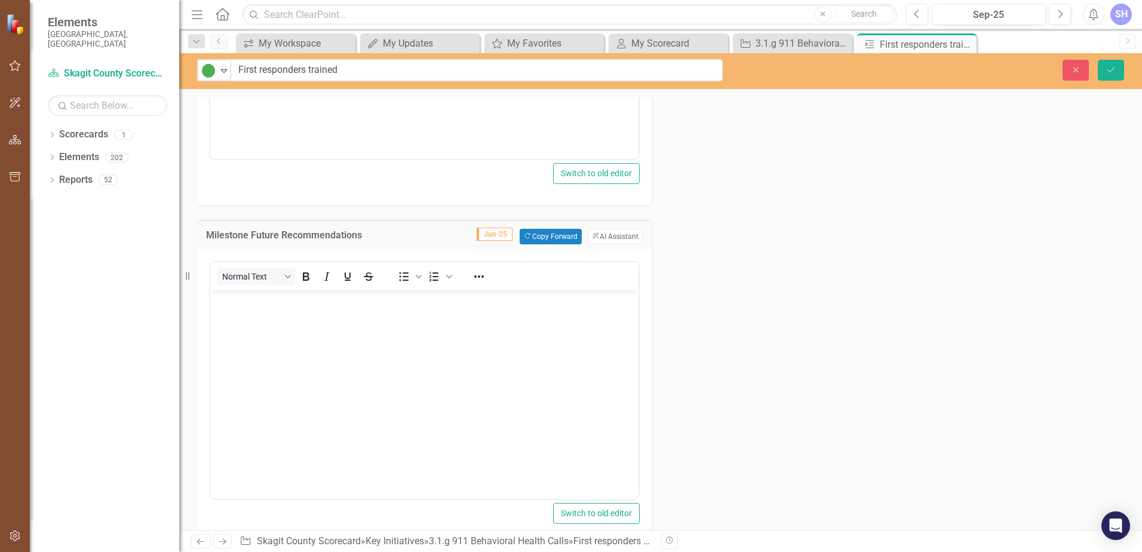
scroll to position [395, 0]
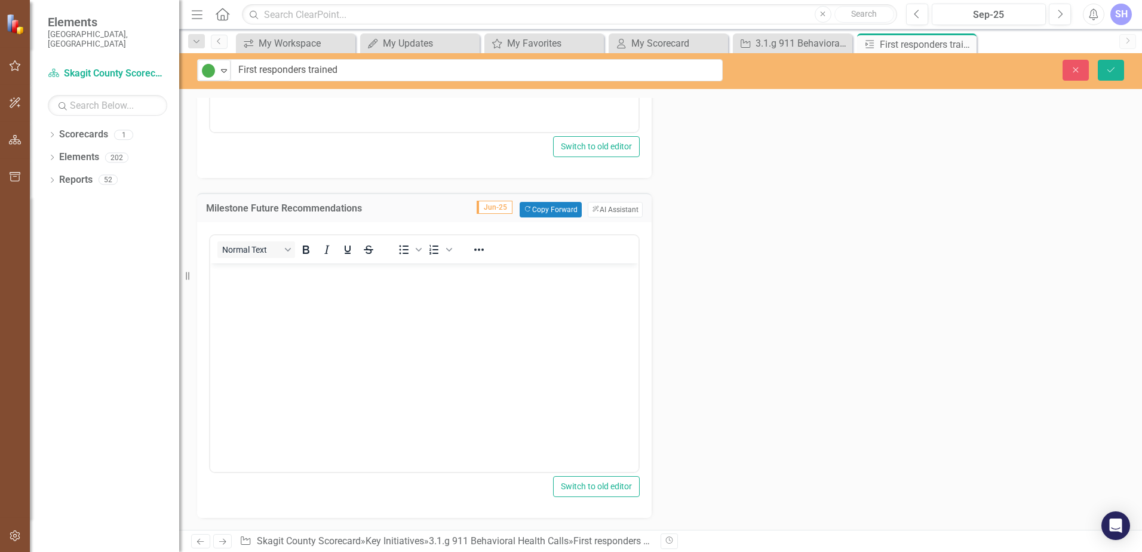
click at [247, 276] on p "Rich Text Area. Press ALT-0 for help." at bounding box center [424, 273] width 422 height 14
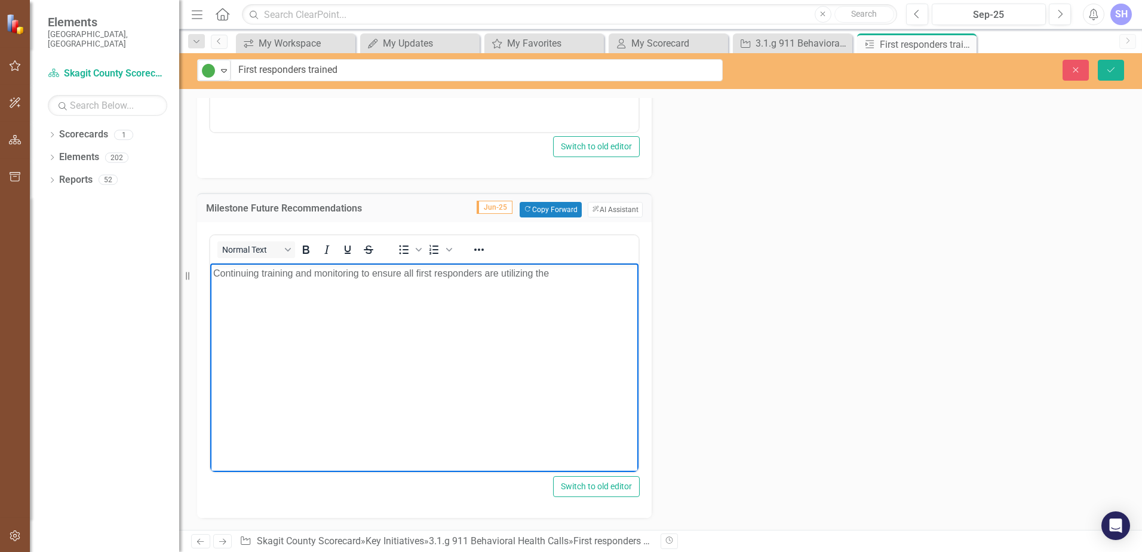
click at [568, 271] on p "Continuing training and monitoring to ensure all first responders are utilizing…" at bounding box center [424, 273] width 422 height 14
click at [382, 297] on body "Continuing training and monitoring to ensure all first responders are utilizing…" at bounding box center [424, 352] width 428 height 179
click at [1111, 76] on button "Save" at bounding box center [1110, 70] width 26 height 21
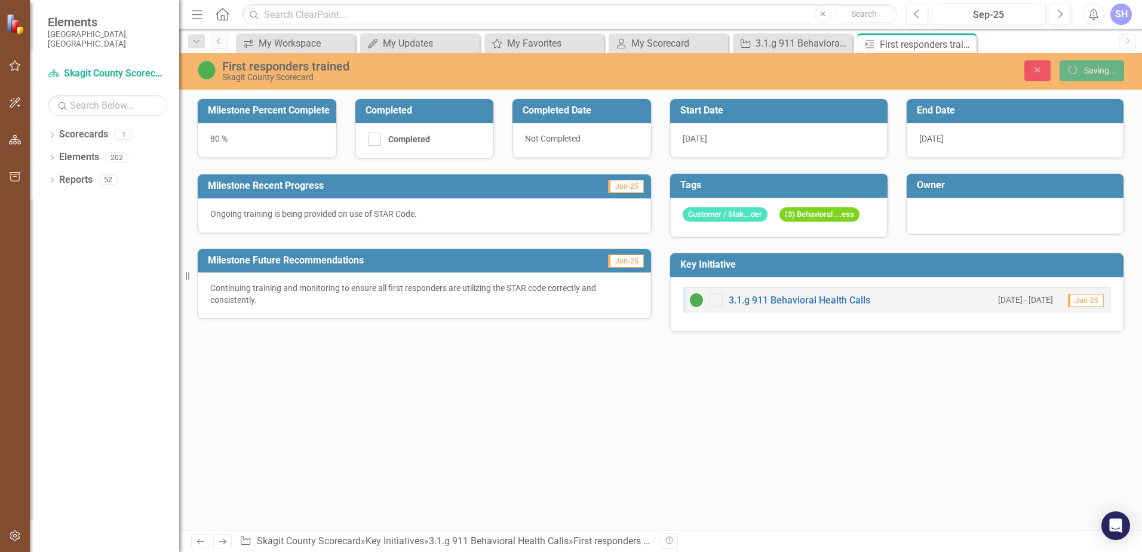
scroll to position [0, 0]
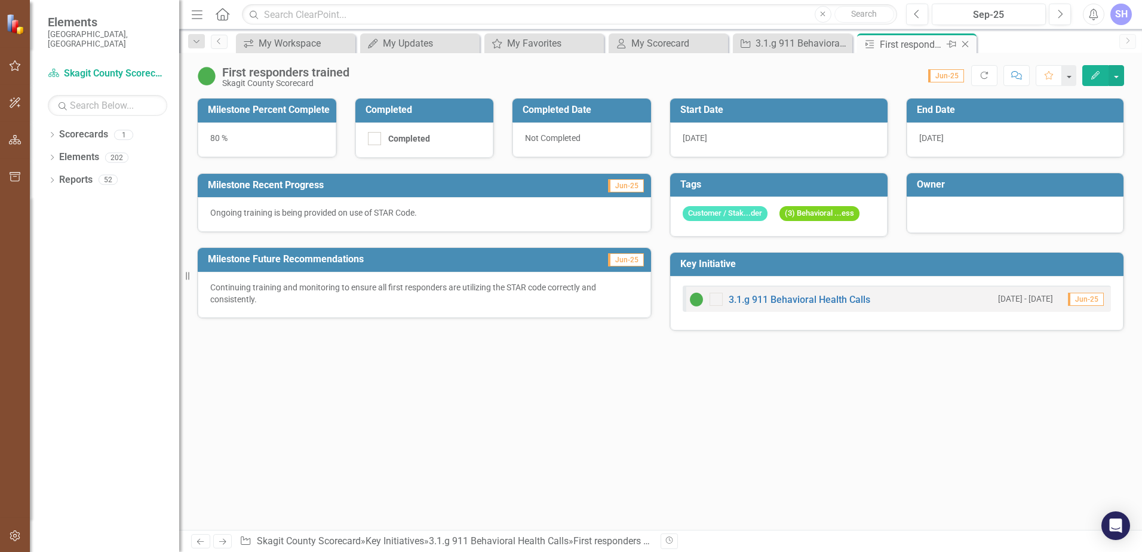
click at [967, 45] on icon "Close" at bounding box center [965, 44] width 12 height 10
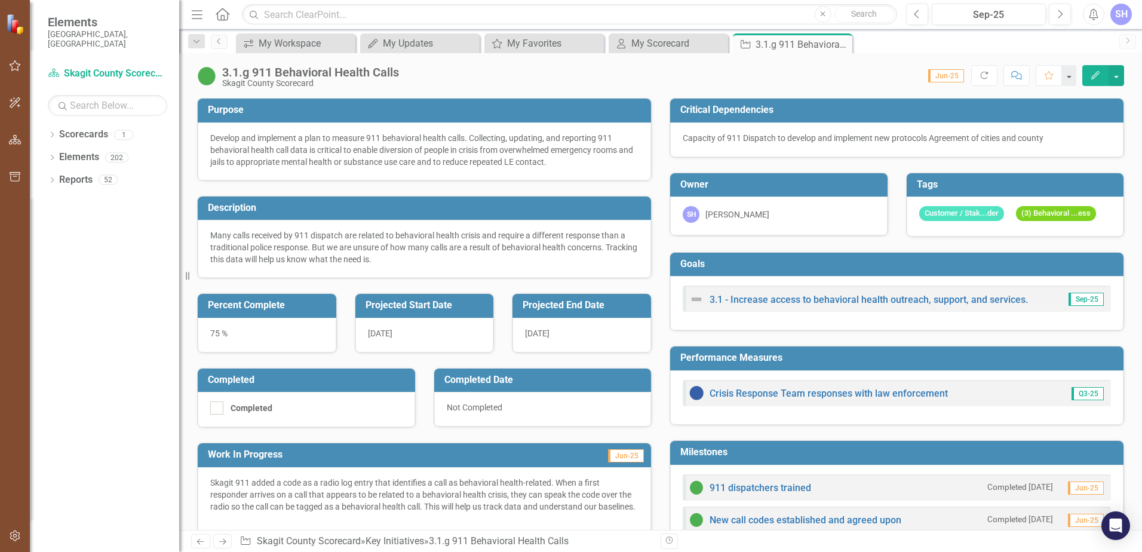
scroll to position [308, 0]
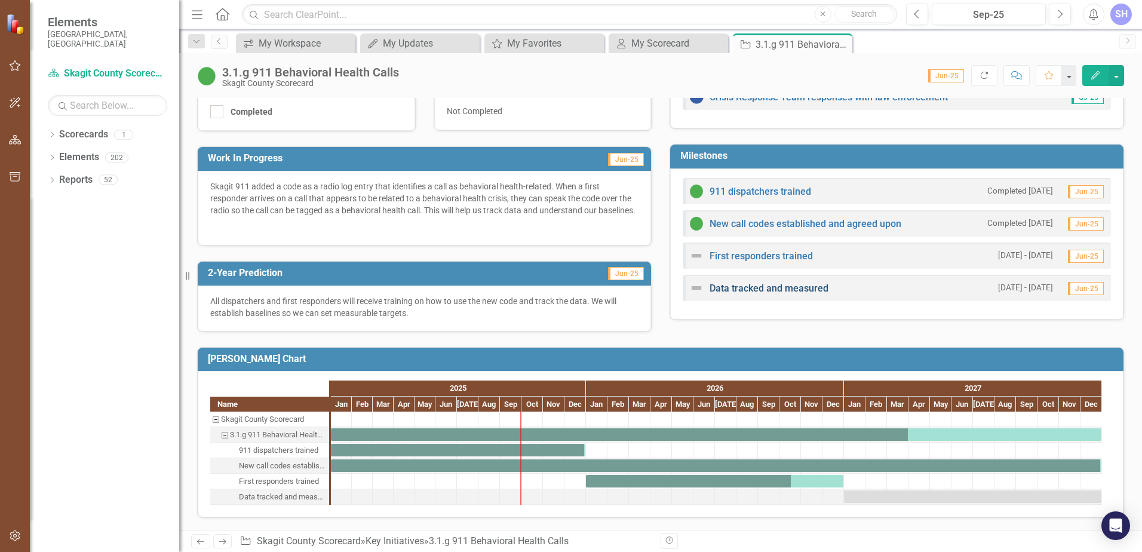
click at [758, 282] on link "Data tracked and measured" at bounding box center [768, 287] width 119 height 11
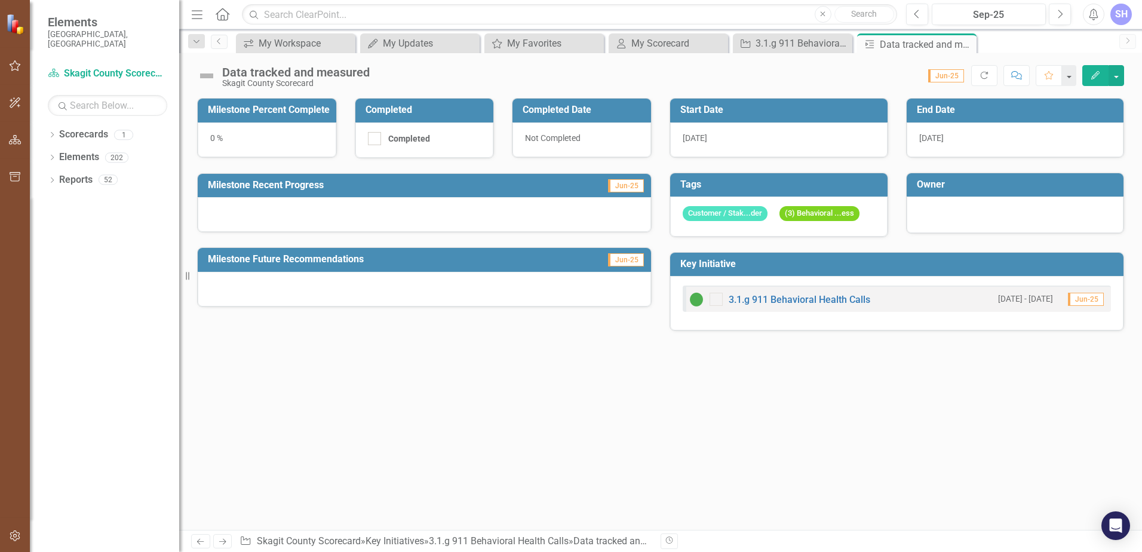
click at [214, 139] on div "0 %" at bounding box center [267, 139] width 139 height 35
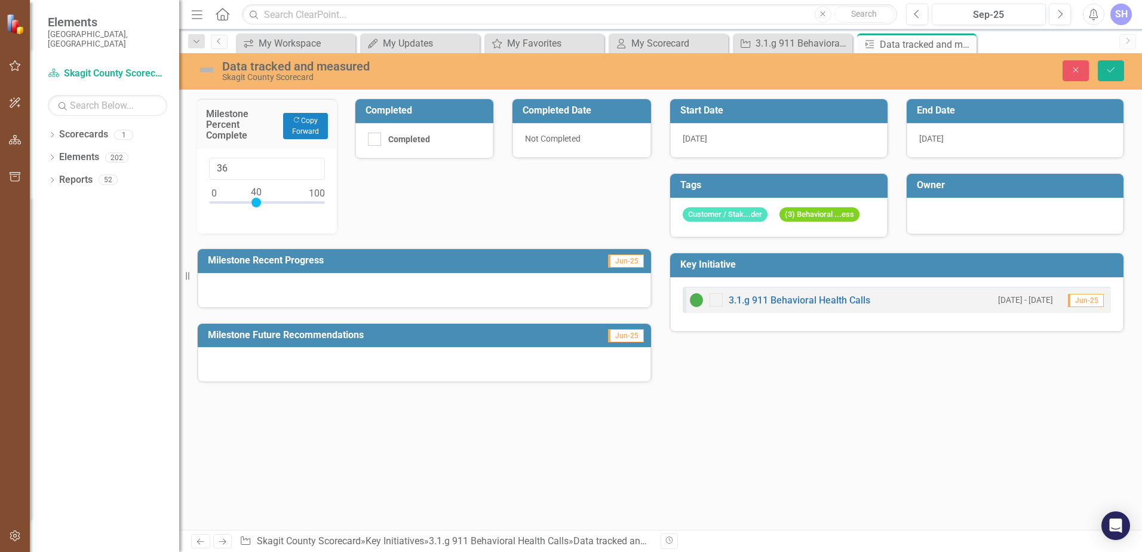
type input "40"
drag, startPoint x: 213, startPoint y: 201, endPoint x: 255, endPoint y: 201, distance: 42.4
click at [255, 201] on div at bounding box center [256, 203] width 10 height 10
click at [244, 284] on div at bounding box center [424, 290] width 453 height 35
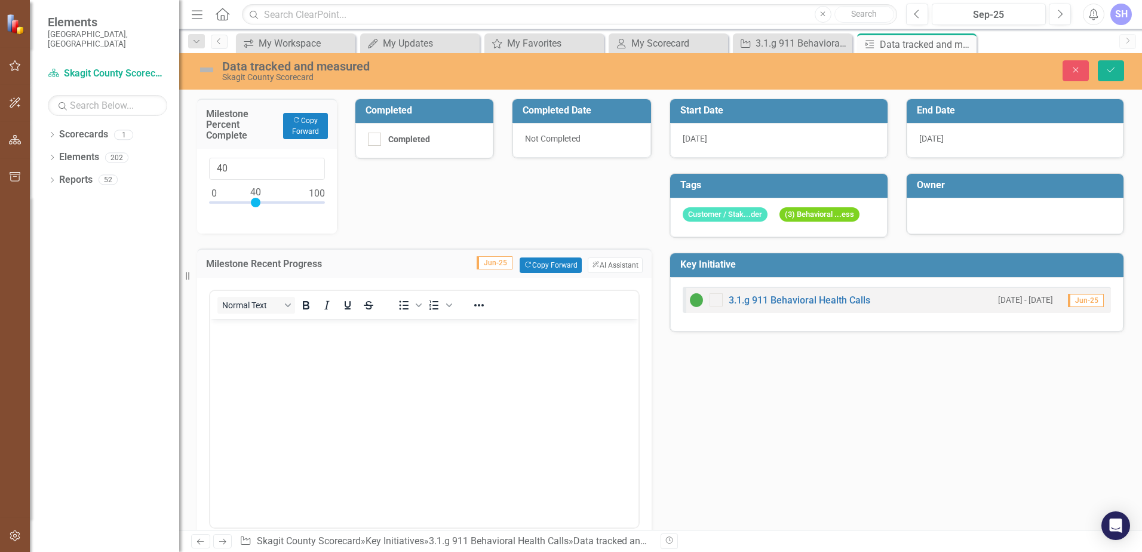
click at [263, 346] on body "Rich Text Area. Press ALT-0 for help." at bounding box center [424, 408] width 428 height 179
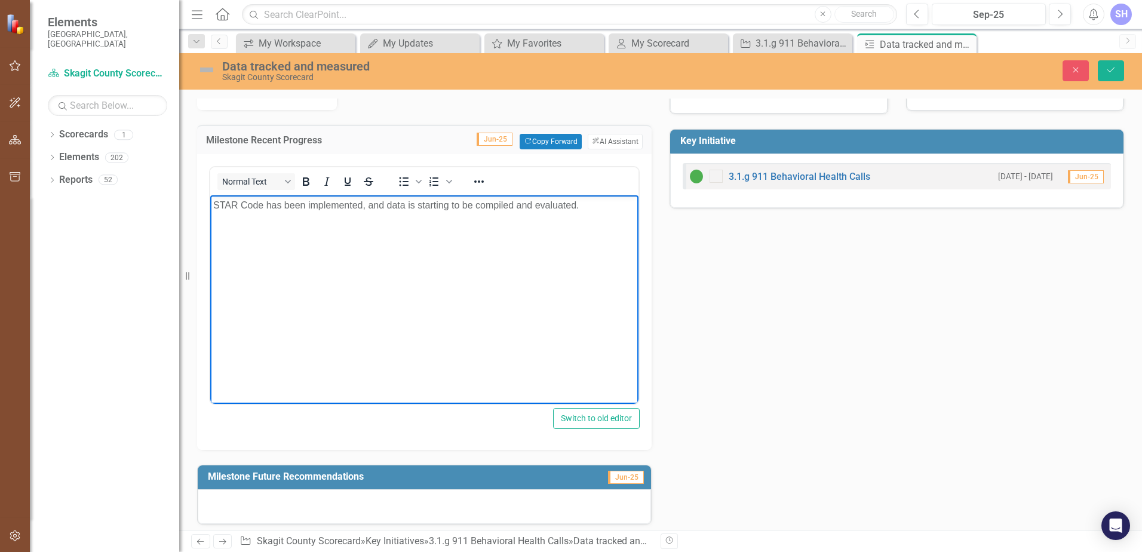
scroll to position [130, 0]
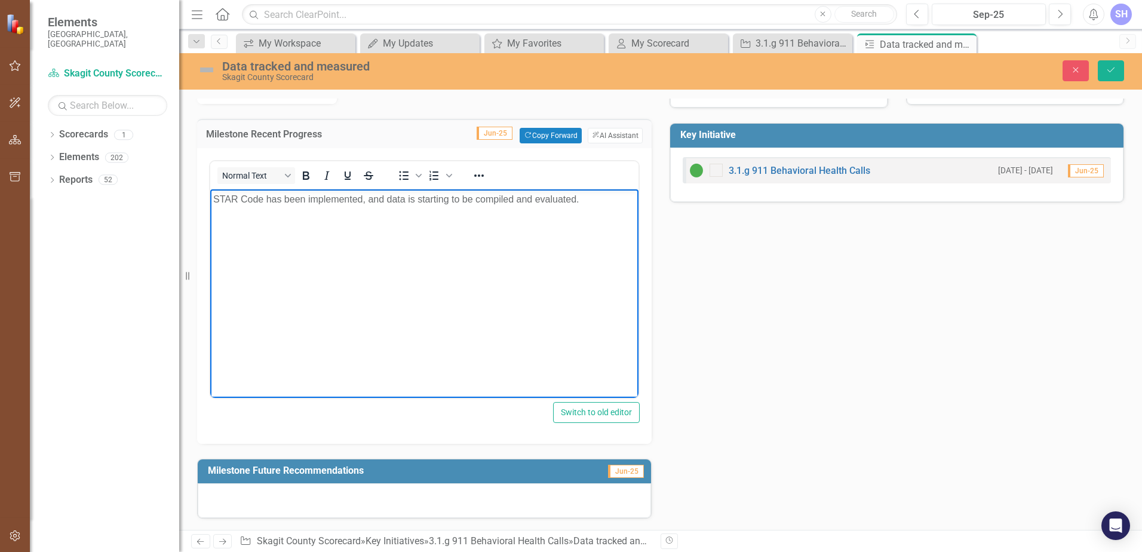
click at [267, 498] on div at bounding box center [424, 500] width 453 height 35
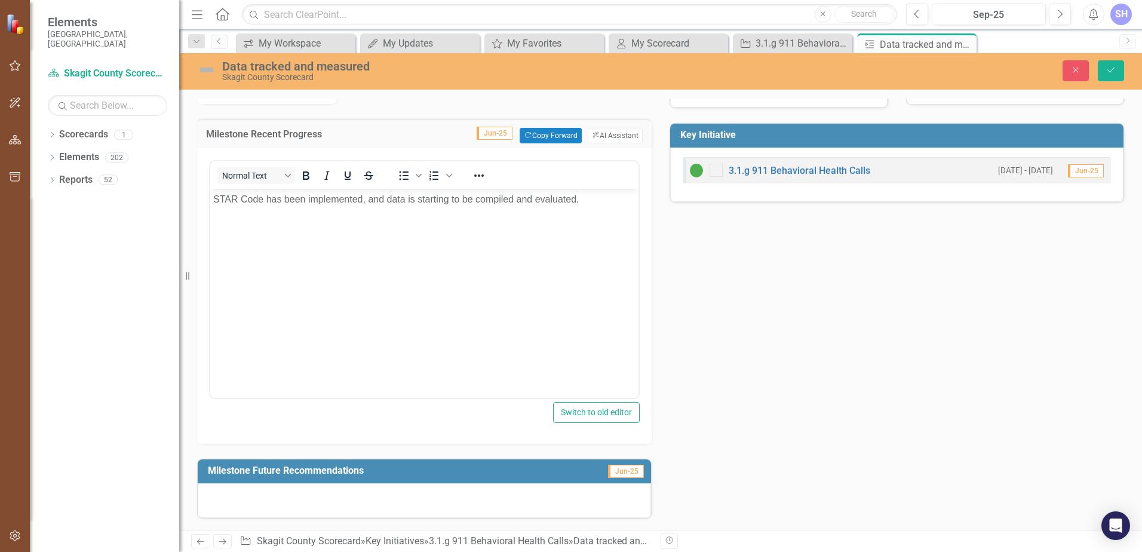
click at [267, 498] on div at bounding box center [424, 500] width 453 height 35
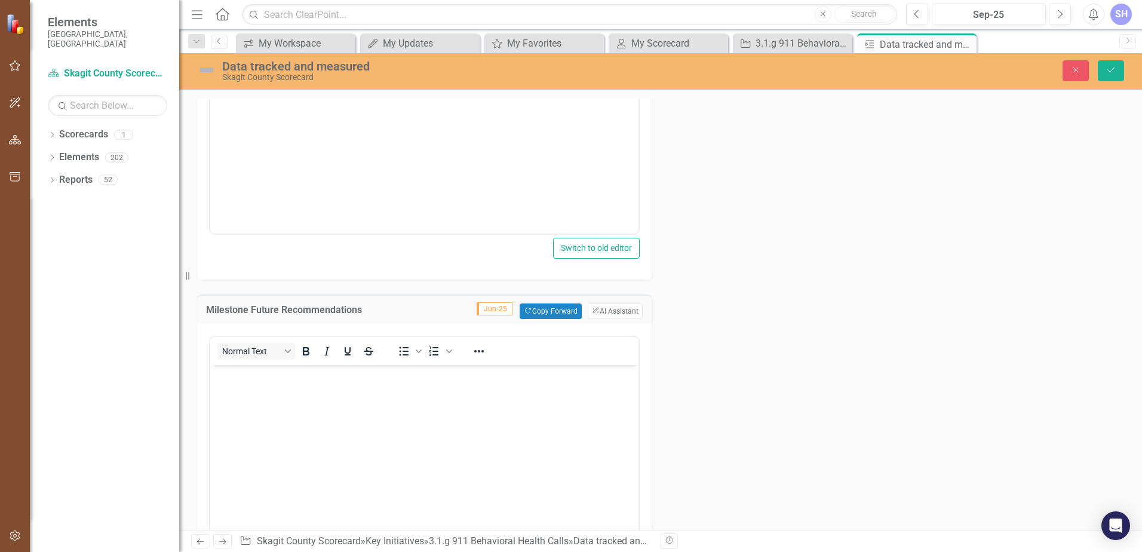
scroll to position [309, 0]
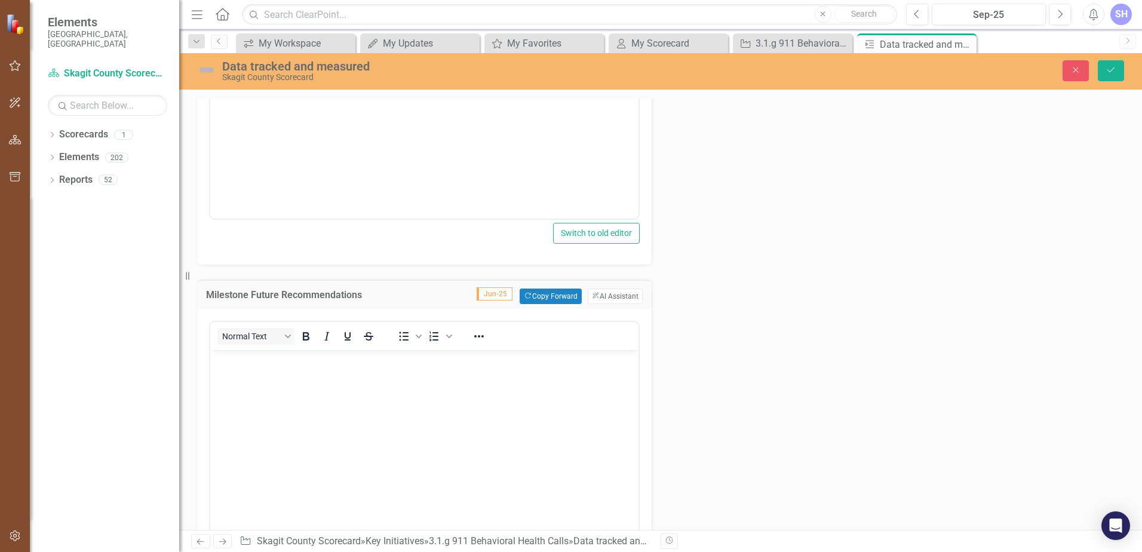
click at [239, 362] on p "Rich Text Area. Press ALT-0 for help." at bounding box center [424, 360] width 422 height 14
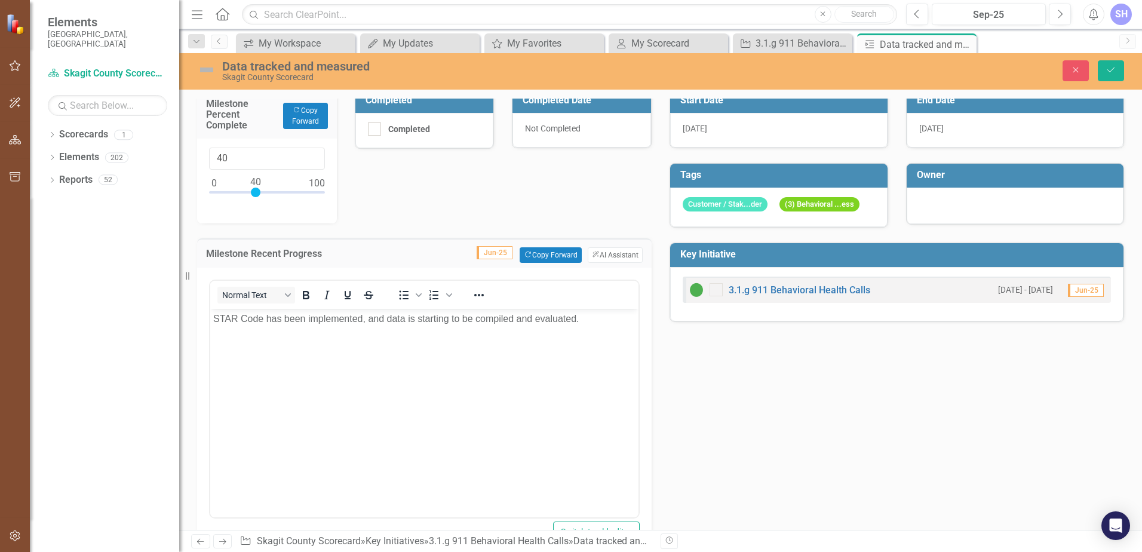
scroll to position [0, 0]
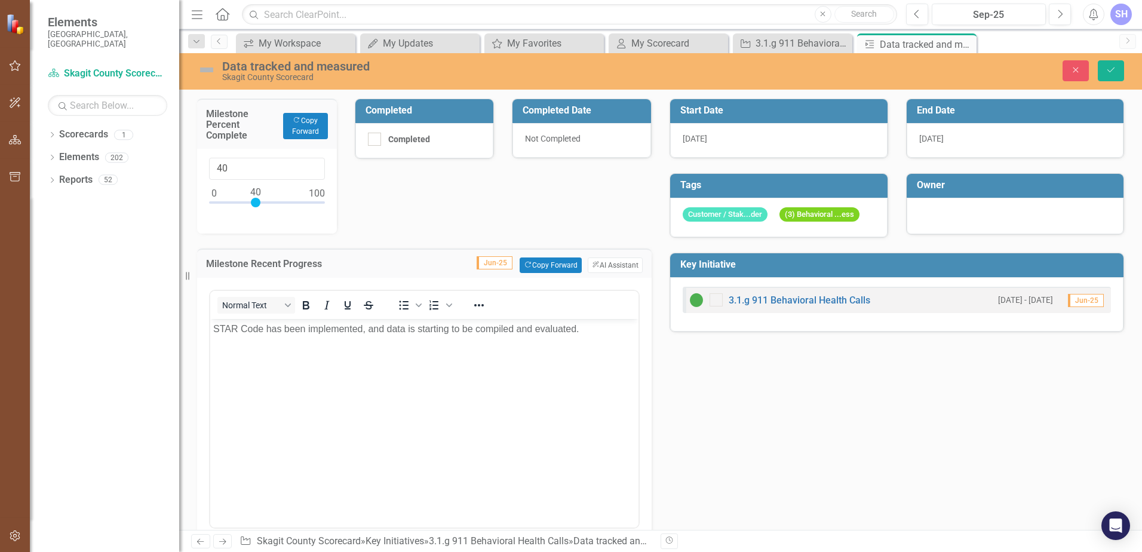
click at [949, 189] on h3 "Owner" at bounding box center [1017, 185] width 201 height 11
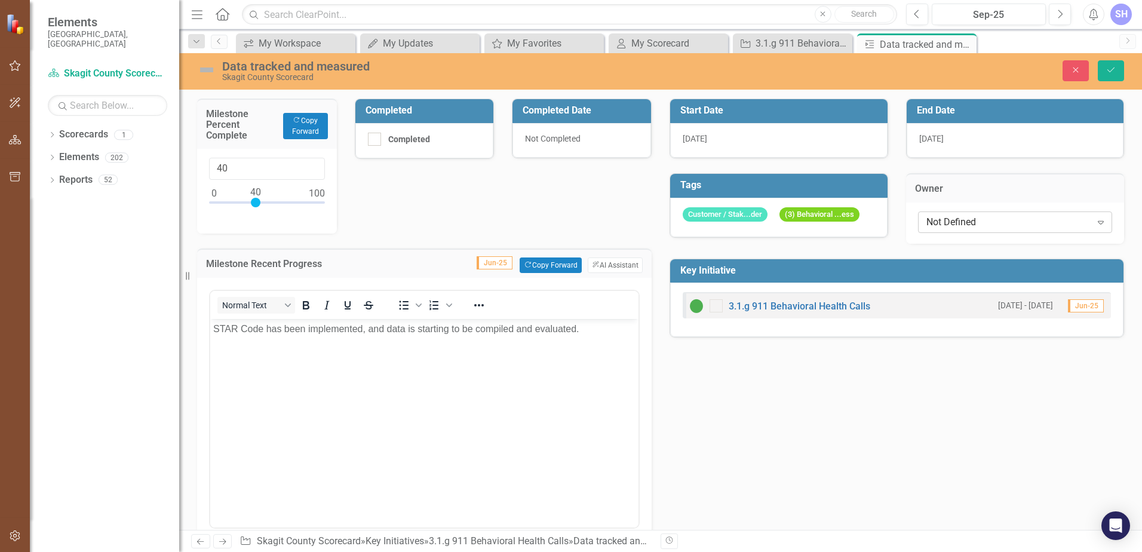
click at [1094, 222] on icon "Expand" at bounding box center [1100, 222] width 12 height 10
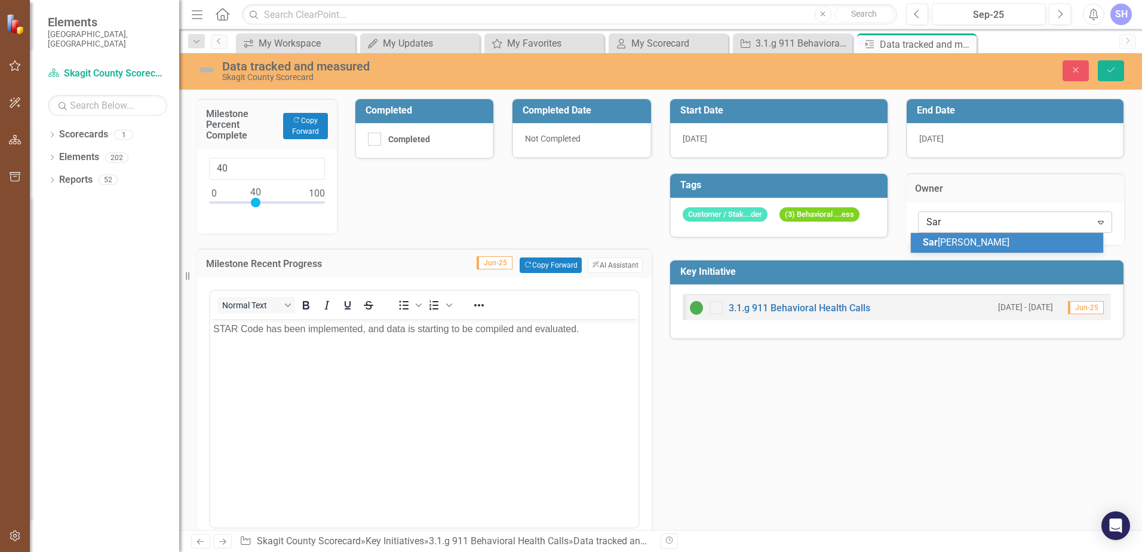
type input "Sara"
click at [995, 243] on div "Sara h Hinman" at bounding box center [1008, 243] width 173 height 14
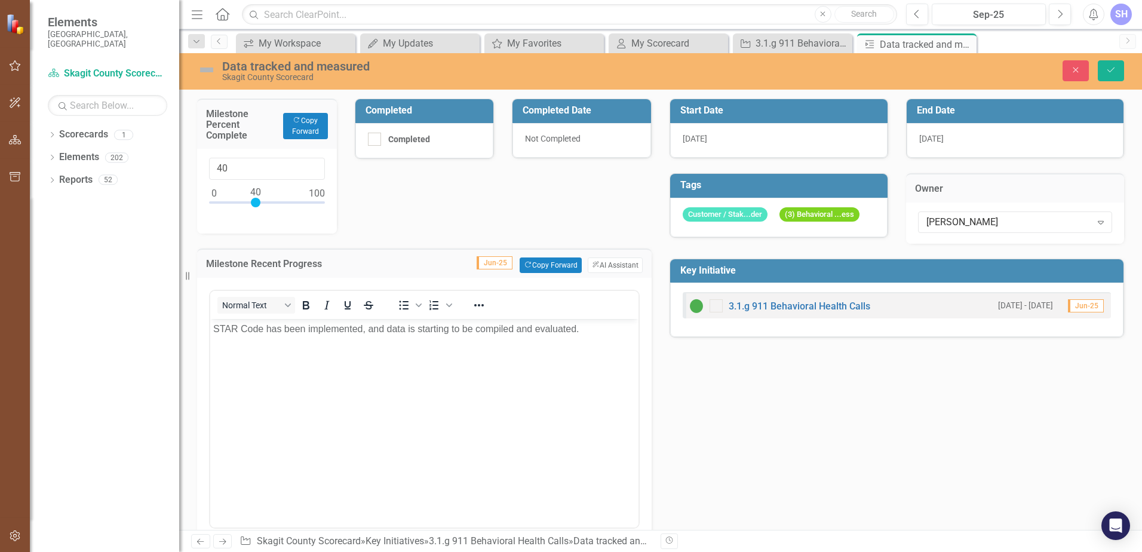
click at [203, 69] on img at bounding box center [206, 69] width 19 height 19
click at [205, 68] on img at bounding box center [206, 69] width 19 height 19
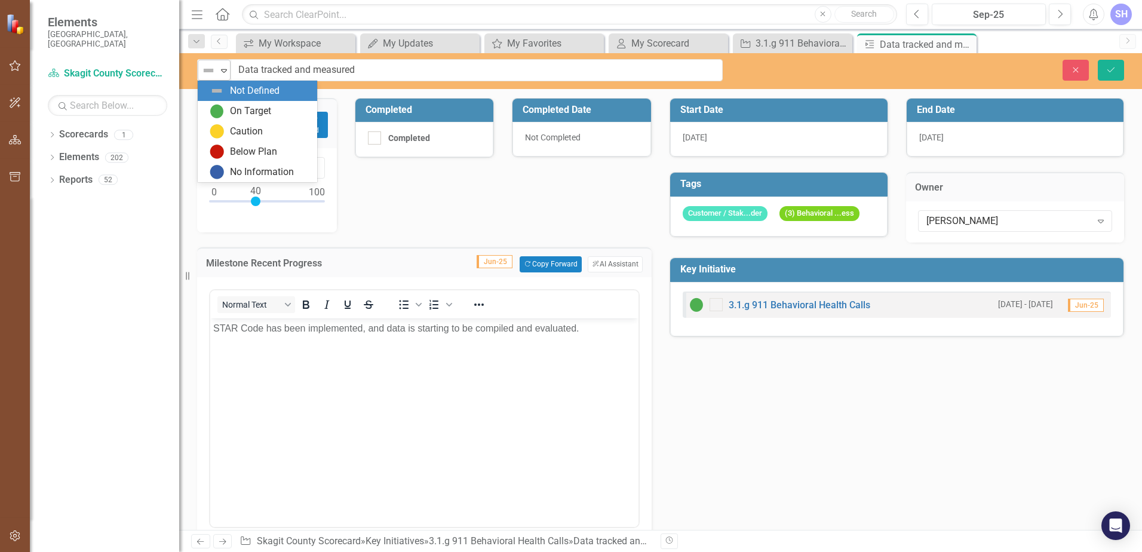
click at [223, 68] on icon "Expand" at bounding box center [224, 71] width 12 height 10
click at [223, 110] on img at bounding box center [217, 111] width 14 height 14
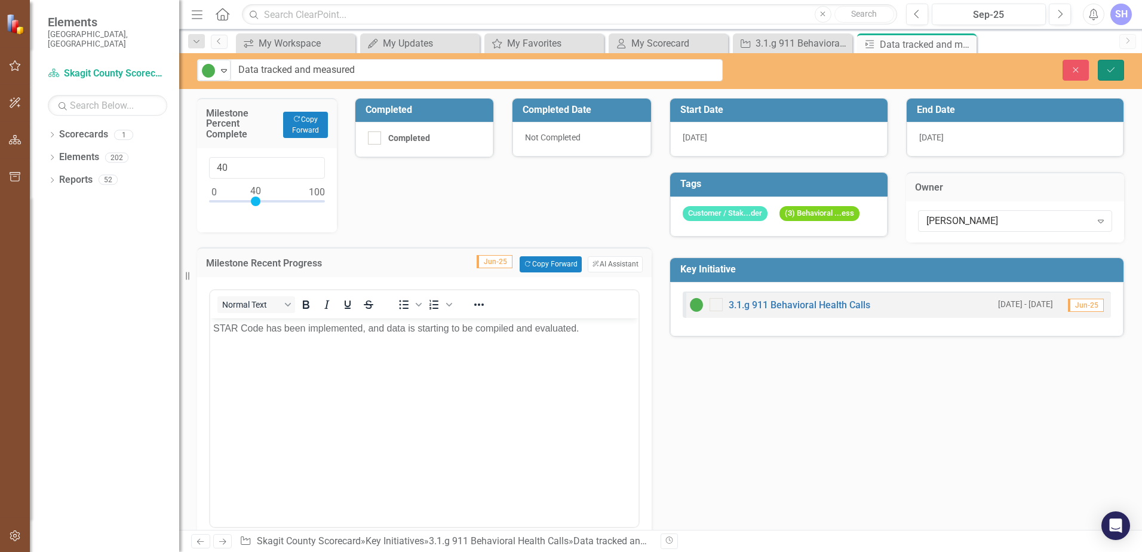
click at [1108, 69] on icon "Save" at bounding box center [1110, 70] width 11 height 8
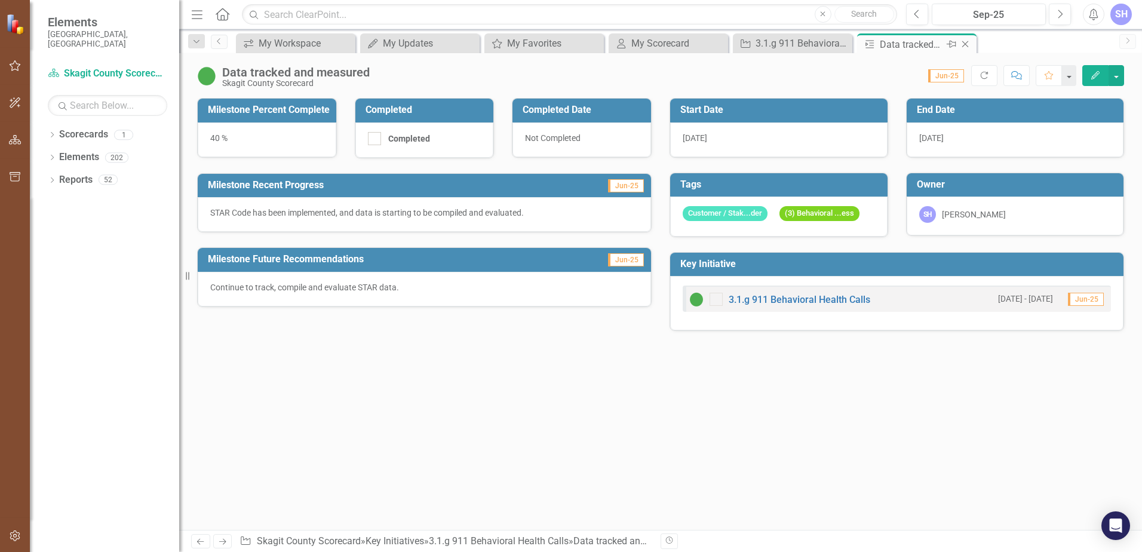
click at [967, 44] on icon "Close" at bounding box center [965, 44] width 12 height 10
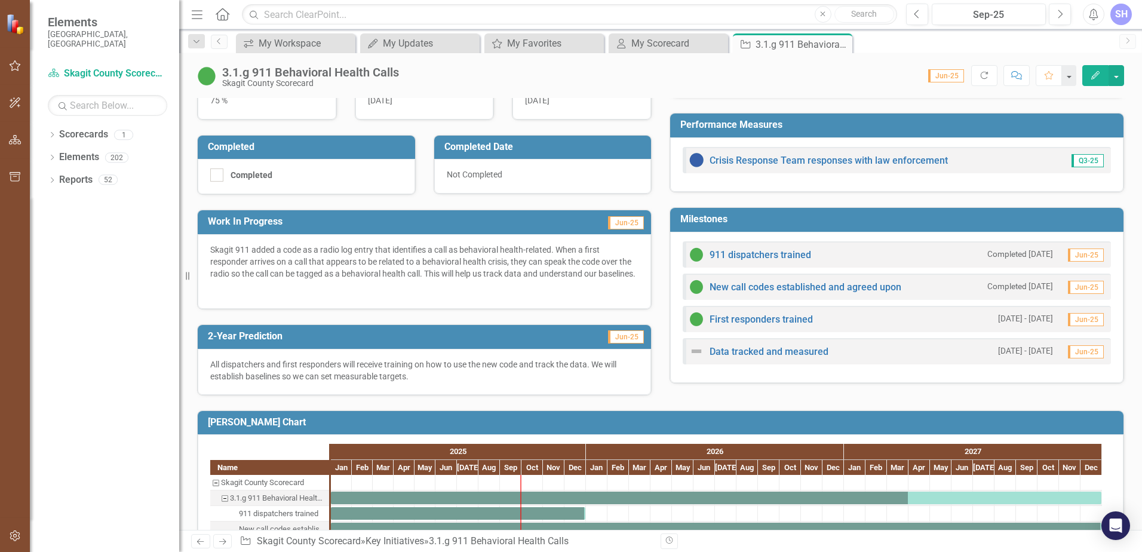
scroll to position [239, 0]
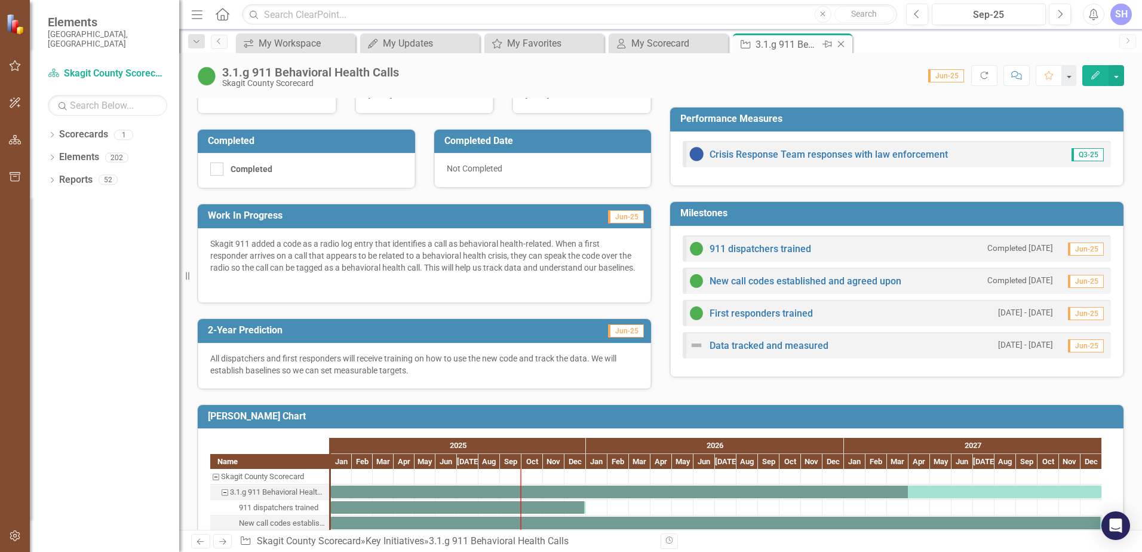
click at [843, 47] on icon "Close" at bounding box center [841, 44] width 12 height 10
